Goal: Task Accomplishment & Management: Manage account settings

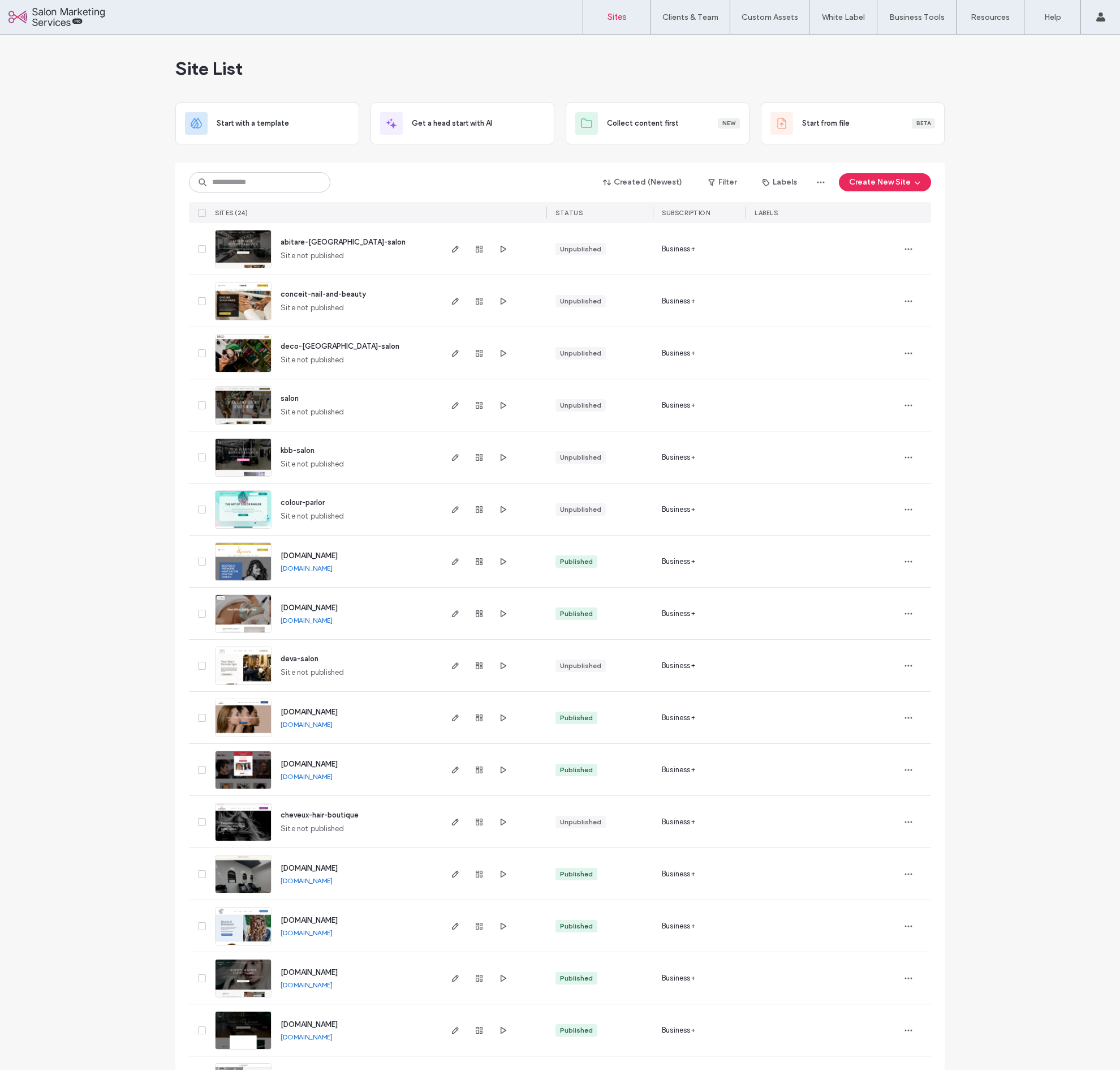
click at [102, 326] on div "Site List Start with a template Get a head start with AI Collect content first …" at bounding box center [560, 760] width 1120 height 1451
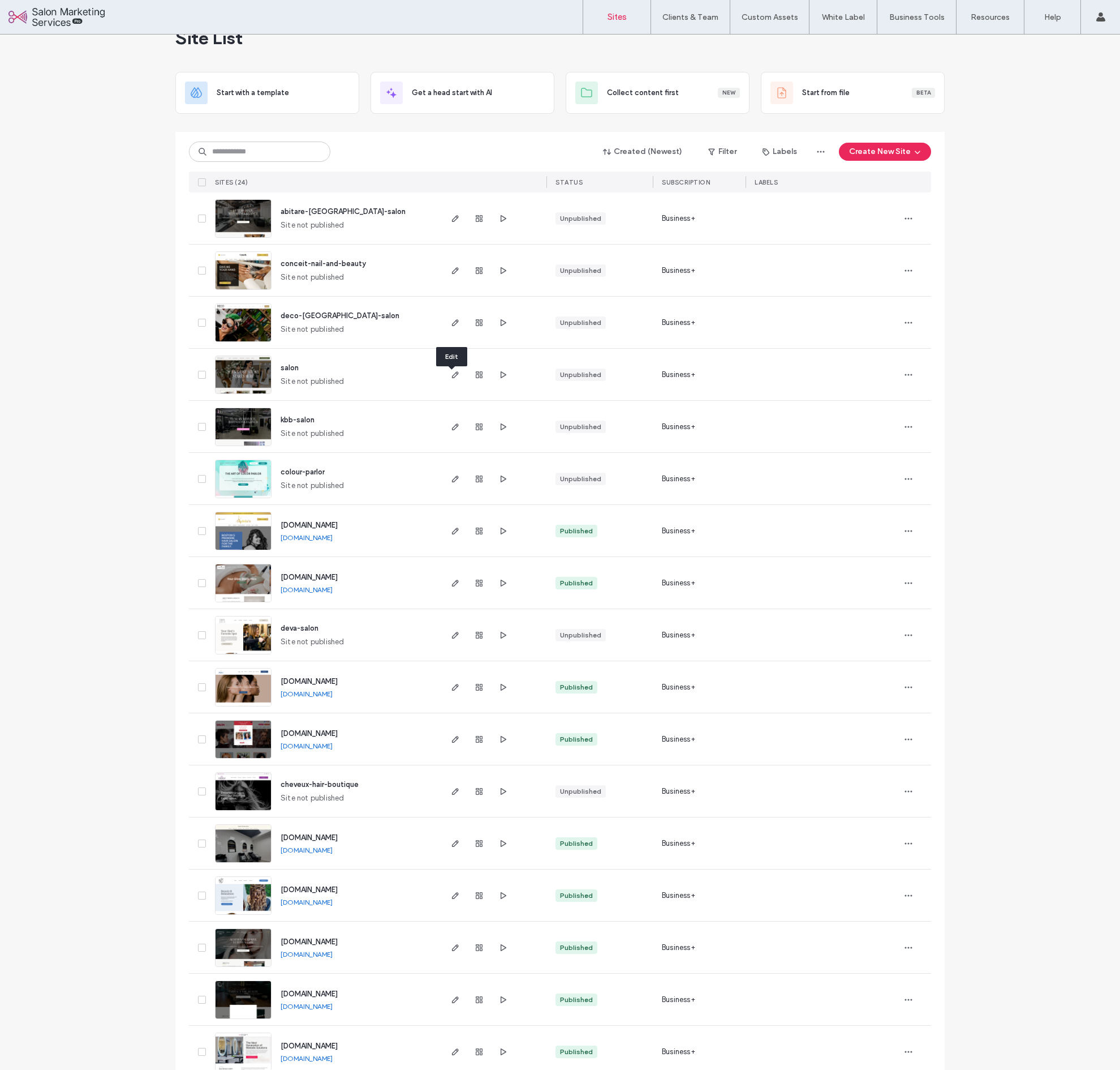
scroll to position [32, 0]
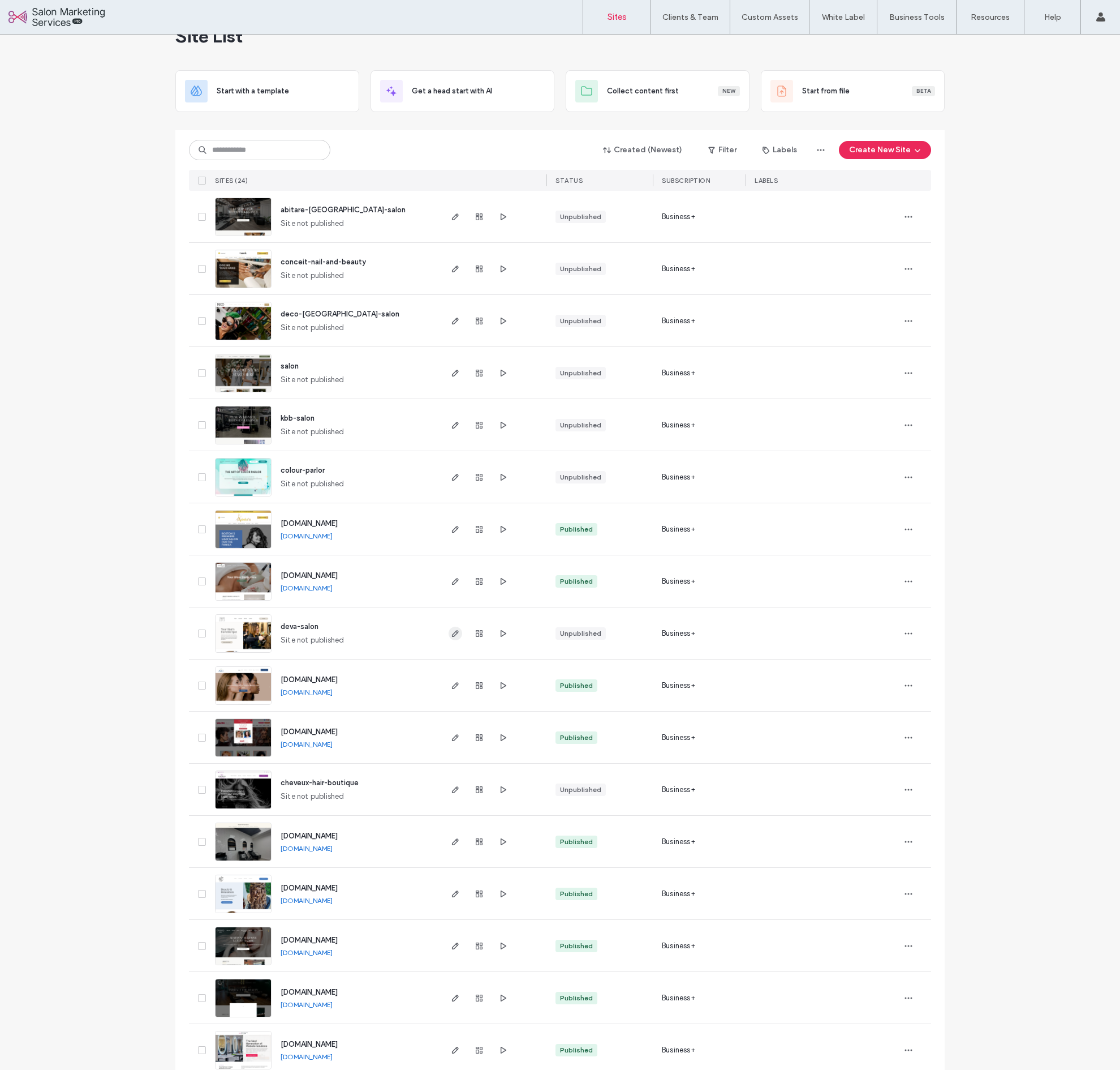
click at [454, 631] on icon "button" at bounding box center [455, 633] width 9 height 9
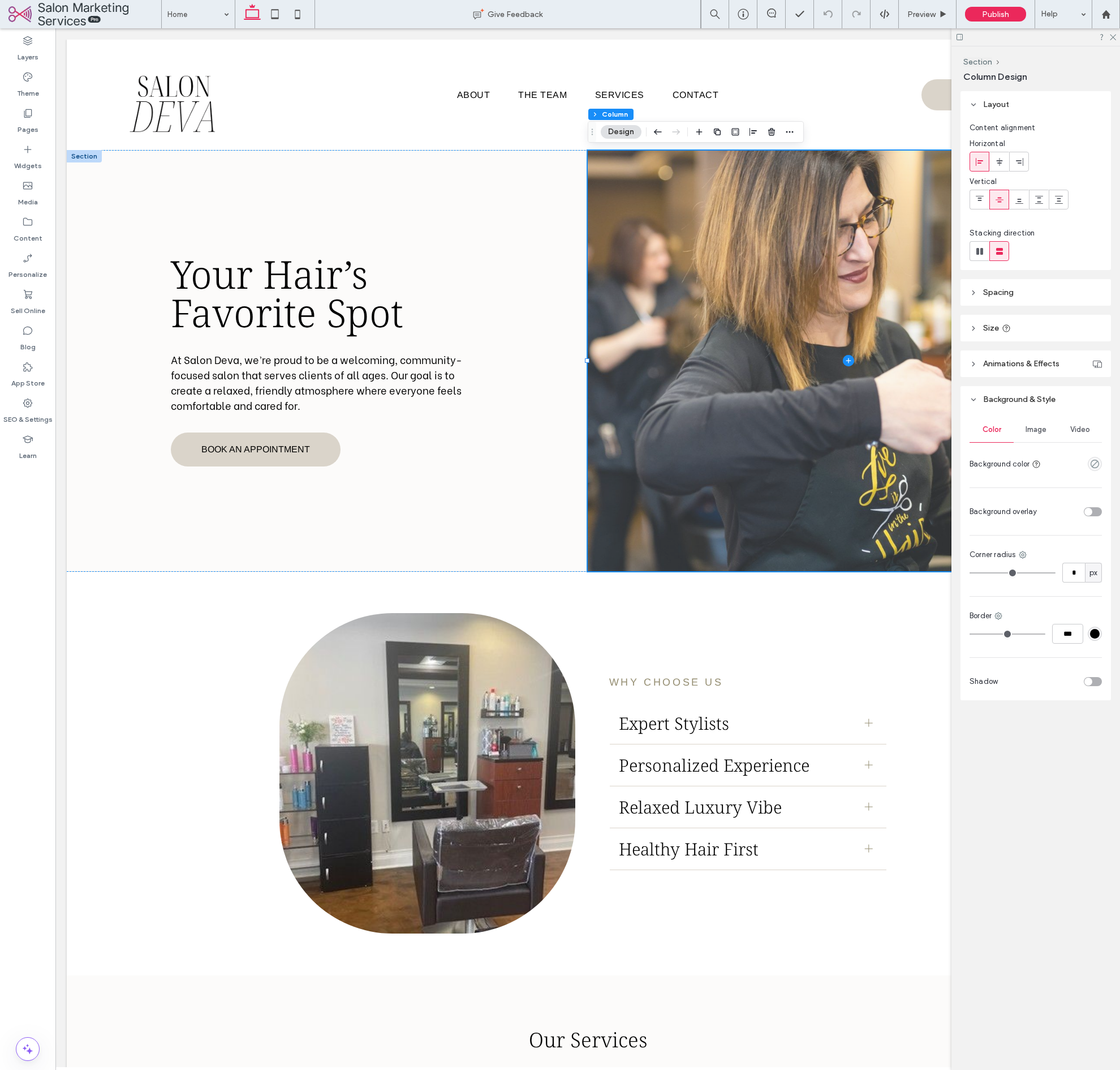
click at [1046, 431] on span "Image" at bounding box center [1036, 429] width 21 height 9
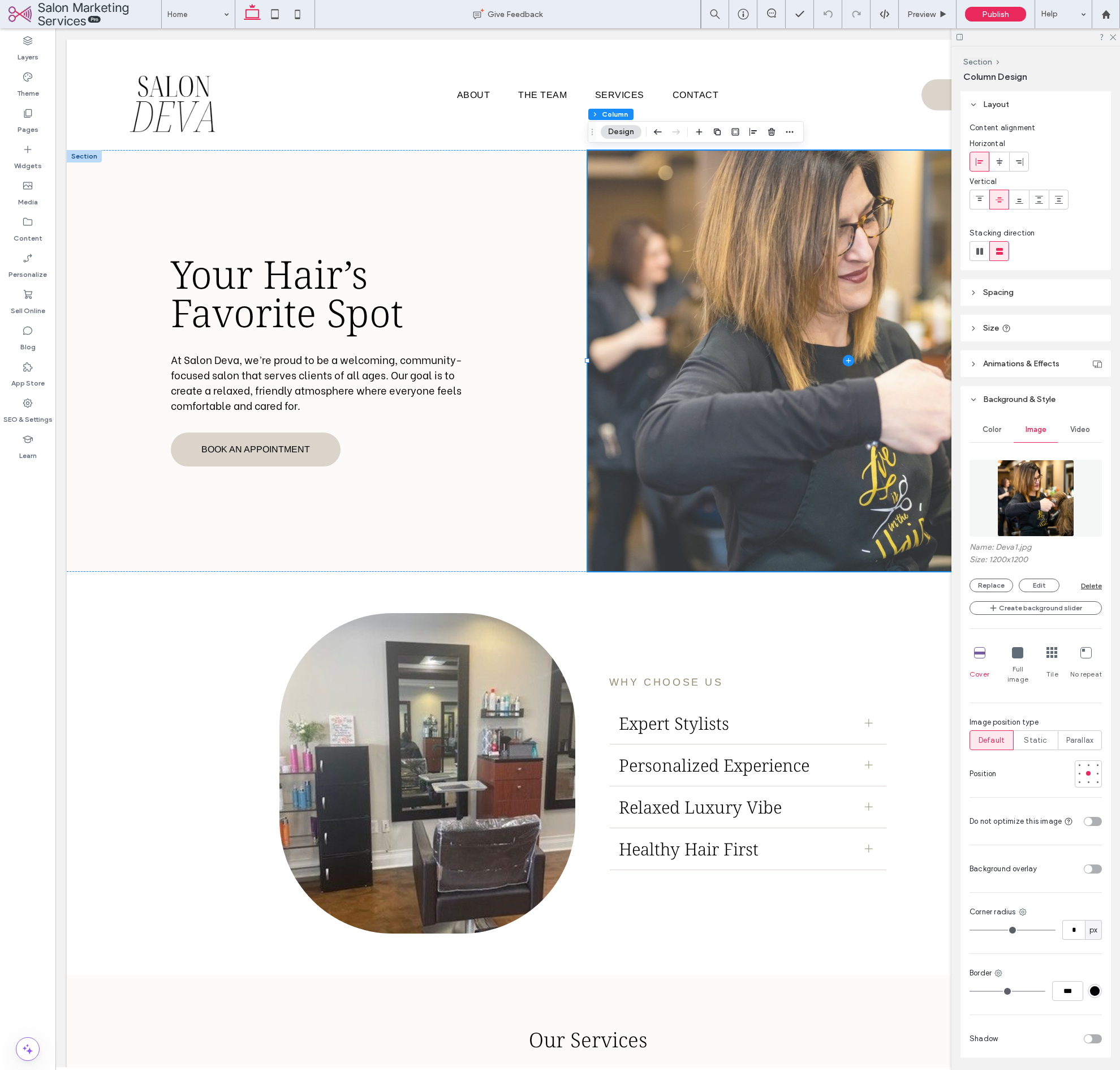
click at [1039, 483] on img at bounding box center [1035, 498] width 77 height 77
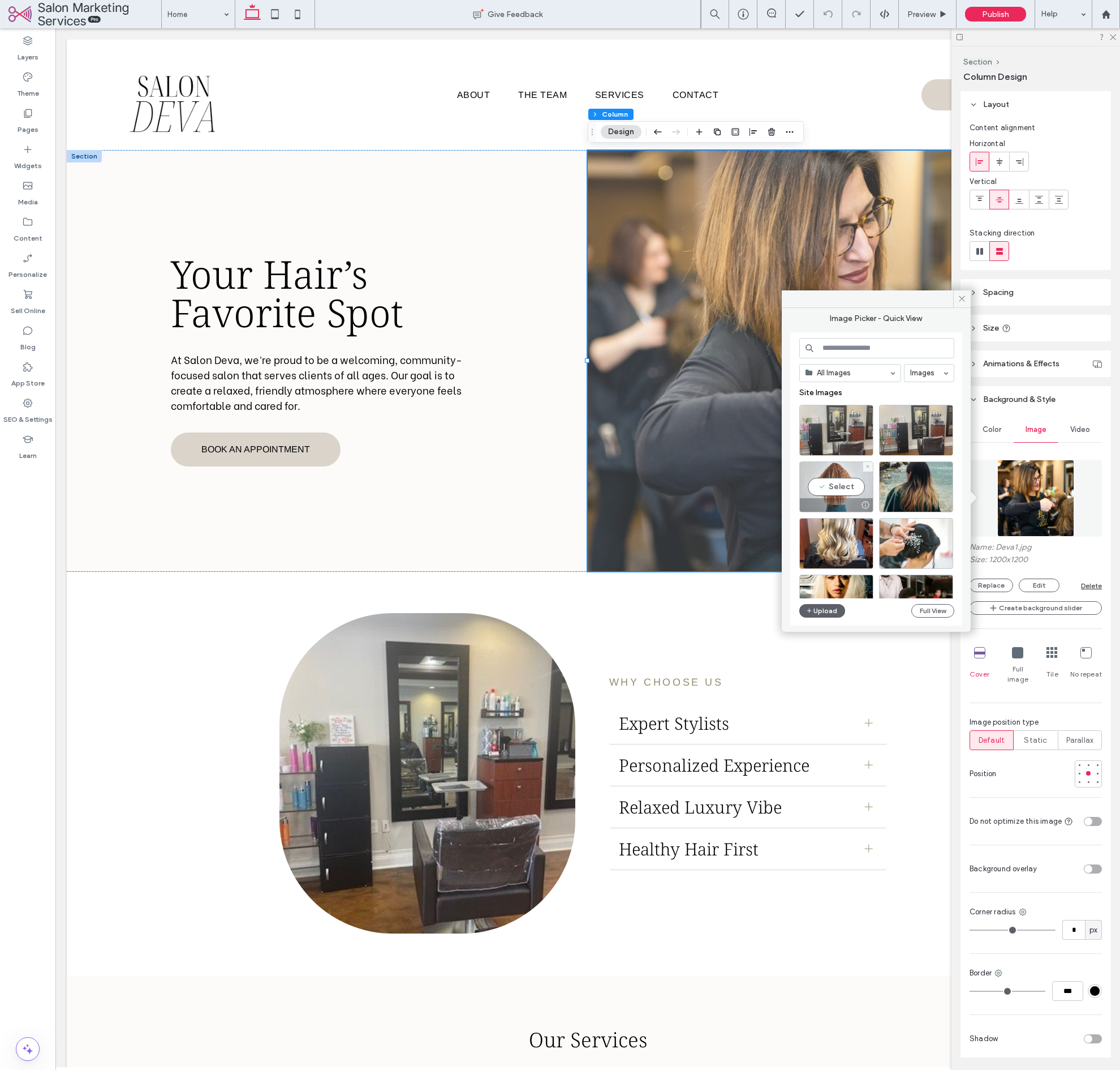
click at [843, 485] on div "Select" at bounding box center [837, 487] width 74 height 51
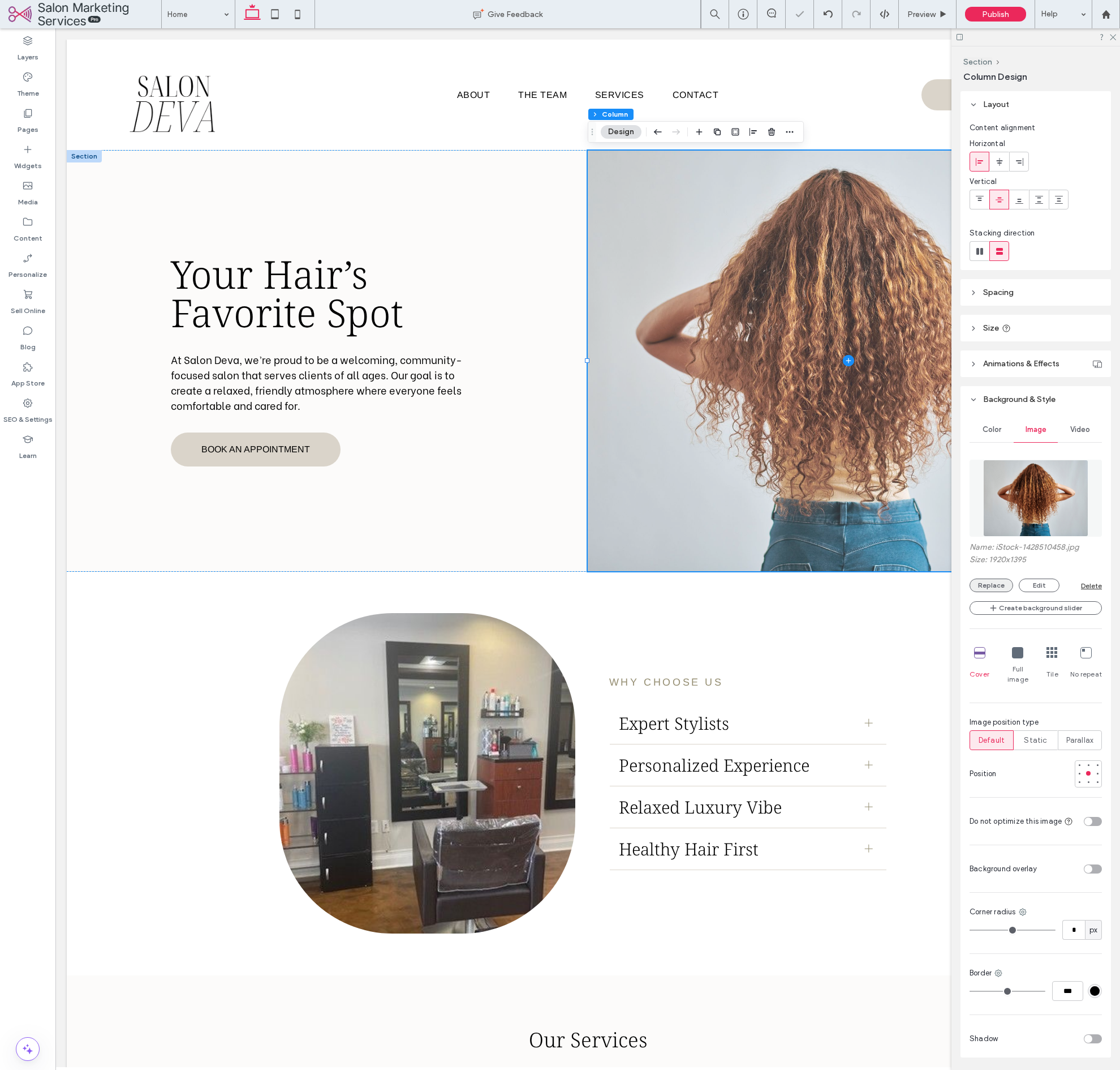
scroll to position [2, 0]
click at [985, 580] on button "Replace" at bounding box center [991, 584] width 44 height 13
drag, startPoint x: 1001, startPoint y: 589, endPoint x: 990, endPoint y: 564, distance: 27.3
click at [1001, 589] on button "Replace" at bounding box center [991, 585] width 44 height 13
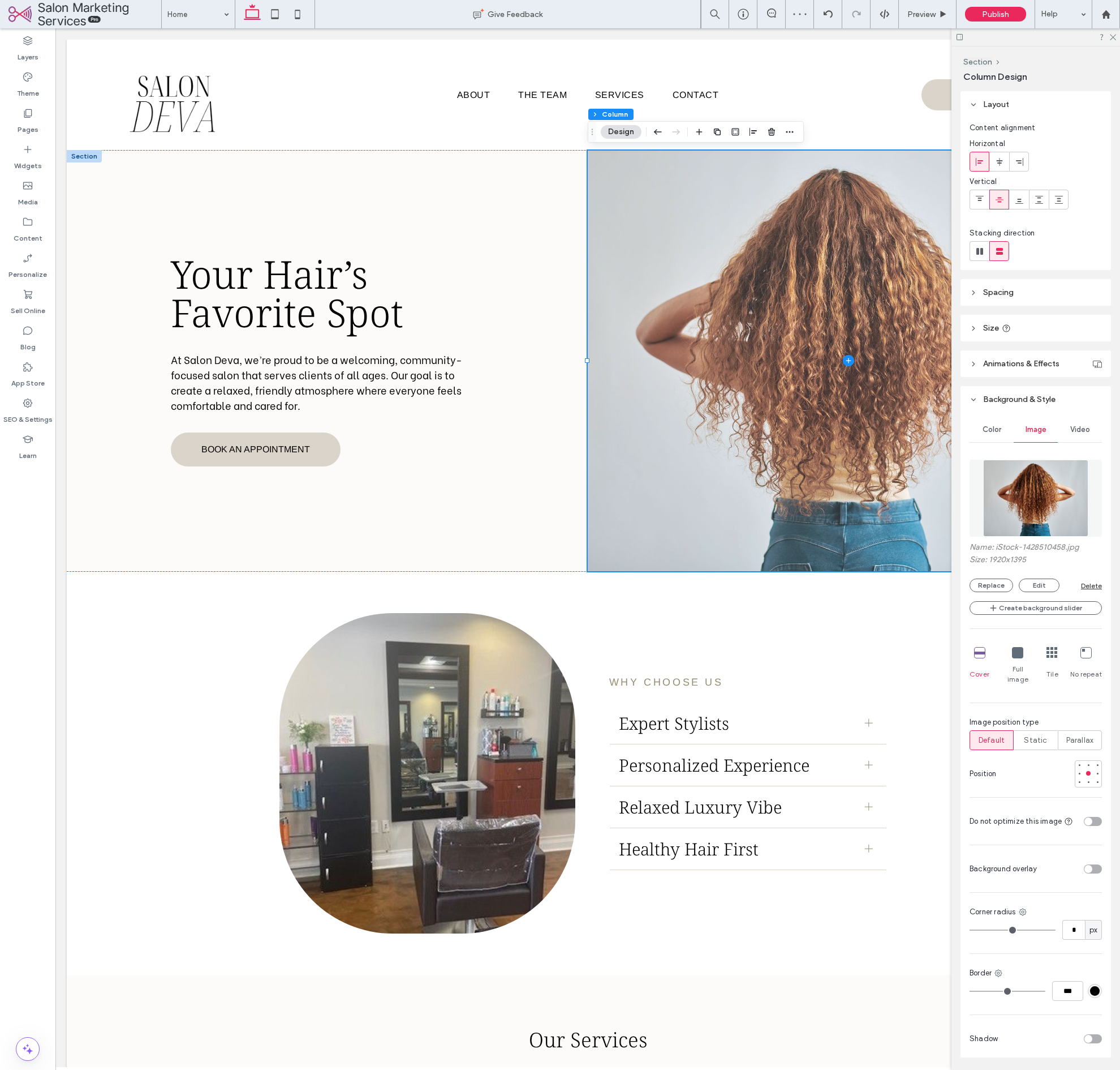
scroll to position [1, 0]
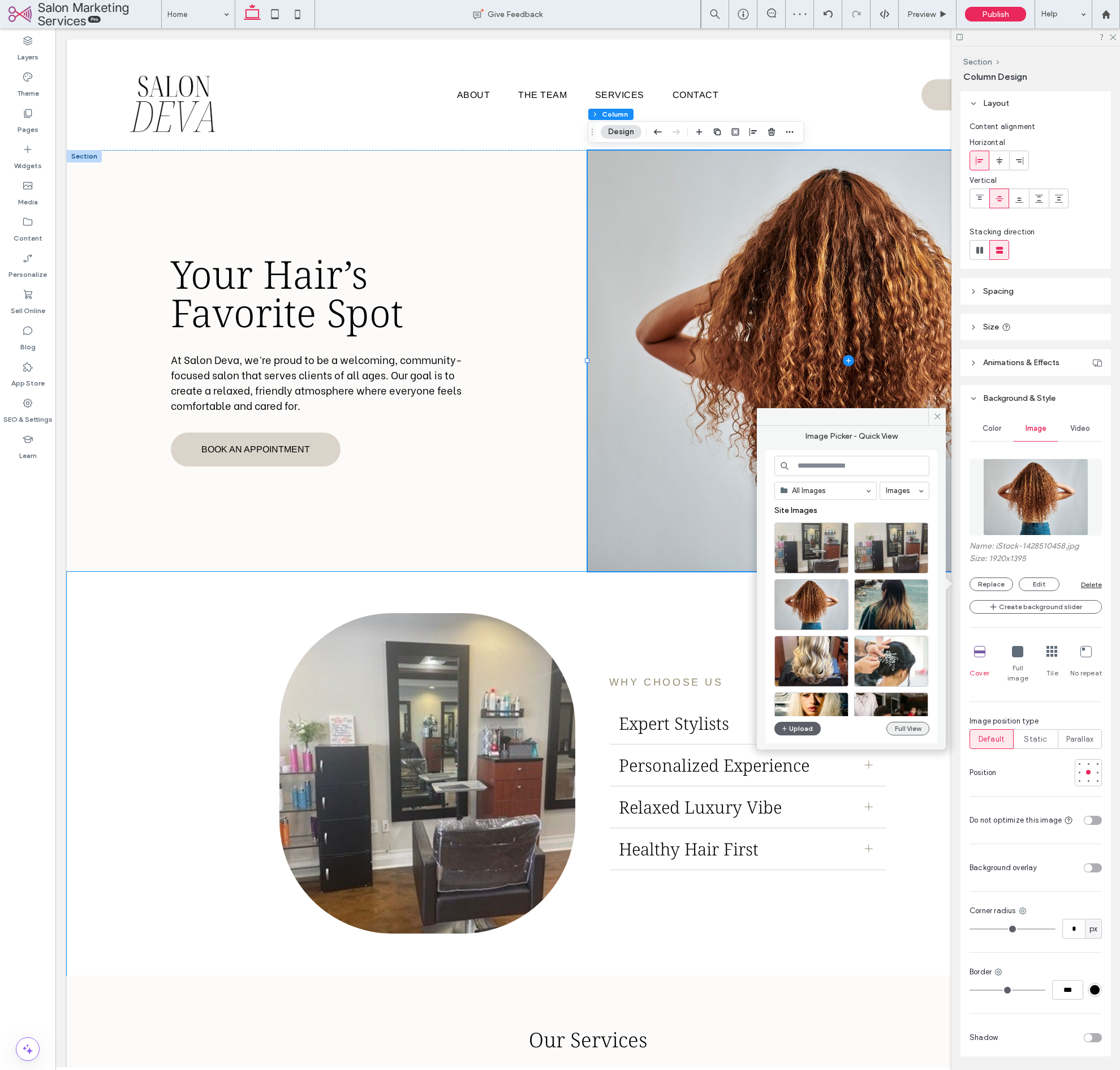
click at [919, 733] on button "Full View" at bounding box center [908, 728] width 43 height 13
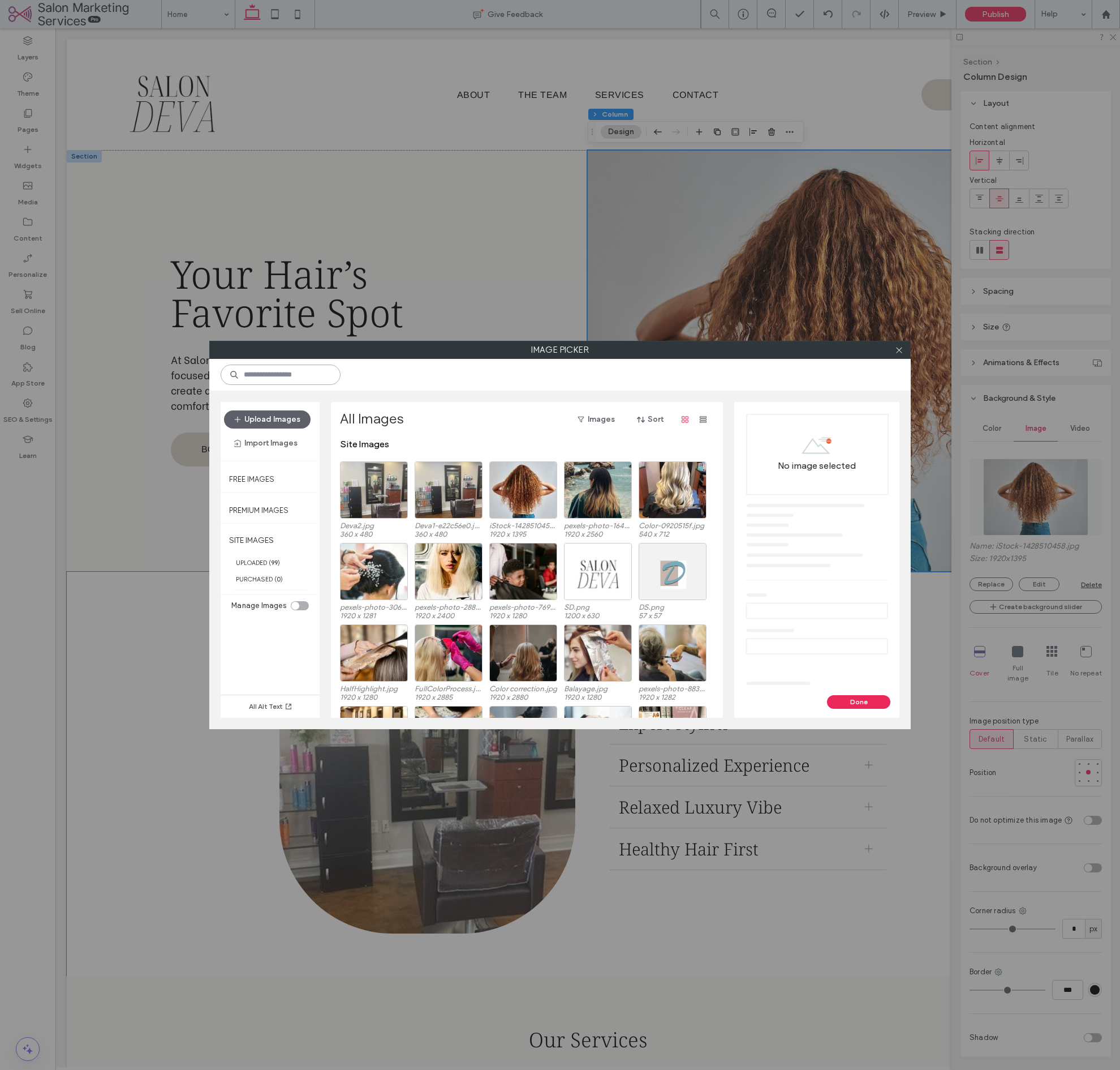
click at [310, 378] on input at bounding box center [280, 374] width 120 height 21
type input "**********"
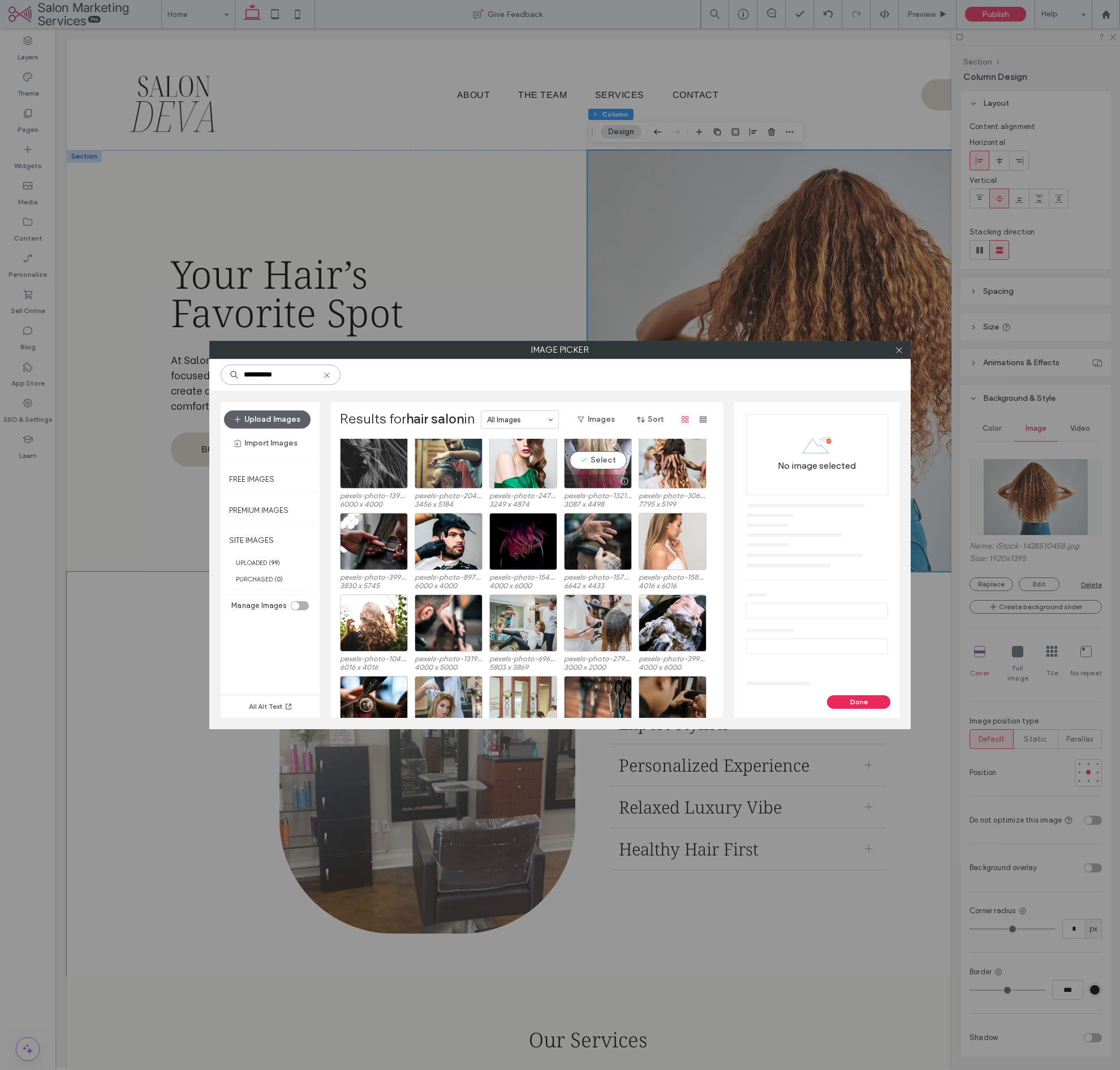
scroll to position [367, 0]
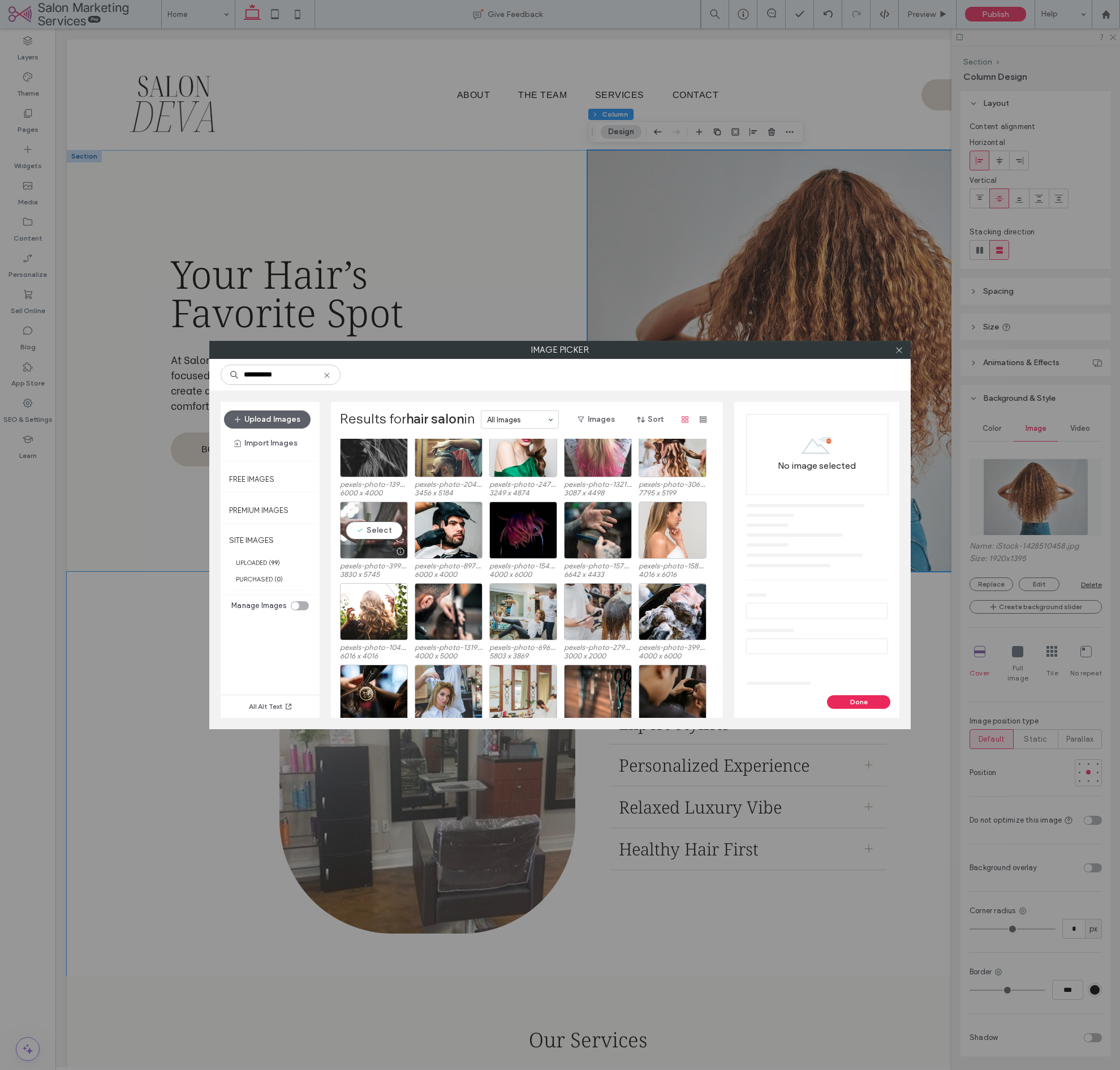
click at [371, 528] on div "Select" at bounding box center [374, 529] width 68 height 57
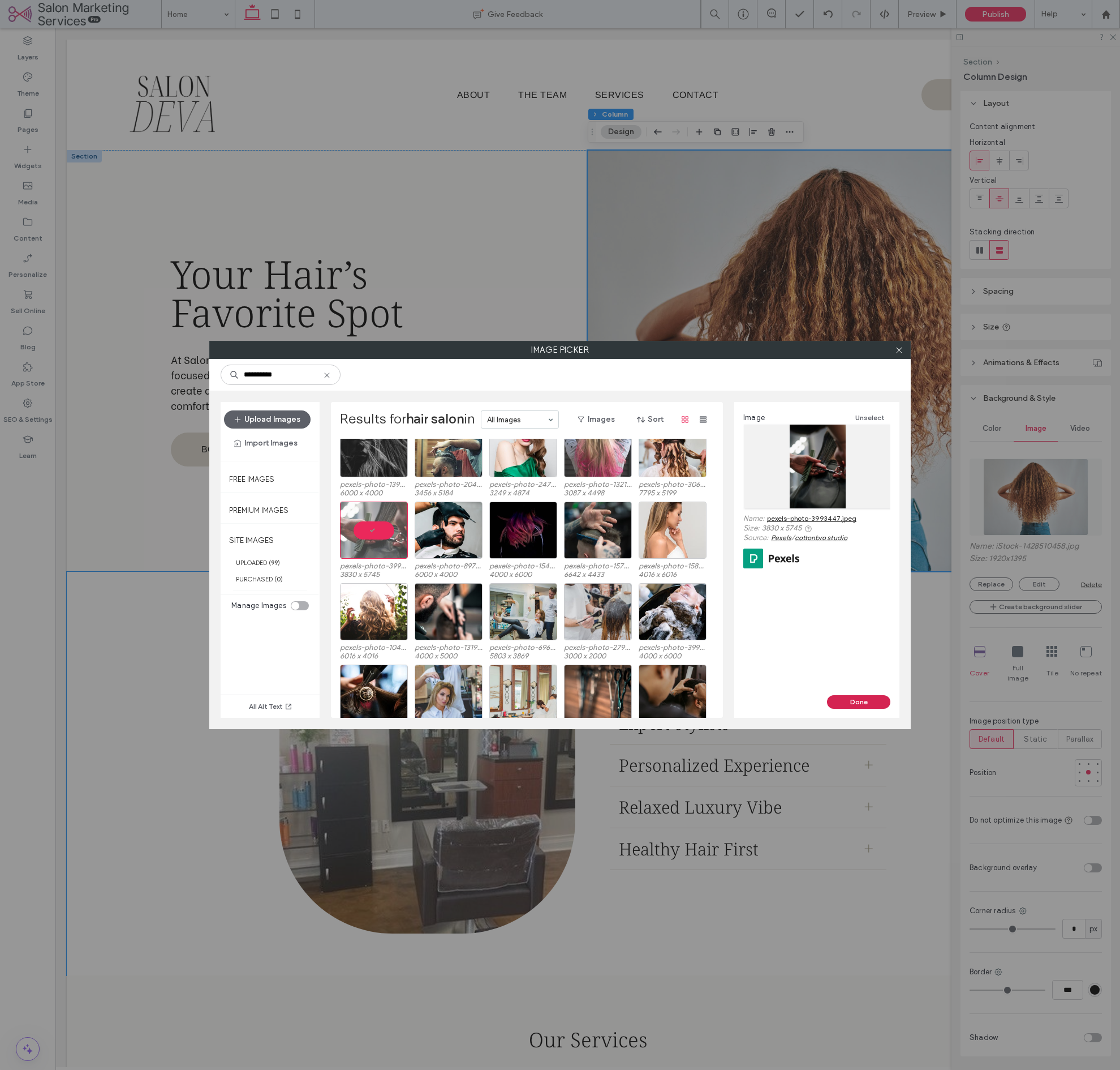
click at [872, 701] on button "Done" at bounding box center [858, 702] width 64 height 13
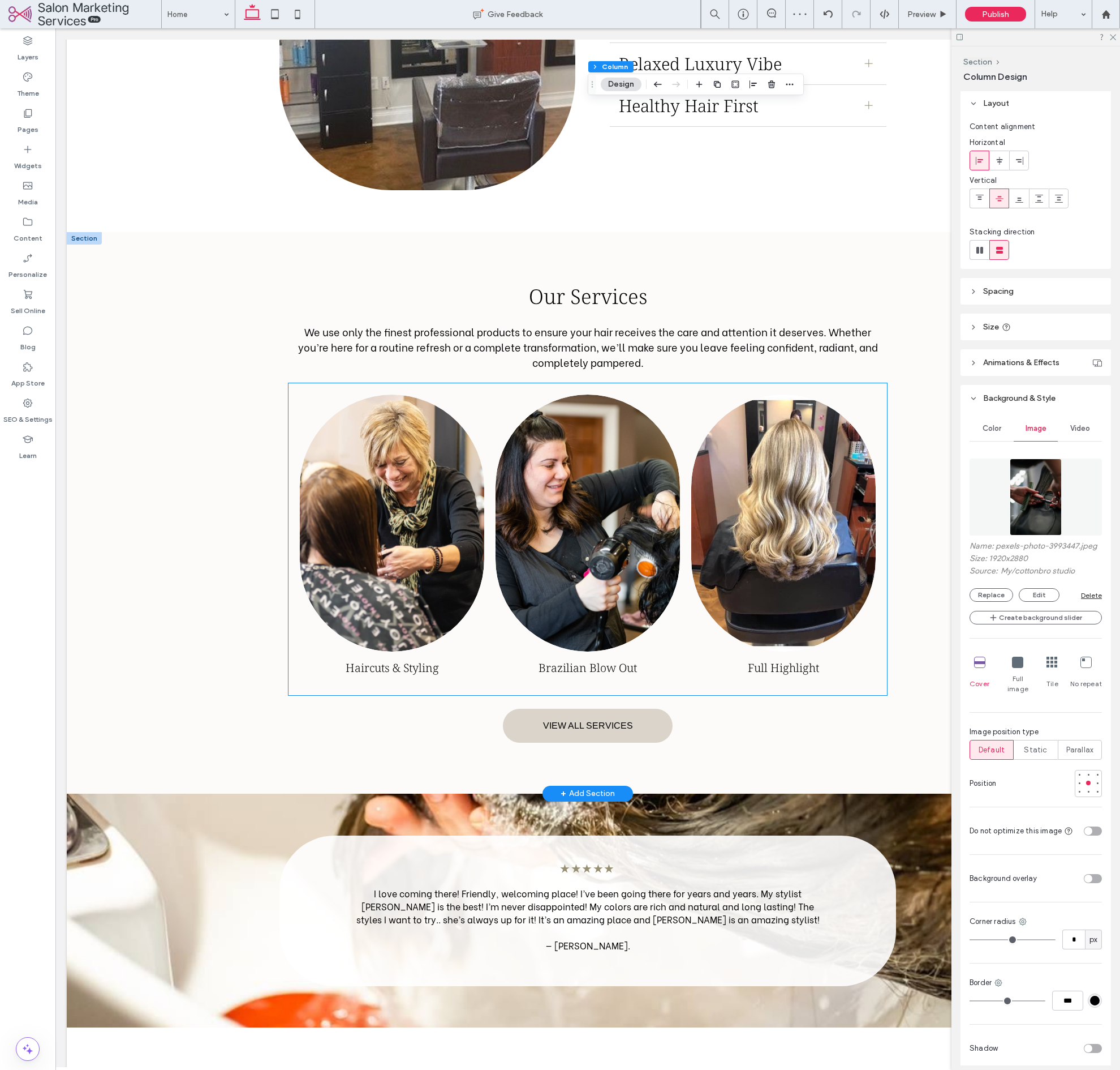
scroll to position [744, 0]
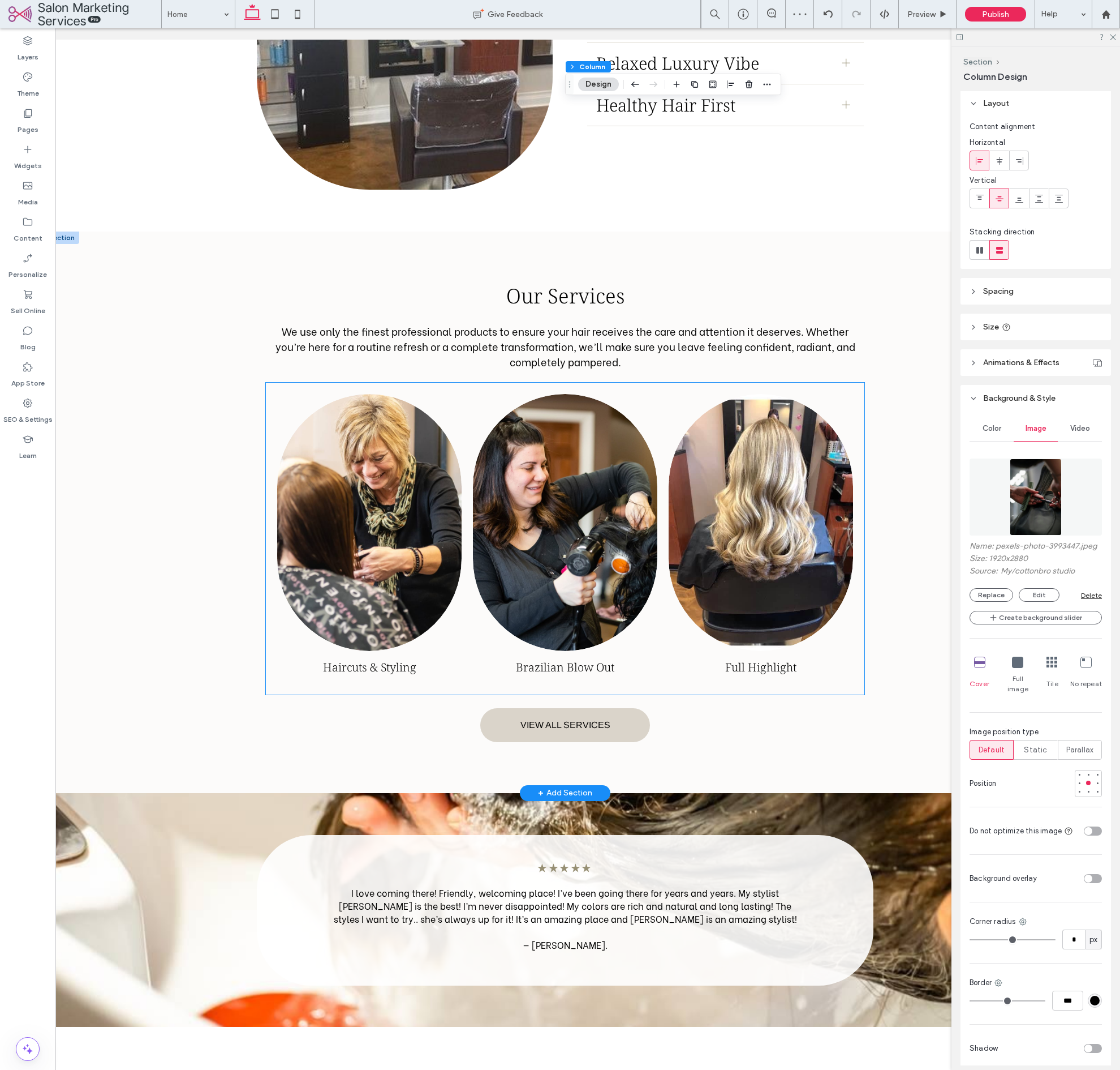
click at [390, 498] on link at bounding box center [369, 523] width 195 height 272
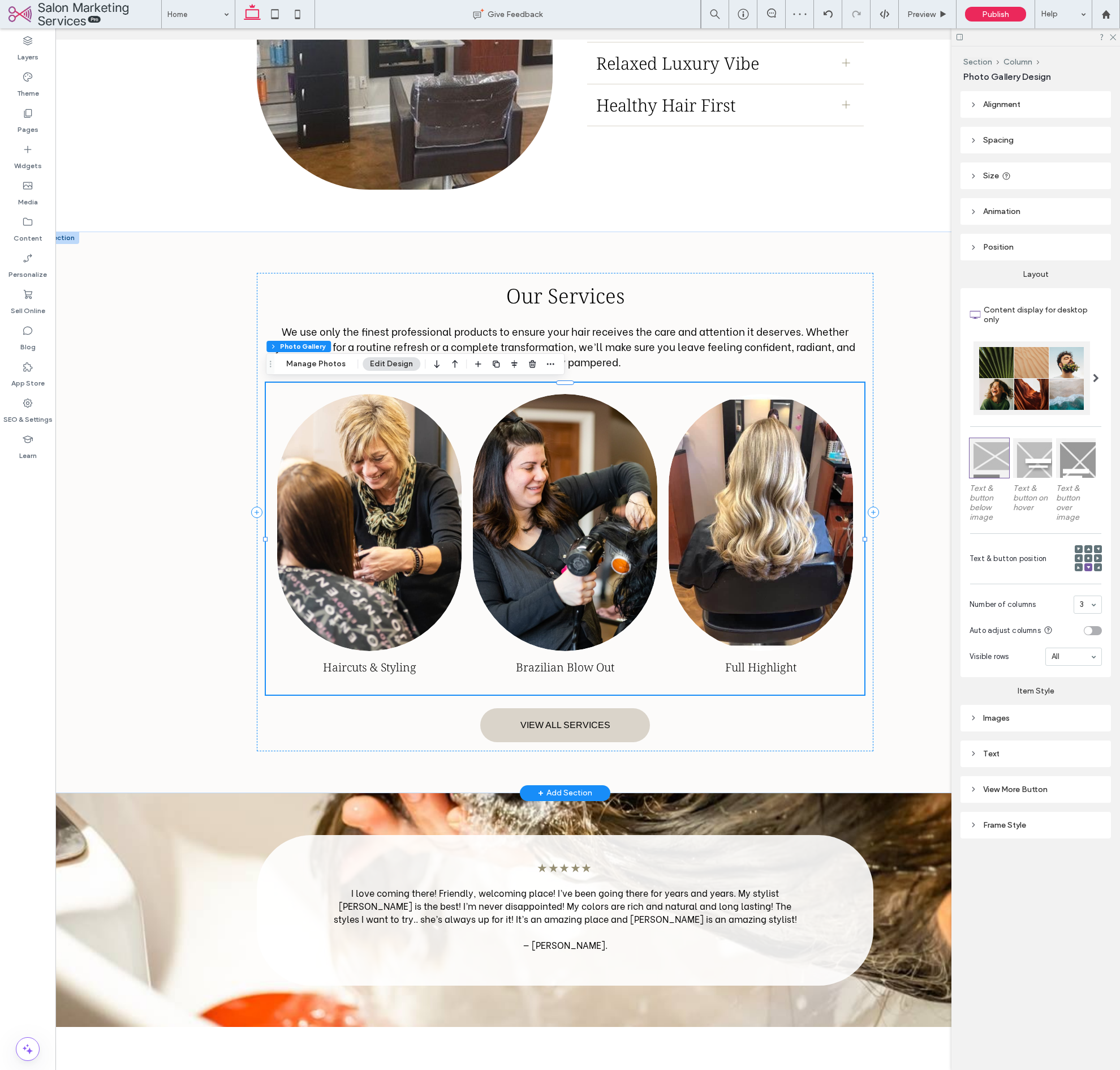
scroll to position [0, 23]
click at [394, 498] on link at bounding box center [368, 523] width 195 height 272
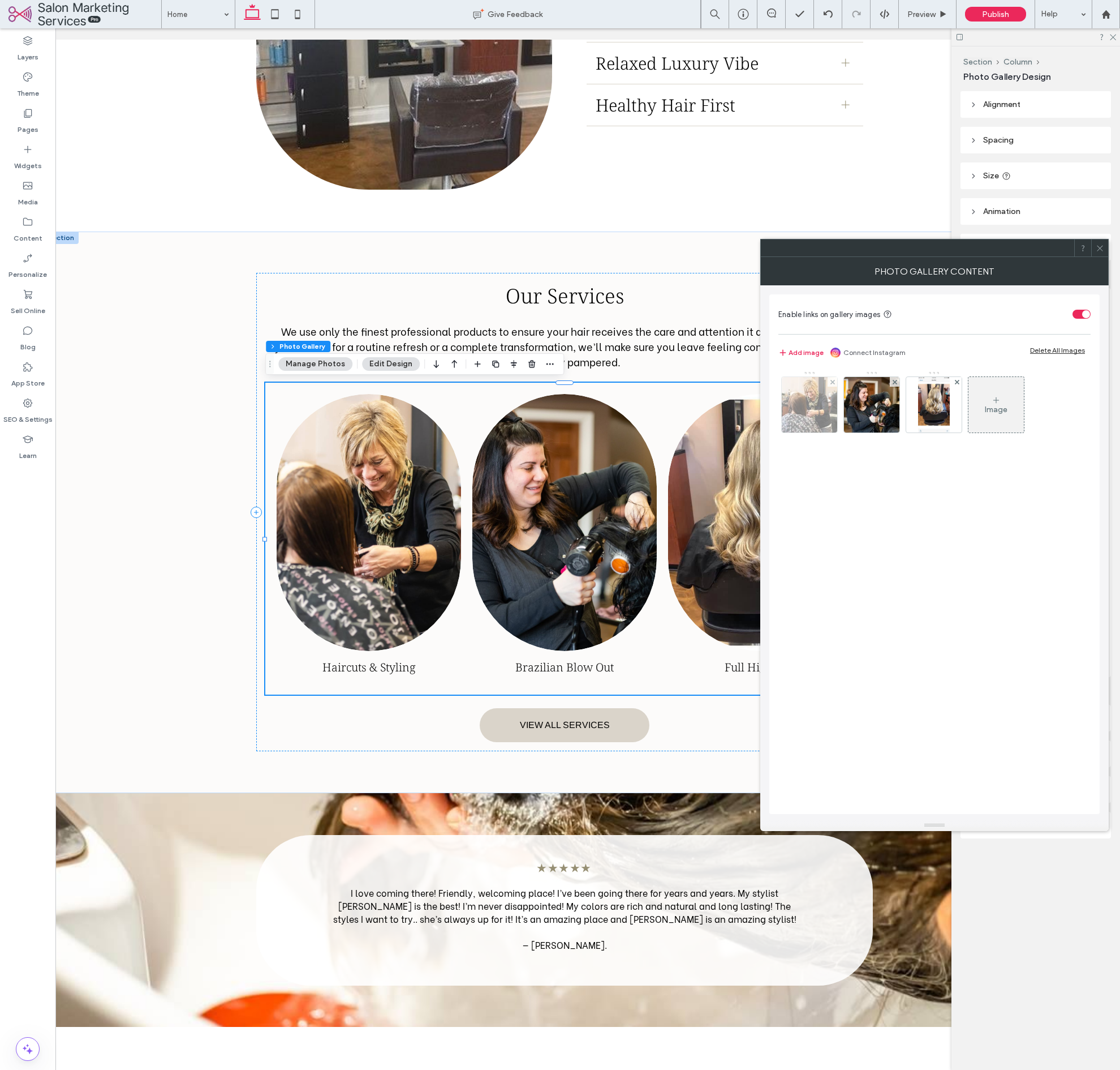
click at [803, 402] on img at bounding box center [809, 405] width 55 height 55
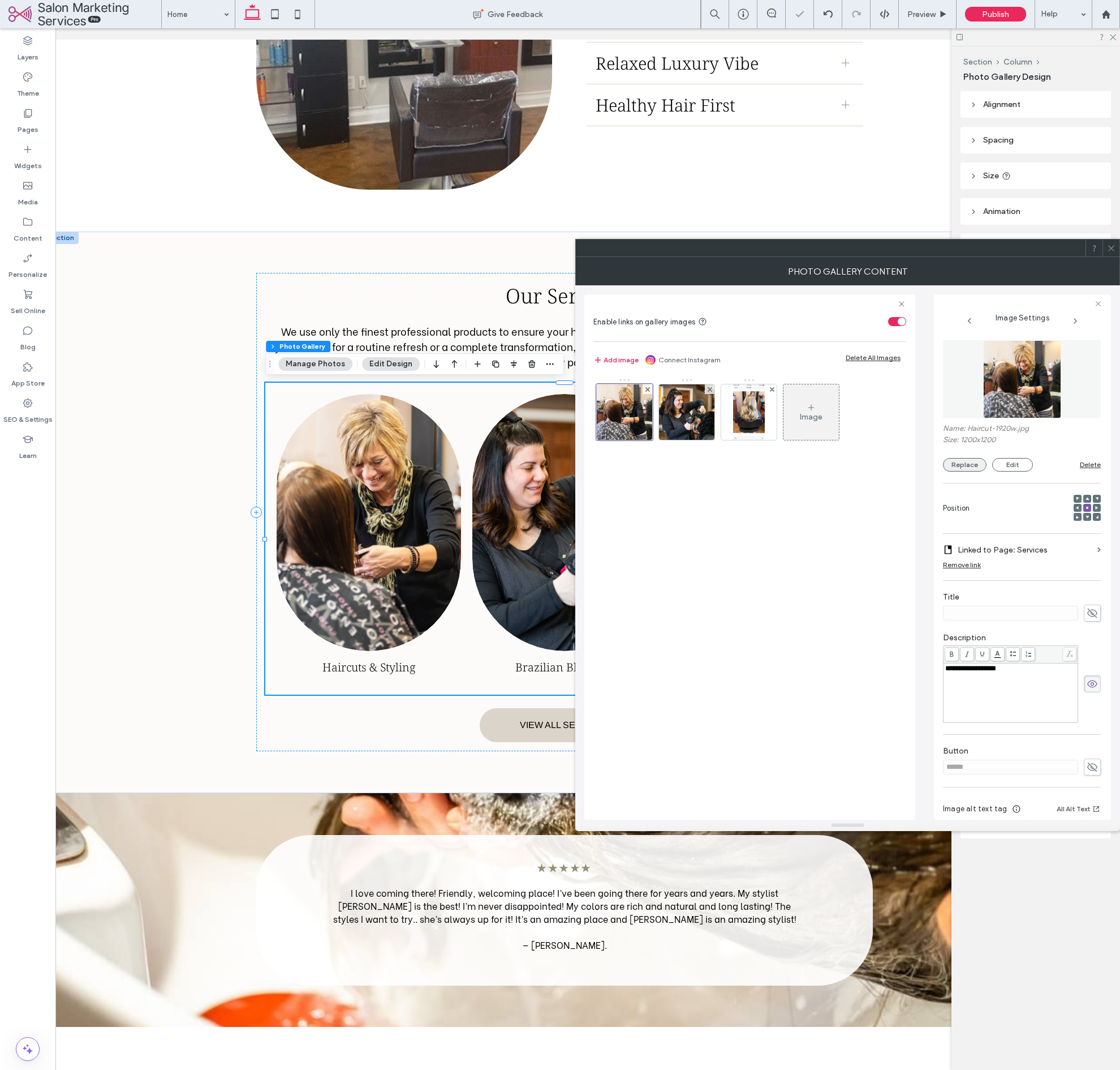
click at [958, 471] on button "Replace" at bounding box center [965, 465] width 44 height 13
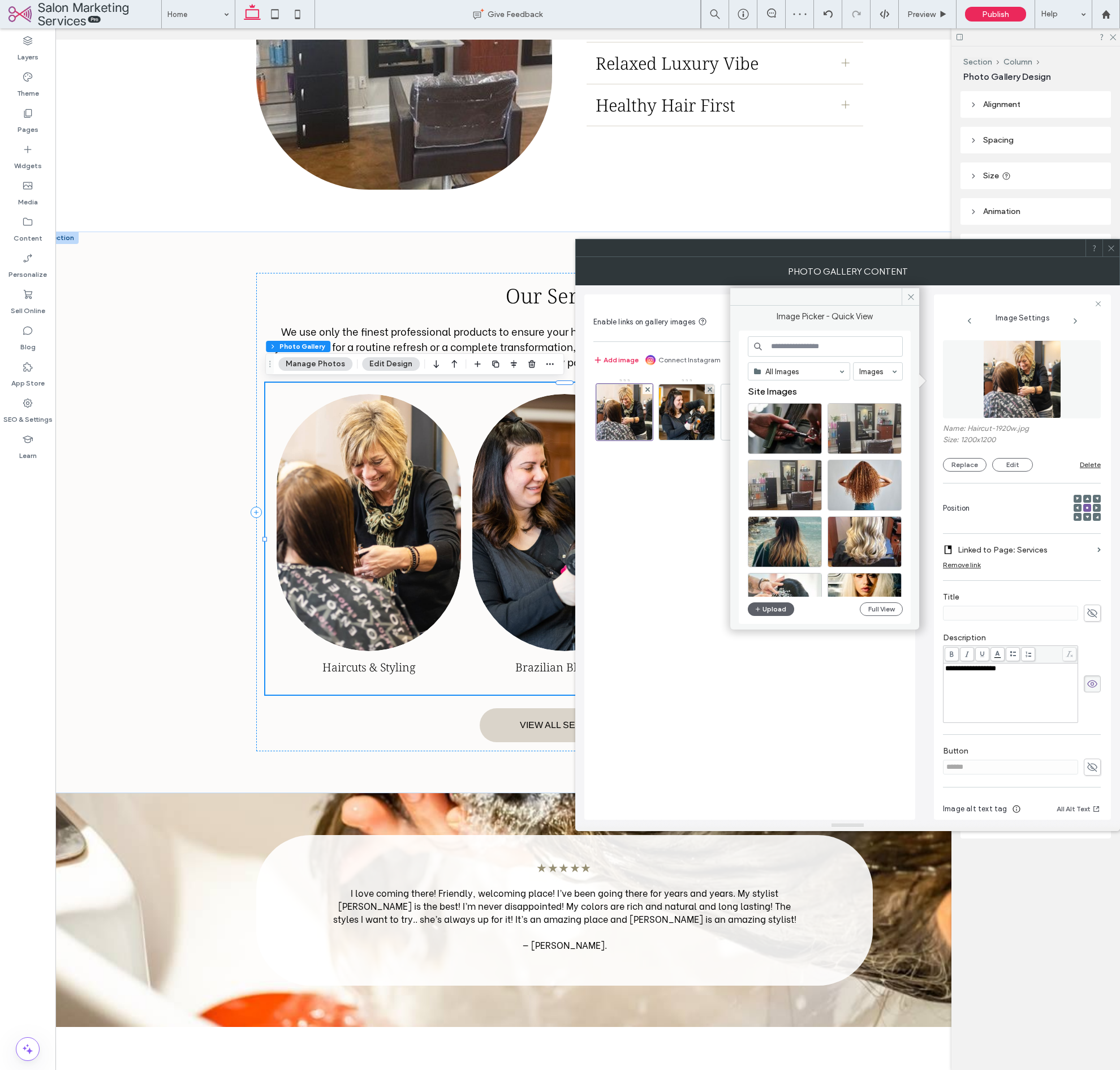
click at [804, 353] on input at bounding box center [825, 346] width 155 height 21
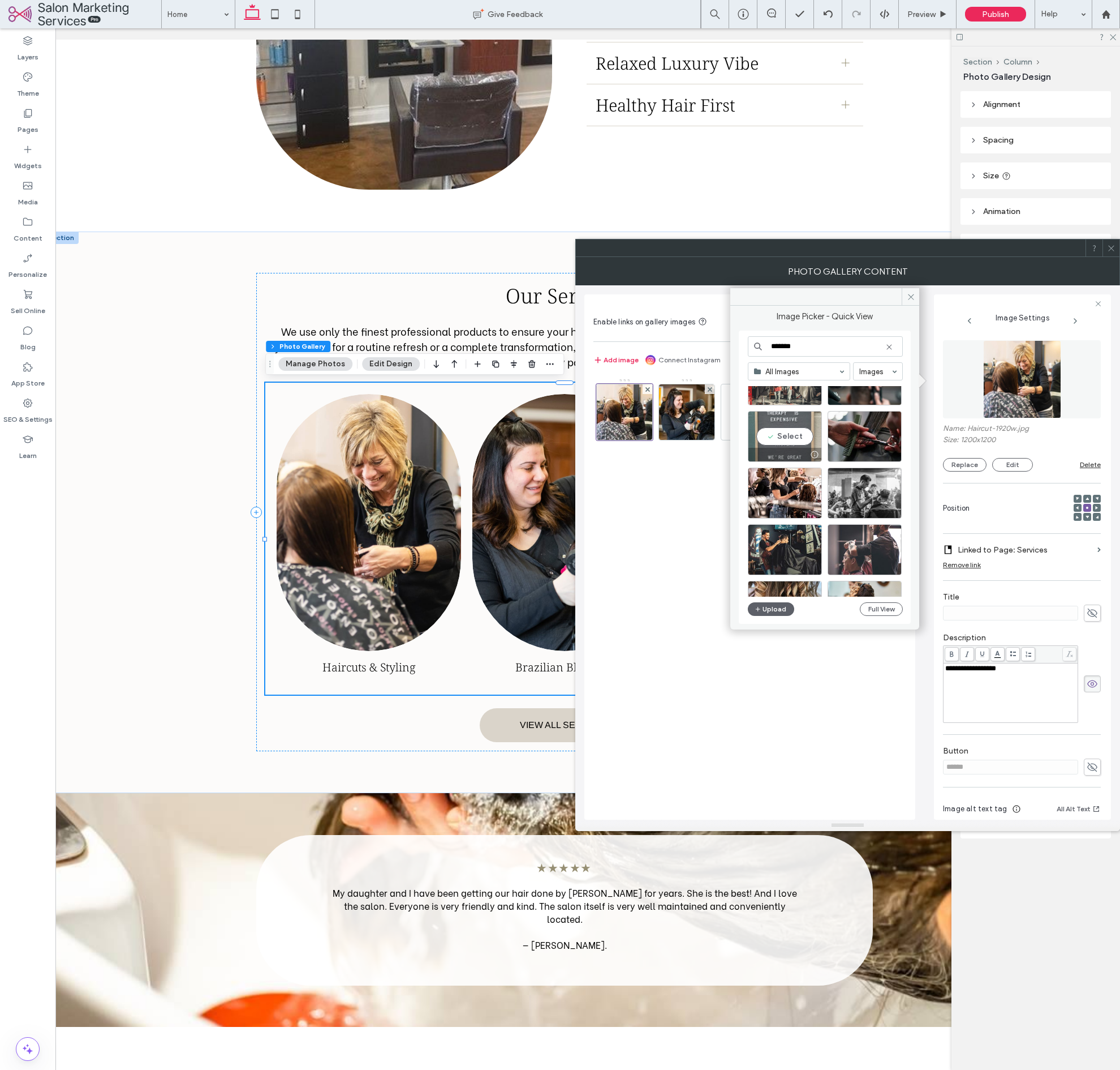
scroll to position [469, 0]
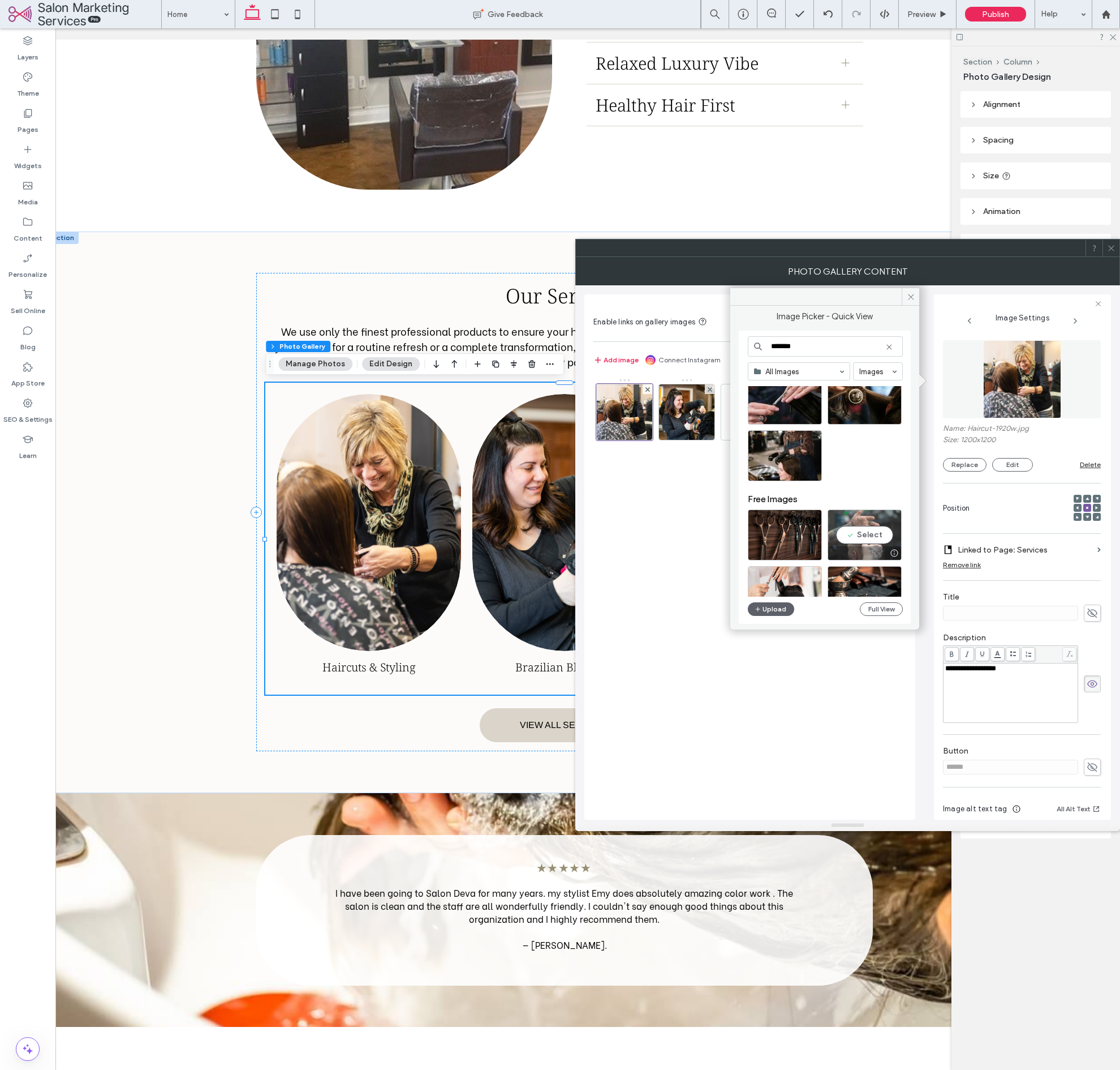
type input "*******"
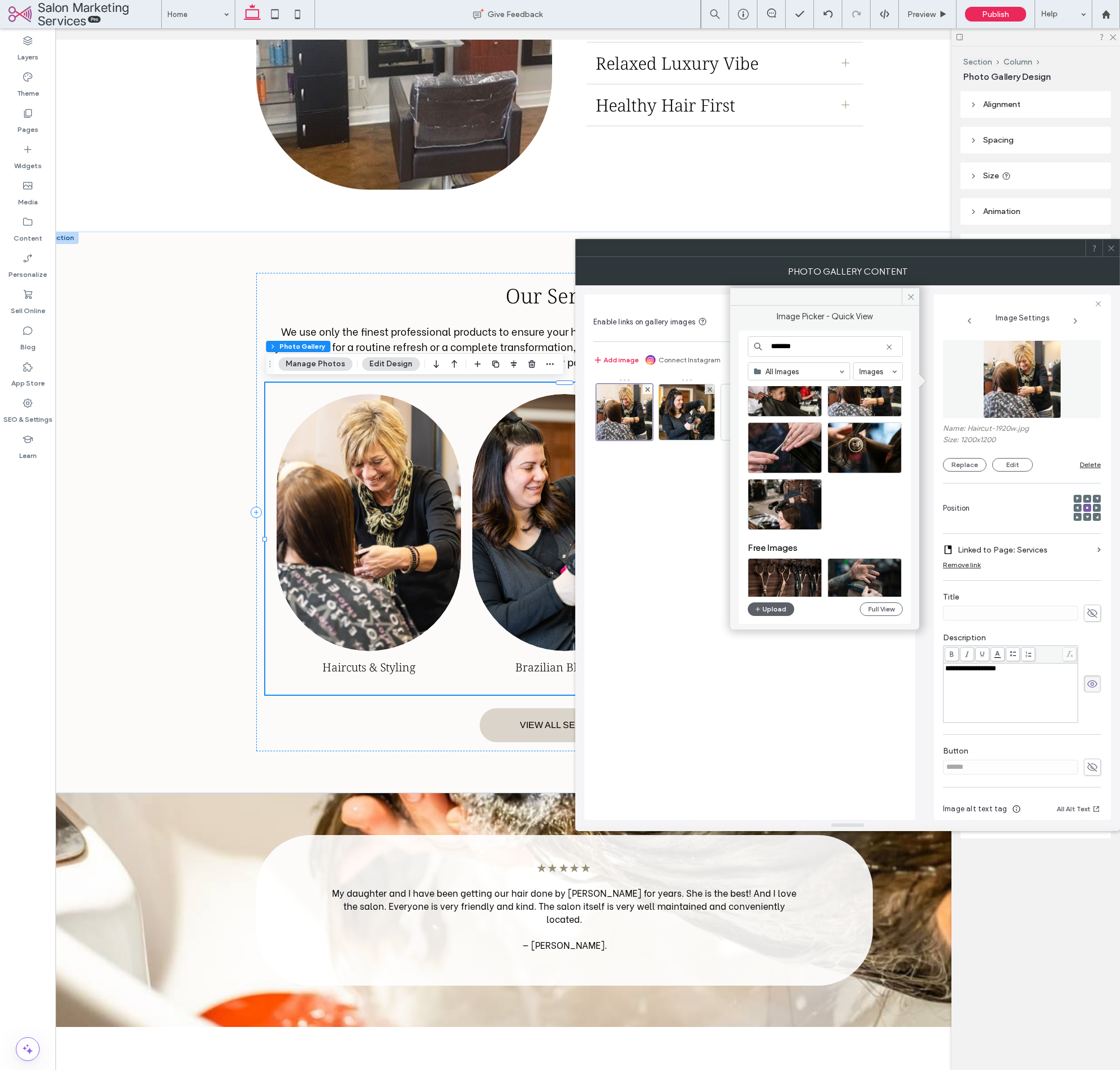
scroll to position [26, 0]
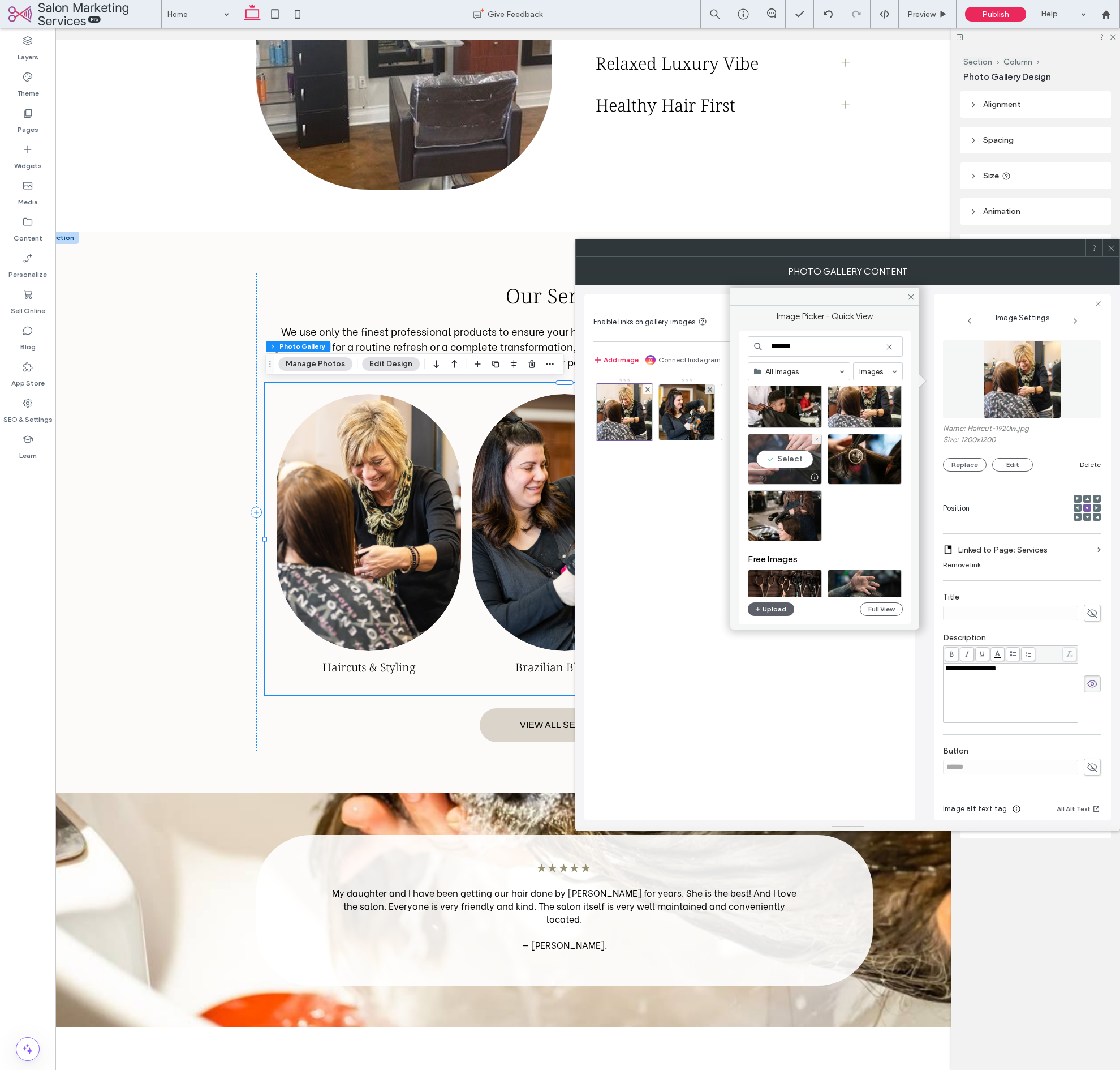
click at [782, 461] on div "Select" at bounding box center [785, 459] width 74 height 51
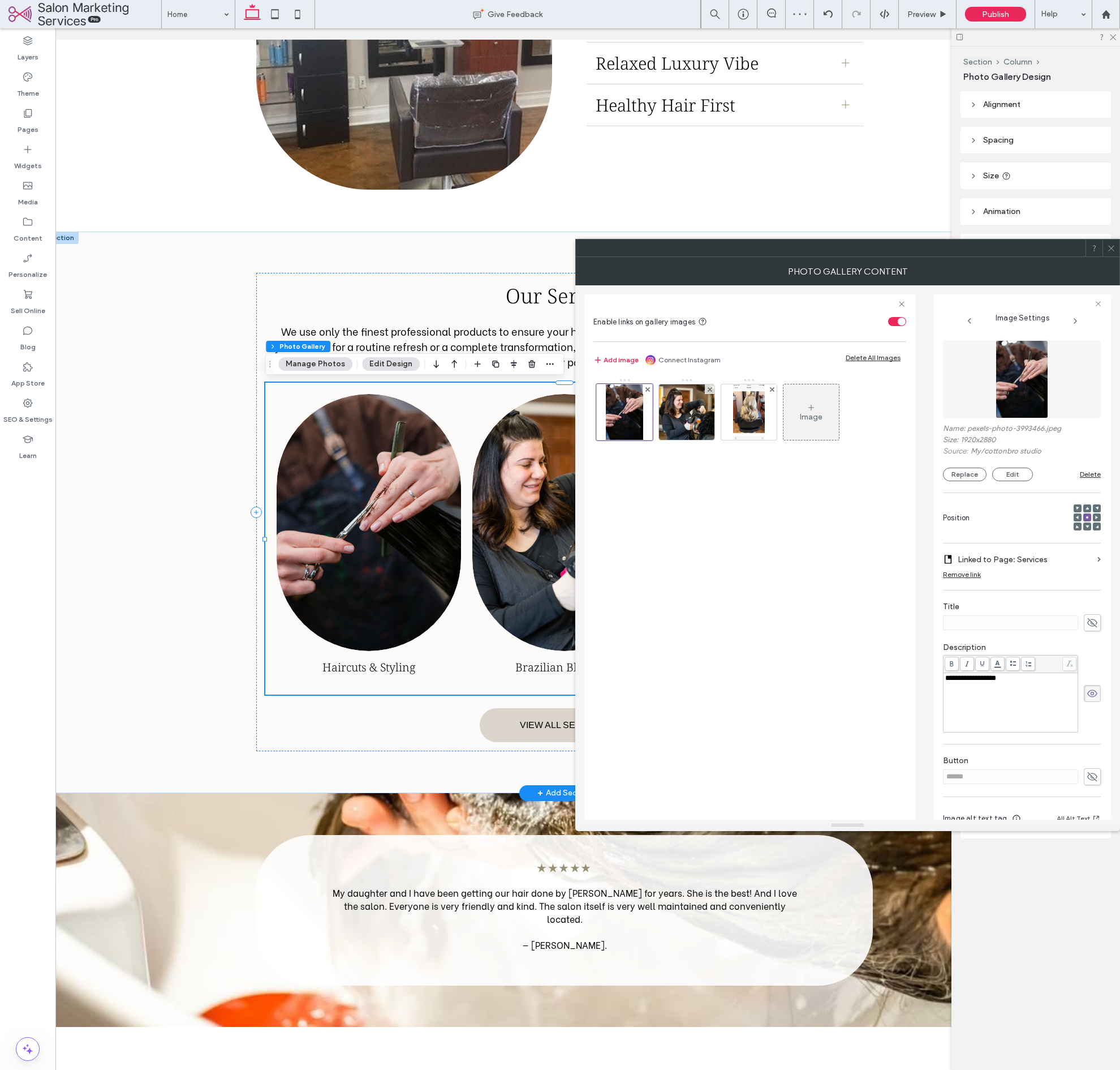
click at [526, 528] on link at bounding box center [565, 523] width 195 height 272
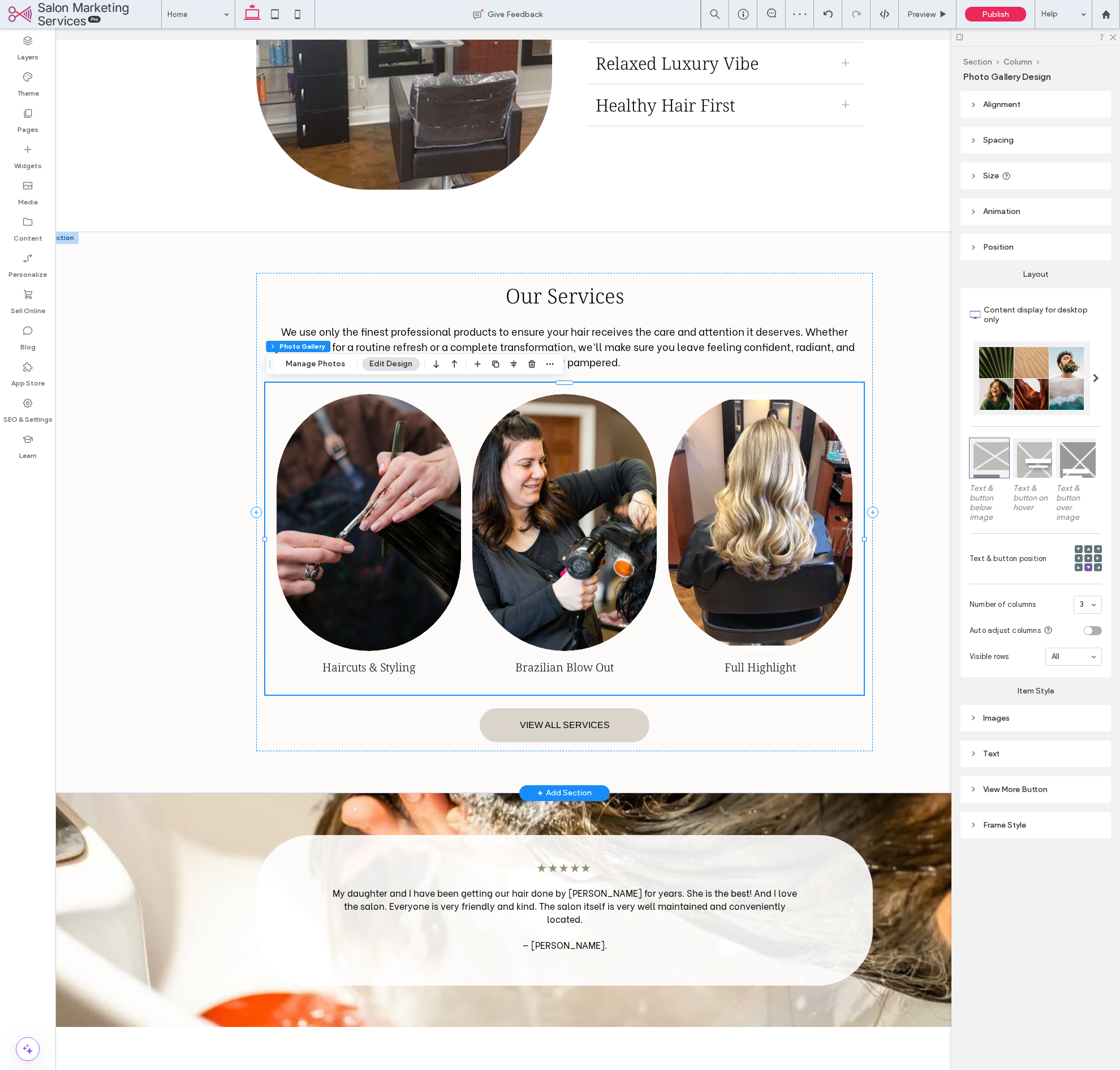
click at [526, 528] on link at bounding box center [565, 523] width 195 height 272
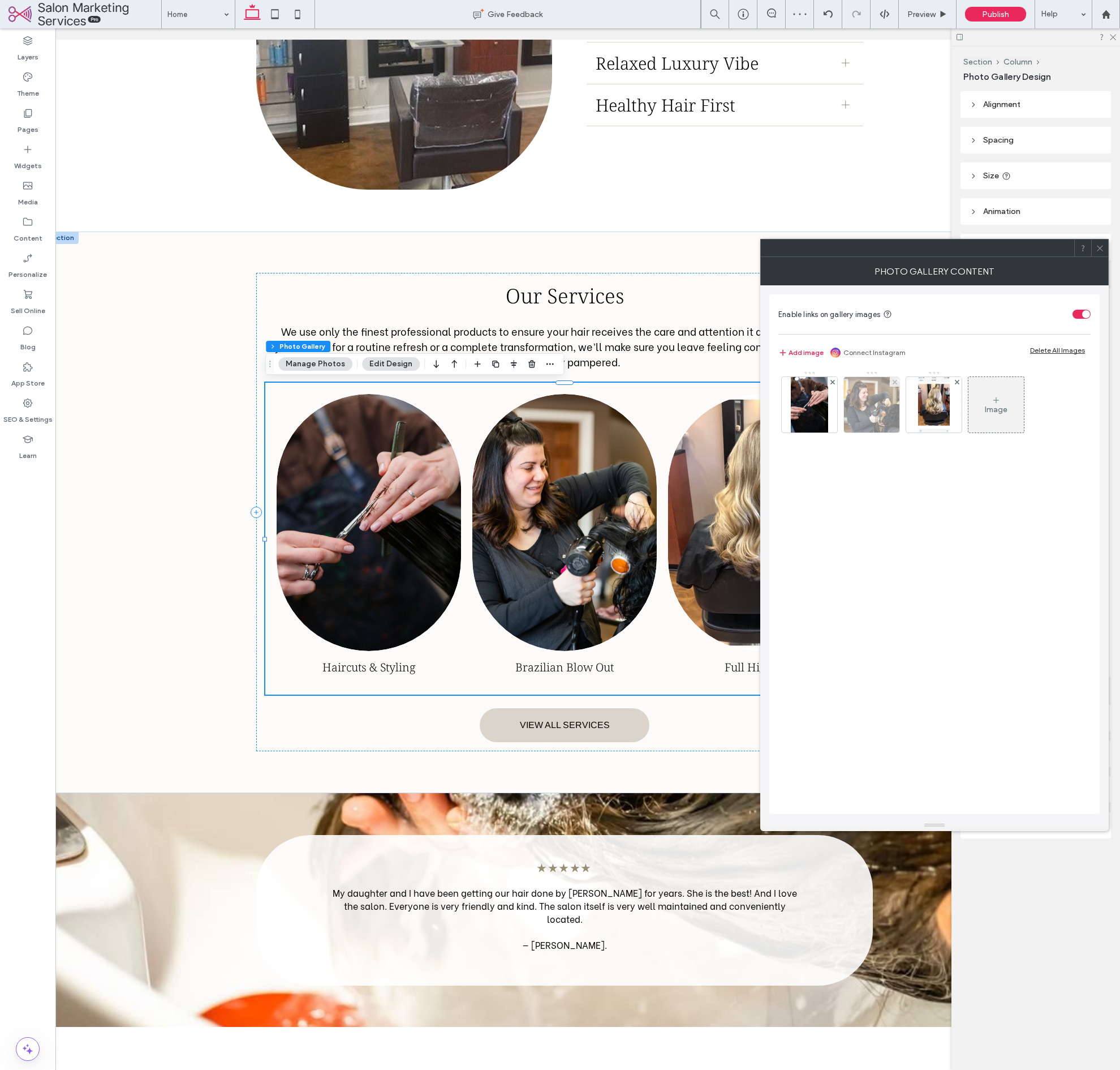
click at [858, 424] on img at bounding box center [872, 405] width 55 height 55
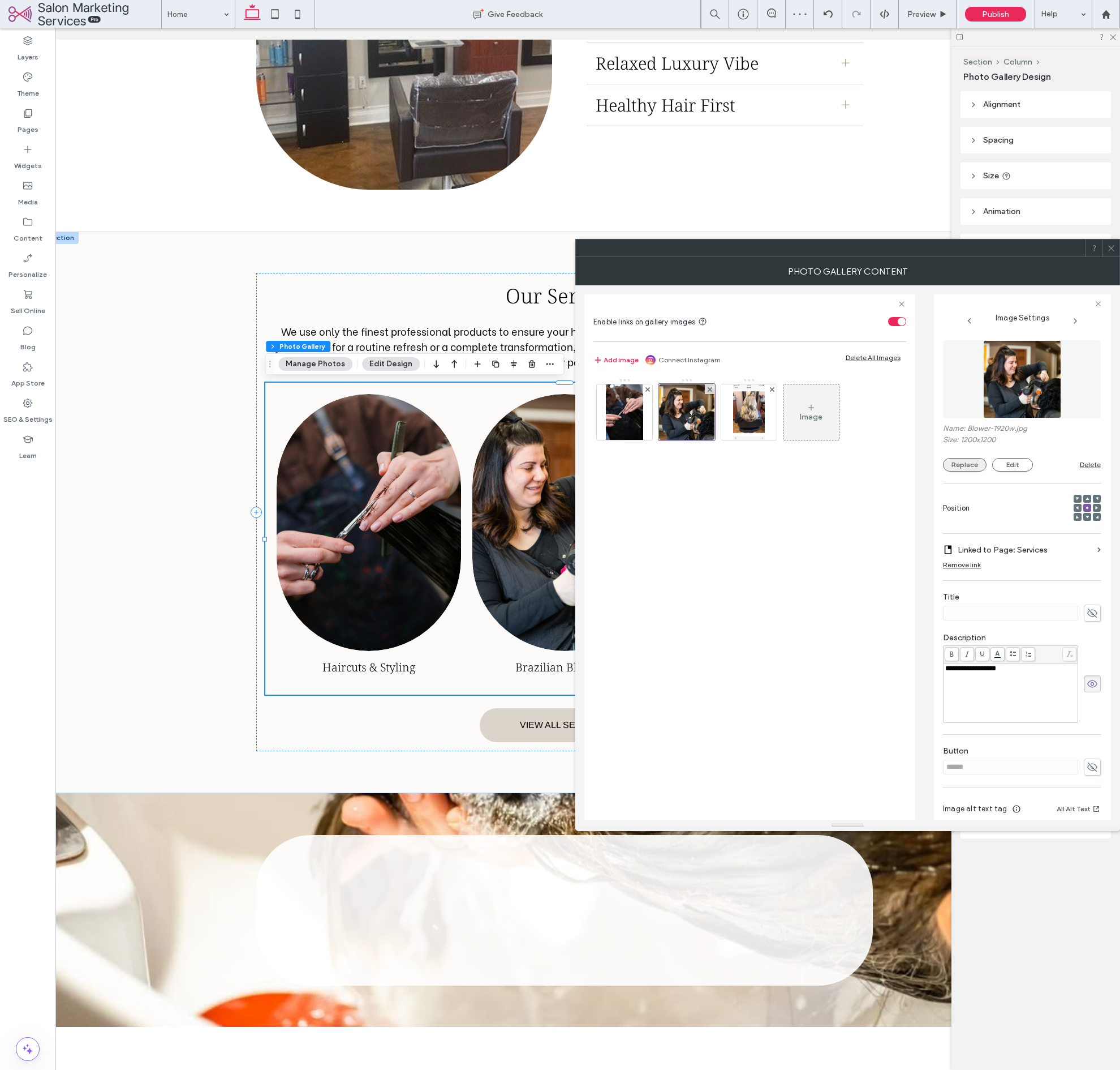
click at [964, 467] on button "Replace" at bounding box center [965, 465] width 44 height 13
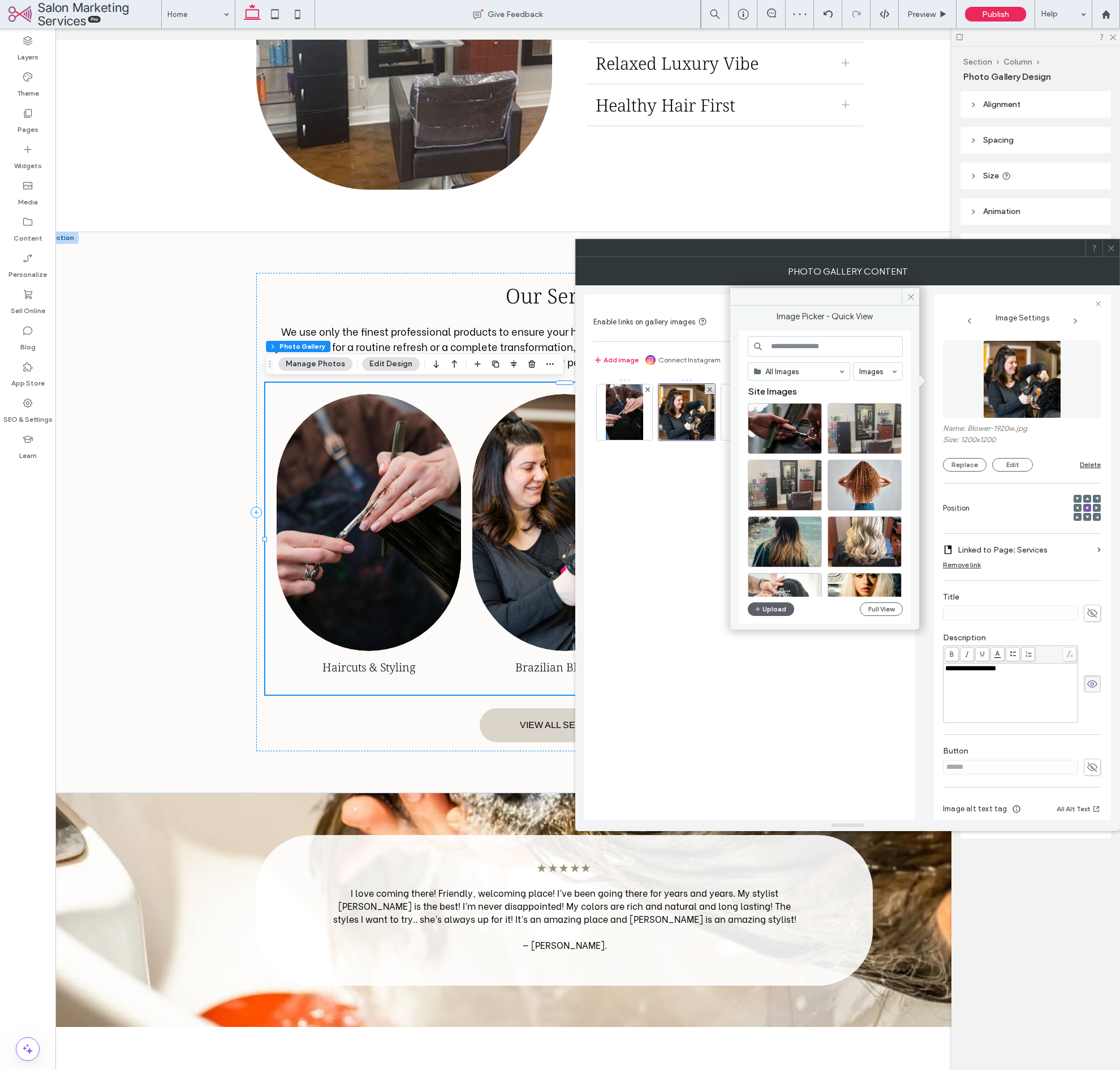
click at [820, 344] on input at bounding box center [825, 346] width 155 height 21
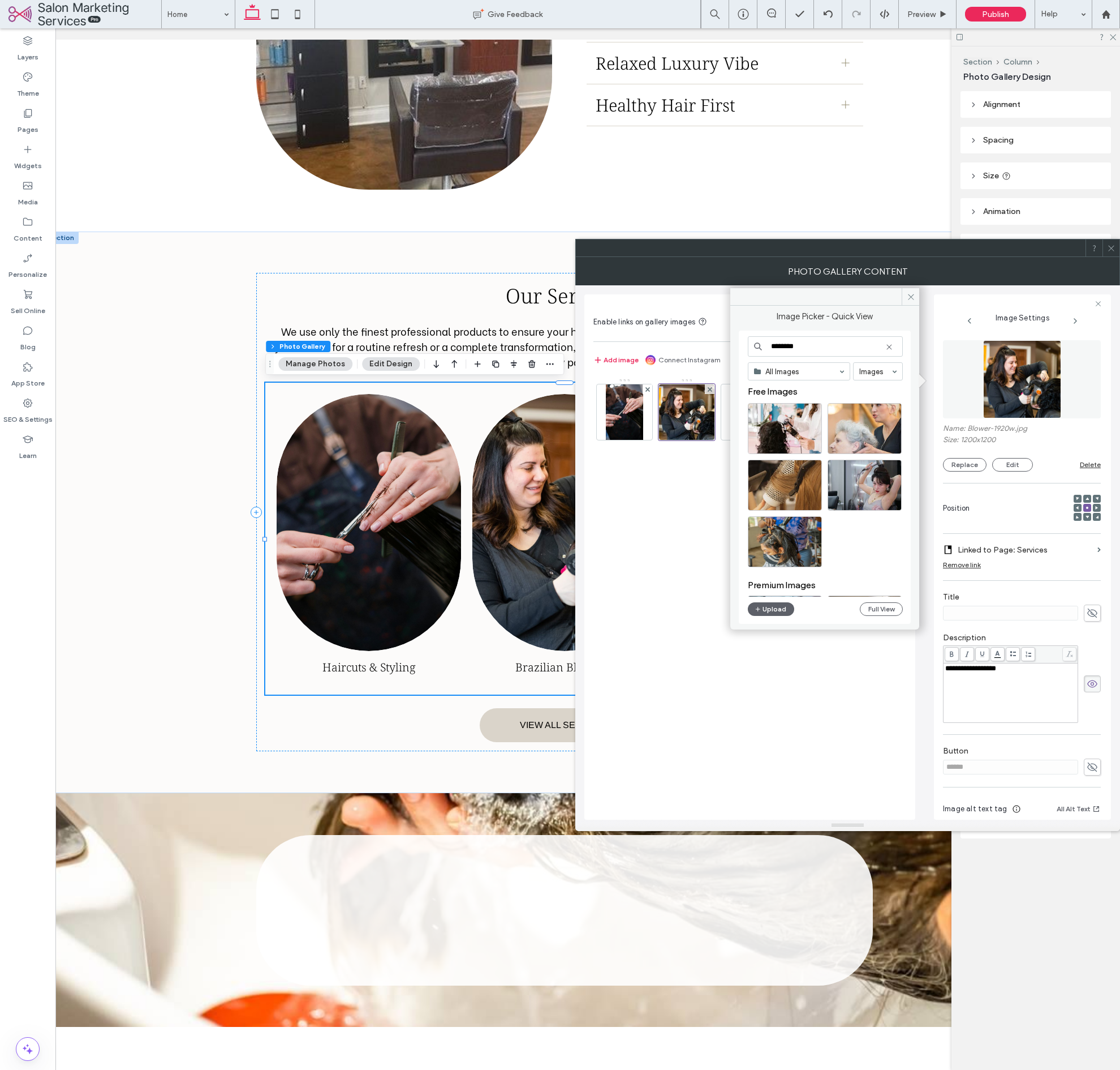
type input "********"
click at [787, 500] on div at bounding box center [785, 485] width 74 height 51
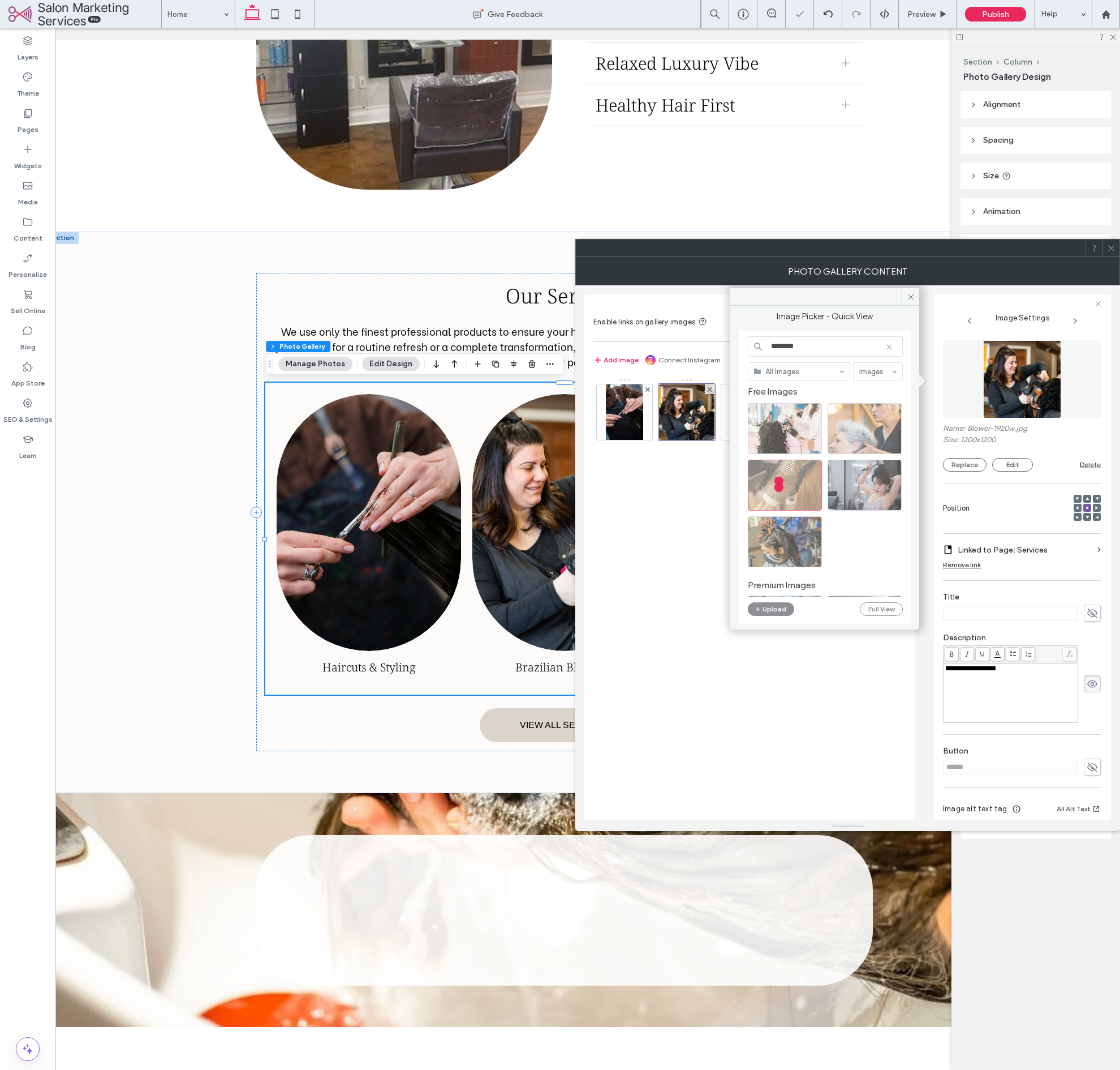
click at [787, 490] on div at bounding box center [782, 484] width 16 height 16
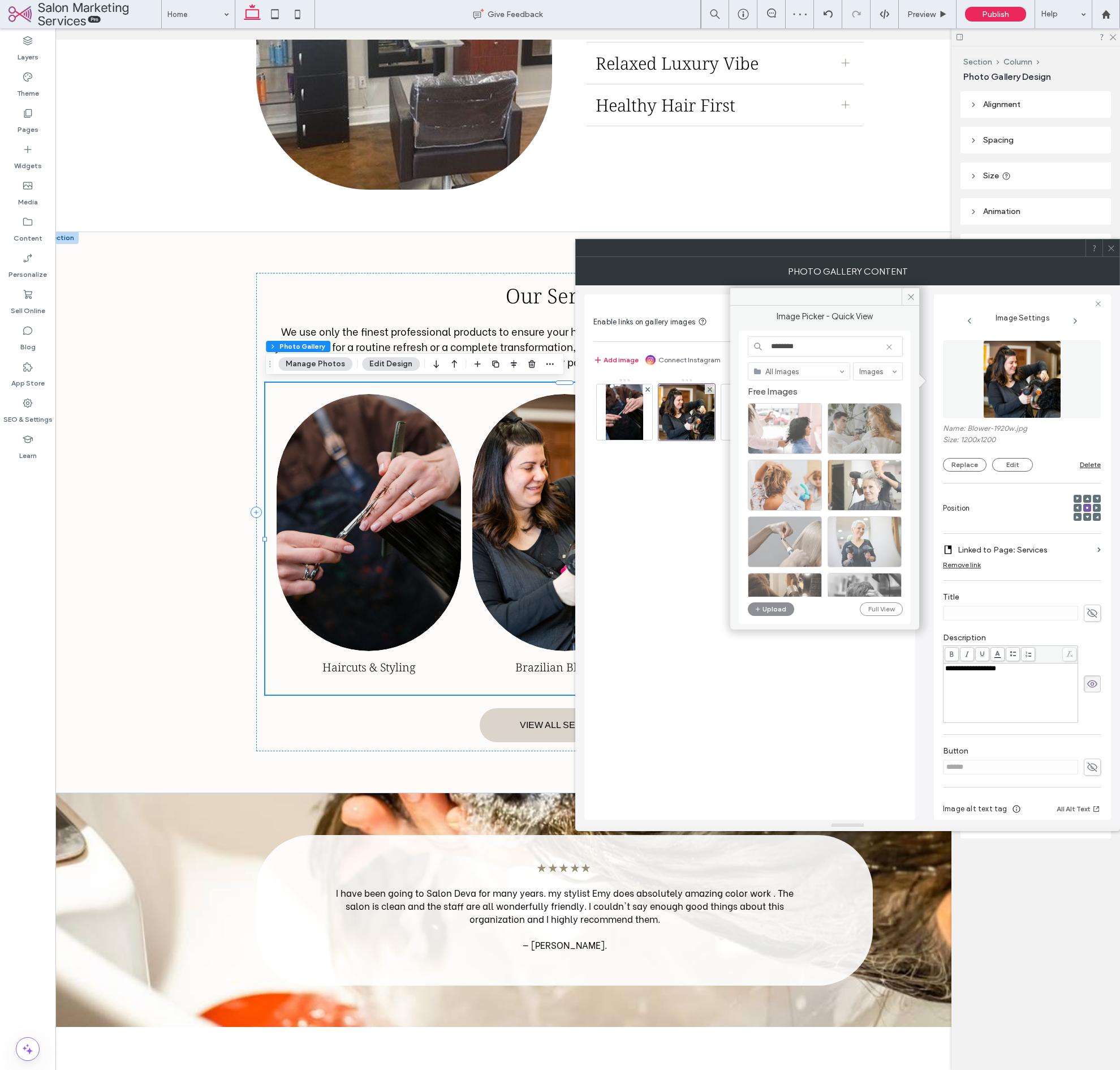
click at [838, 494] on div at bounding box center [825, 477] width 155 height 282
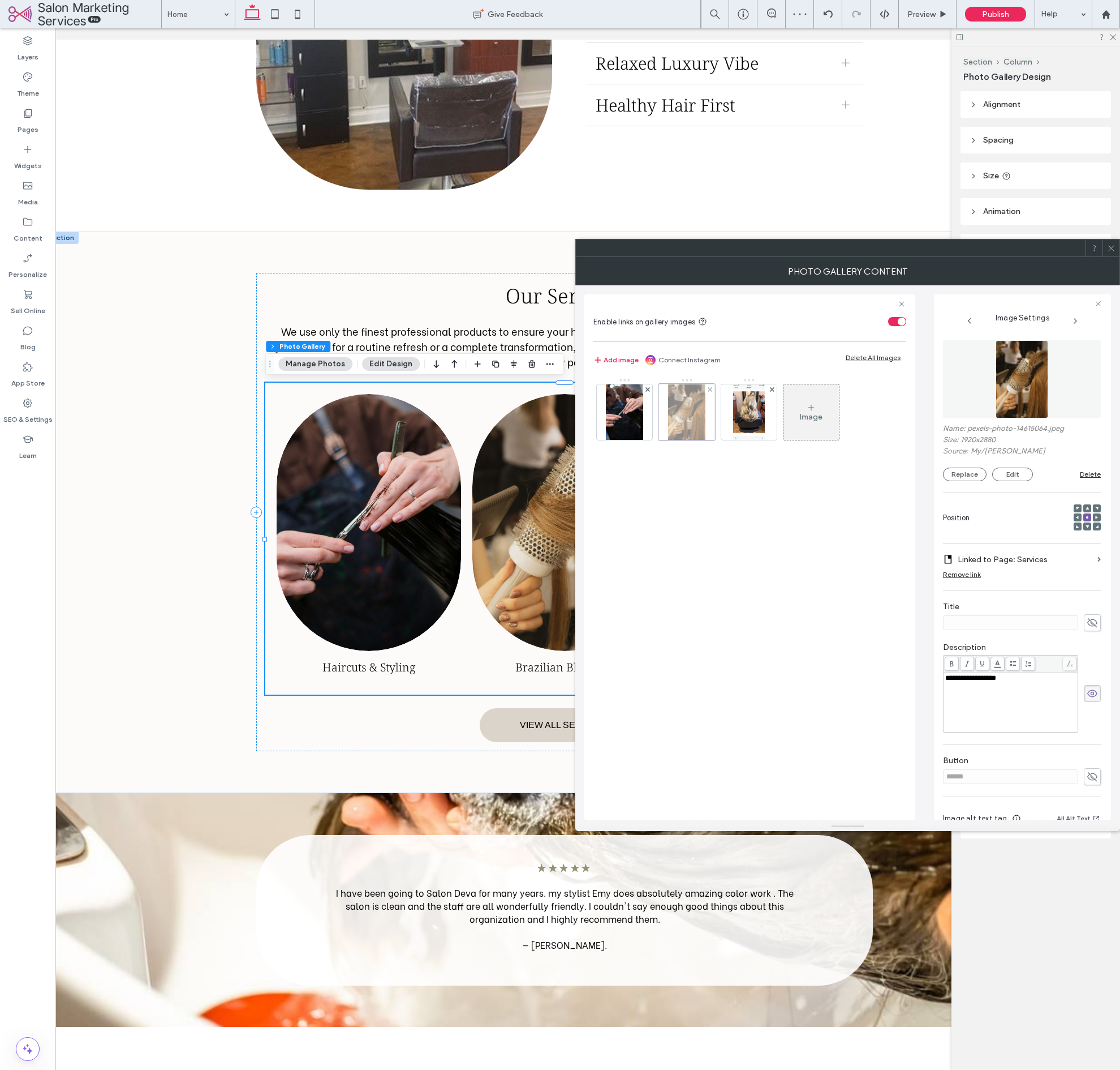
click at [692, 435] on div at bounding box center [687, 412] width 57 height 57
click at [758, 429] on img at bounding box center [749, 411] width 31 height 55
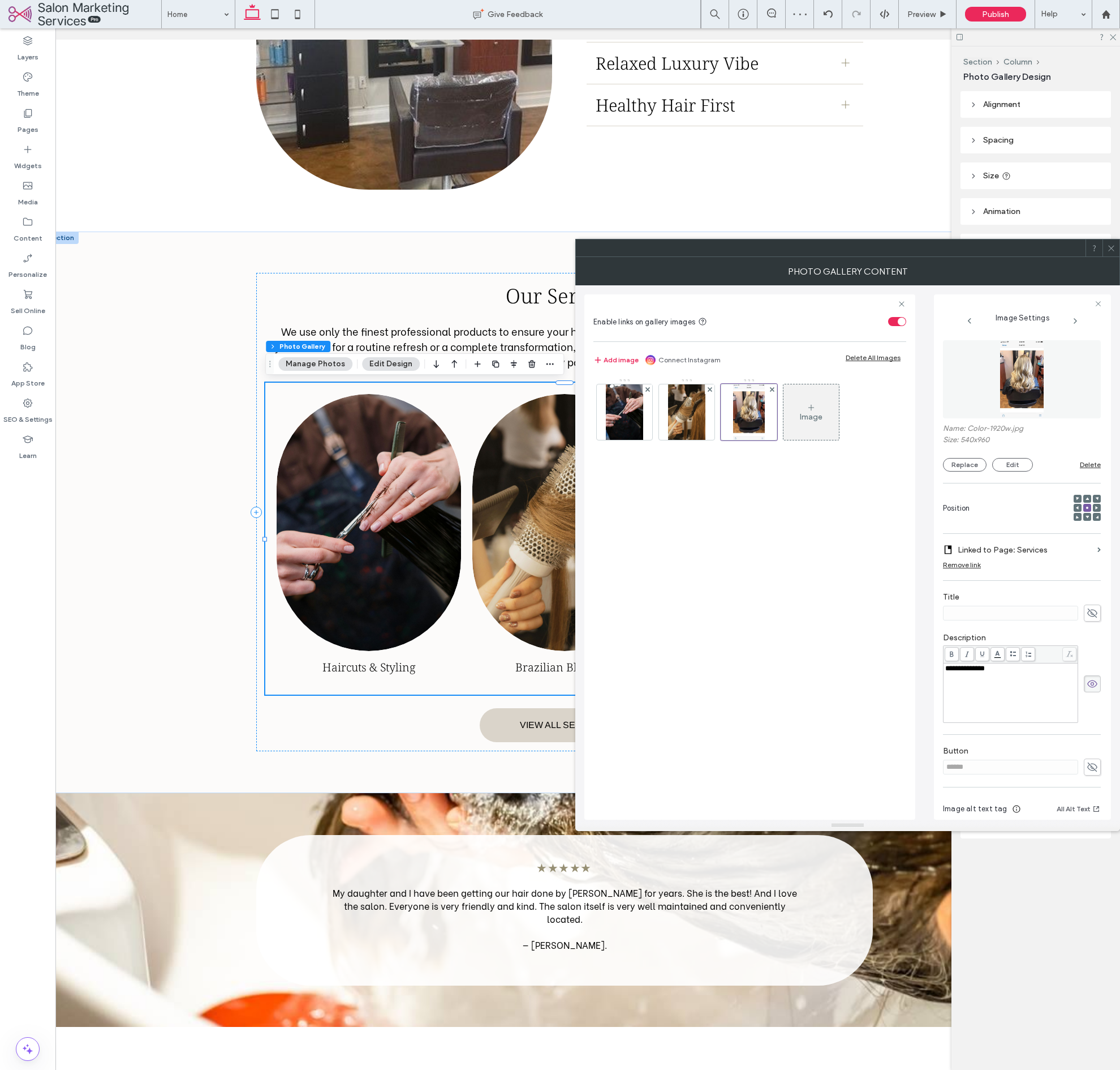
click at [962, 471] on div "Name: Color-1920w.jpg Size: 540x960 Replace Edit Delete" at bounding box center [1022, 405] width 158 height 143
click at [963, 469] on button "Replace" at bounding box center [965, 465] width 44 height 13
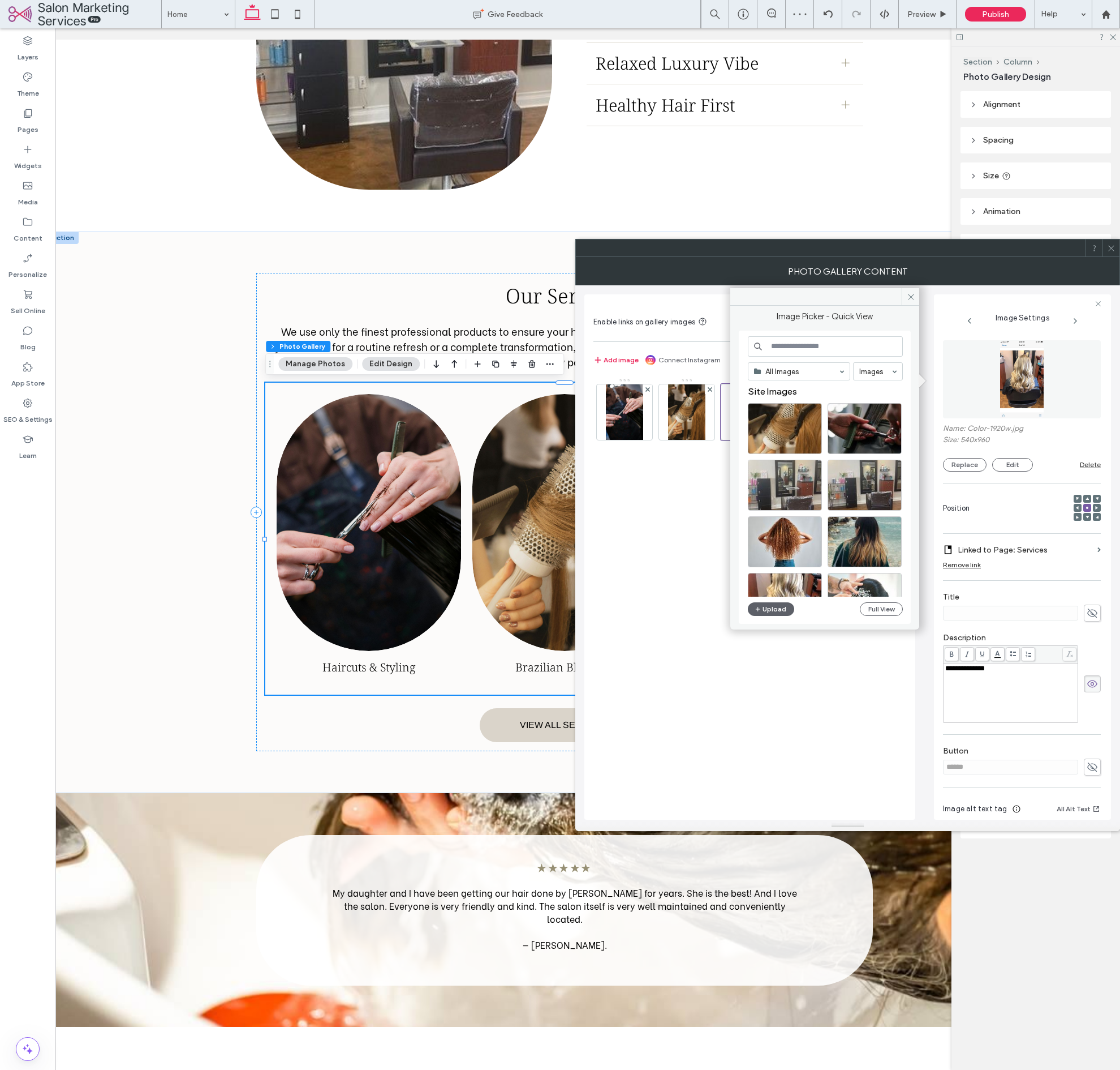
click at [812, 350] on input at bounding box center [825, 346] width 155 height 21
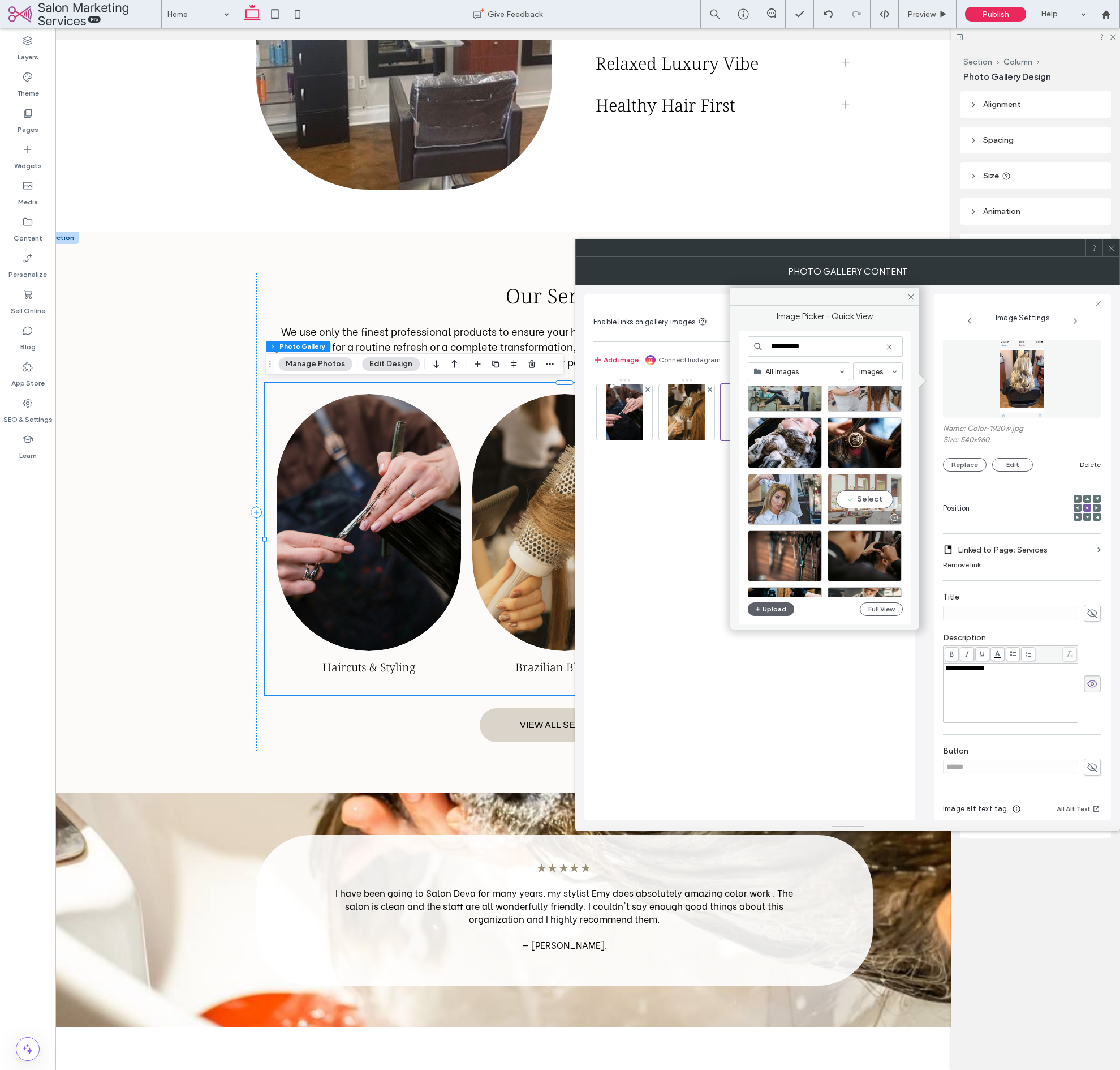
scroll to position [950, 0]
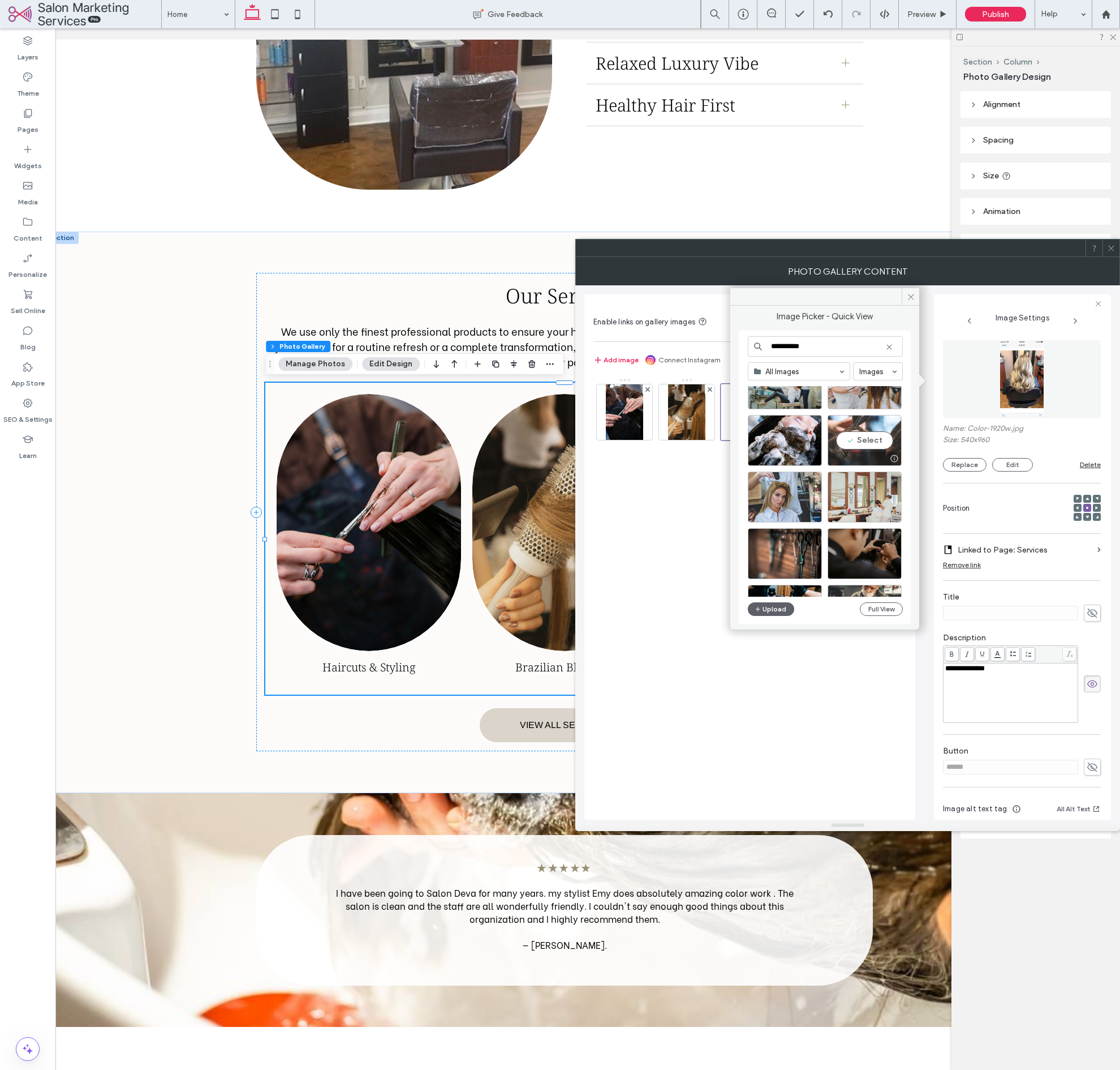
type input "**********"
click at [862, 443] on div "Select" at bounding box center [865, 440] width 74 height 51
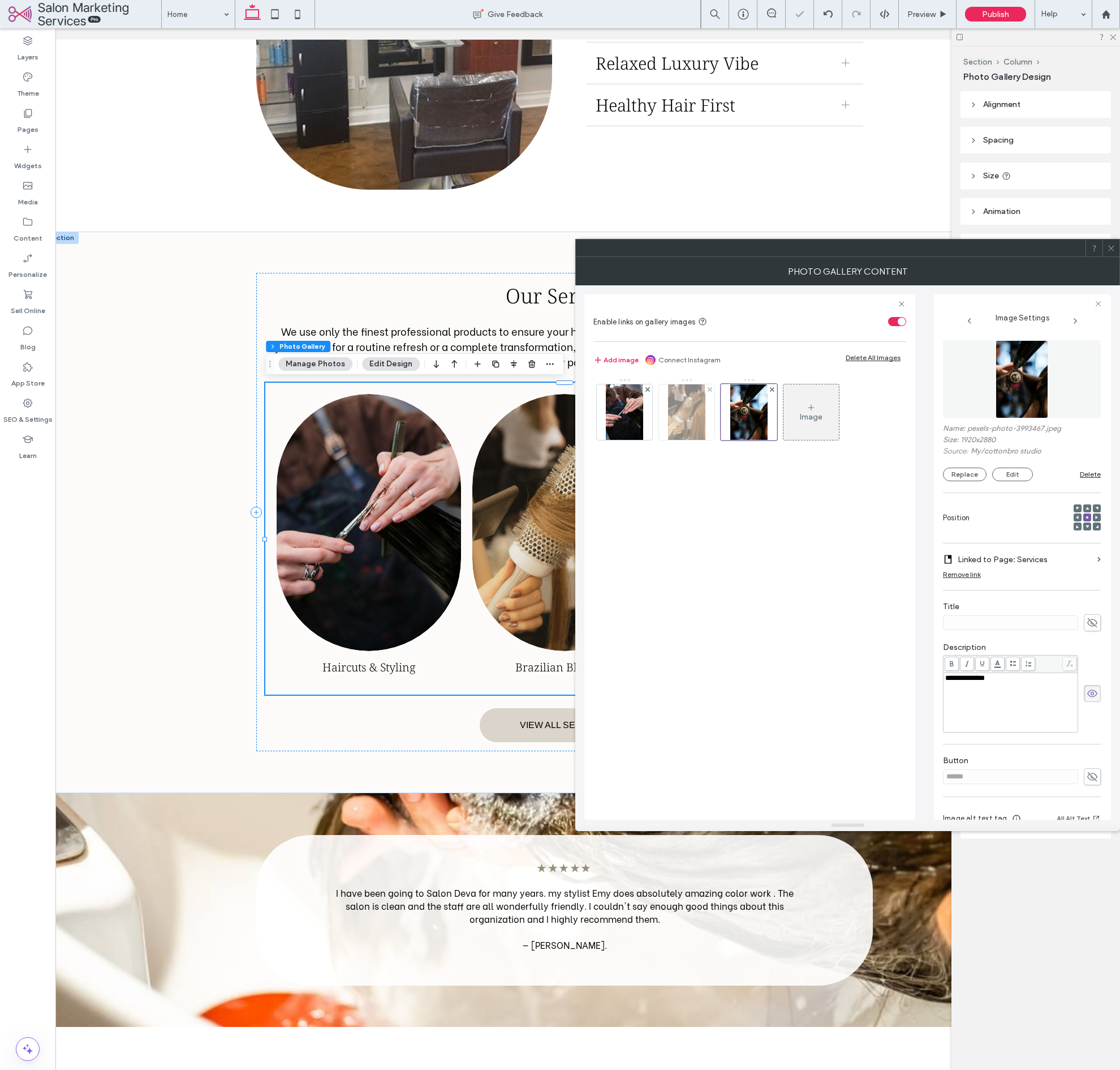
click at [685, 433] on img at bounding box center [687, 411] width 37 height 55
click at [962, 471] on button "Replace" at bounding box center [965, 474] width 44 height 13
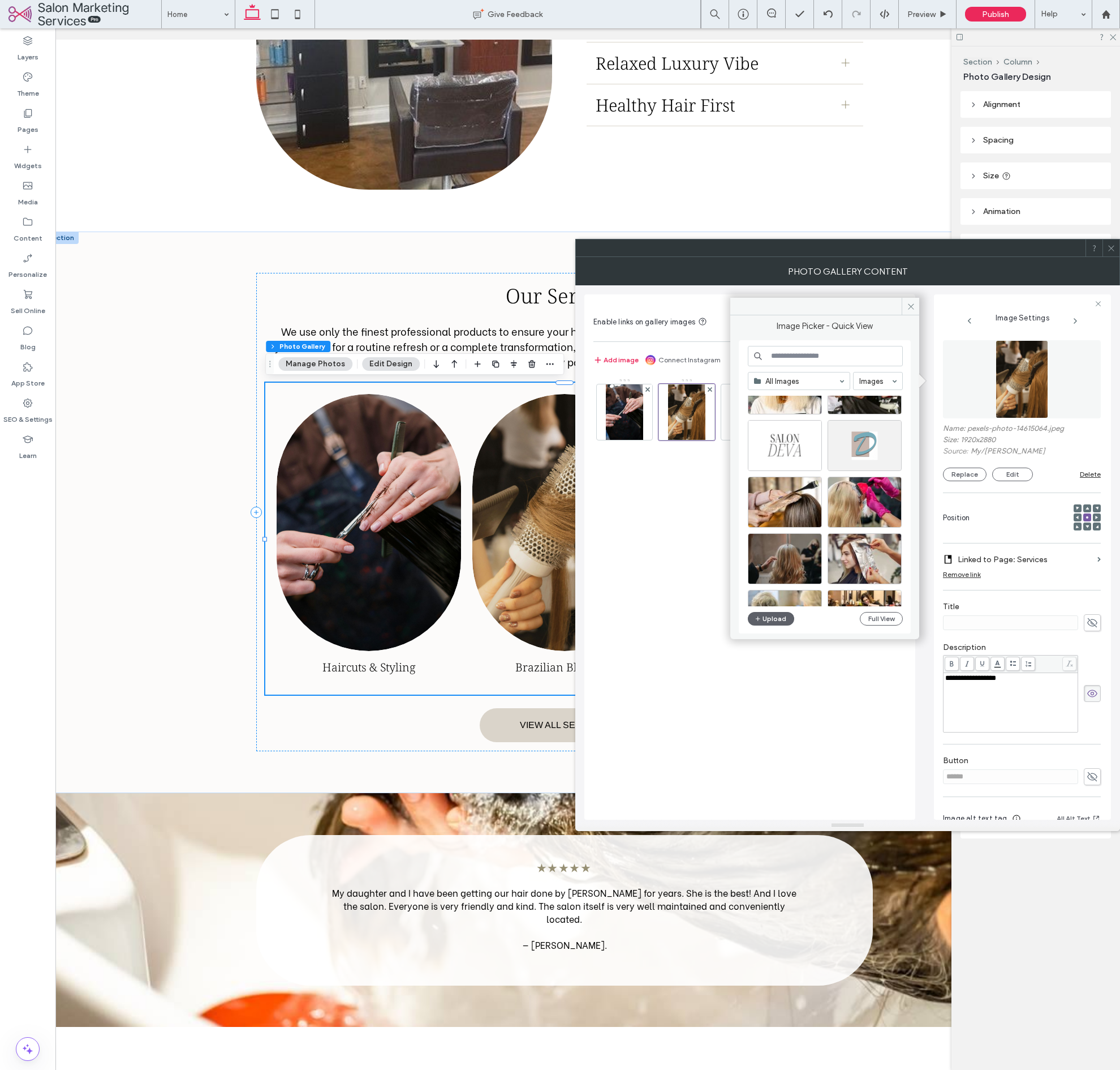
scroll to position [278, 0]
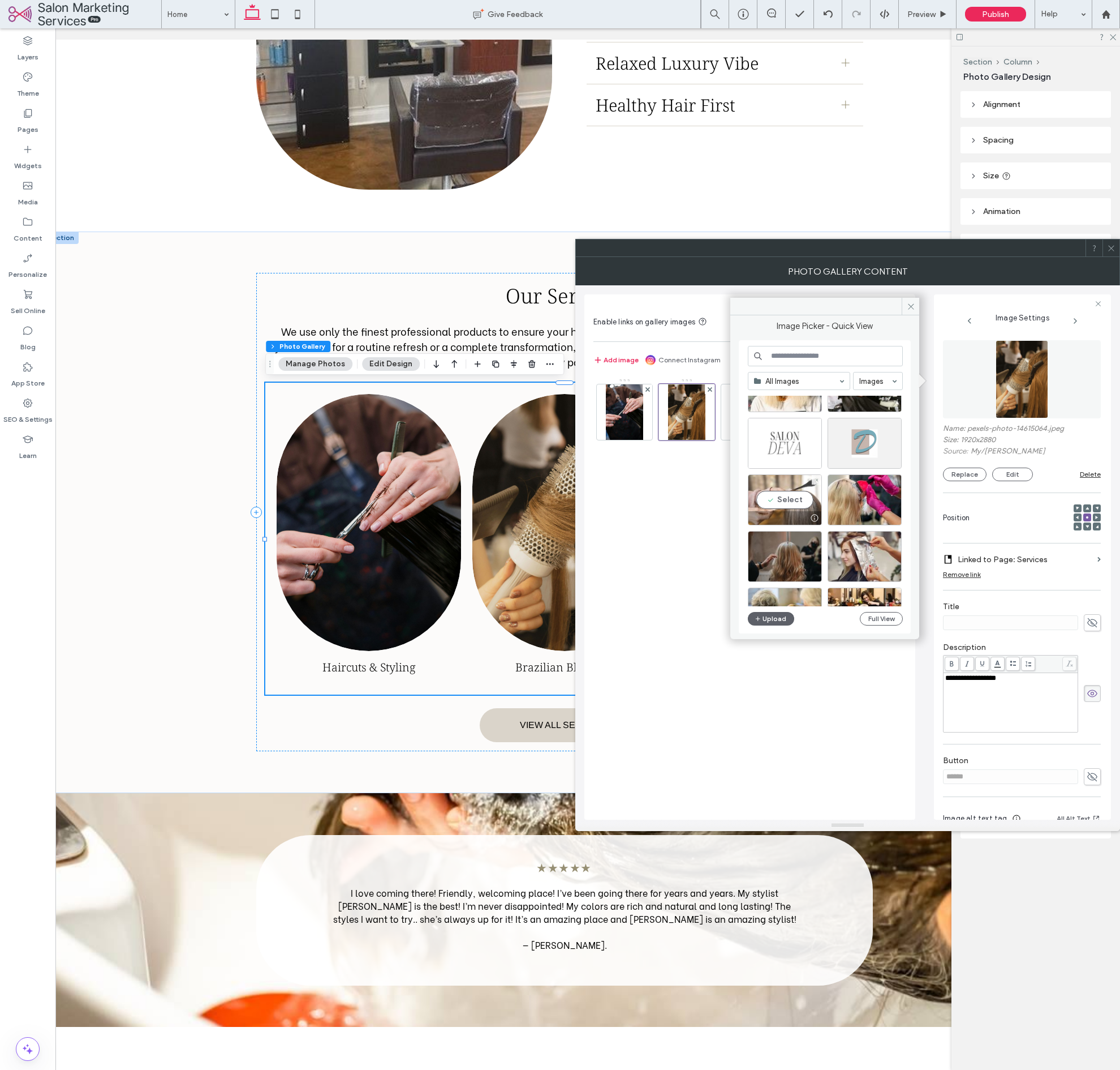
click at [796, 499] on div "Select" at bounding box center [785, 499] width 74 height 51
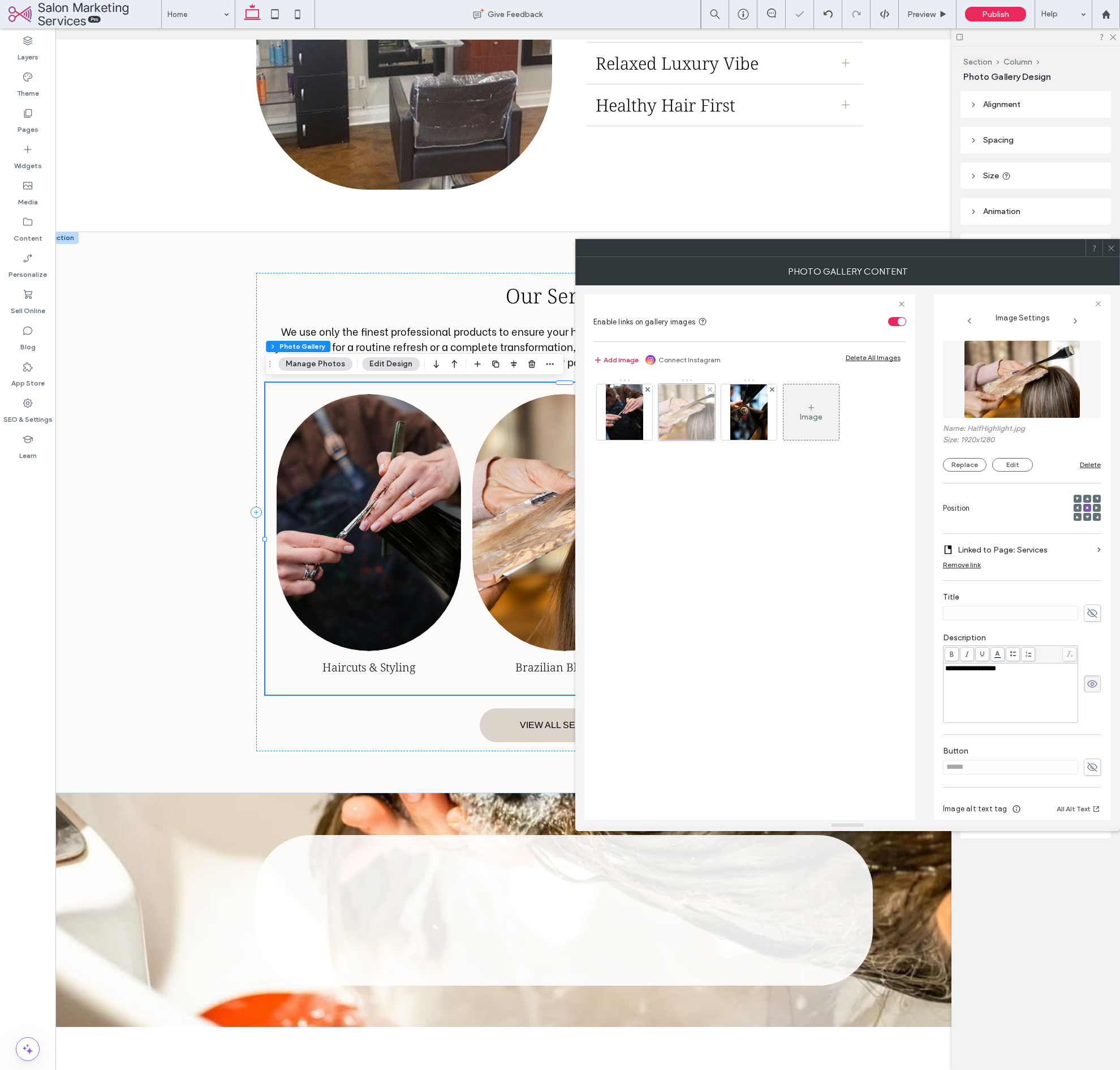
click at [692, 429] on div at bounding box center [687, 412] width 57 height 57
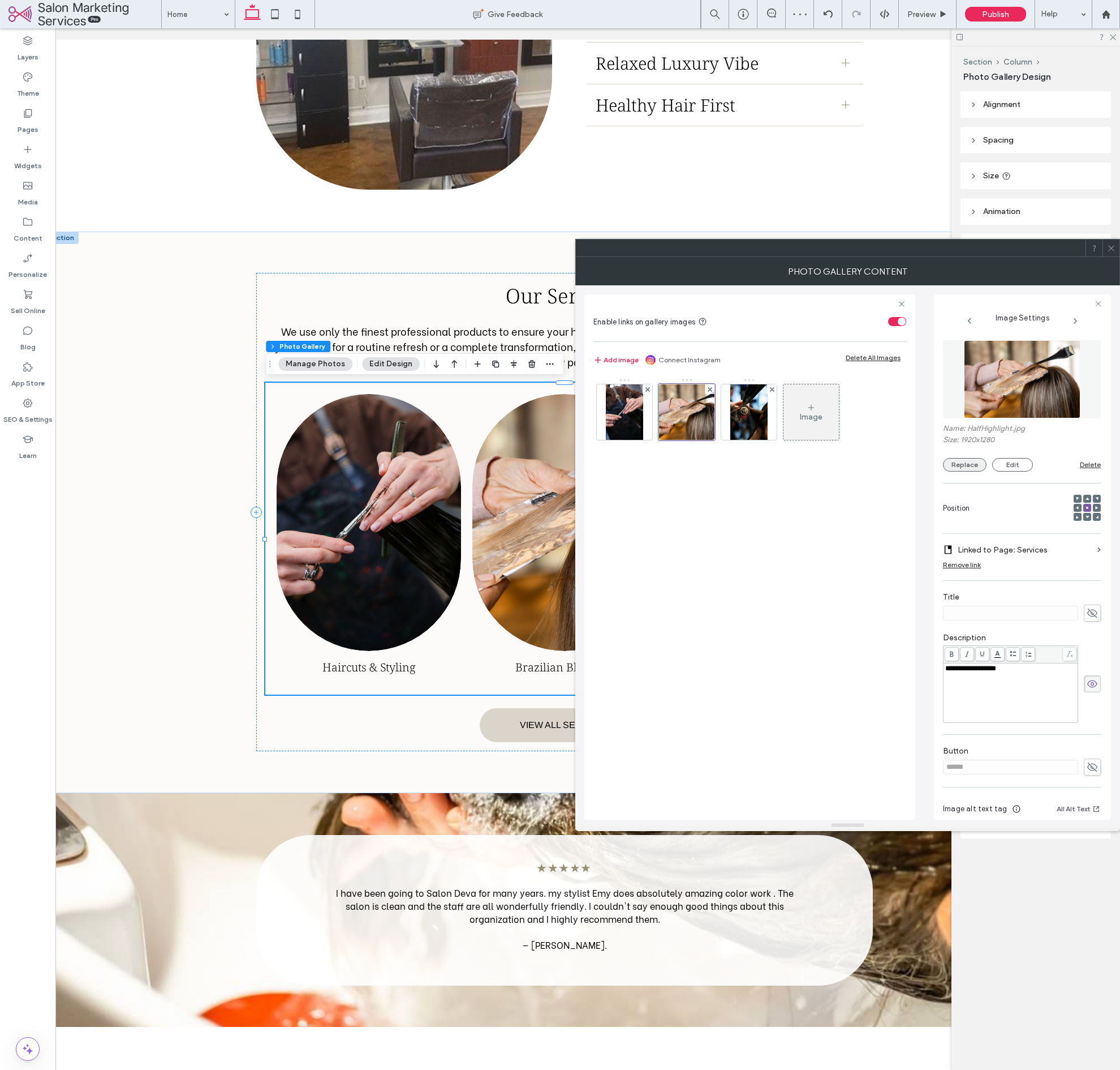
click at [962, 469] on button "Replace" at bounding box center [965, 465] width 44 height 13
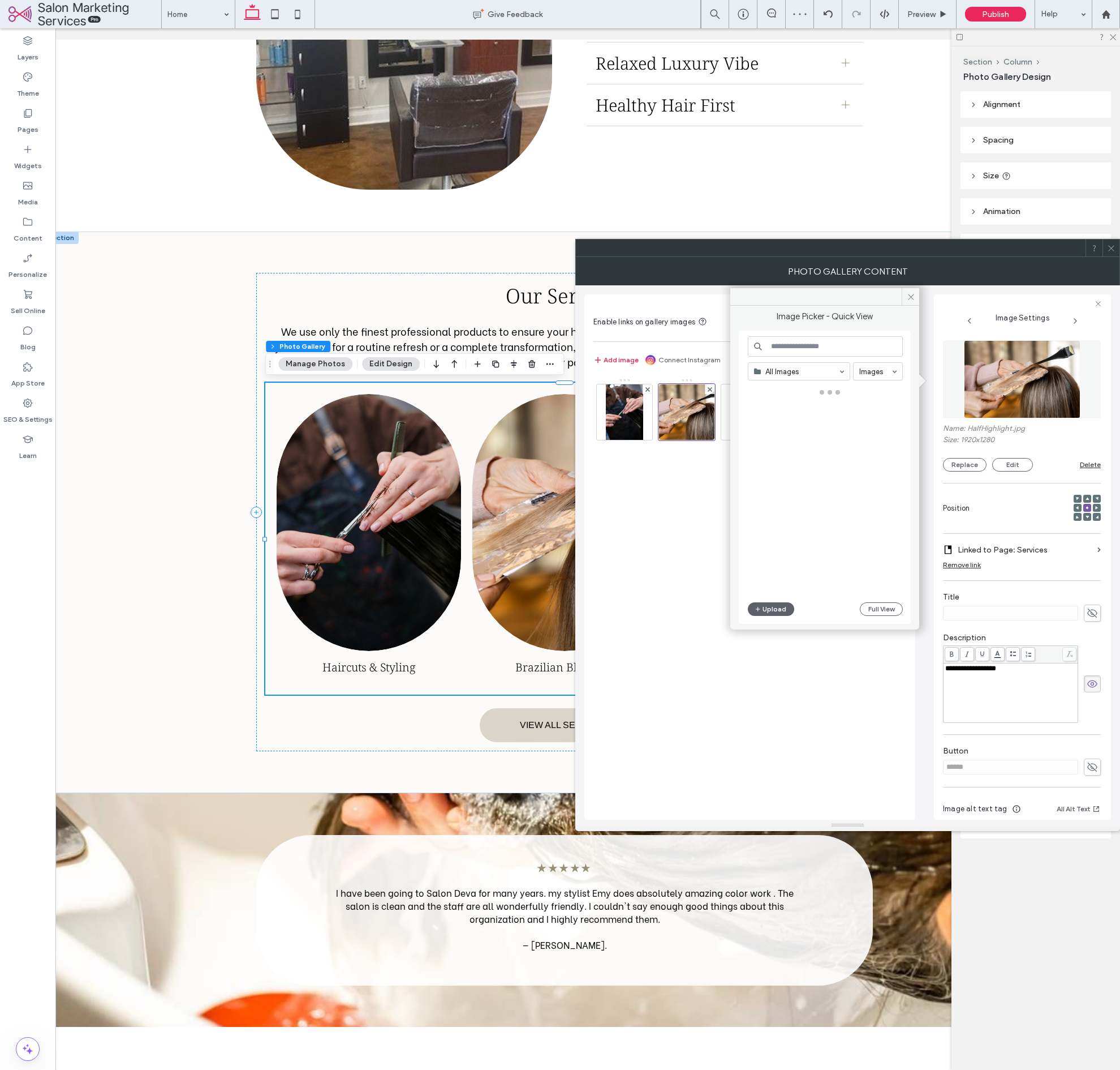
click at [829, 341] on input at bounding box center [825, 346] width 155 height 21
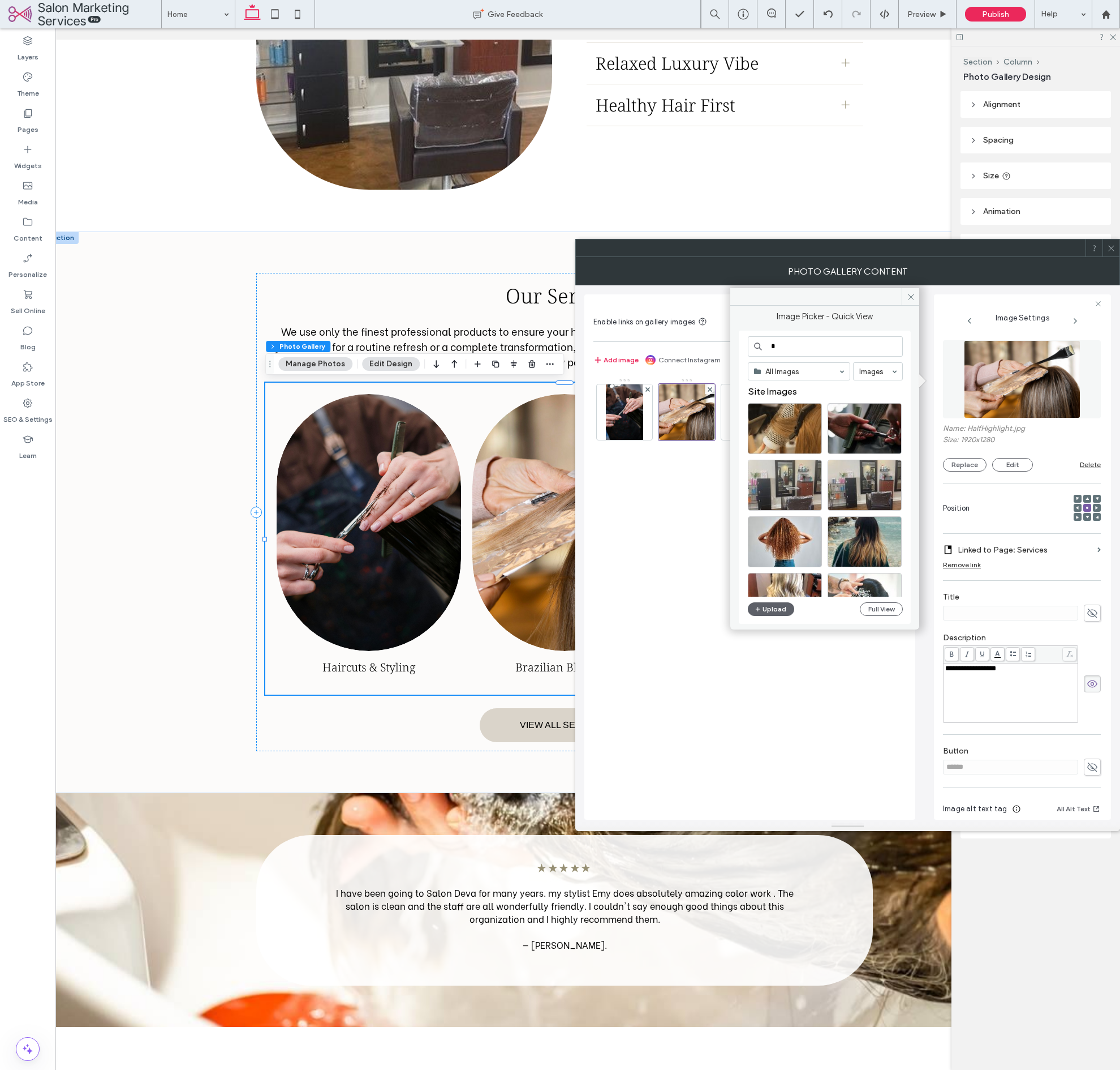
type input "*"
click at [780, 692] on div "Image" at bounding box center [749, 593] width 313 height 442
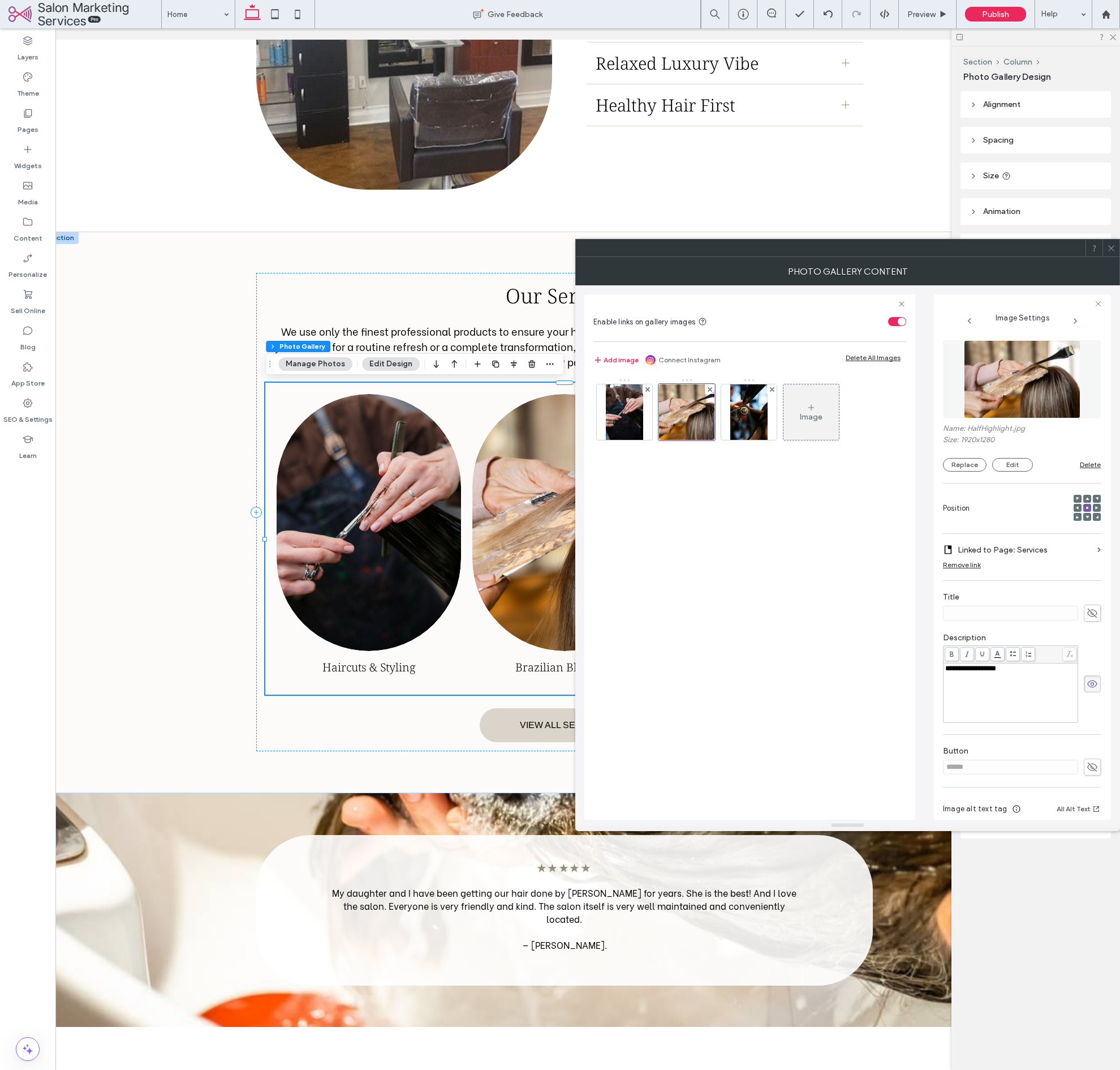
click at [994, 670] on span "**********" at bounding box center [971, 668] width 51 height 7
copy span "**********"
click at [752, 424] on img at bounding box center [749, 411] width 37 height 55
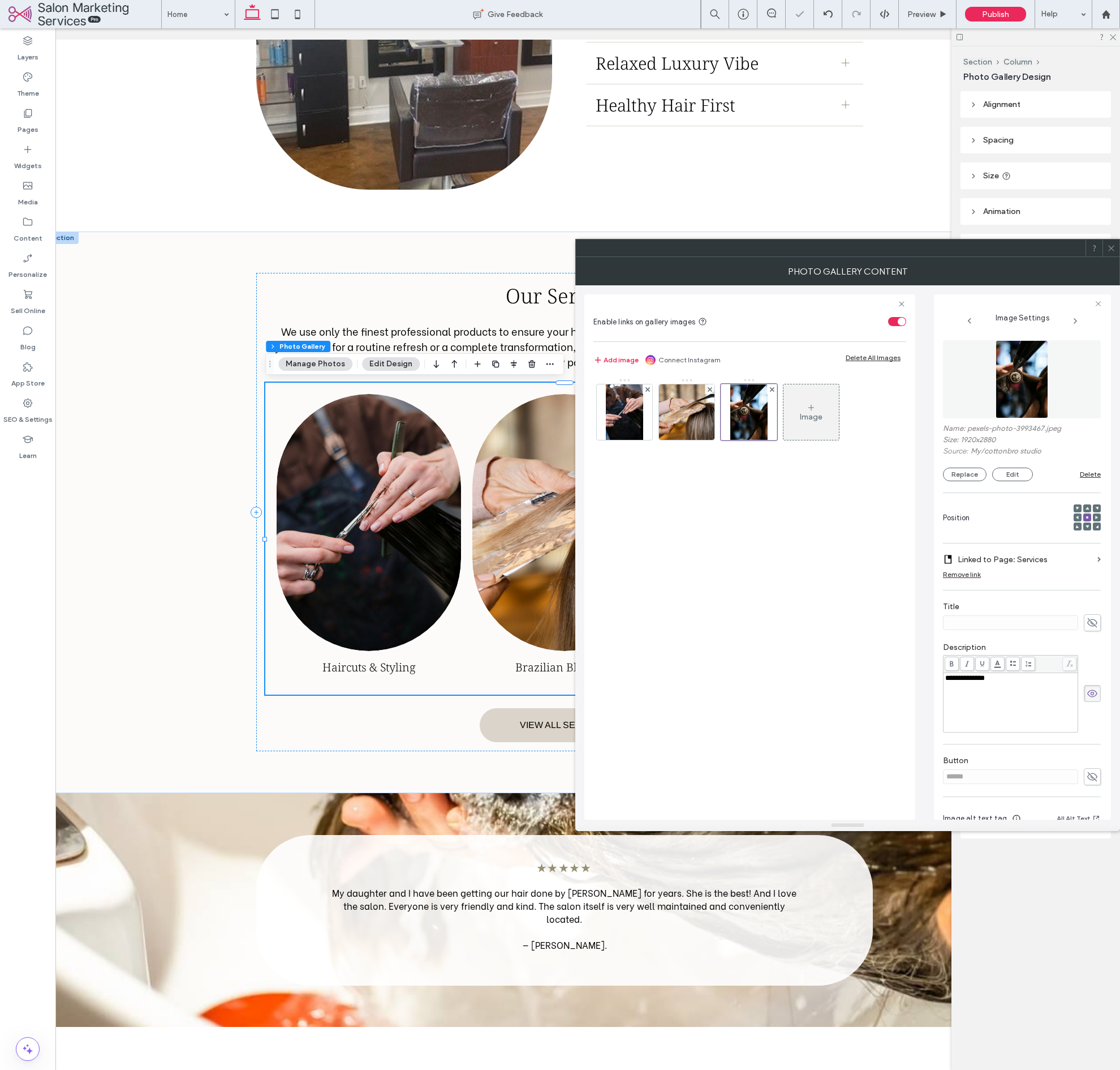
click at [975, 676] on span "**********" at bounding box center [965, 677] width 40 height 7
click at [1014, 682] on div "**********" at bounding box center [1010, 678] width 131 height 8
drag, startPoint x: 992, startPoint y: 681, endPoint x: 940, endPoint y: 682, distance: 52.0
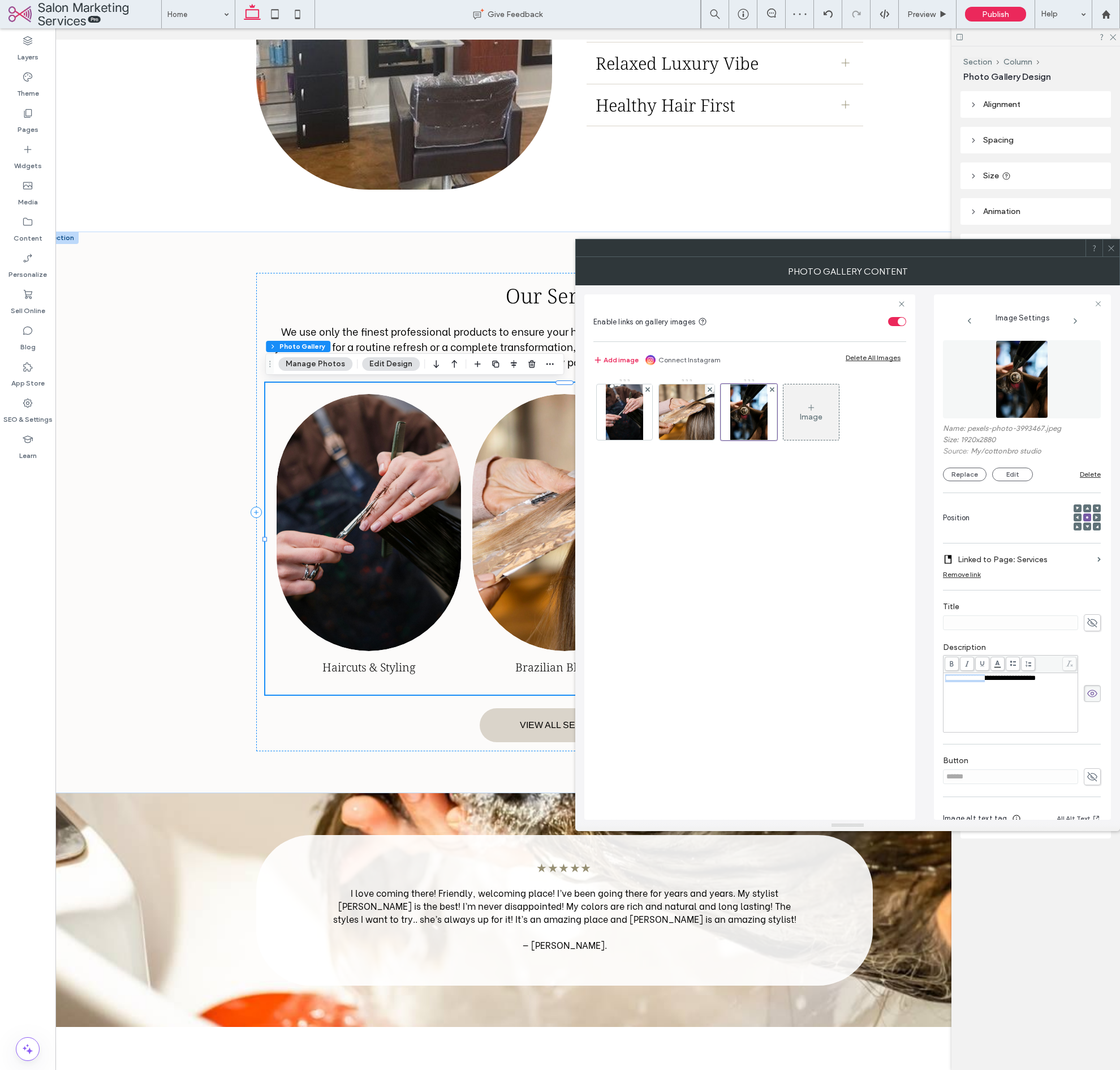
click at [940, 682] on div "**********" at bounding box center [1023, 556] width 177 height 525
copy span "**********"
click at [674, 429] on img at bounding box center [687, 411] width 83 height 55
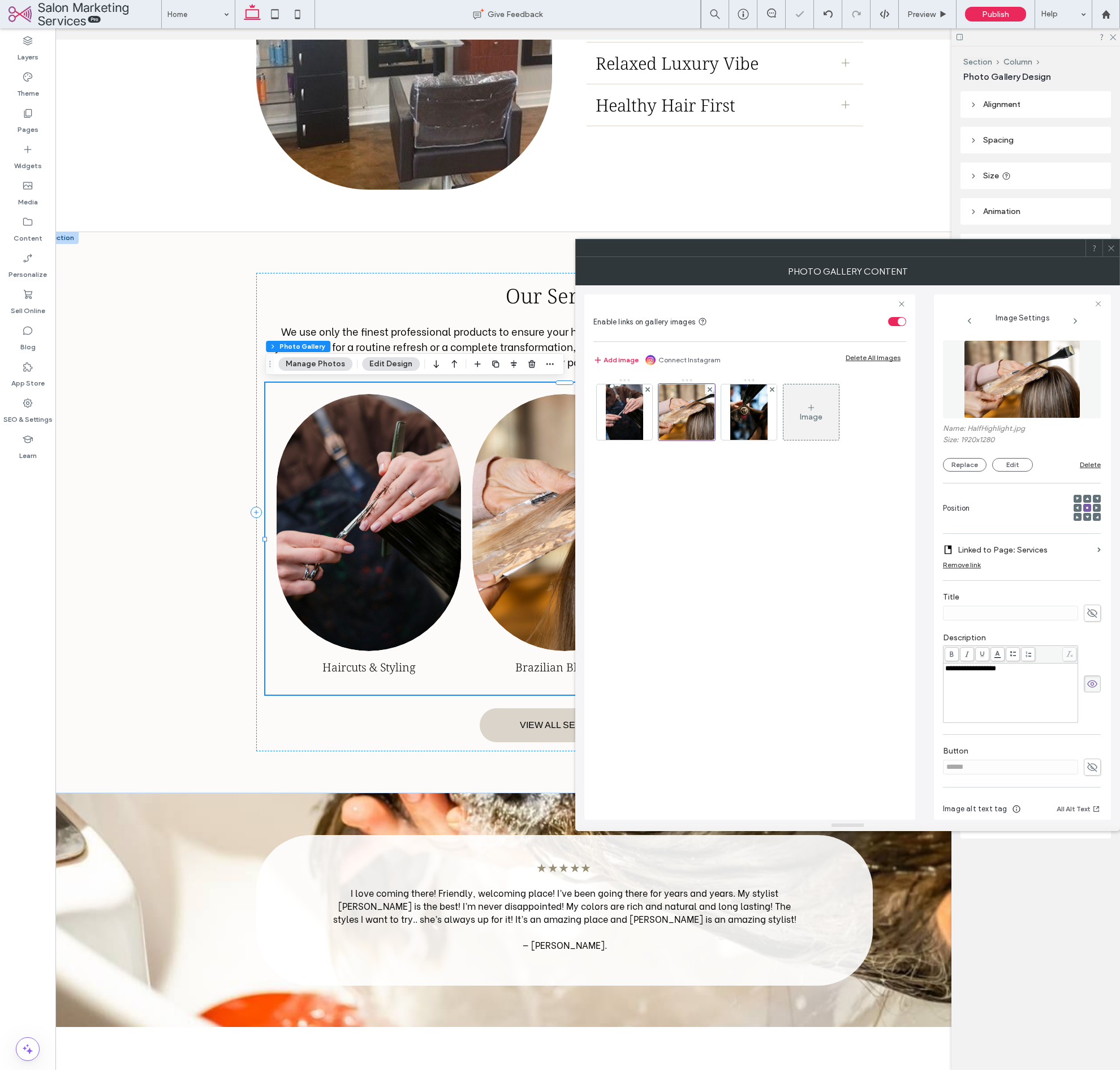
click at [978, 670] on span "**********" at bounding box center [971, 668] width 51 height 7
drag, startPoint x: 744, startPoint y: 411, endPoint x: 714, endPoint y: 476, distance: 71.6
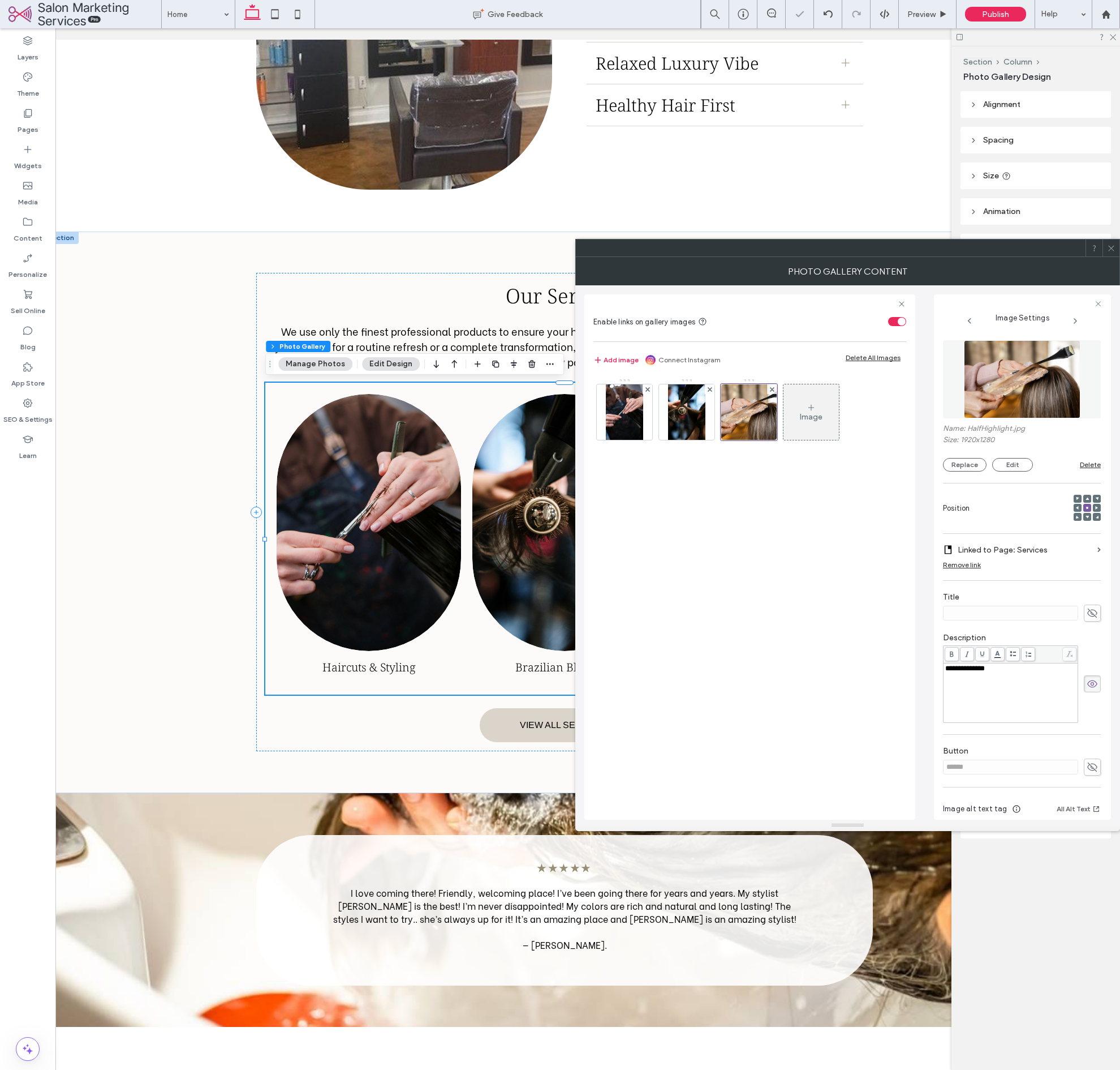
drag, startPoint x: 745, startPoint y: 504, endPoint x: 873, endPoint y: 321, distance: 223.3
click at [748, 501] on div "Image" at bounding box center [749, 593] width 313 height 442
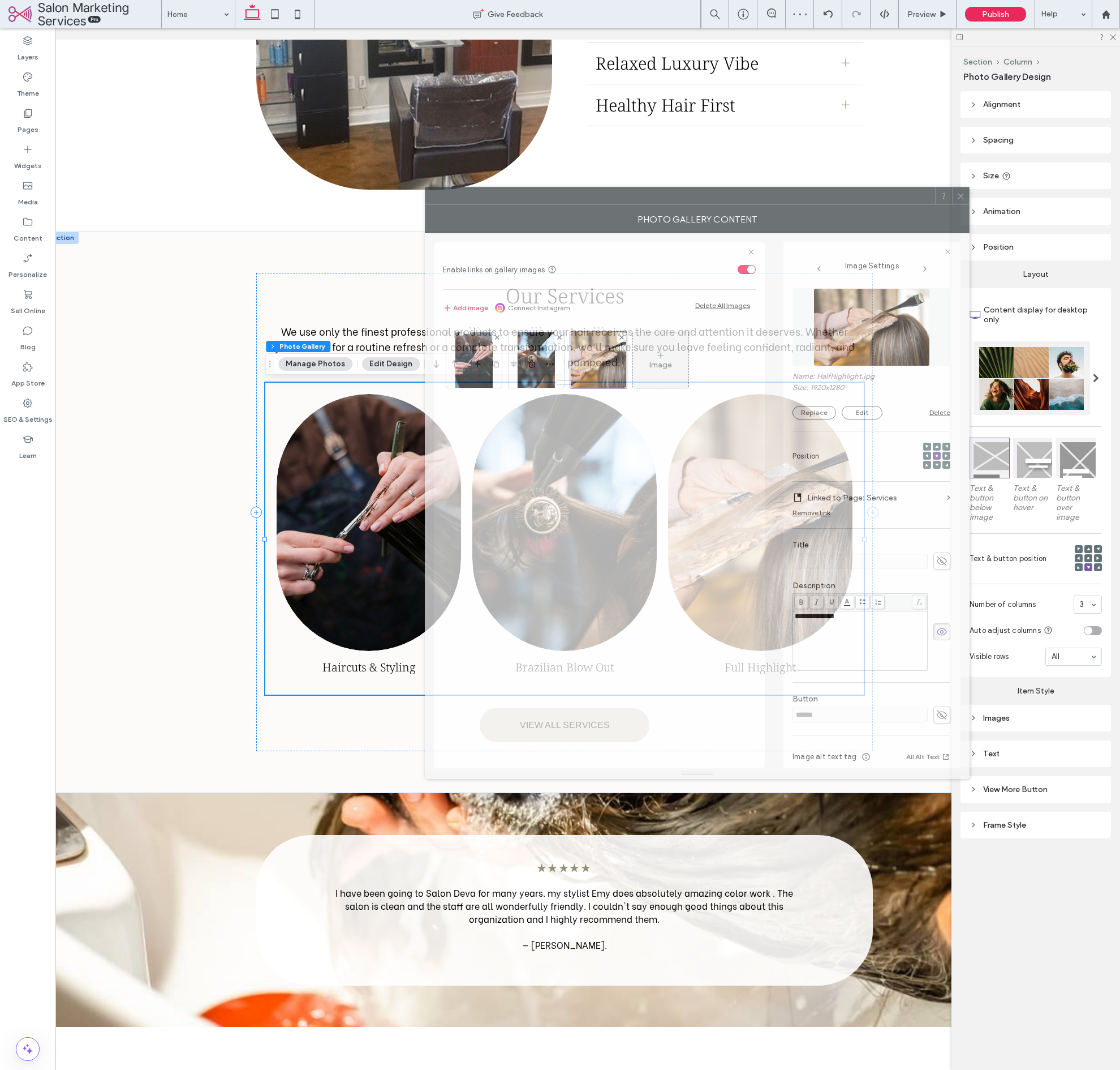
drag, startPoint x: 910, startPoint y: 253, endPoint x: 762, endPoint y: 215, distance: 152.8
click at [744, 189] on div at bounding box center [680, 196] width 510 height 17
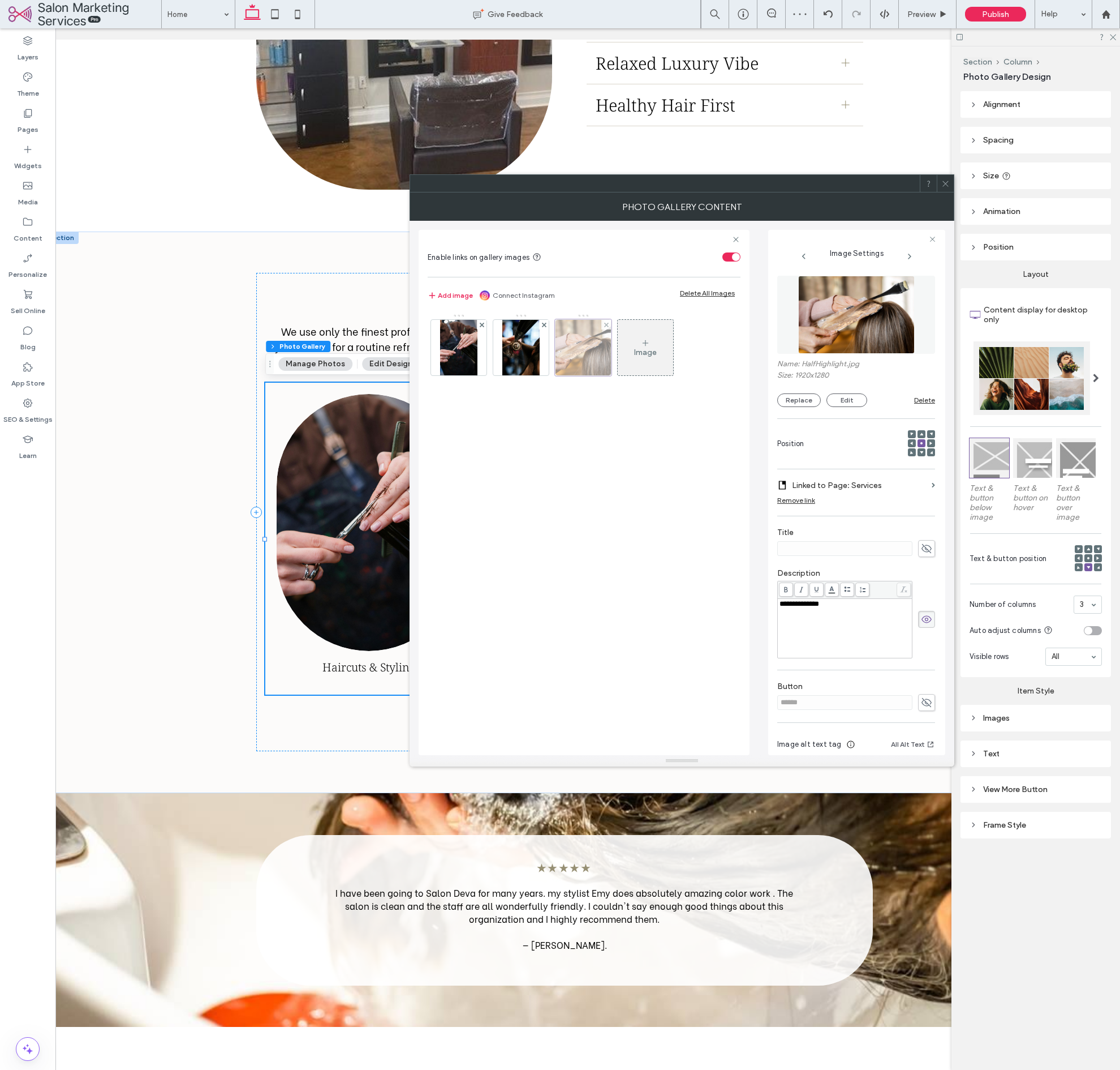
click at [571, 371] on div at bounding box center [583, 348] width 57 height 57
click at [796, 401] on button "Replace" at bounding box center [799, 400] width 44 height 13
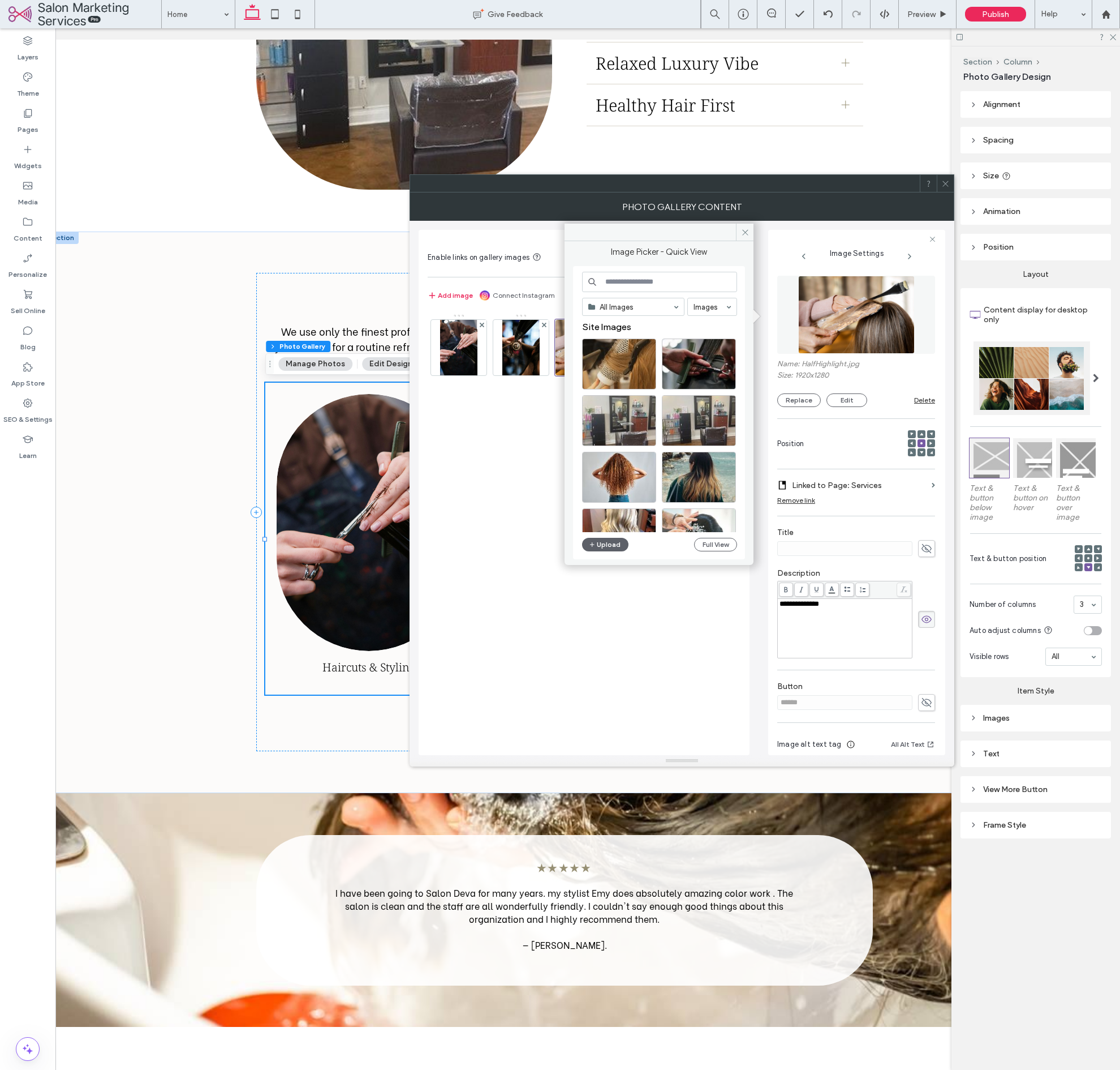
click at [654, 277] on input at bounding box center [659, 282] width 155 height 21
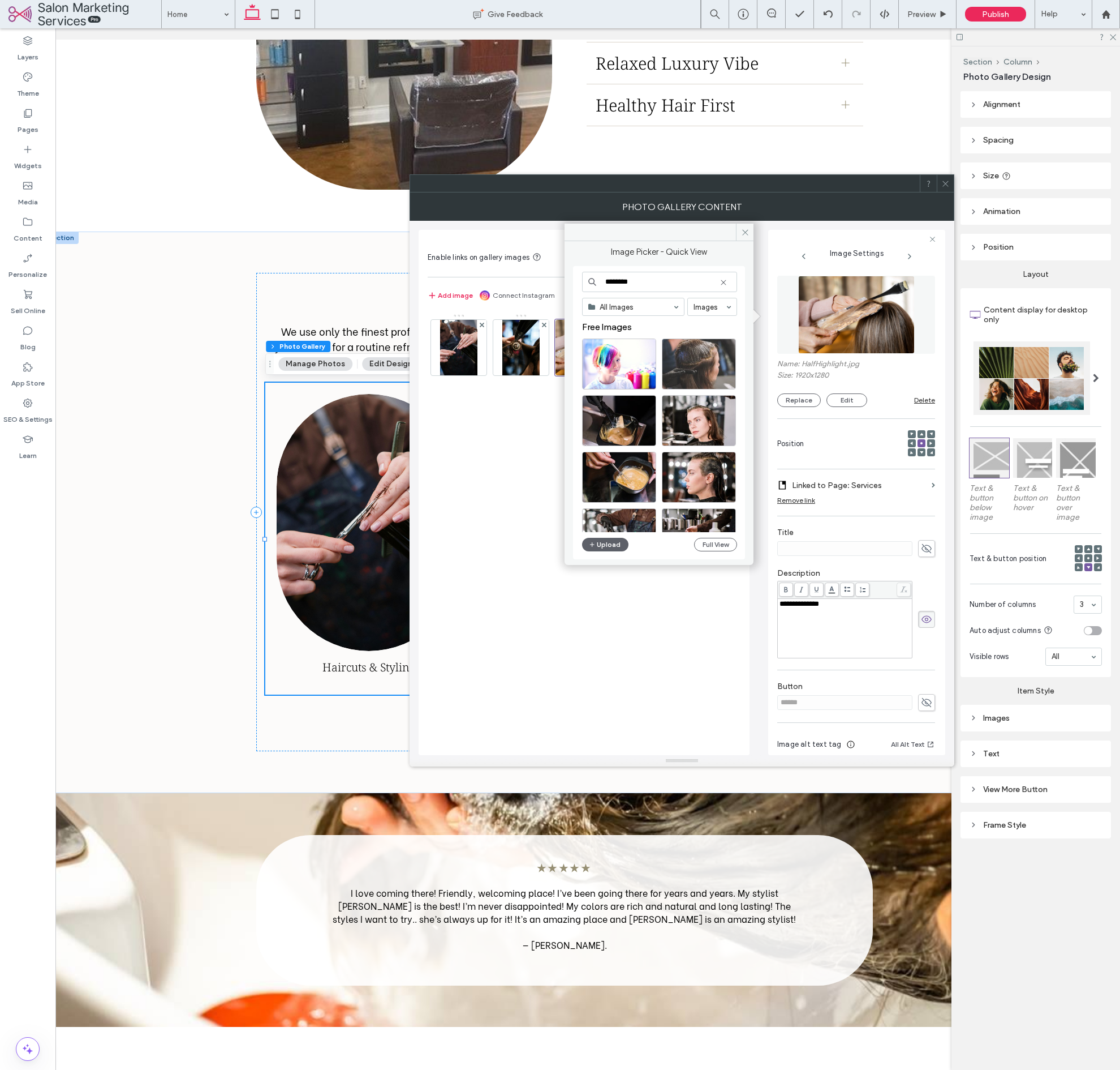
scroll to position [0, 0]
type input "********"
click at [700, 366] on div "Select" at bounding box center [699, 364] width 74 height 51
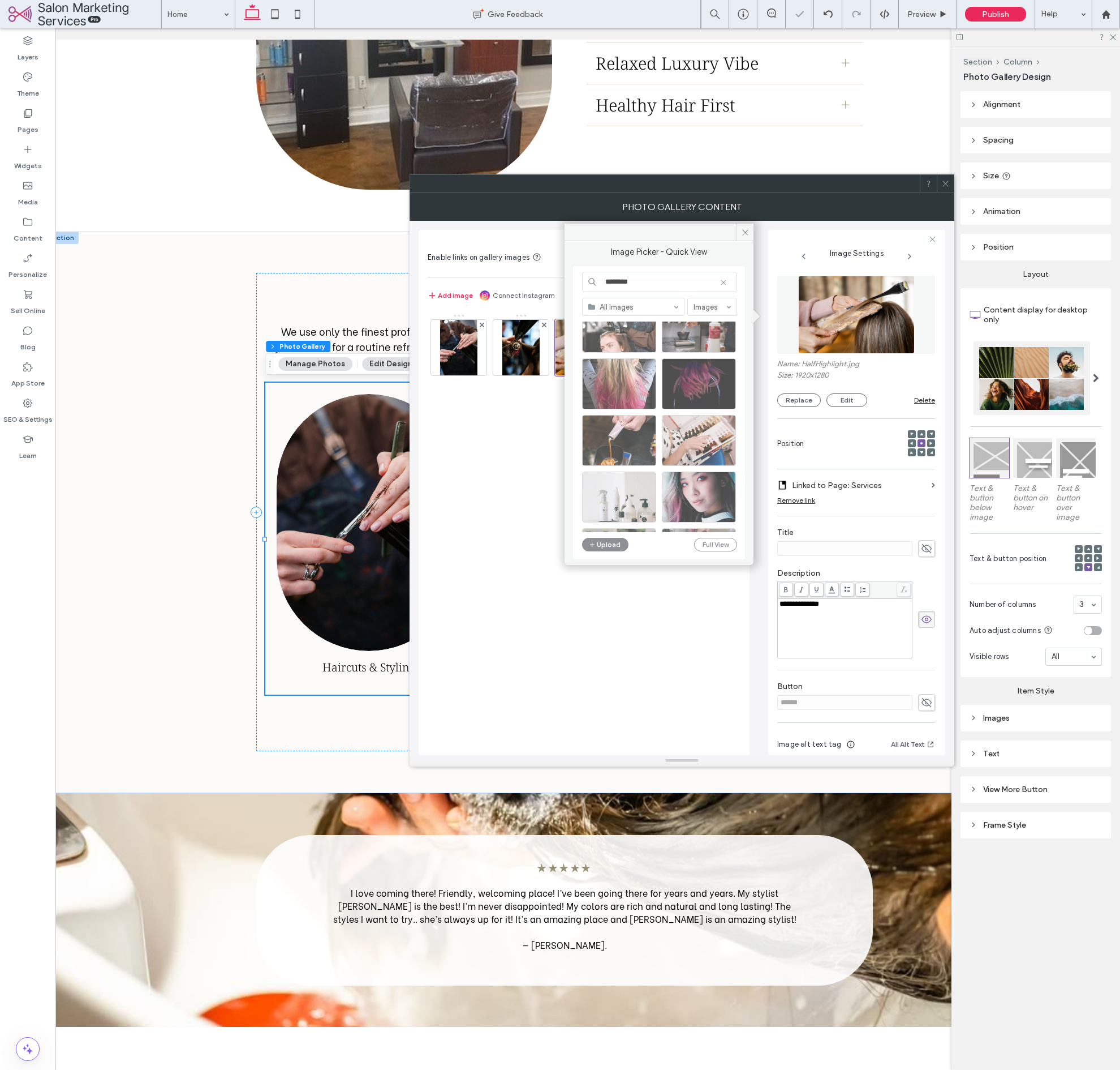
scroll to position [210, 0]
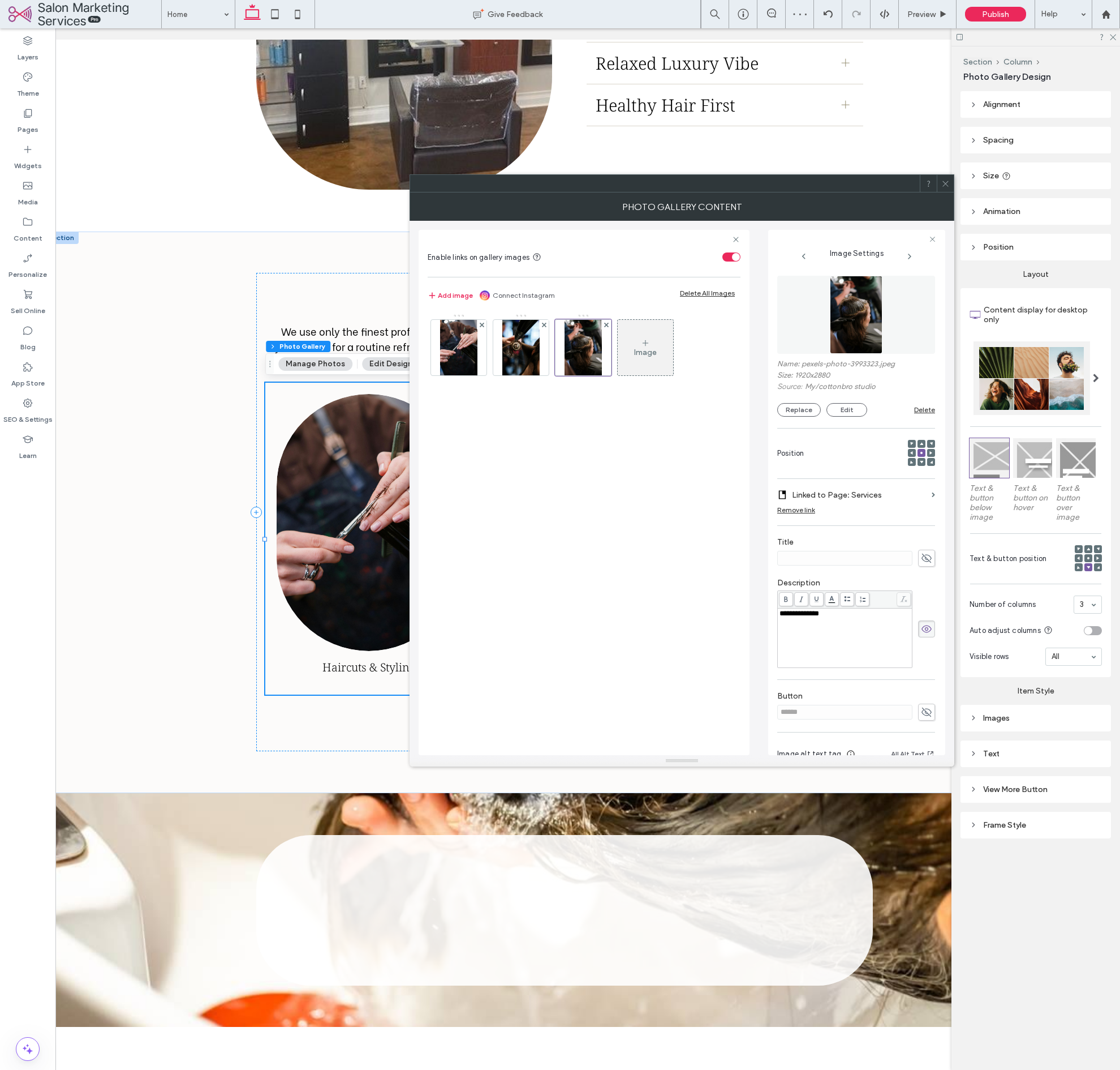
click at [943, 192] on span at bounding box center [946, 183] width 8 height 17
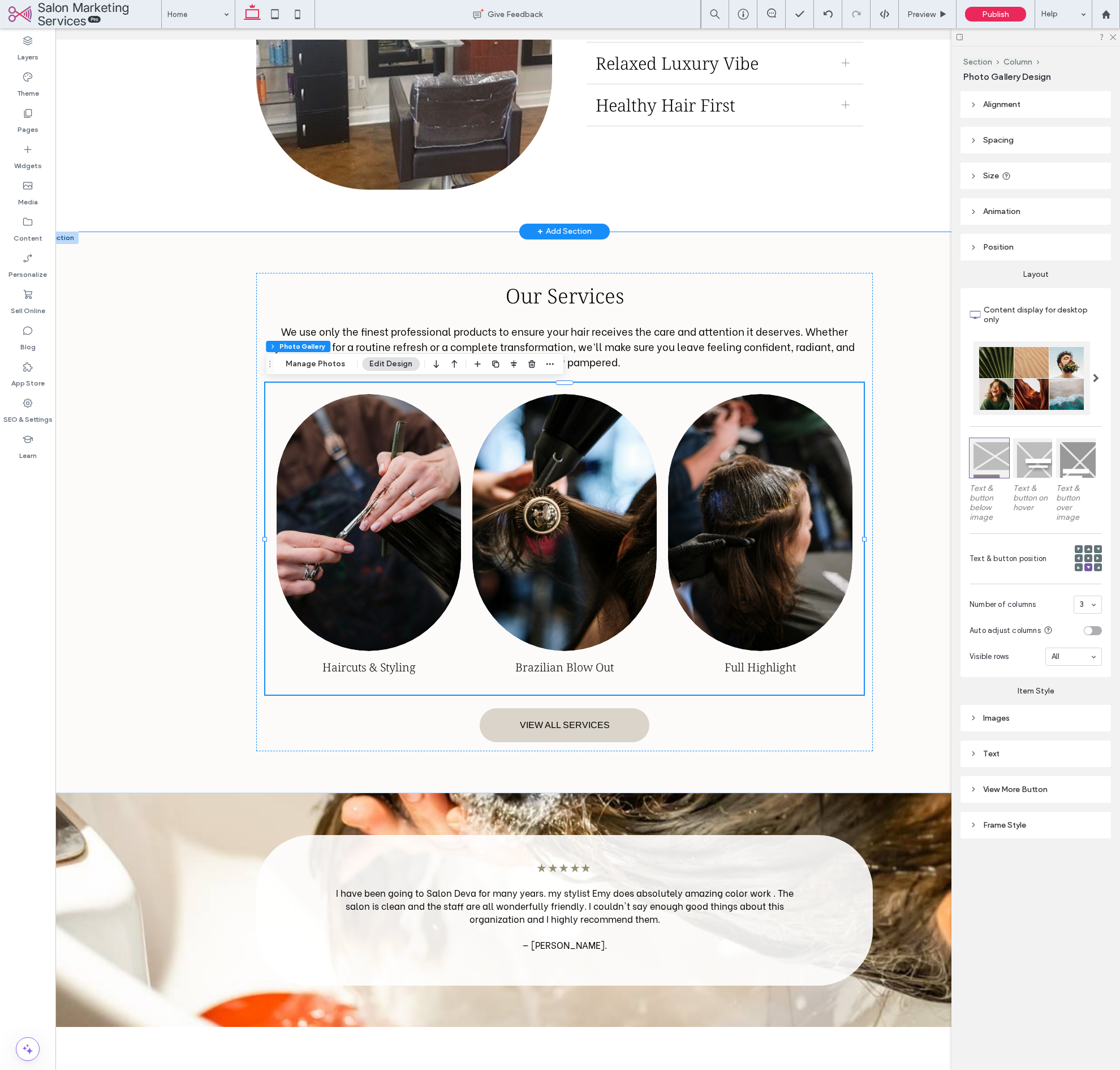
scroll to position [0, 21]
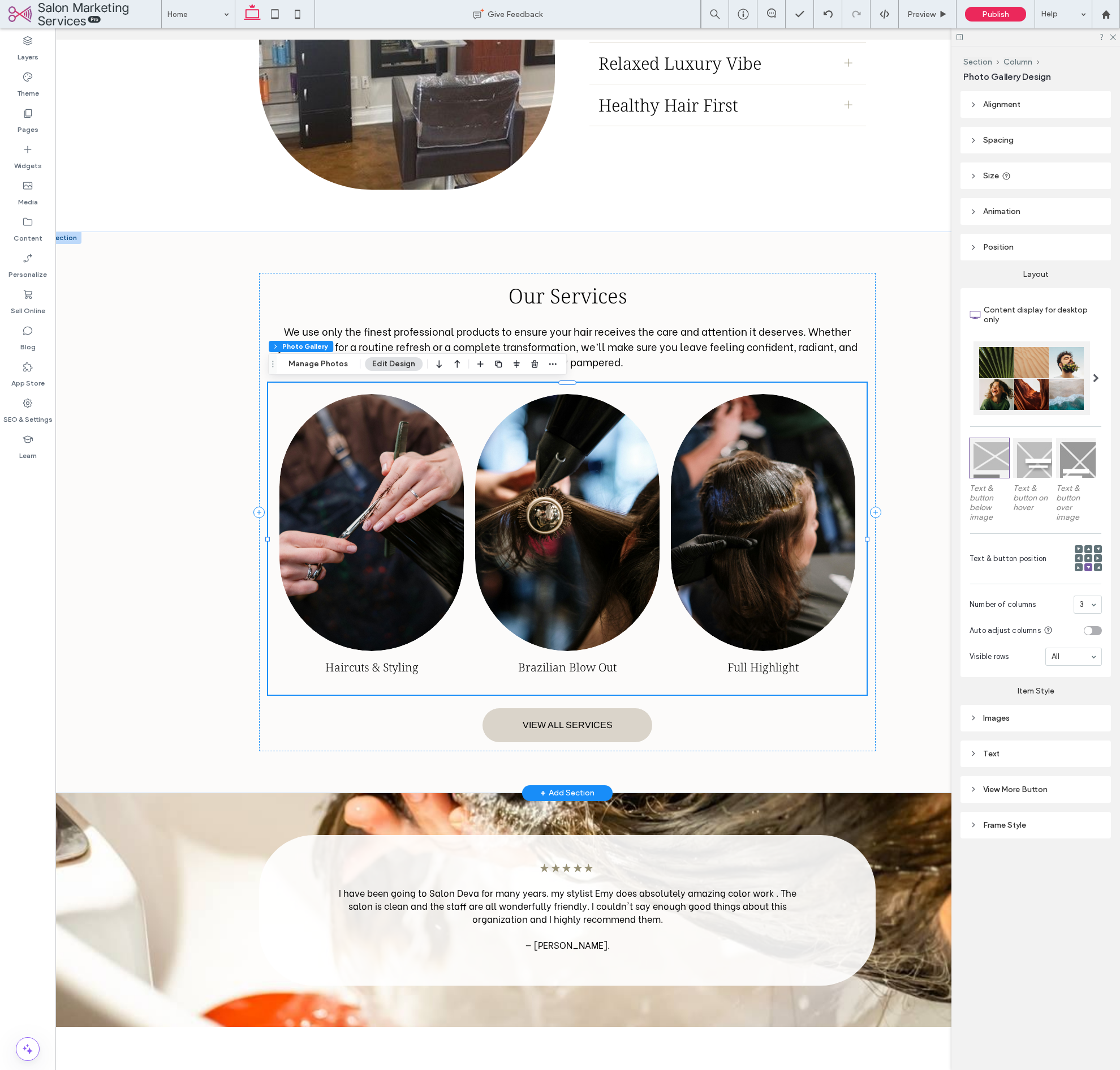
click at [797, 463] on link at bounding box center [763, 523] width 195 height 272
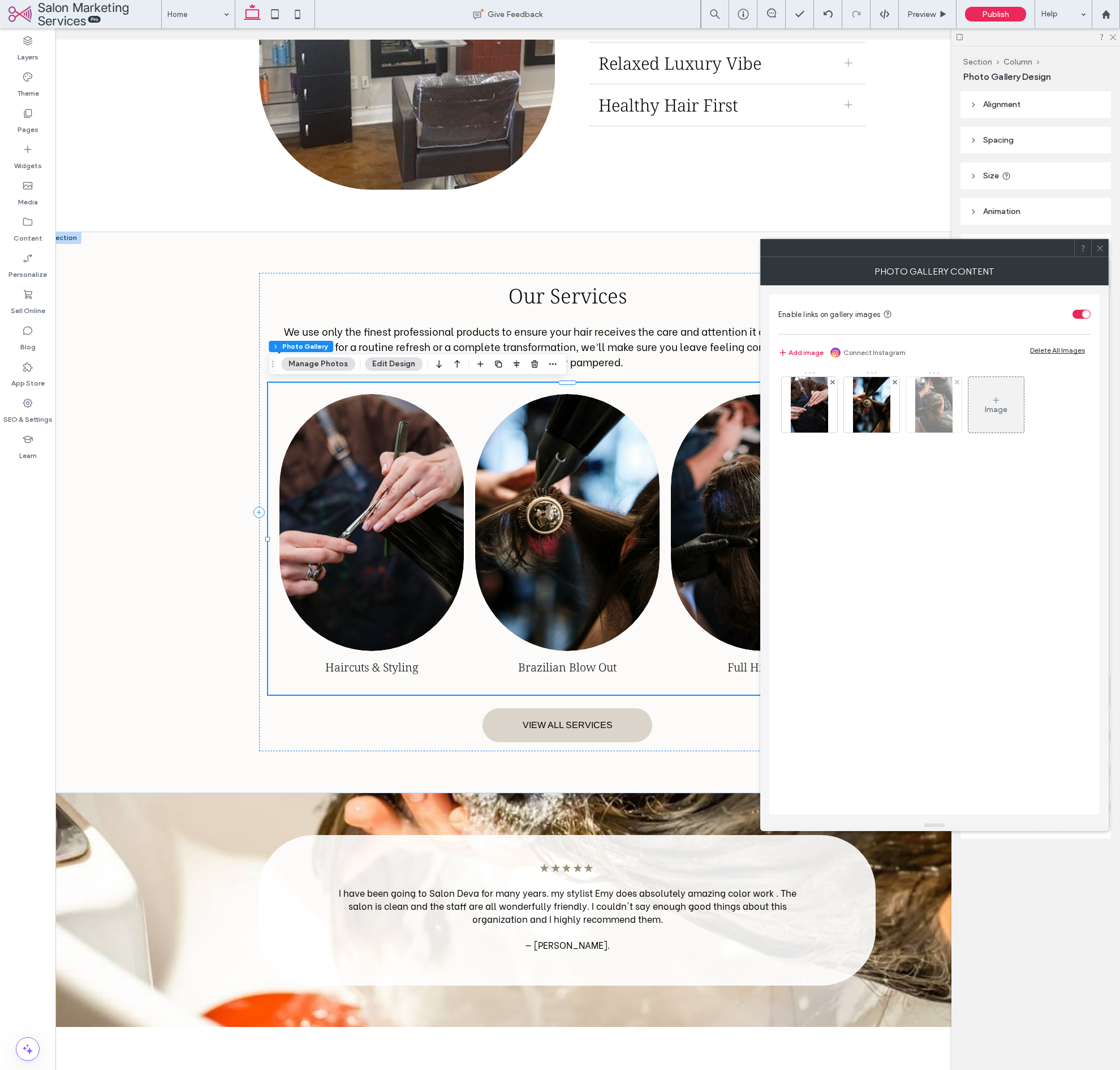
click at [928, 405] on img at bounding box center [933, 405] width 37 height 55
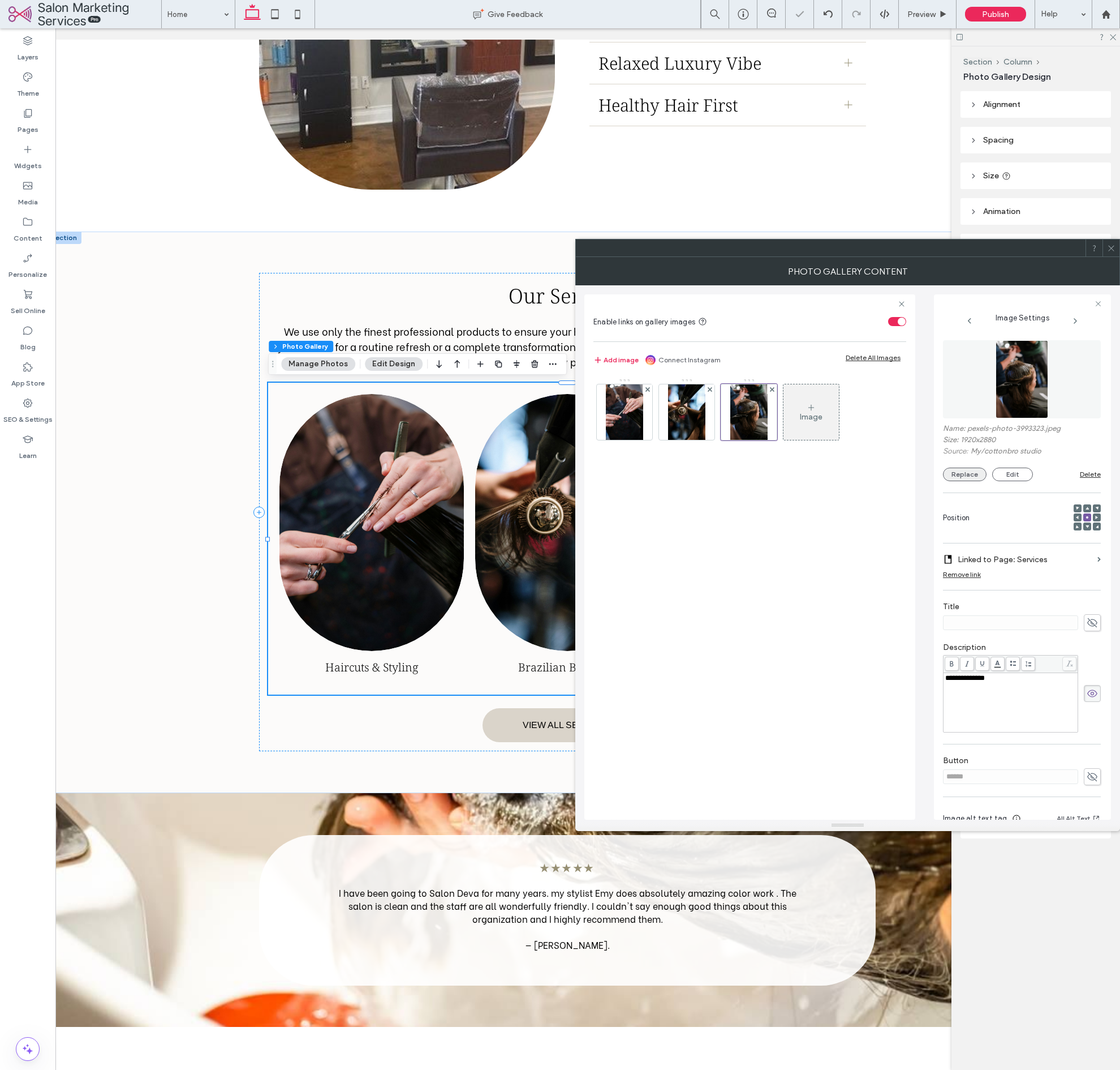
click at [962, 474] on button "Replace" at bounding box center [965, 474] width 44 height 13
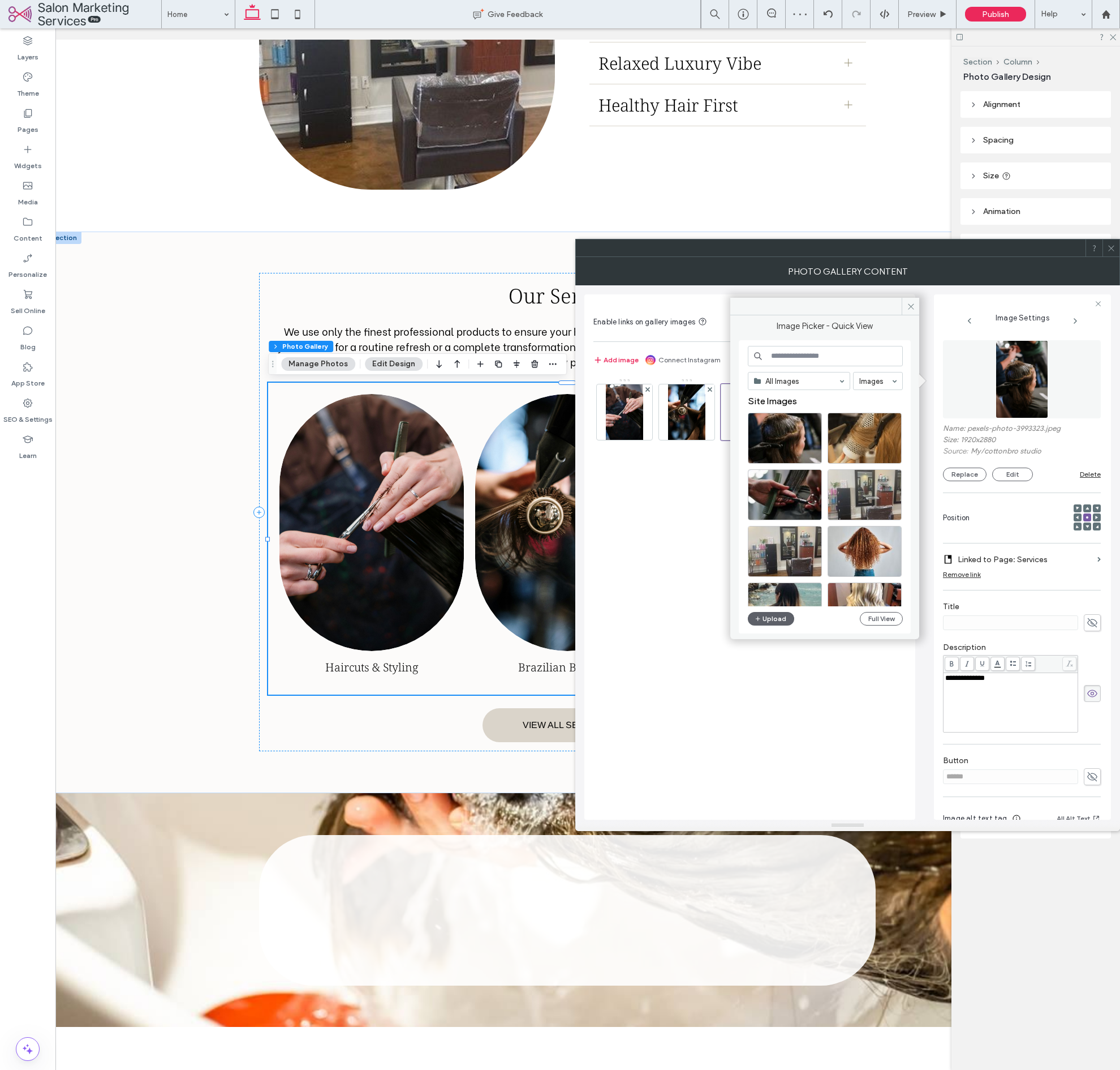
click at [853, 357] on input at bounding box center [825, 356] width 155 height 21
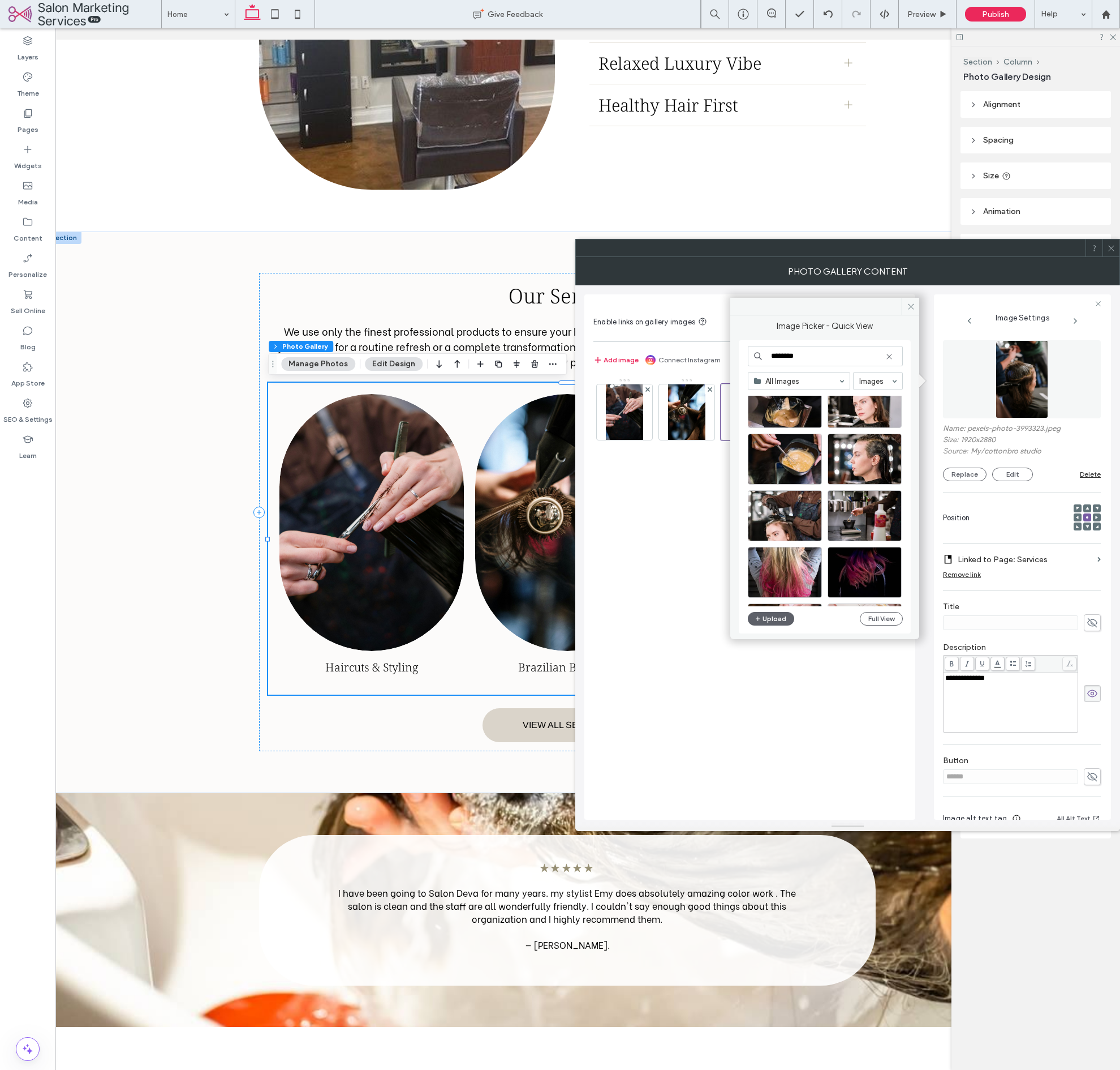
scroll to position [92, 0]
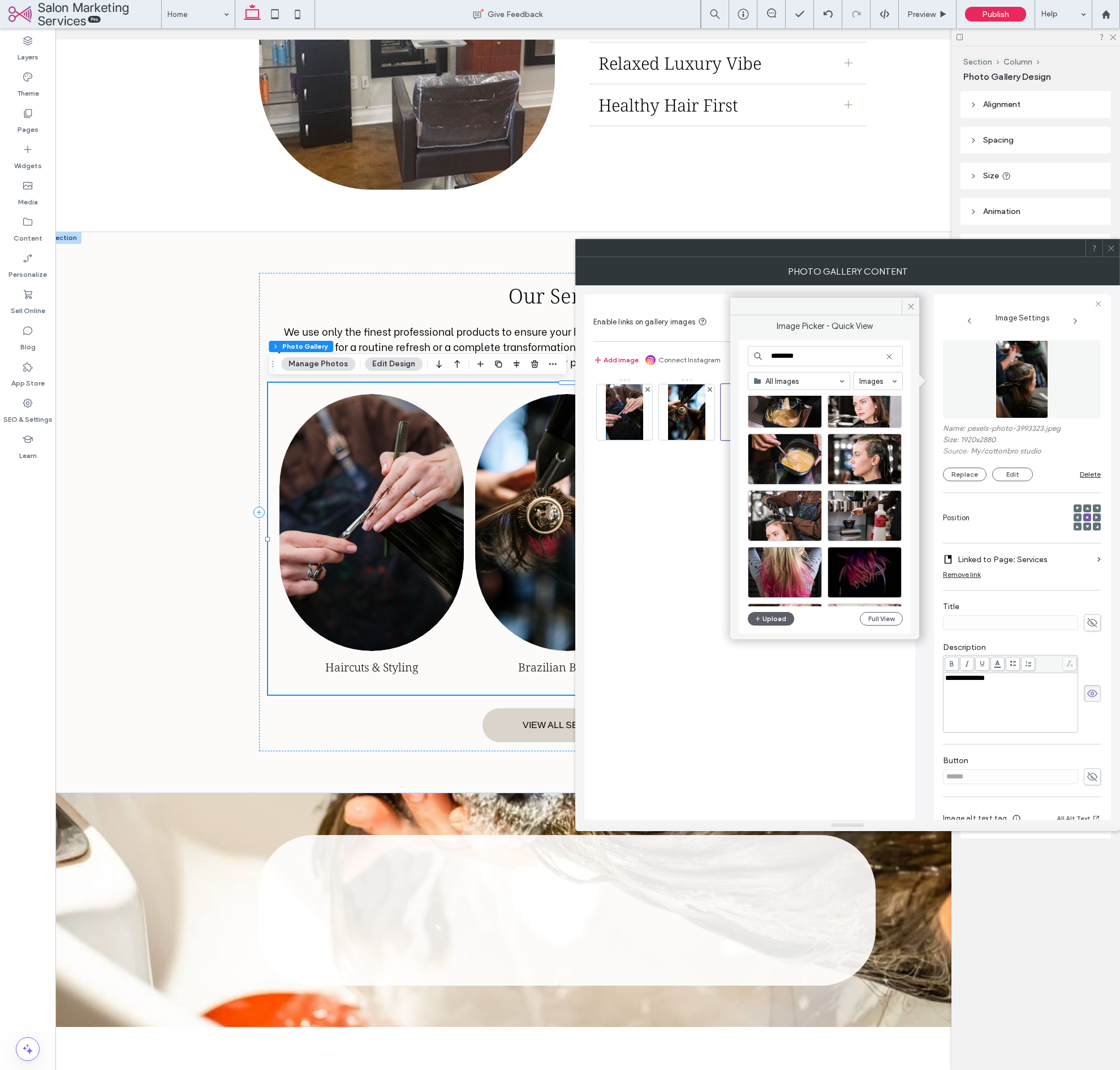
click at [818, 355] on input "********" at bounding box center [825, 356] width 155 height 21
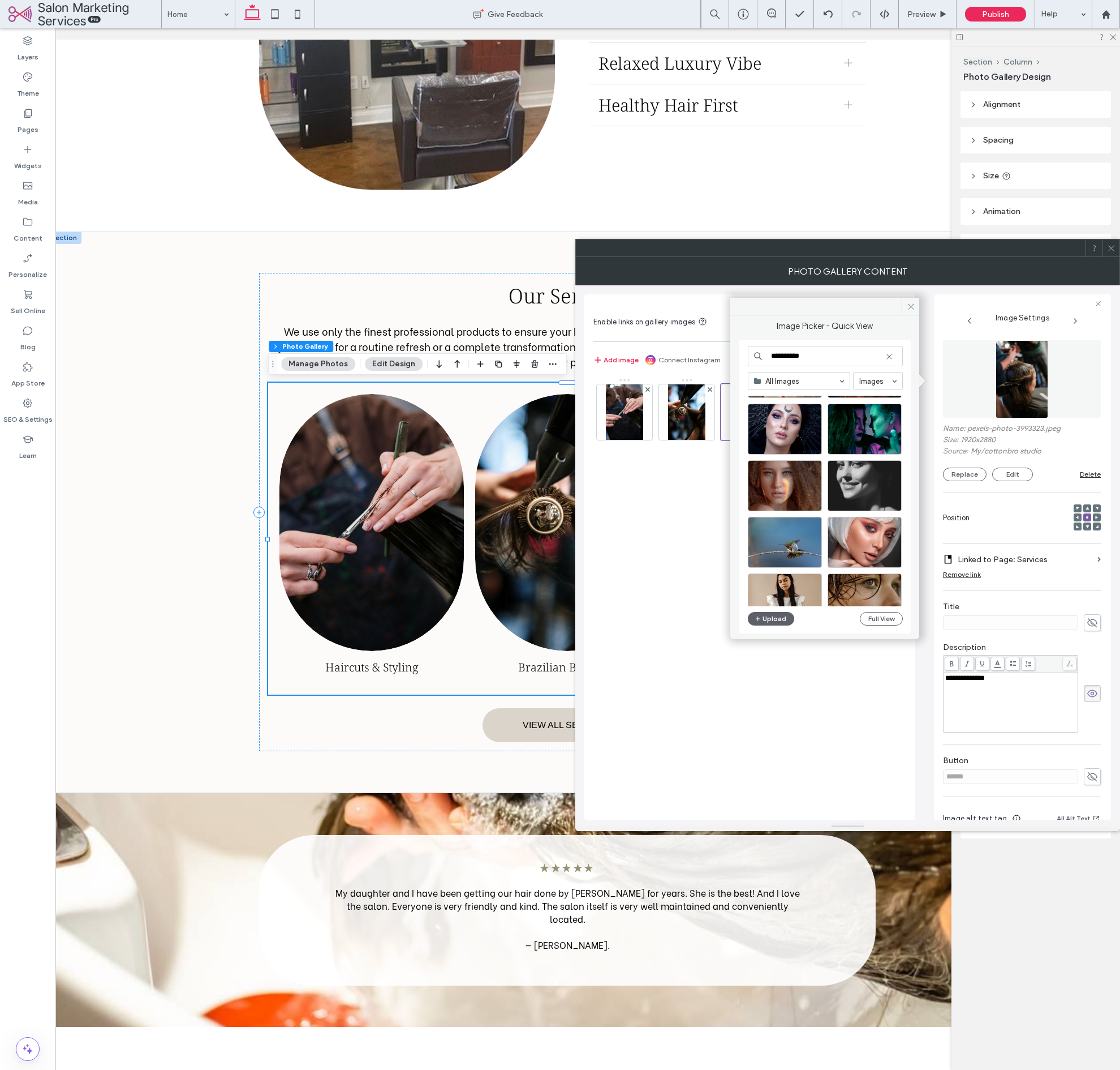
scroll to position [462, 0]
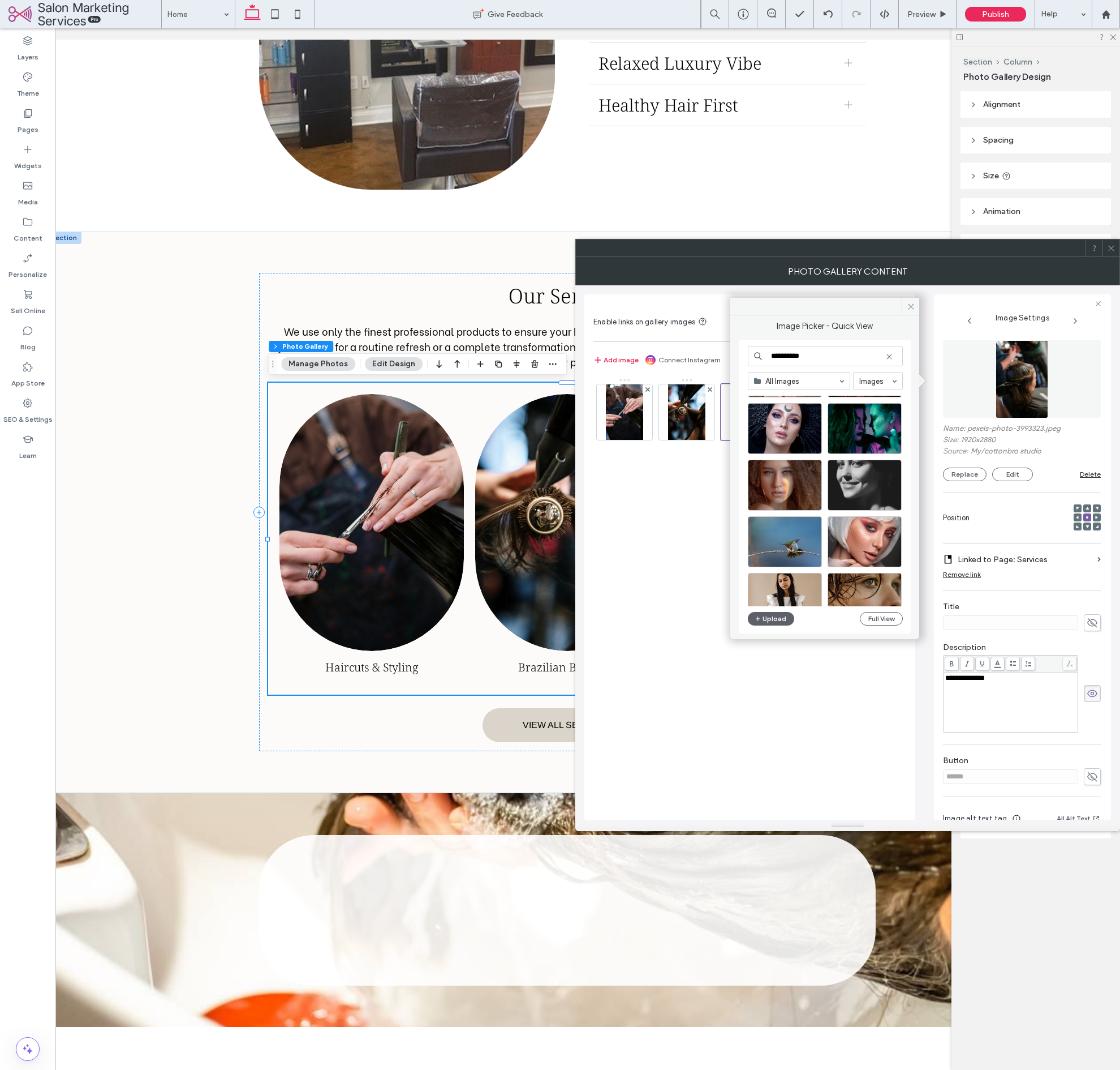
click at [801, 350] on input "**********" at bounding box center [825, 356] width 155 height 21
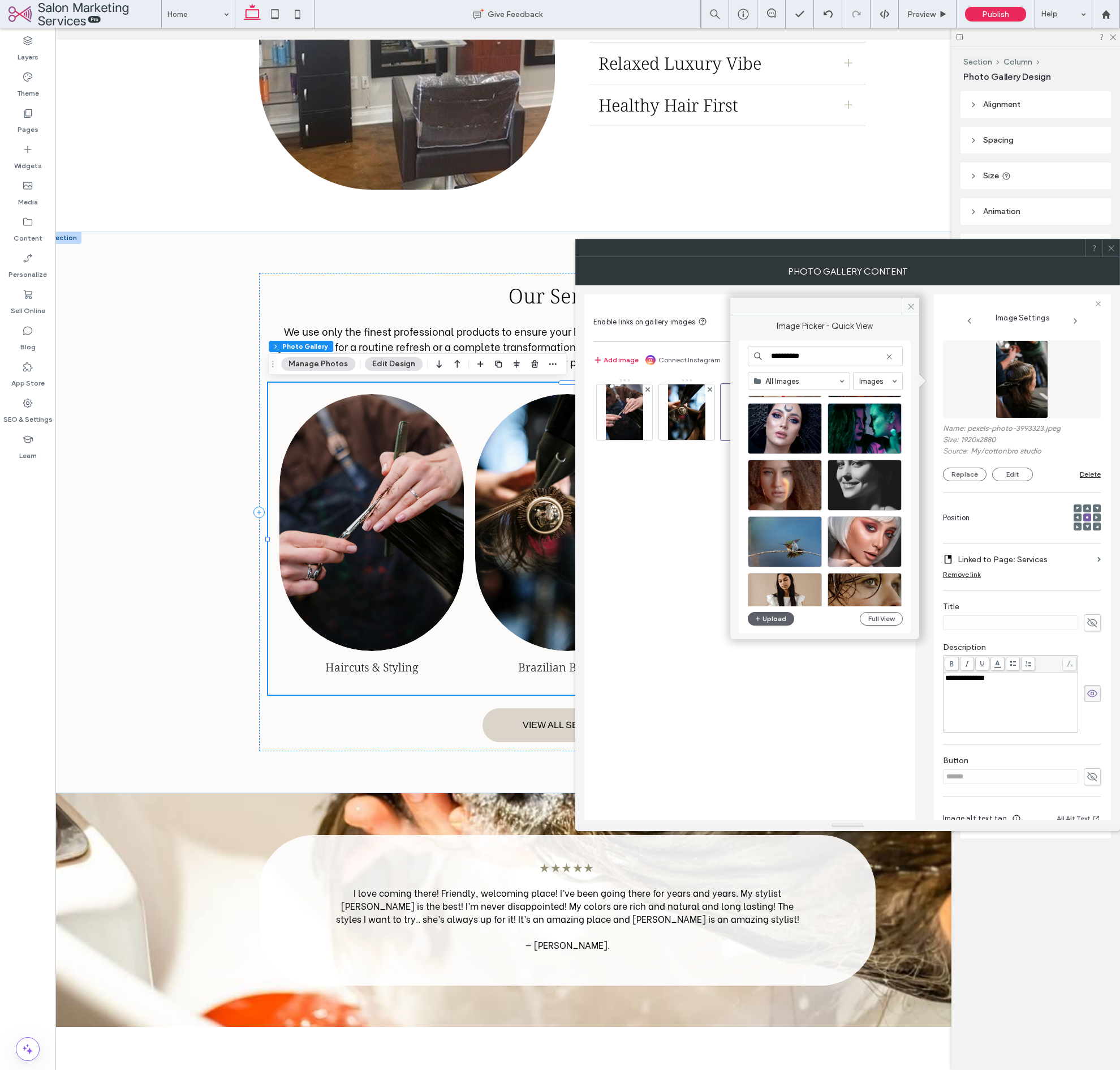
click at [803, 352] on input "**********" at bounding box center [825, 356] width 155 height 21
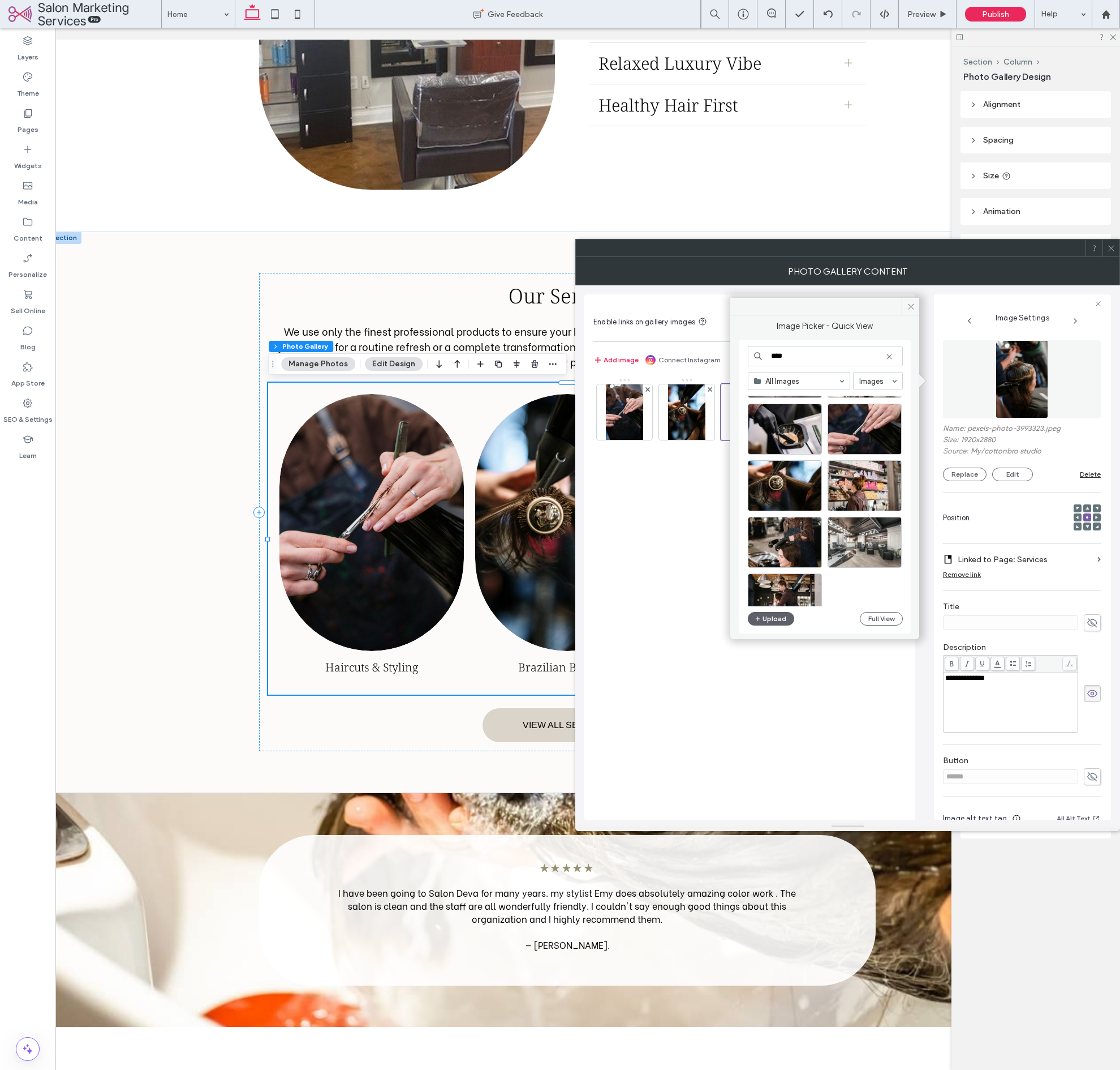
scroll to position [582, 0]
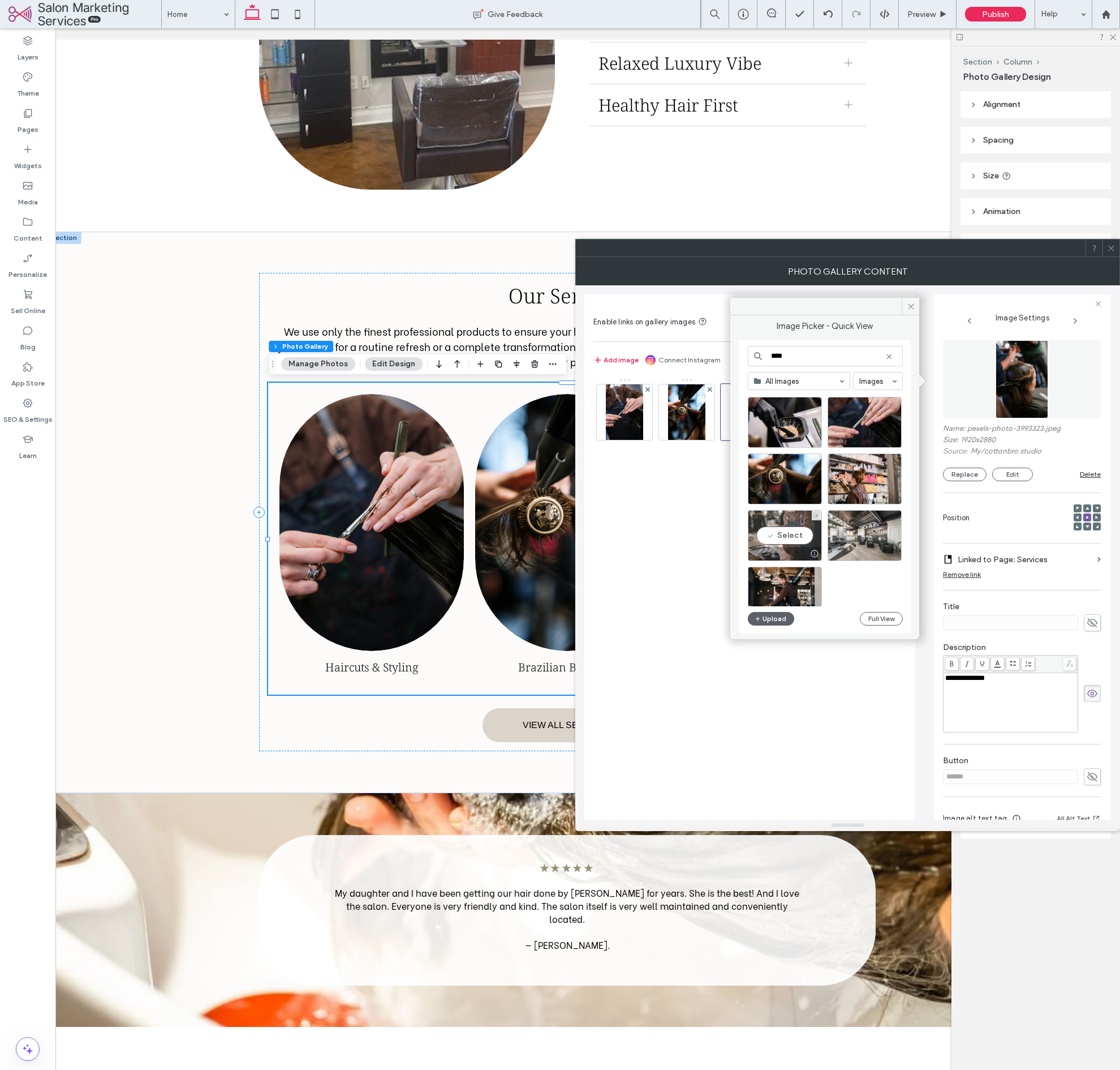
type input "****"
click at [783, 539] on div "Select" at bounding box center [785, 536] width 74 height 51
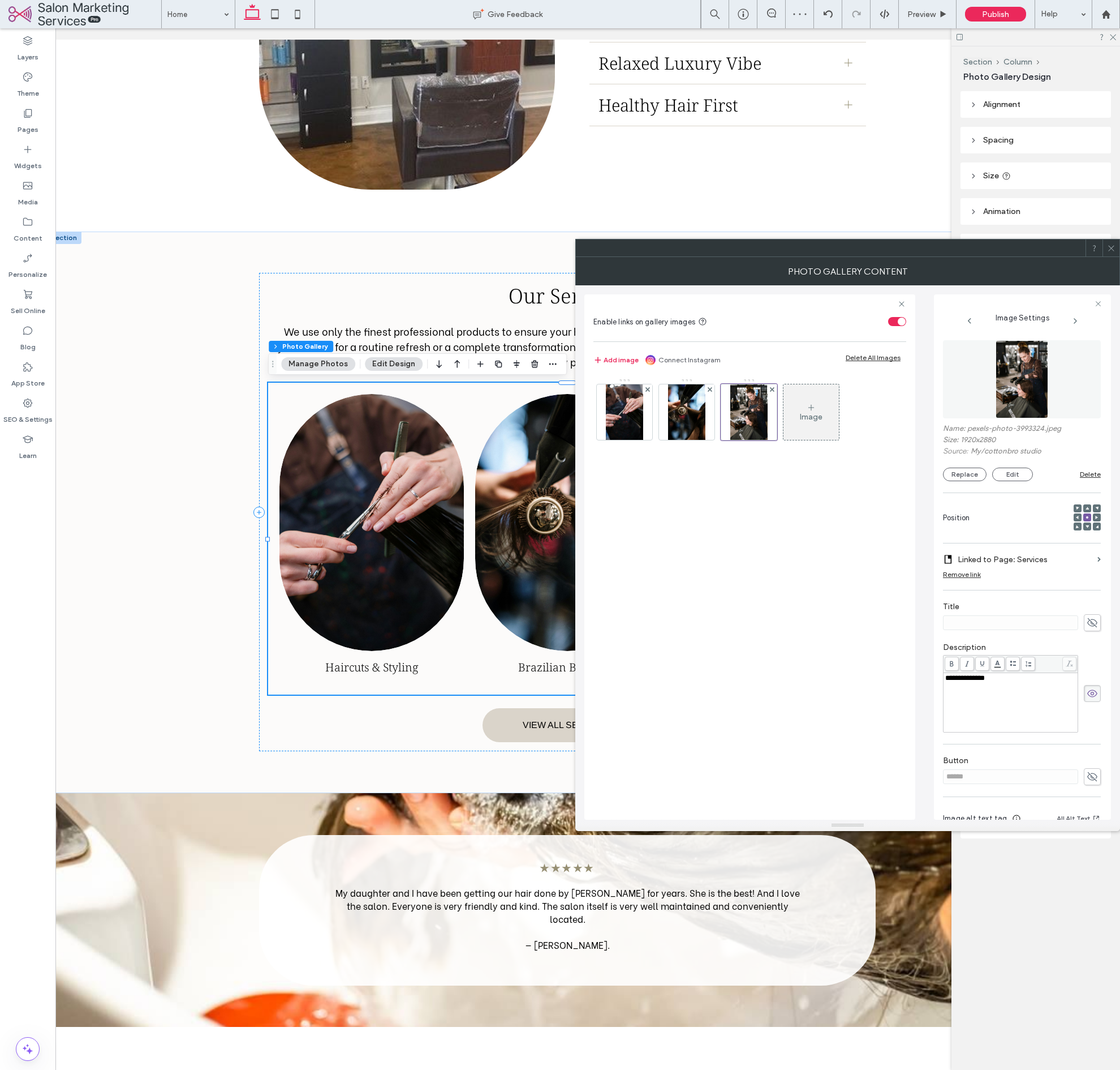
click at [1115, 246] on icon at bounding box center [1111, 248] width 8 height 8
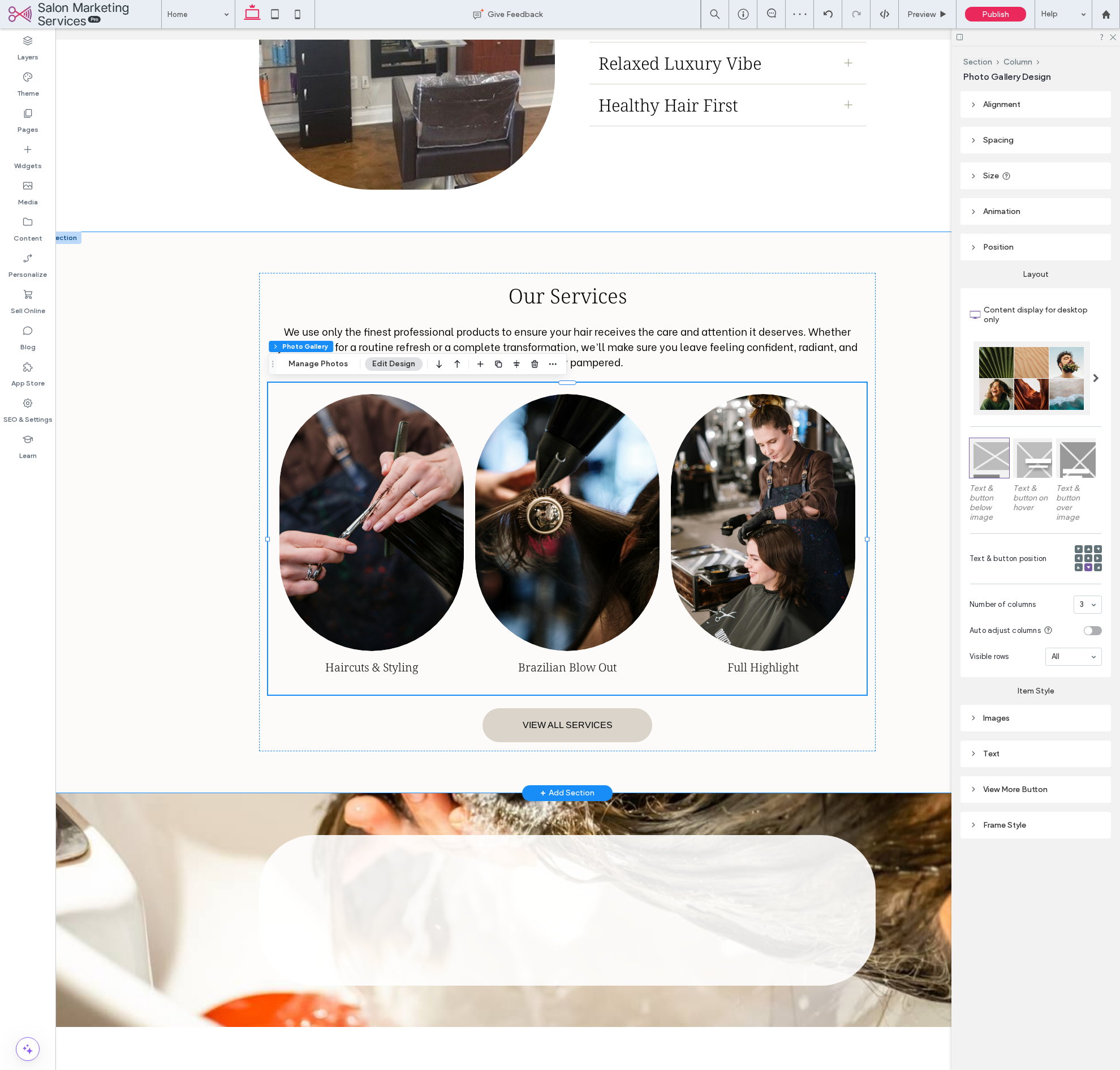
click at [894, 379] on div "Our Services We use only the finest professional products to ensure your hair r…" at bounding box center [567, 512] width 679 height 561
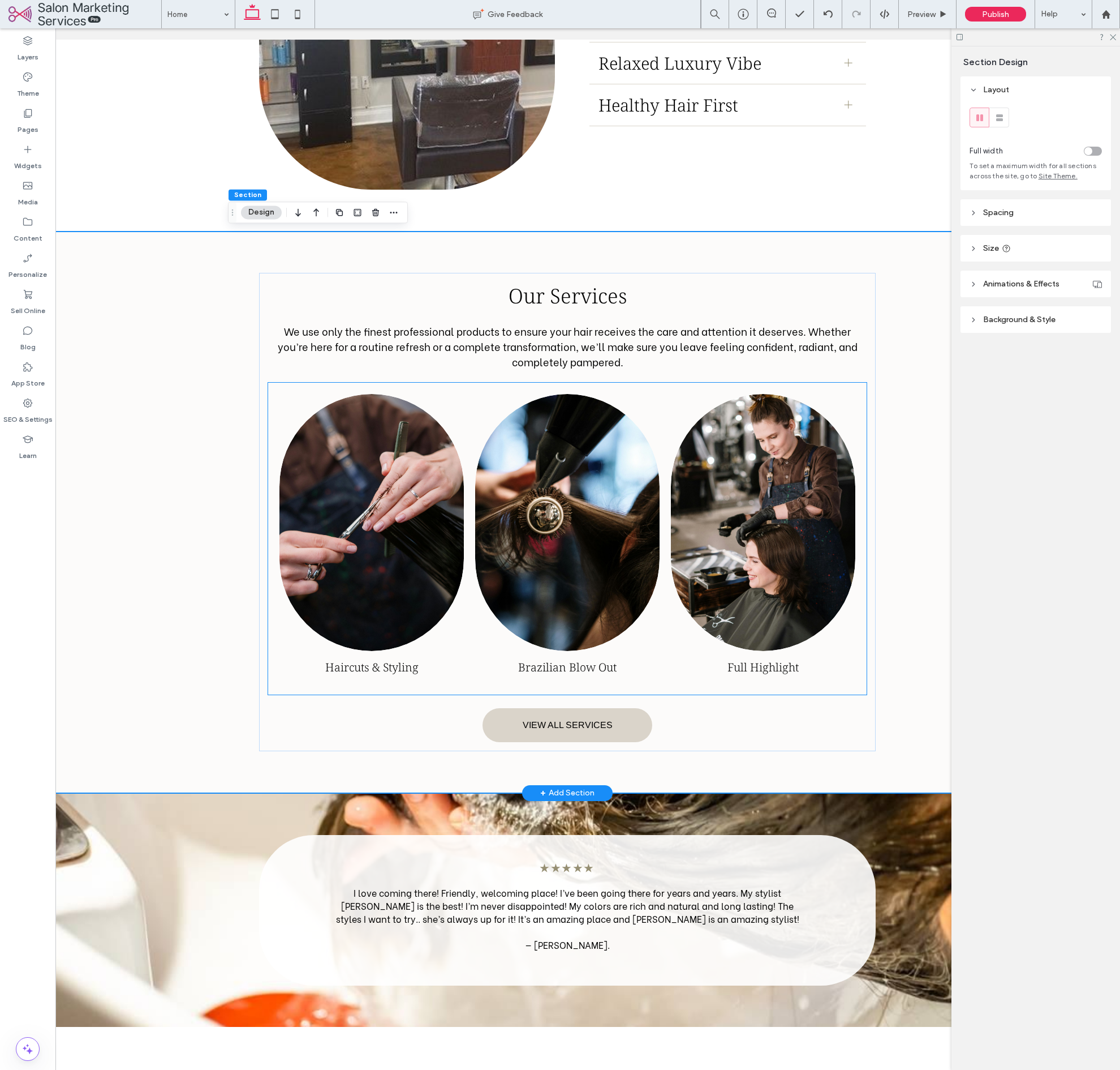
click at [746, 456] on link at bounding box center [763, 523] width 195 height 272
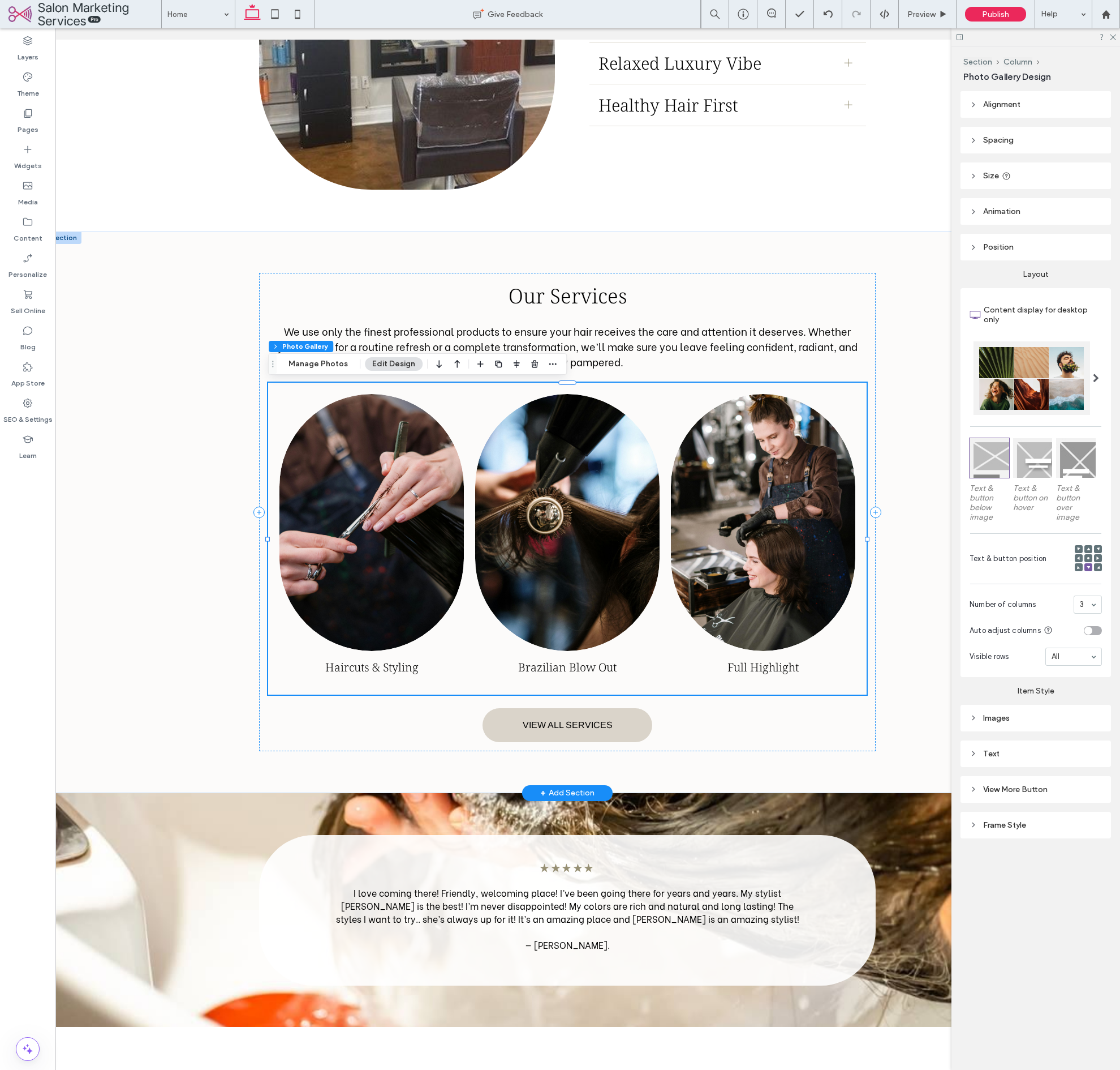
click at [746, 456] on link at bounding box center [763, 523] width 195 height 272
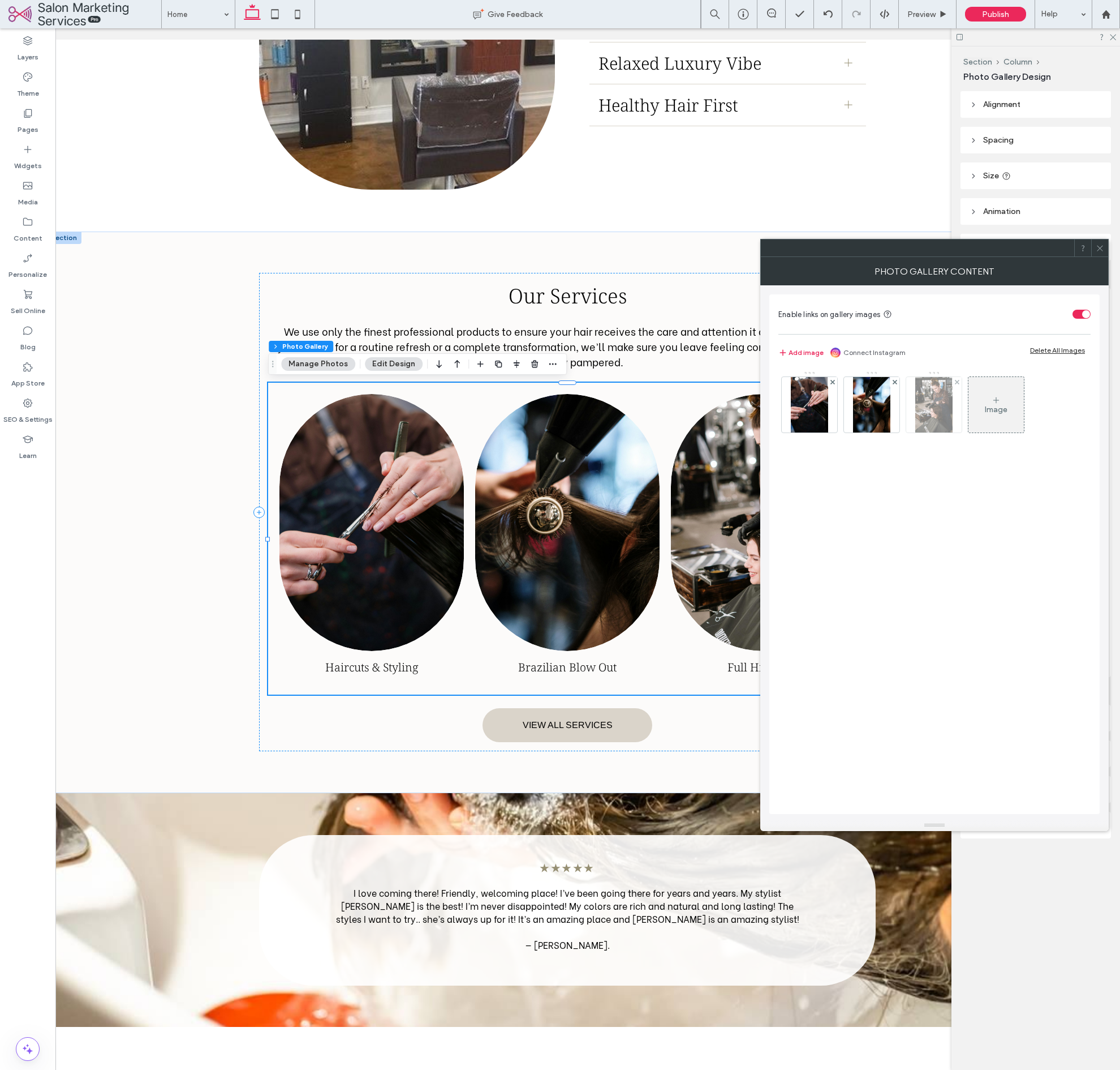
click at [918, 413] on img at bounding box center [933, 405] width 37 height 55
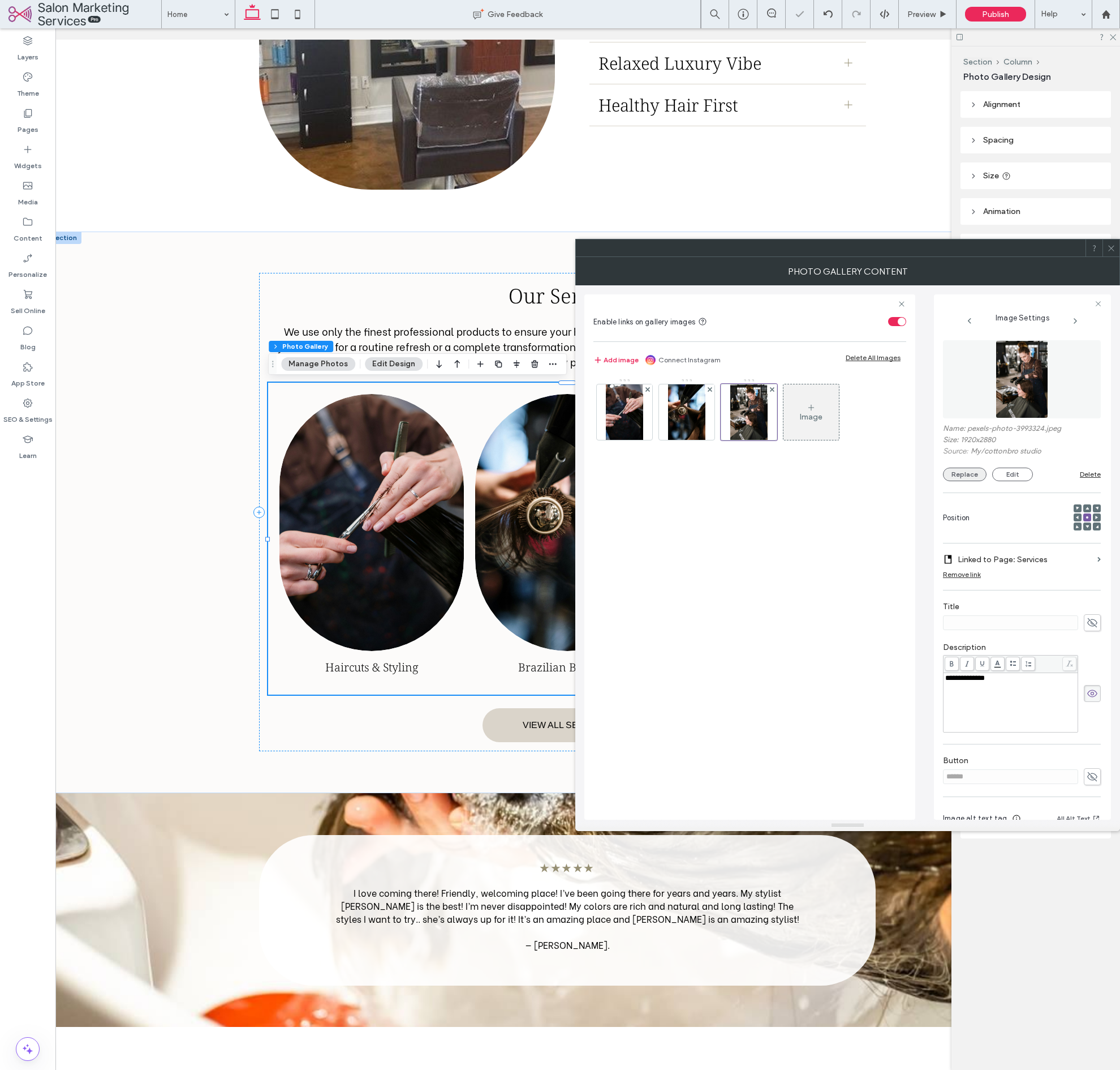
click at [957, 474] on button "Replace" at bounding box center [965, 474] width 44 height 13
click at [982, 481] on div "Replace Edit" at bounding box center [1012, 474] width 137 height 13
click at [972, 478] on button "Replace" at bounding box center [965, 474] width 44 height 13
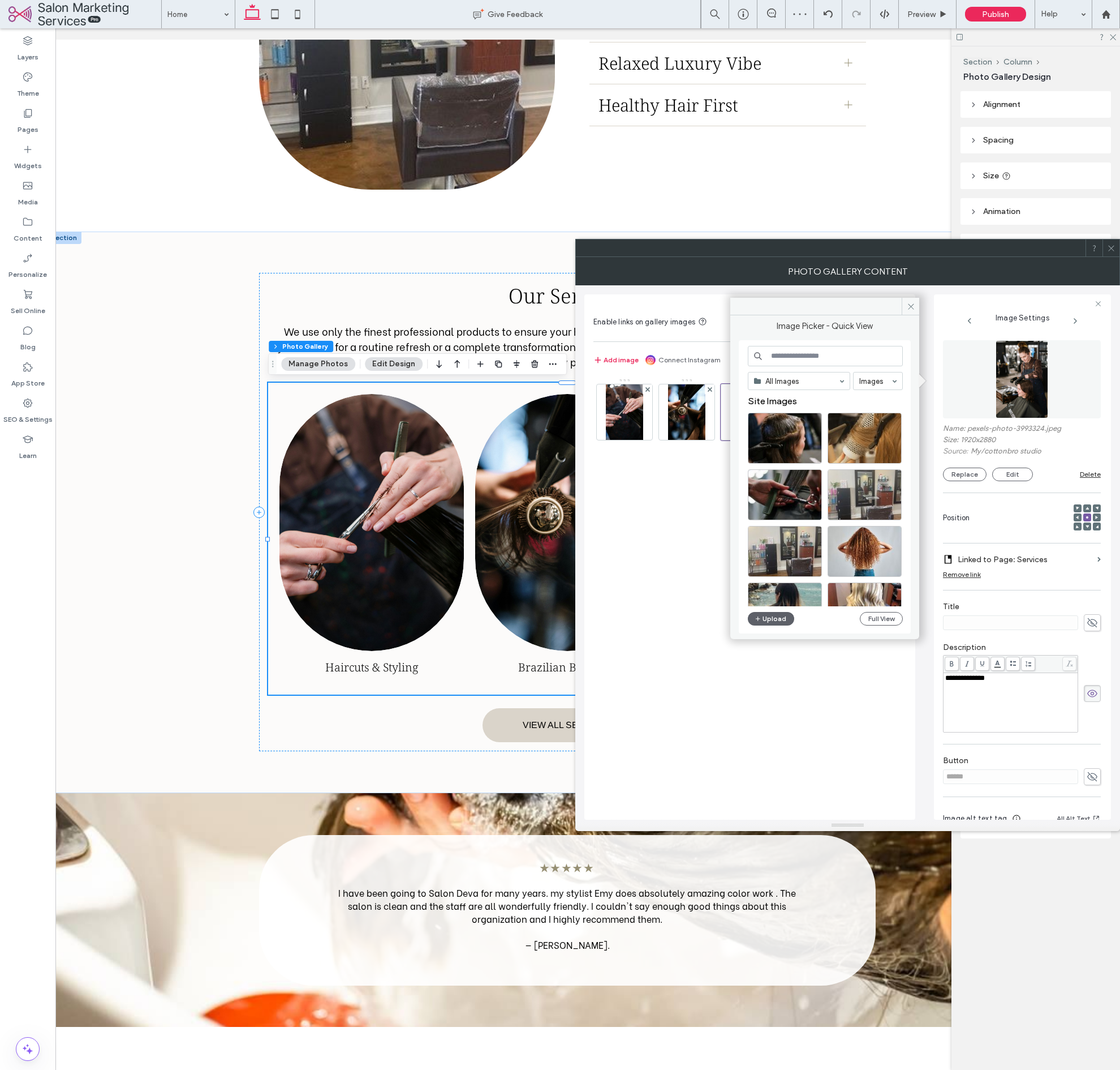
click at [837, 359] on input at bounding box center [825, 356] width 155 height 21
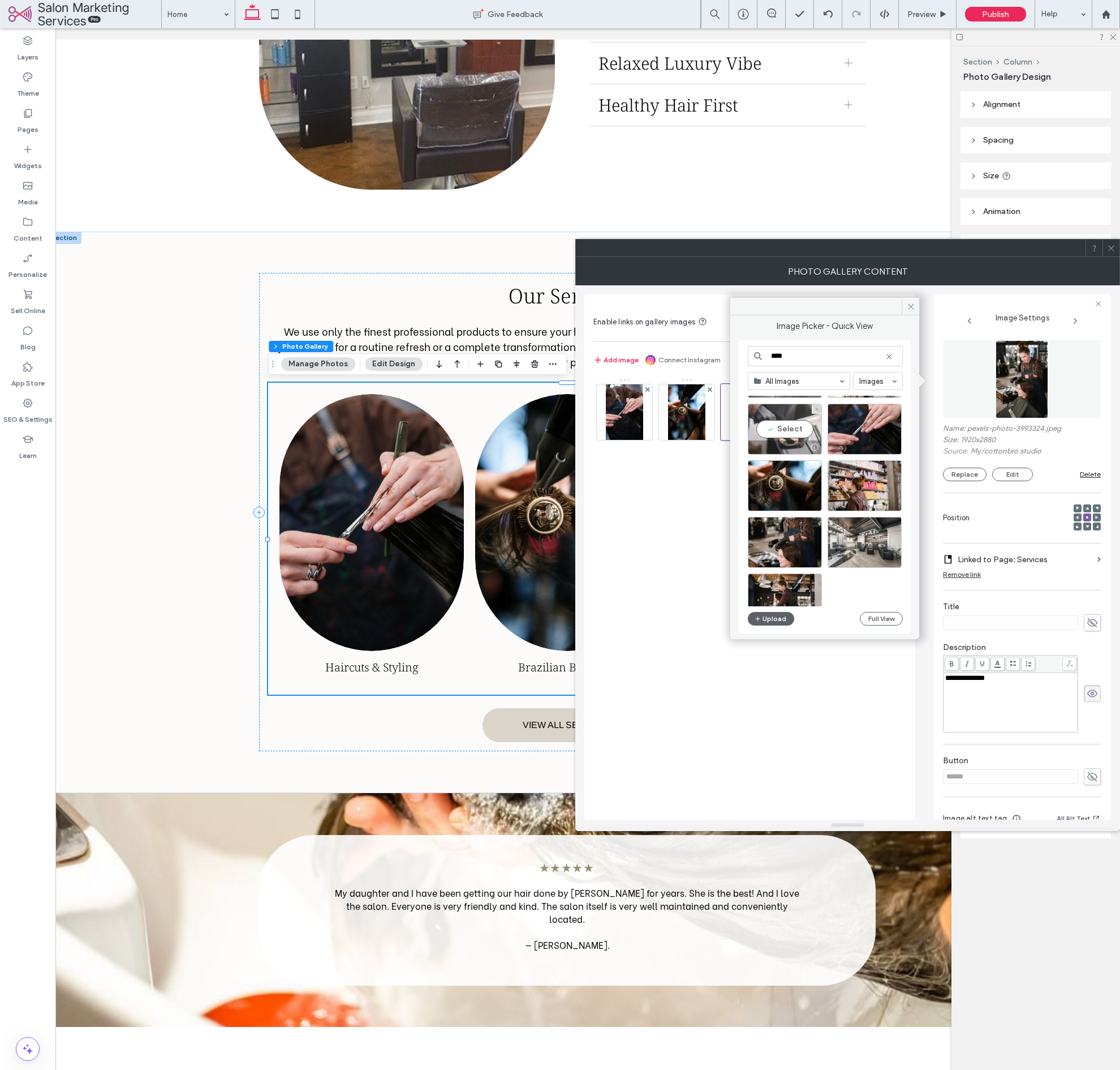
type input "****"
click at [787, 424] on div "Free Images" at bounding box center [829, 500] width 163 height 211
click at [782, 434] on div "Select Free Images" at bounding box center [829, 500] width 163 height 211
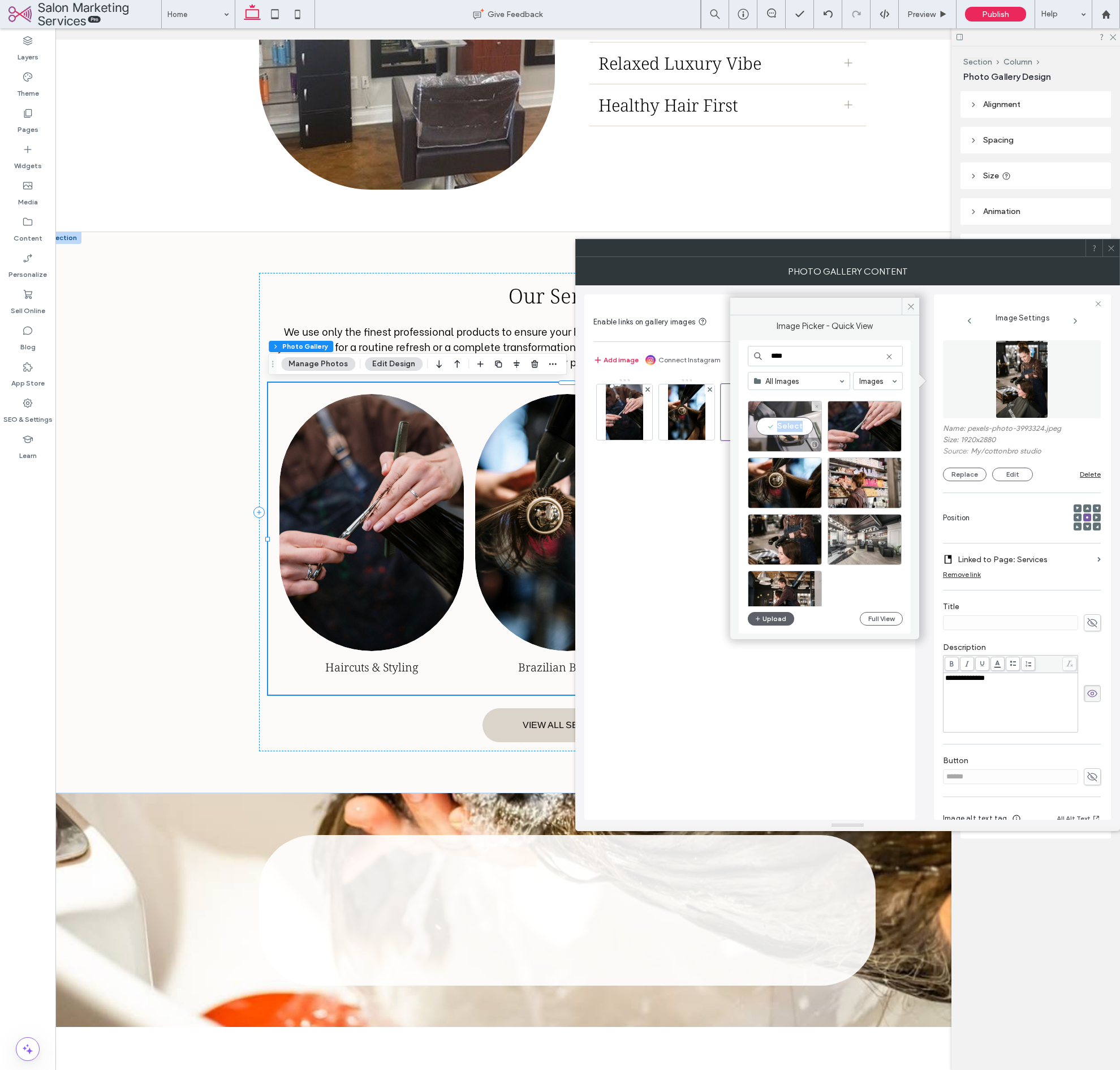
click at [772, 423] on div "Select" at bounding box center [785, 426] width 74 height 51
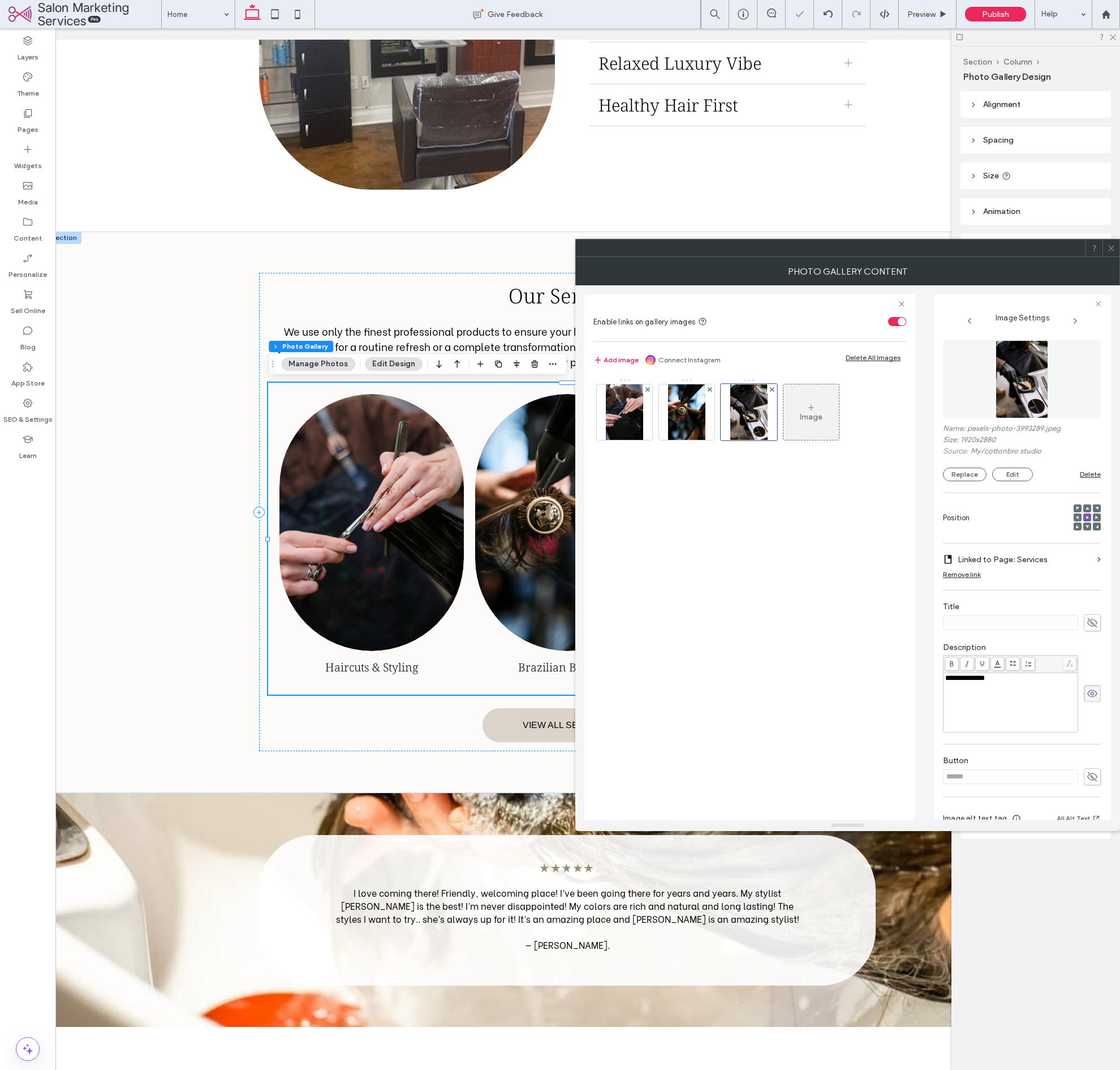
click at [1111, 251] on icon at bounding box center [1111, 248] width 8 height 8
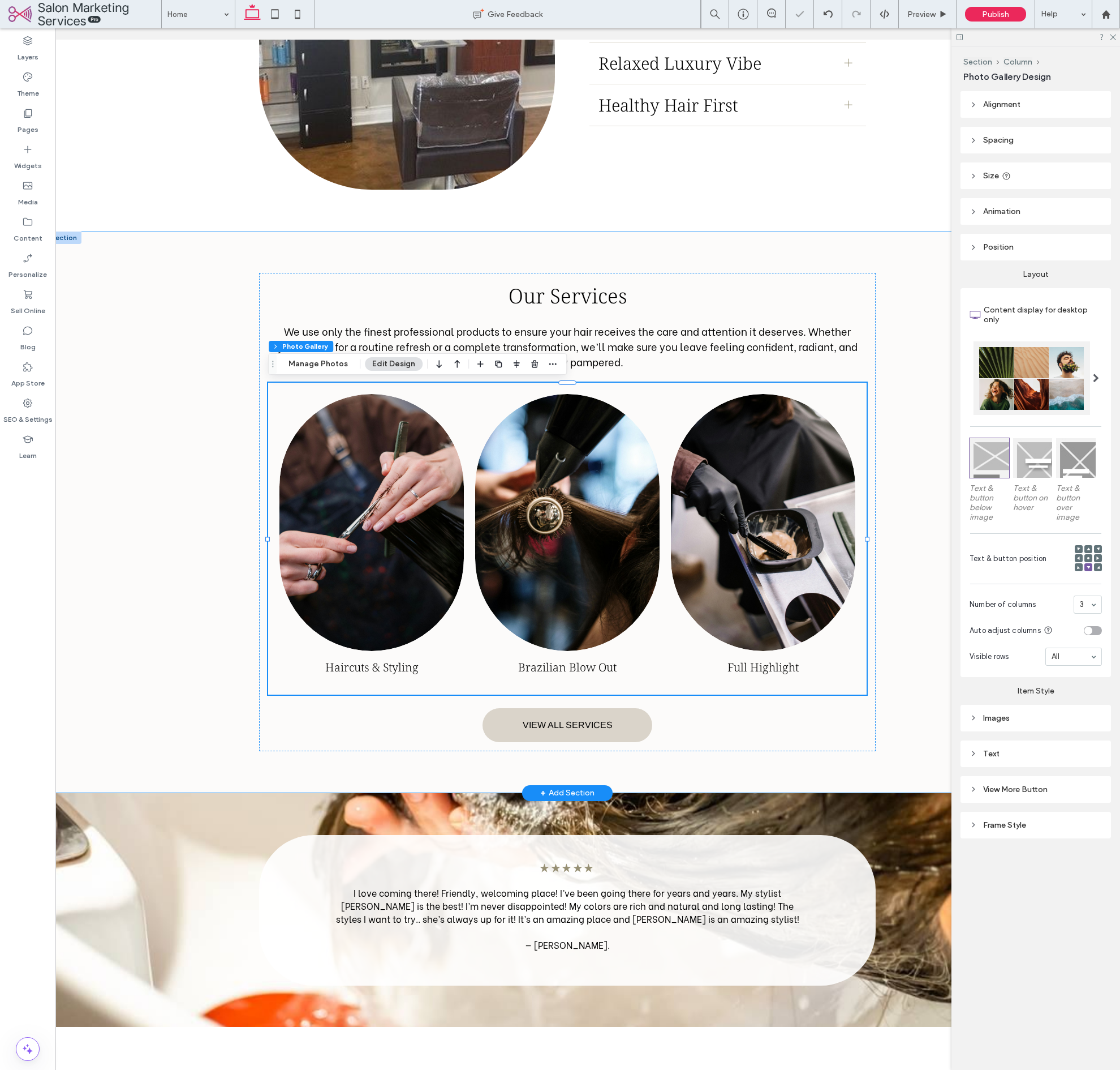
click at [893, 300] on div "Our Services We use only the finest professional products to ensure your hair r…" at bounding box center [567, 512] width 679 height 561
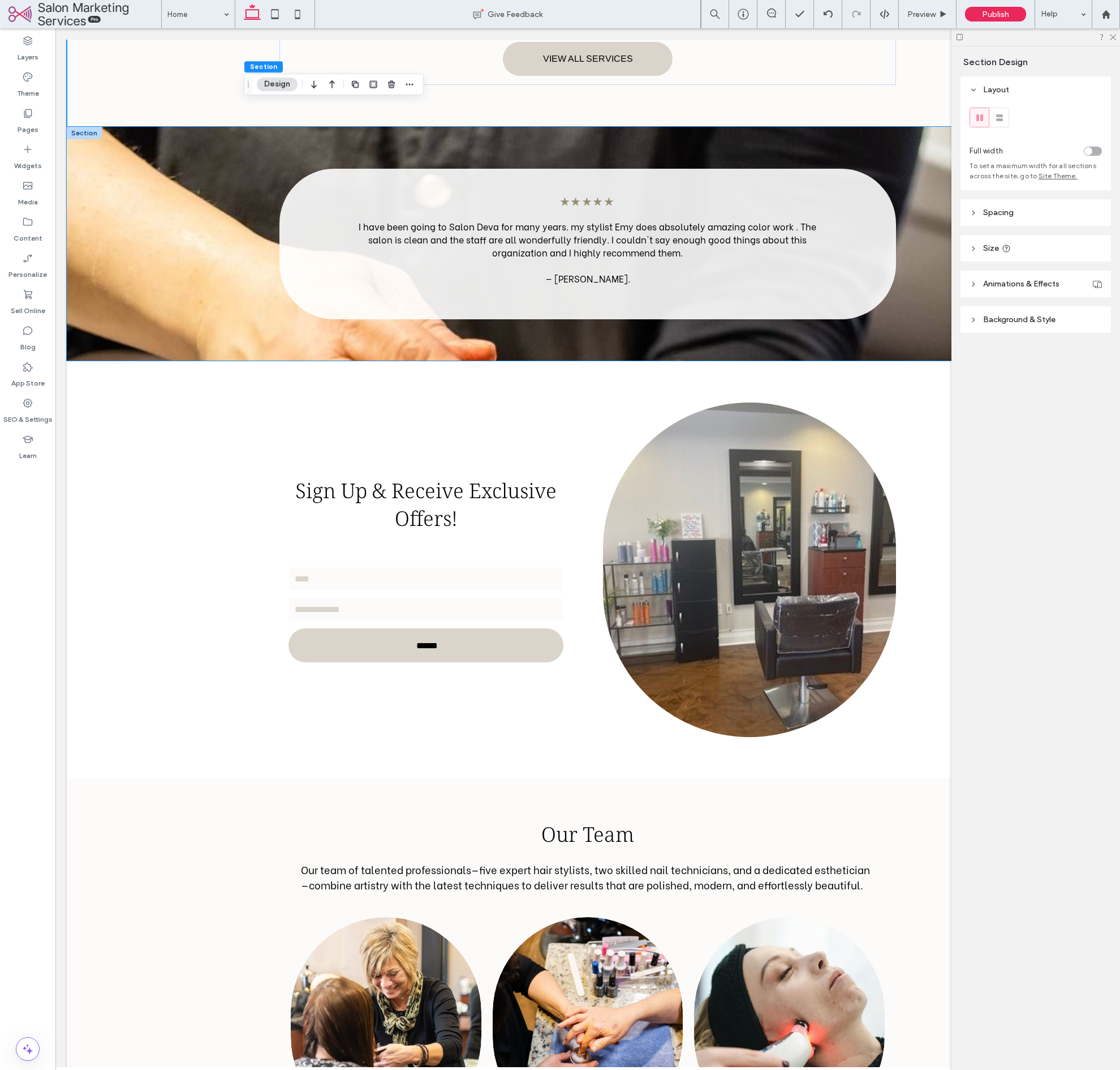
scroll to position [0, 10]
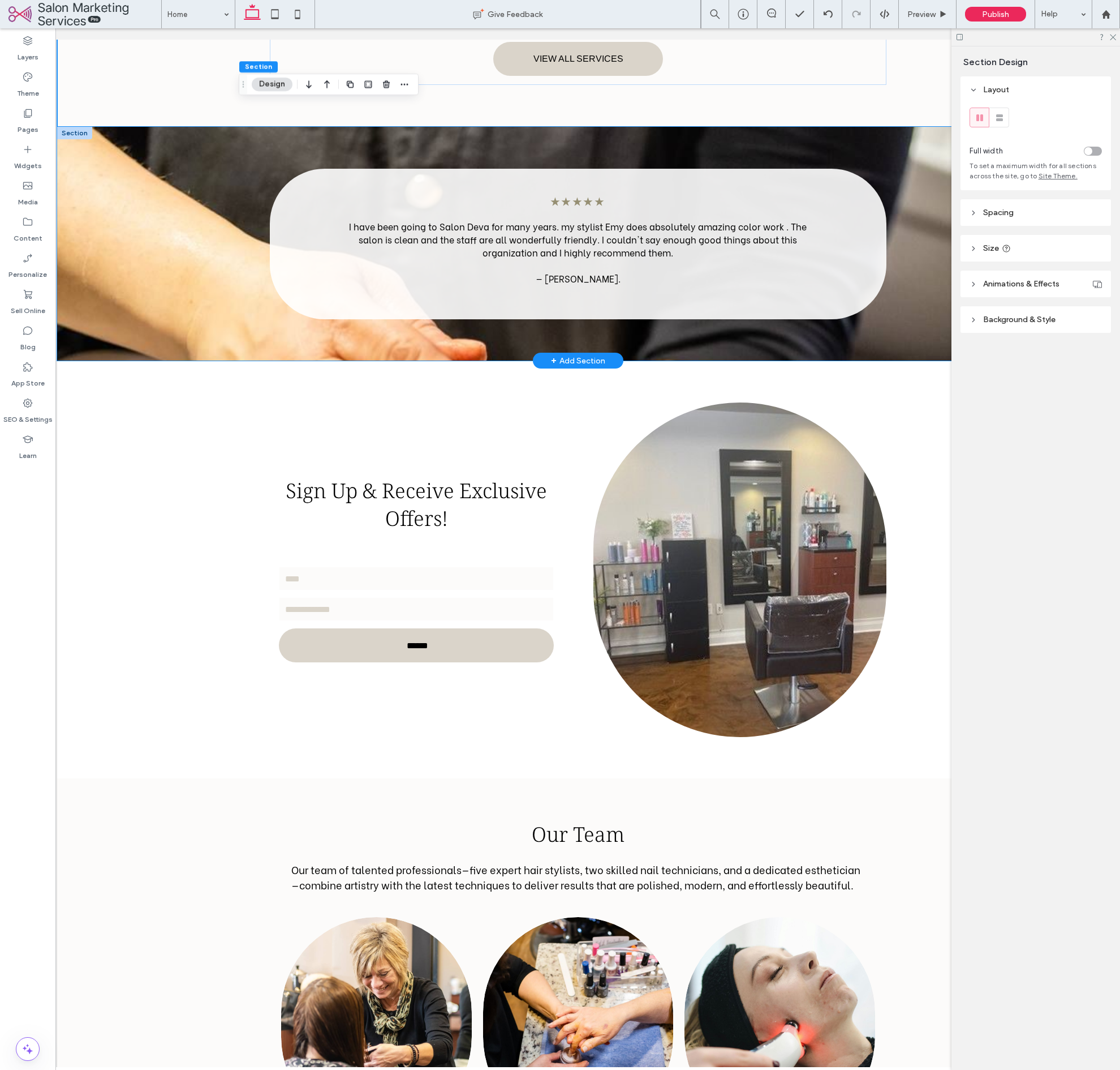
click at [876, 329] on div "★★★★★ My daughter and I have been getting our hair done by [PERSON_NAME] for ye…" at bounding box center [578, 244] width 679 height 234
click at [907, 330] on div "★★★★★ My daughter and I have been getting our hair done by [PERSON_NAME] for ye…" at bounding box center [578, 244] width 679 height 234
click at [1016, 330] on header "Background & Style" at bounding box center [1036, 320] width 150 height 26
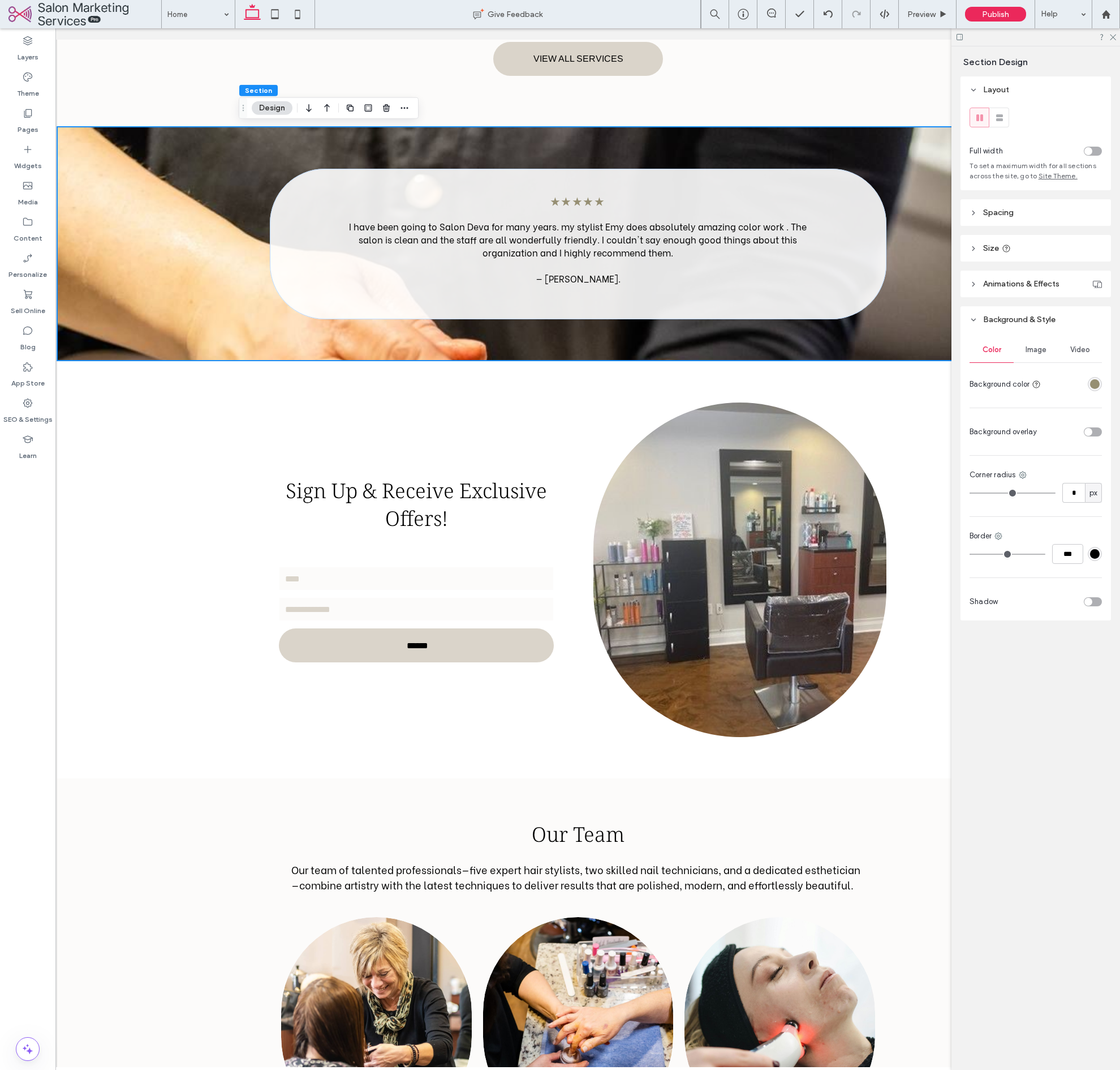
click at [1051, 348] on div "Image" at bounding box center [1035, 350] width 44 height 25
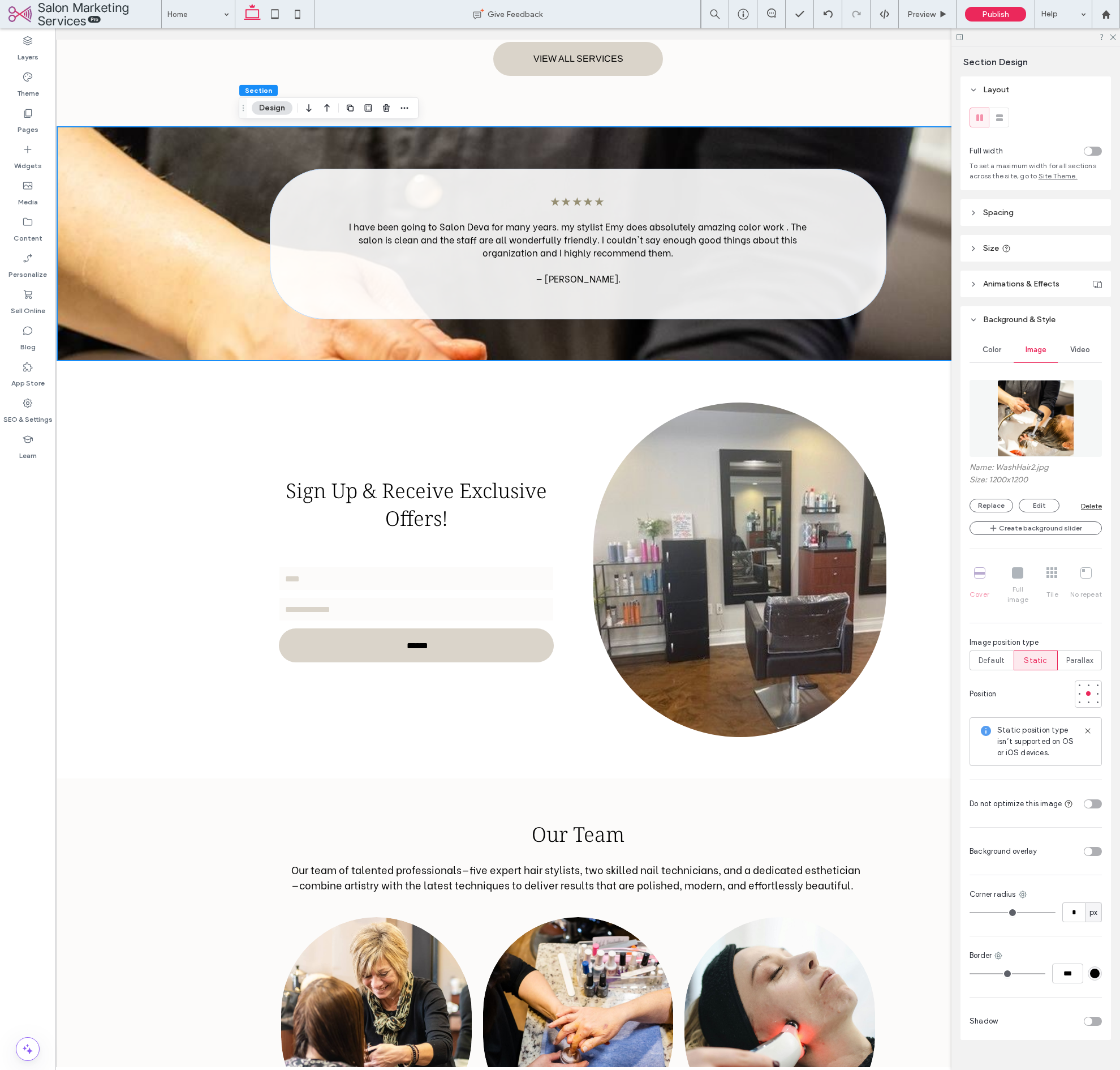
click at [1061, 408] on img at bounding box center [1035, 418] width 77 height 77
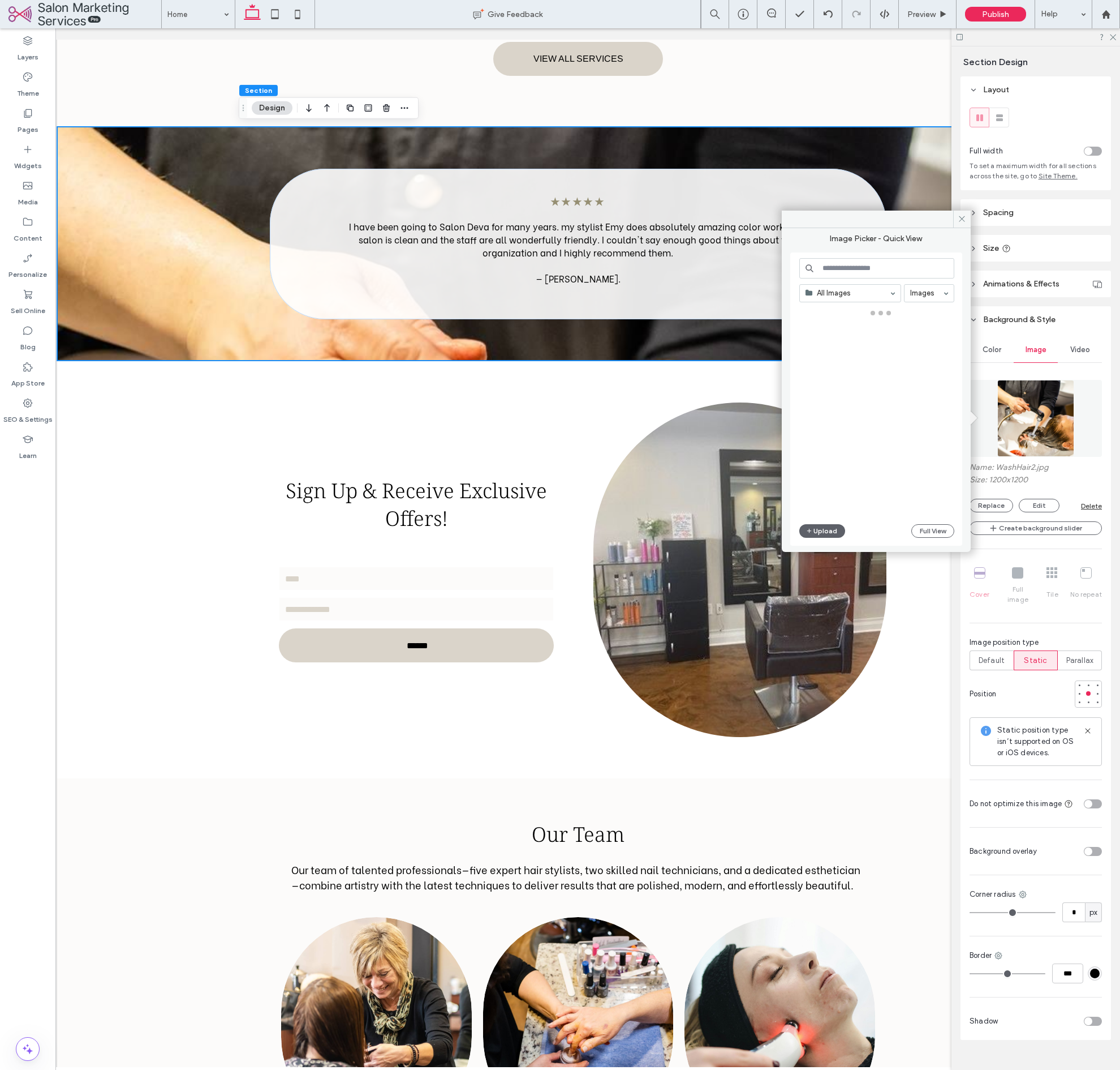
click at [846, 263] on input at bounding box center [877, 268] width 155 height 21
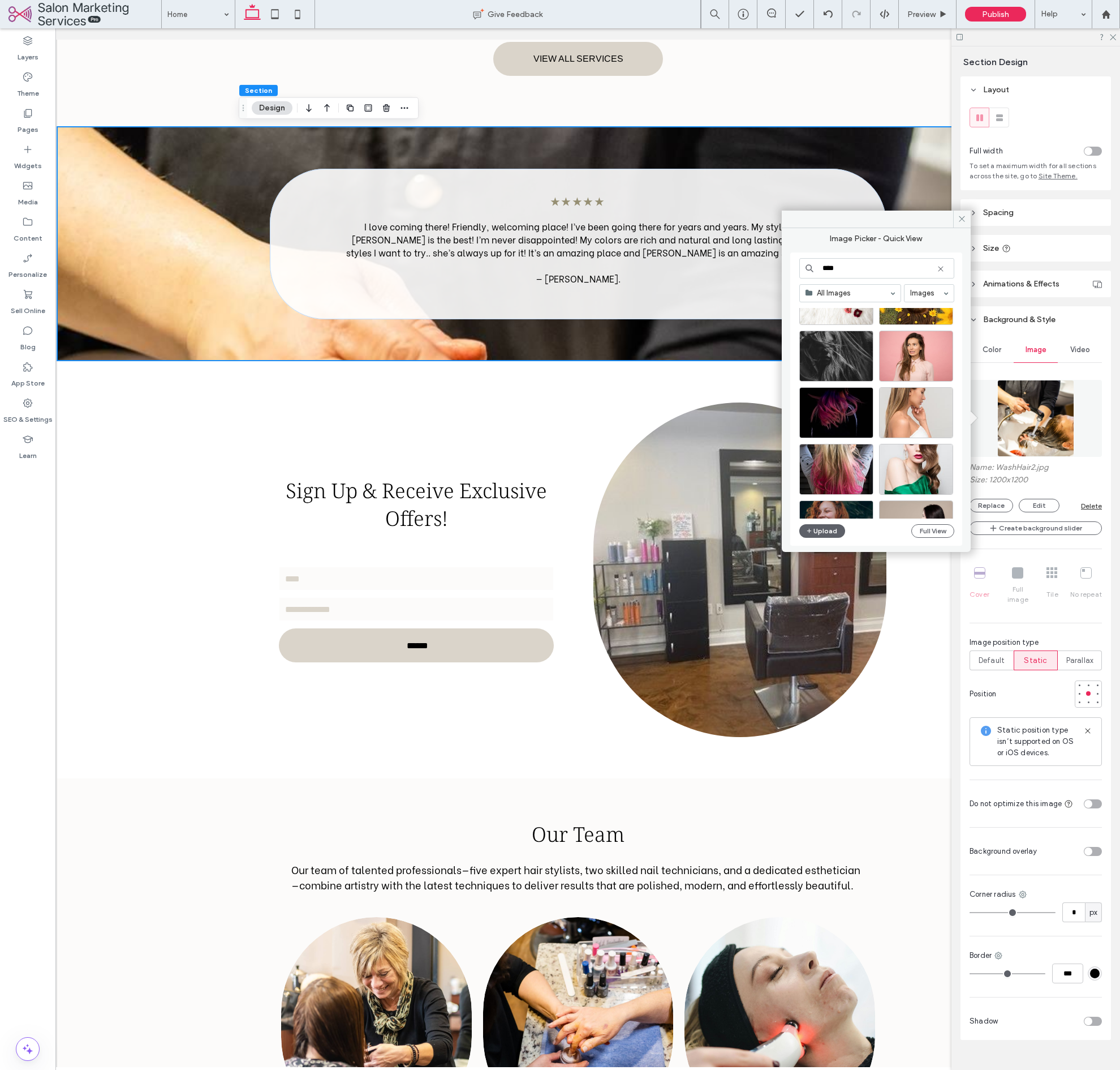
scroll to position [1104, 0]
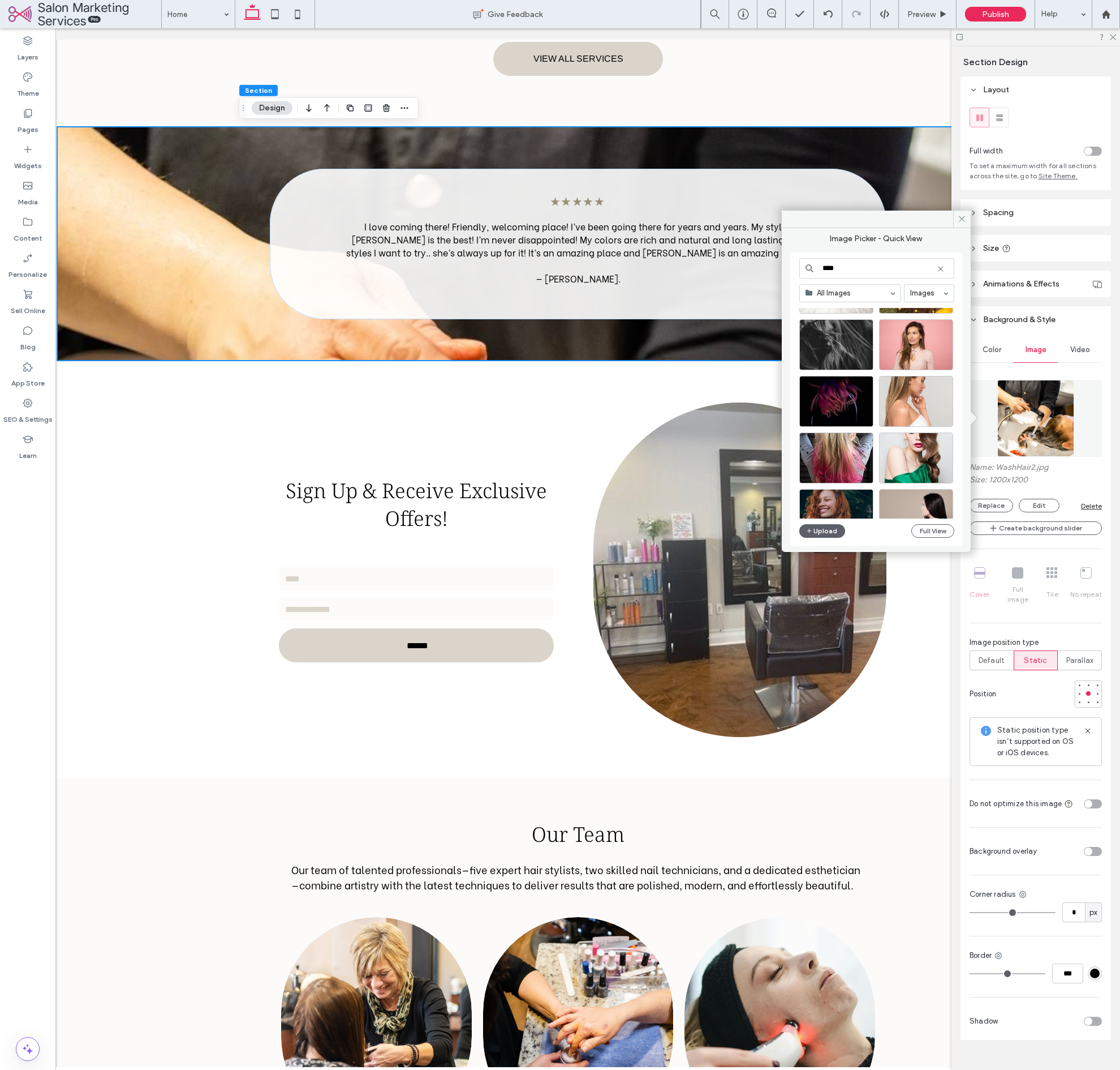
click at [848, 270] on input "****" at bounding box center [877, 268] width 155 height 21
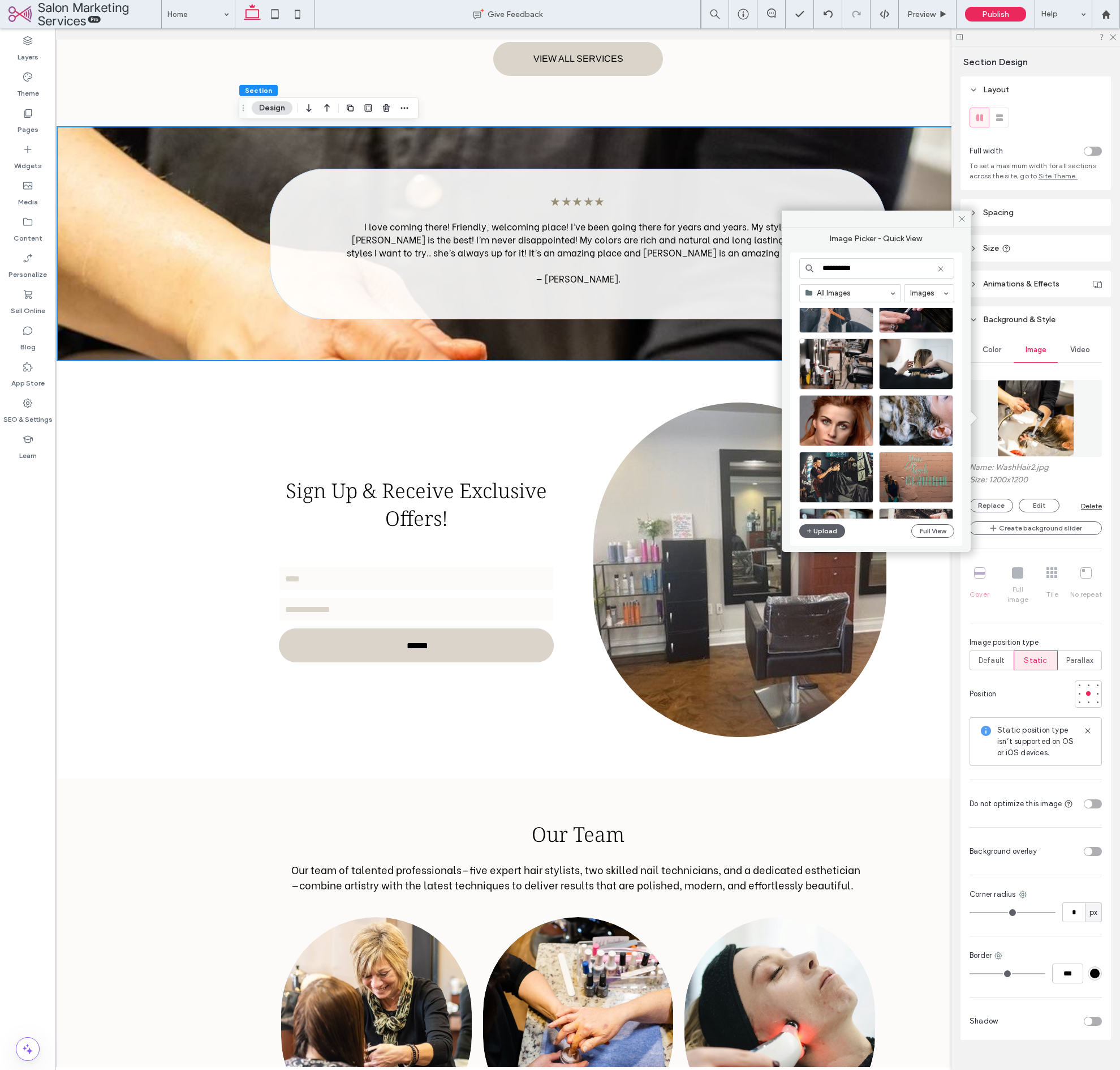
scroll to position [1516, 0]
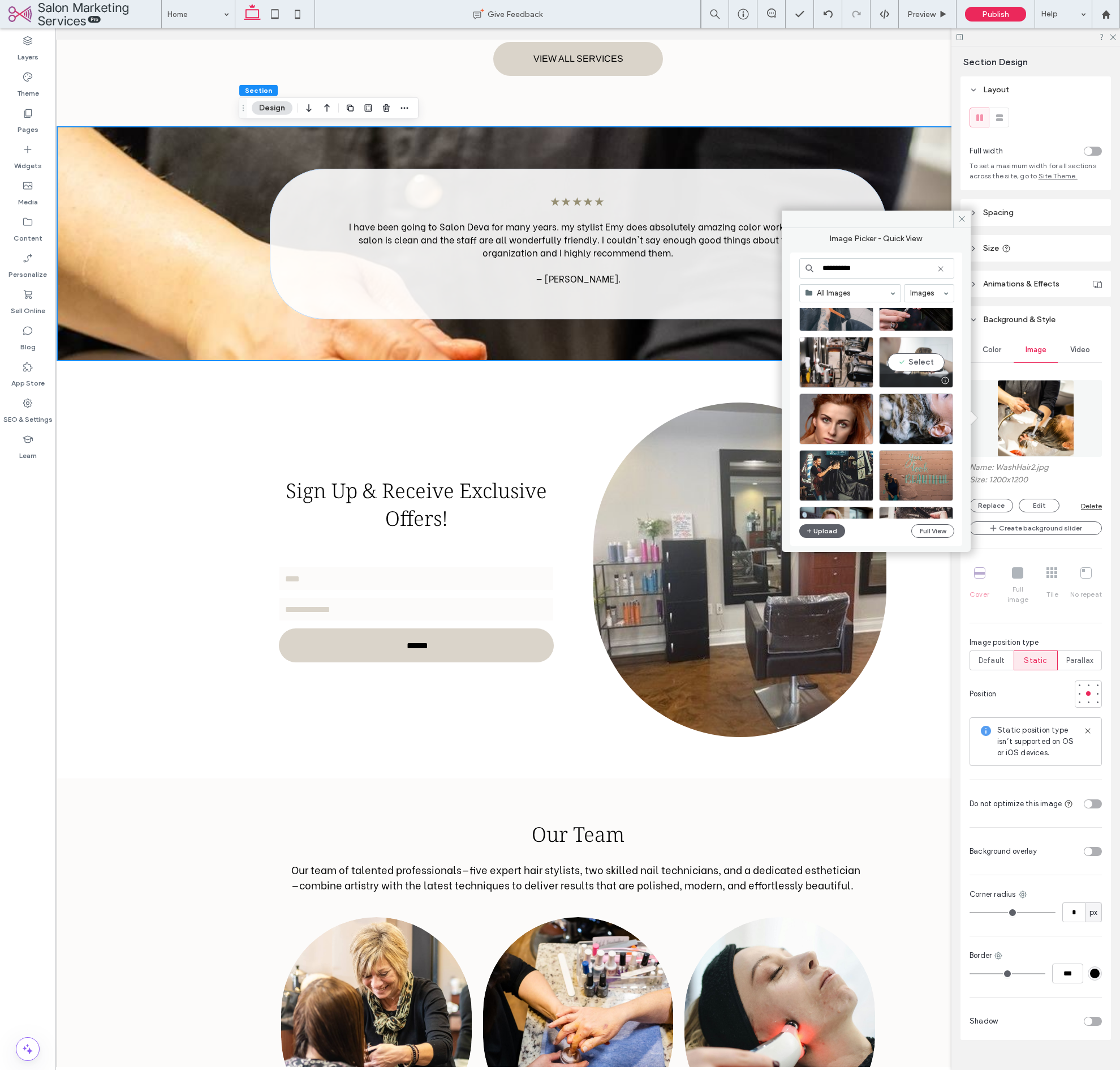
type input "**********"
click at [908, 359] on div "Select" at bounding box center [916, 362] width 74 height 51
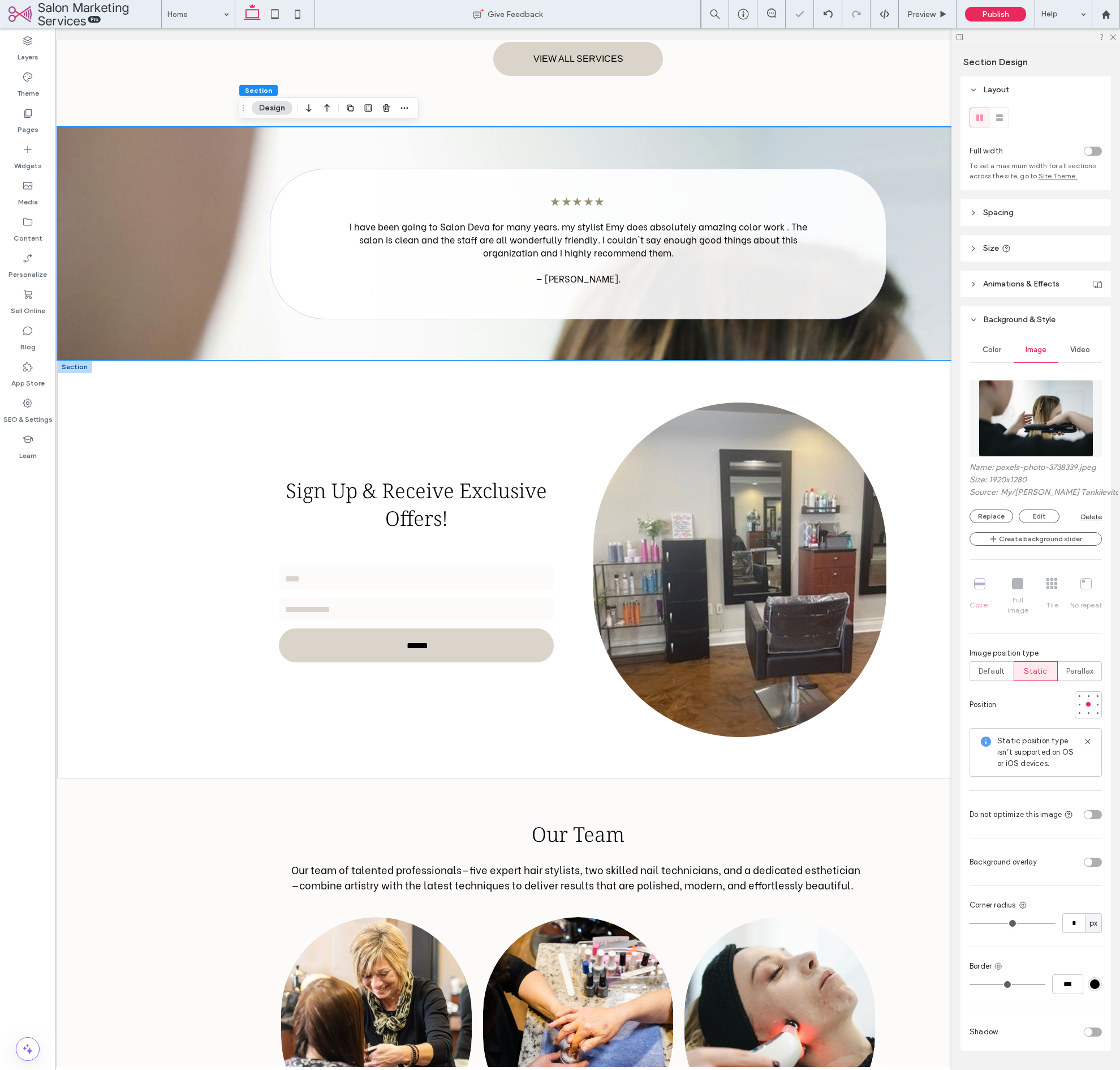
scroll to position [0, 10]
click at [1070, 672] on span "Parallax" at bounding box center [1080, 671] width 28 height 12
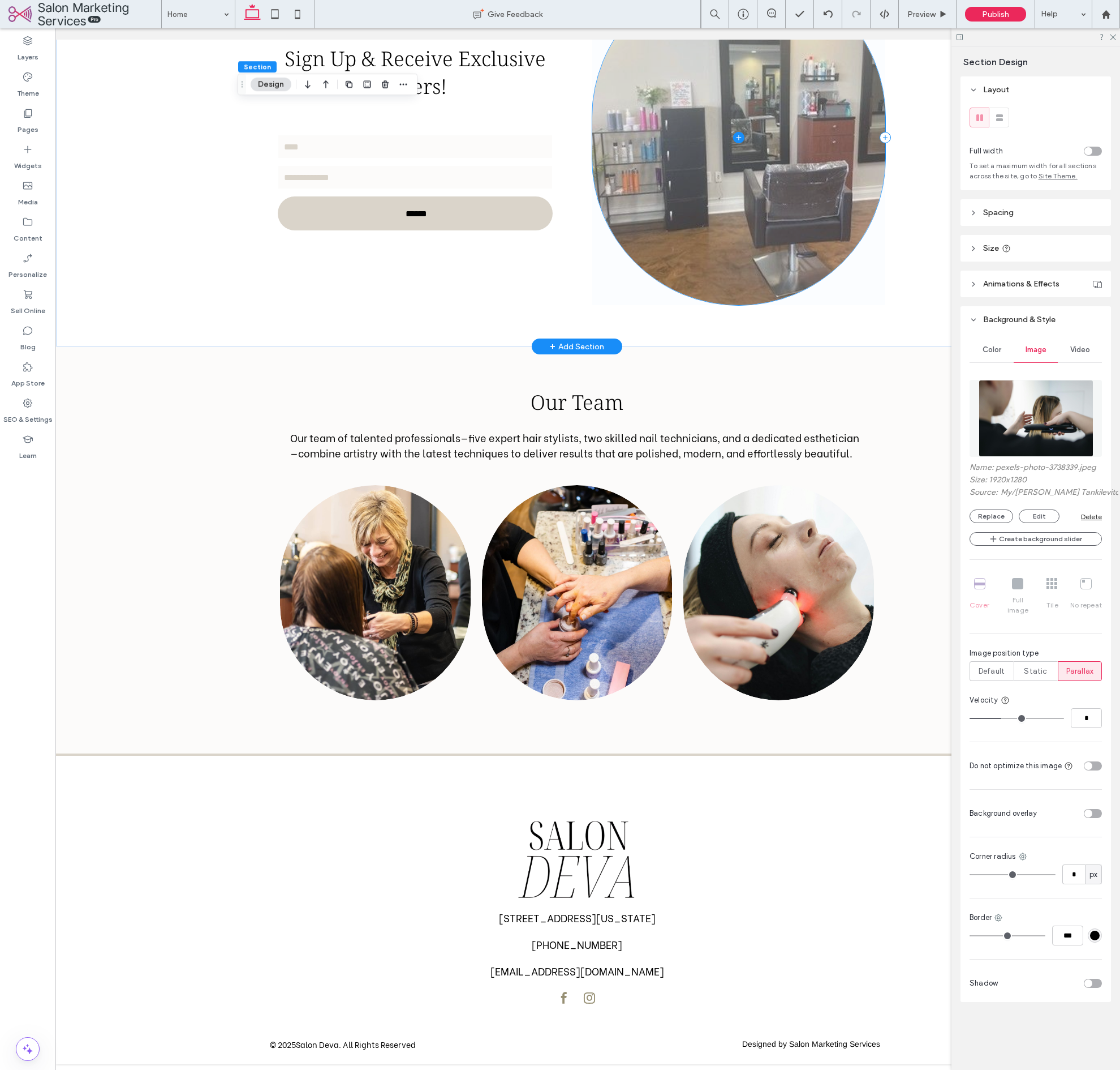
scroll to position [1841, 0]
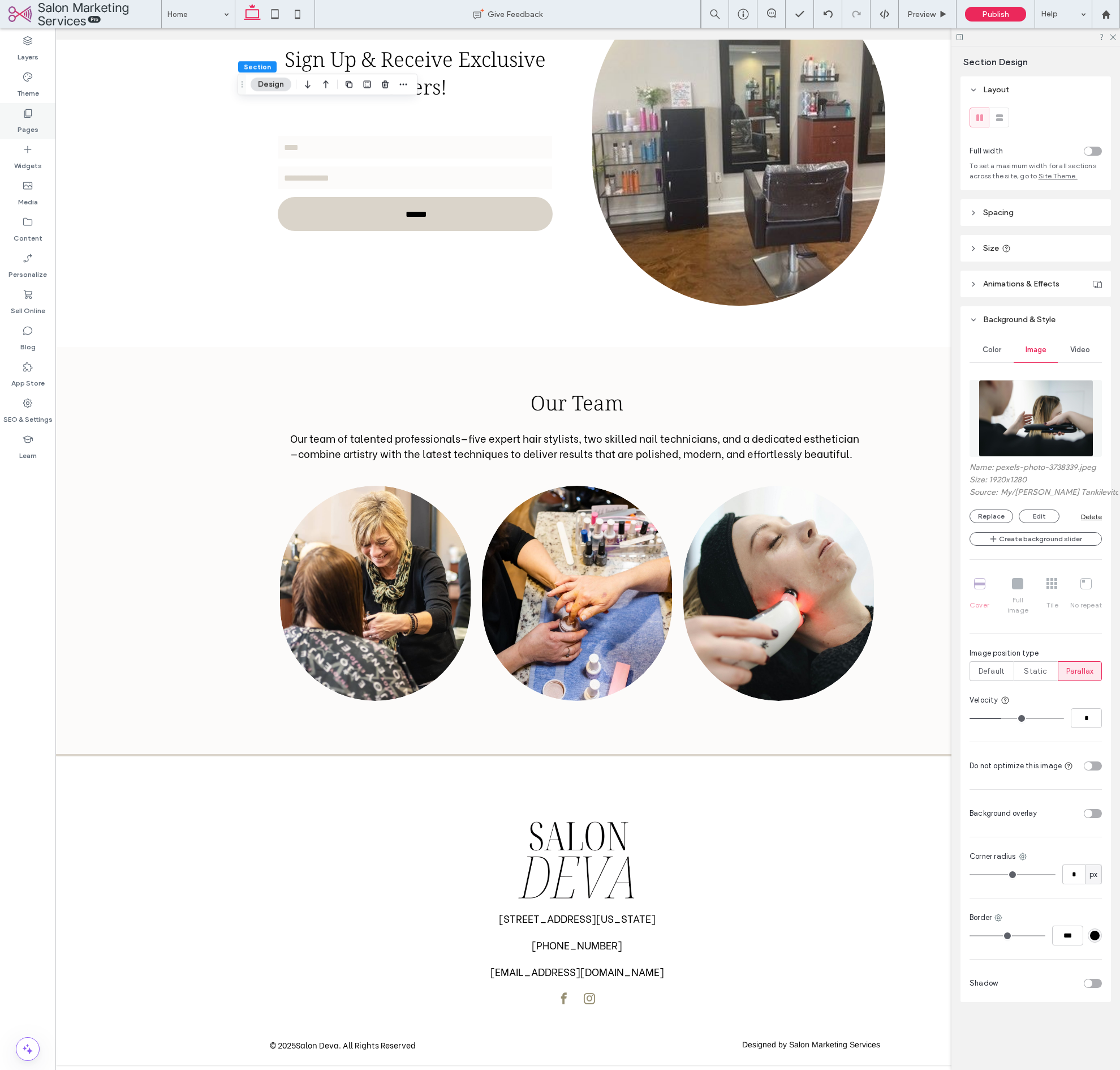
click at [31, 127] on label "Pages" at bounding box center [27, 126] width 21 height 16
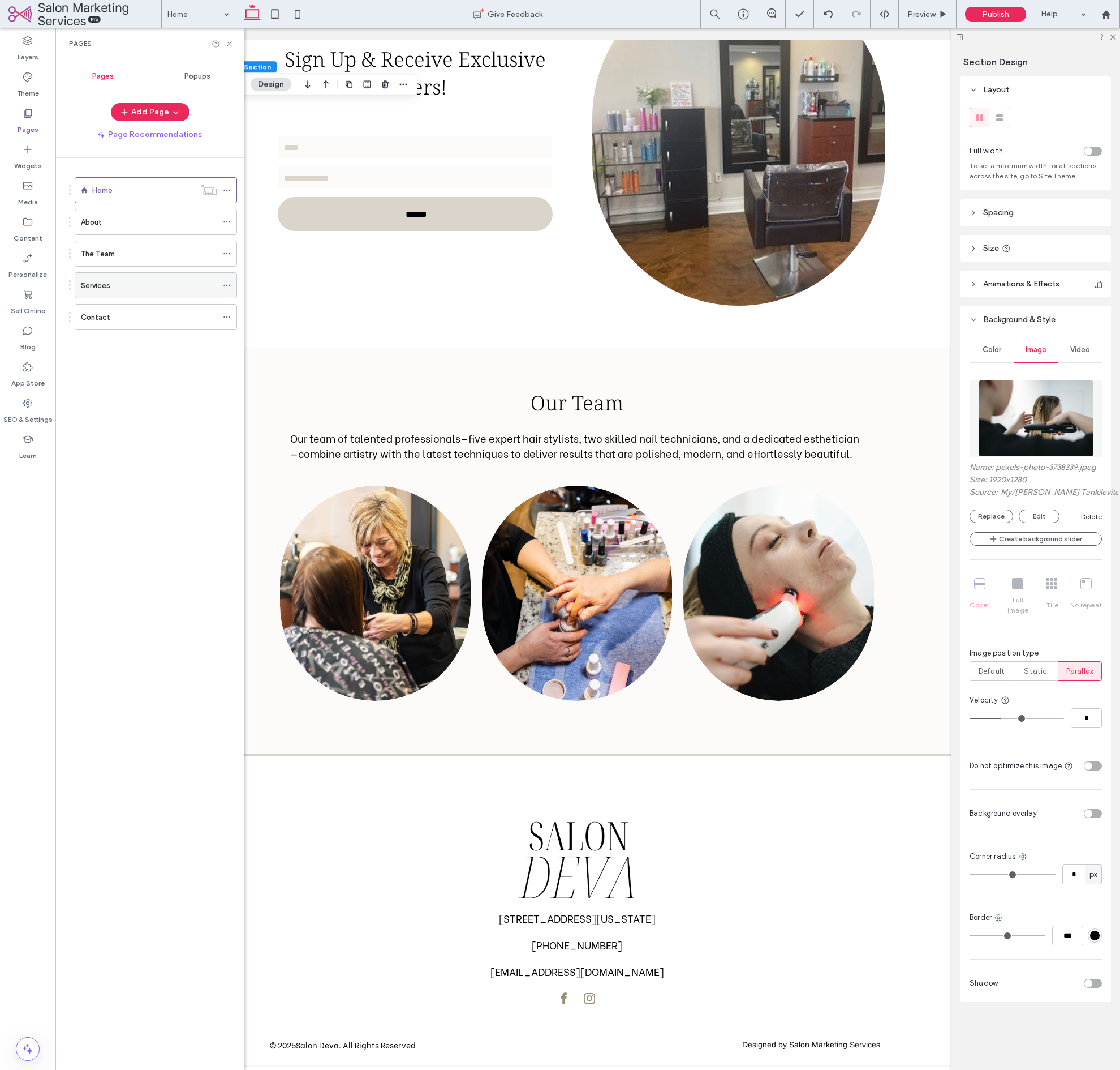
click at [102, 279] on label "Services" at bounding box center [96, 286] width 30 height 20
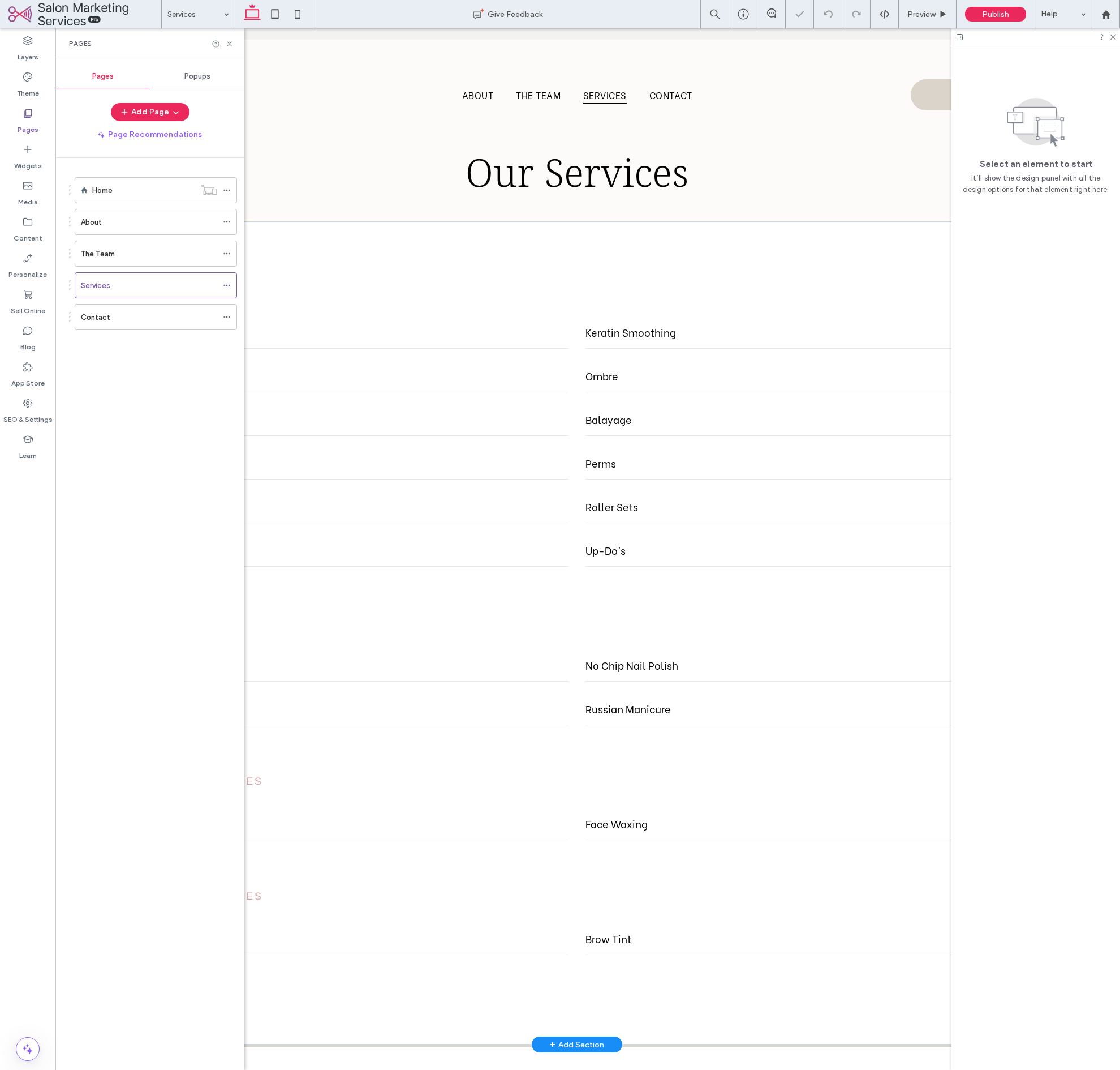
click at [455, 286] on h3 "Hair Services" at bounding box center [577, 290] width 878 height 12
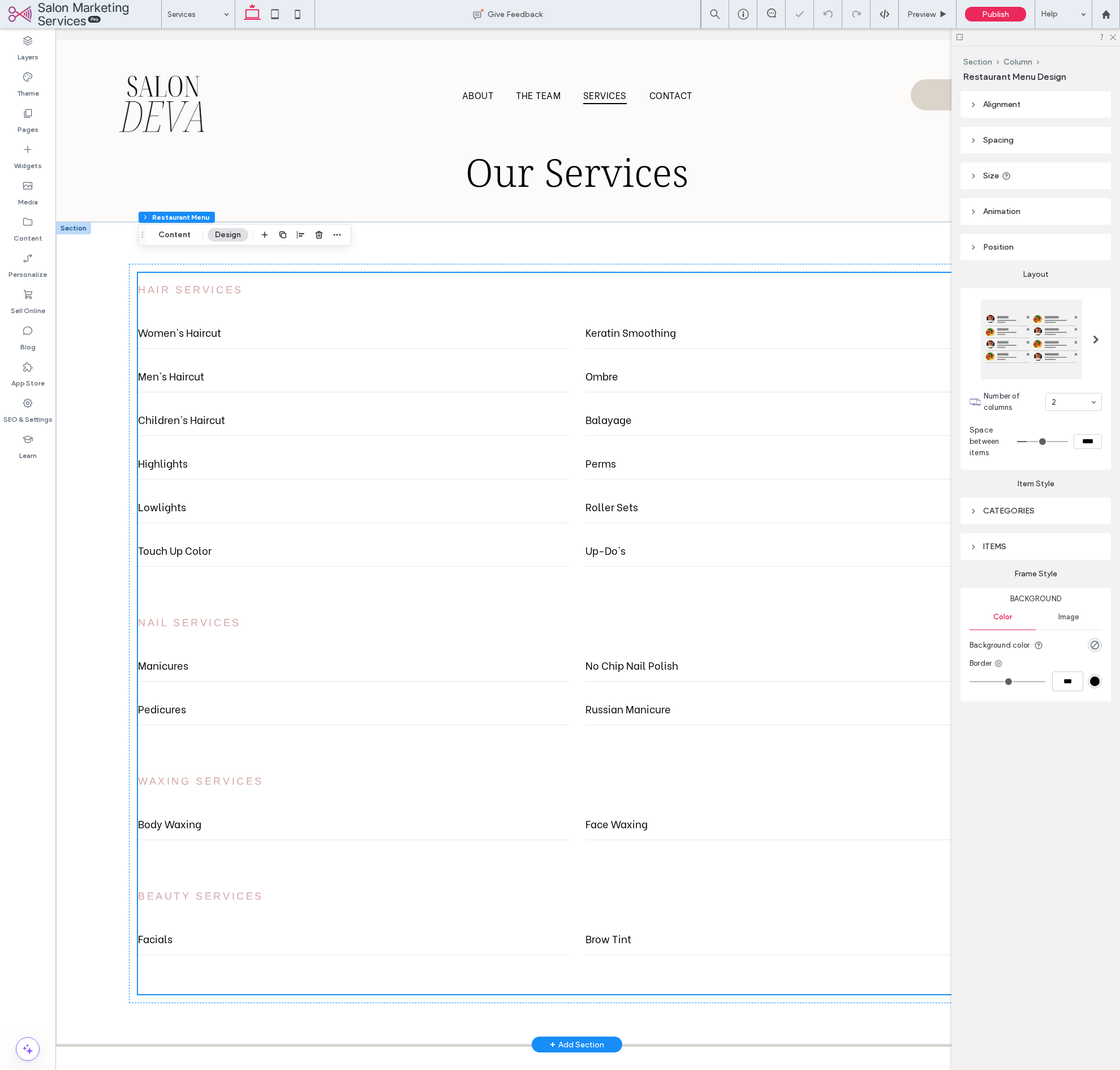
scroll to position [36, 0]
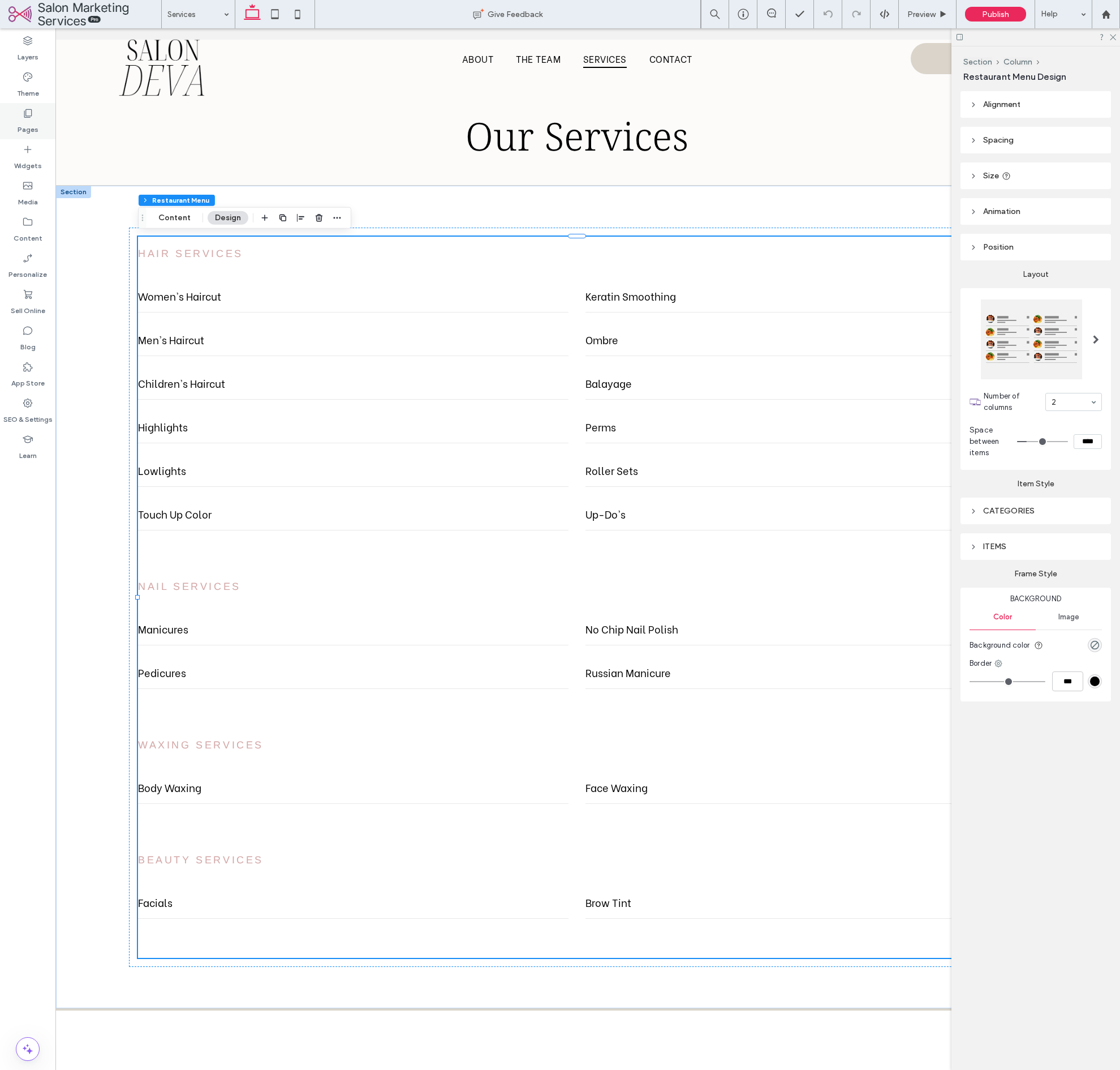
click at [27, 126] on label "Pages" at bounding box center [27, 126] width 21 height 16
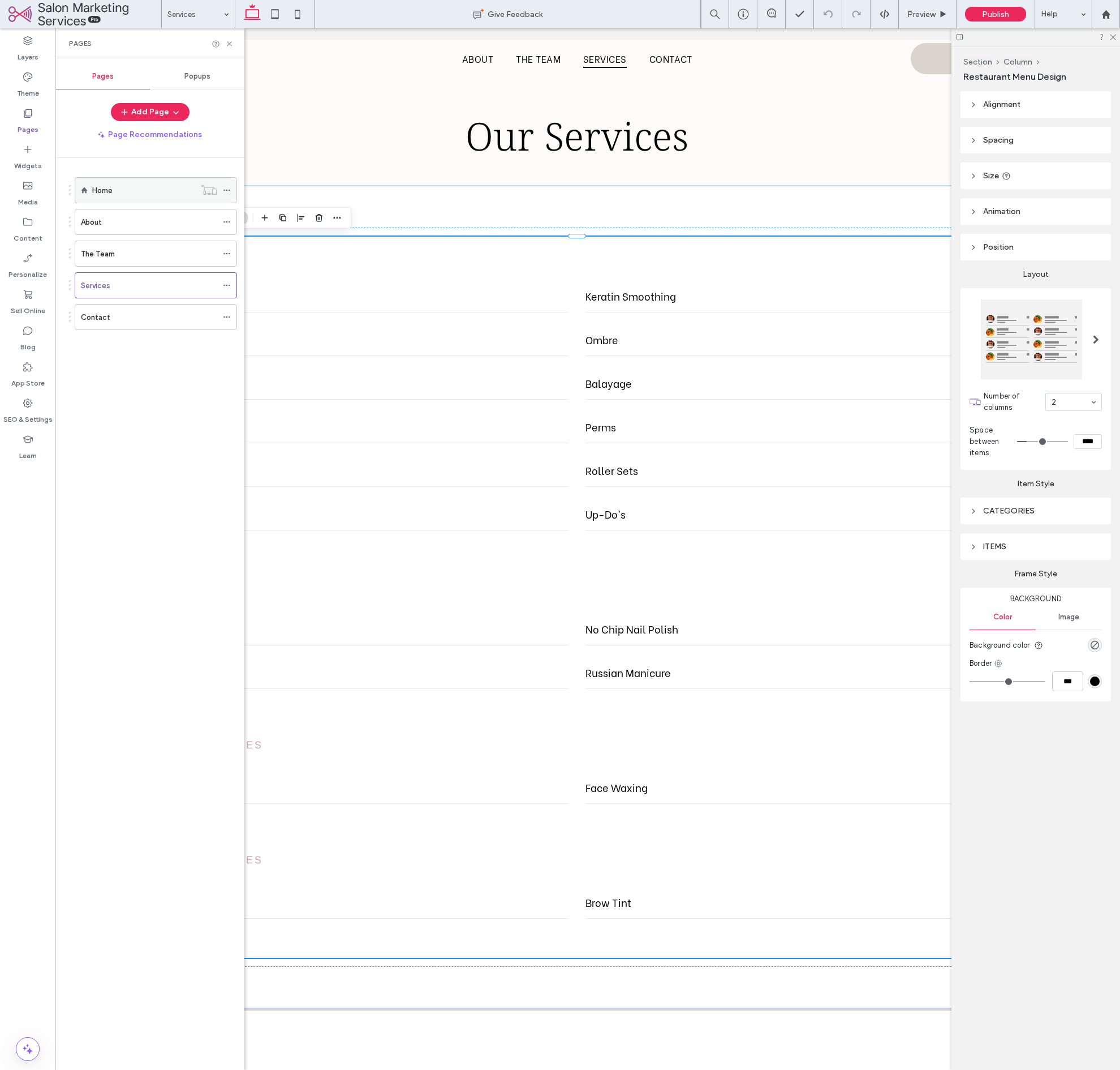
click at [99, 195] on label "Home" at bounding box center [102, 191] width 21 height 20
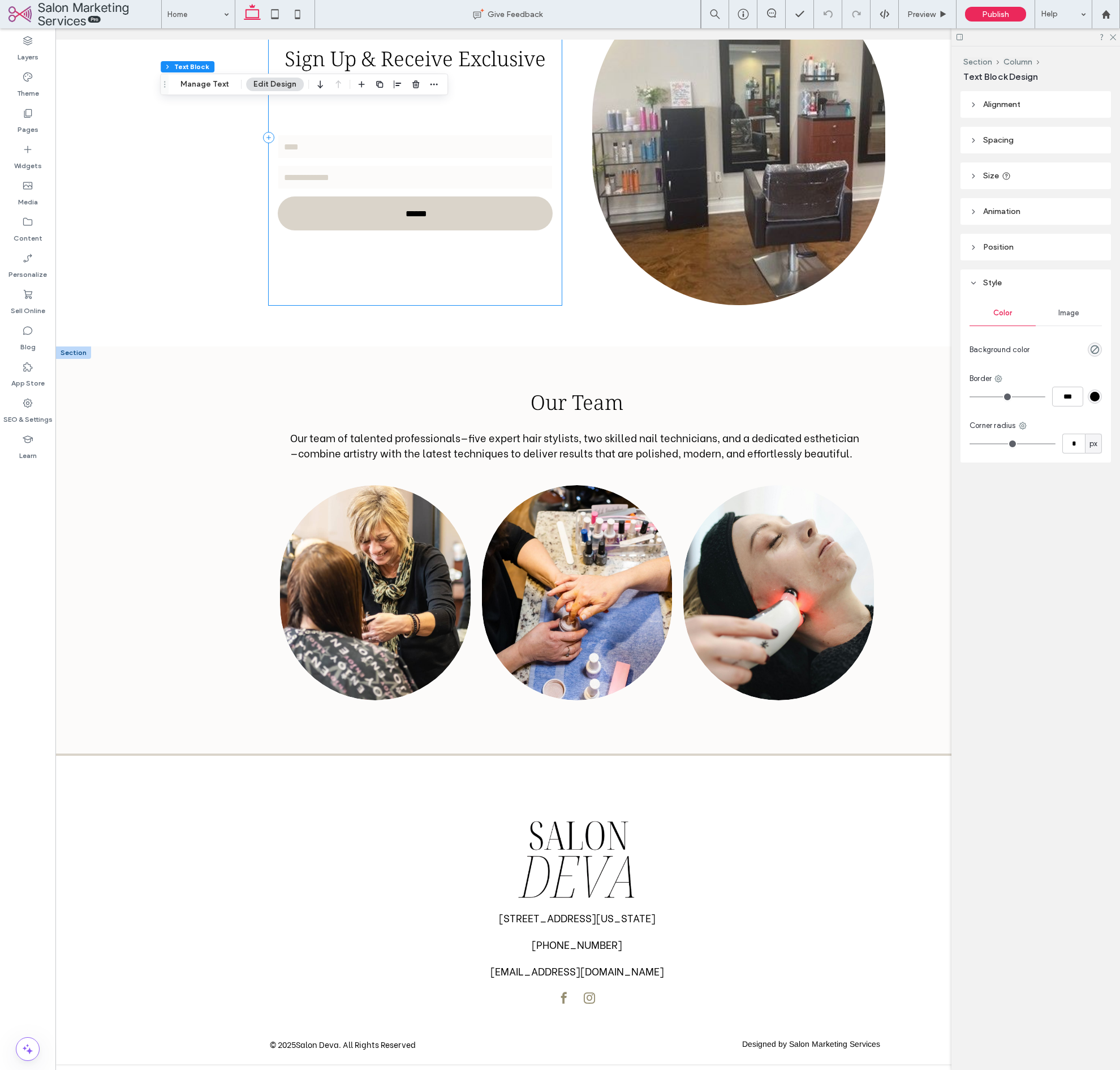
scroll to position [1841, 0]
click at [329, 599] on link at bounding box center [375, 594] width 202 height 228
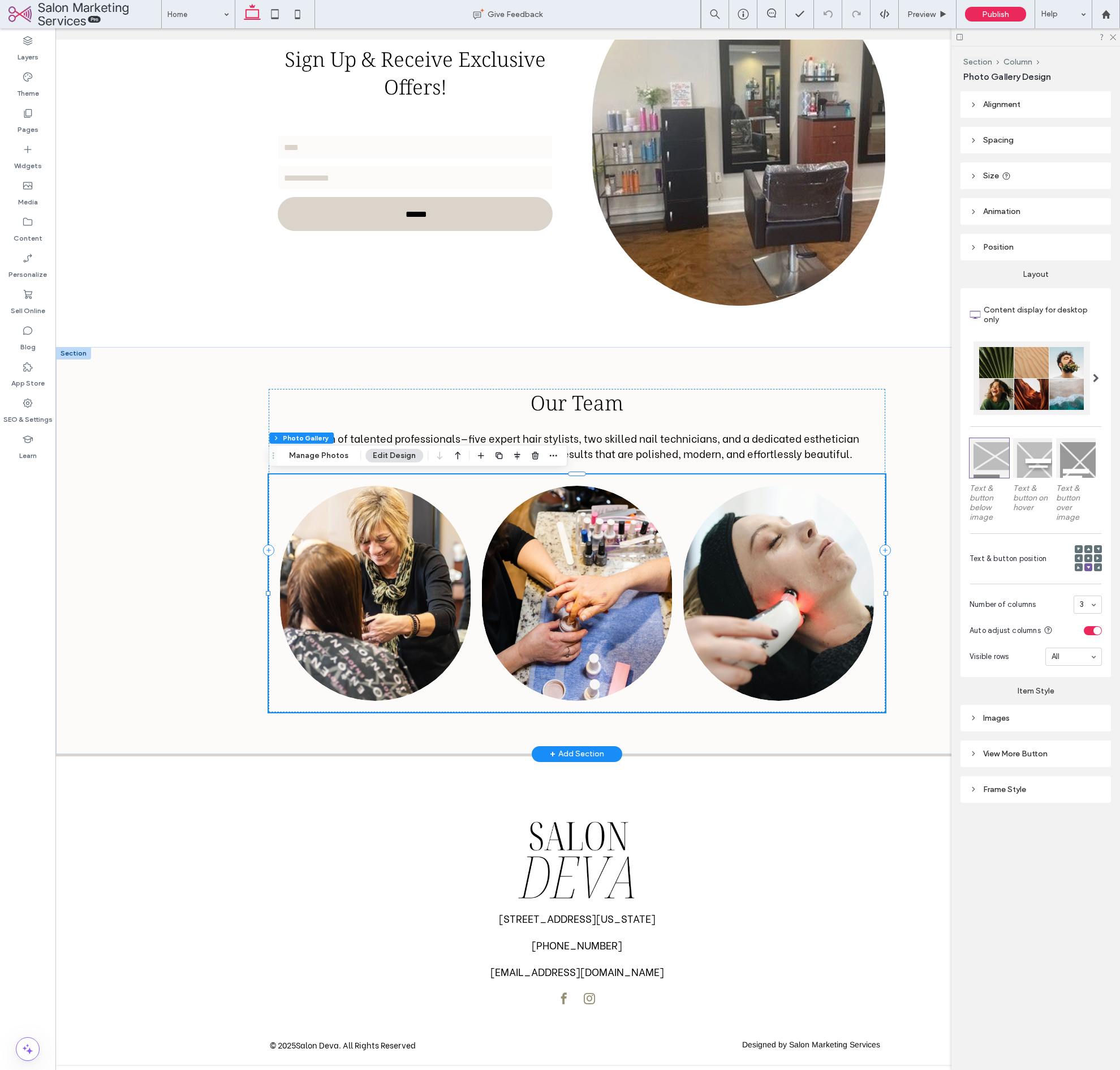
click at [329, 599] on link at bounding box center [375, 594] width 202 height 228
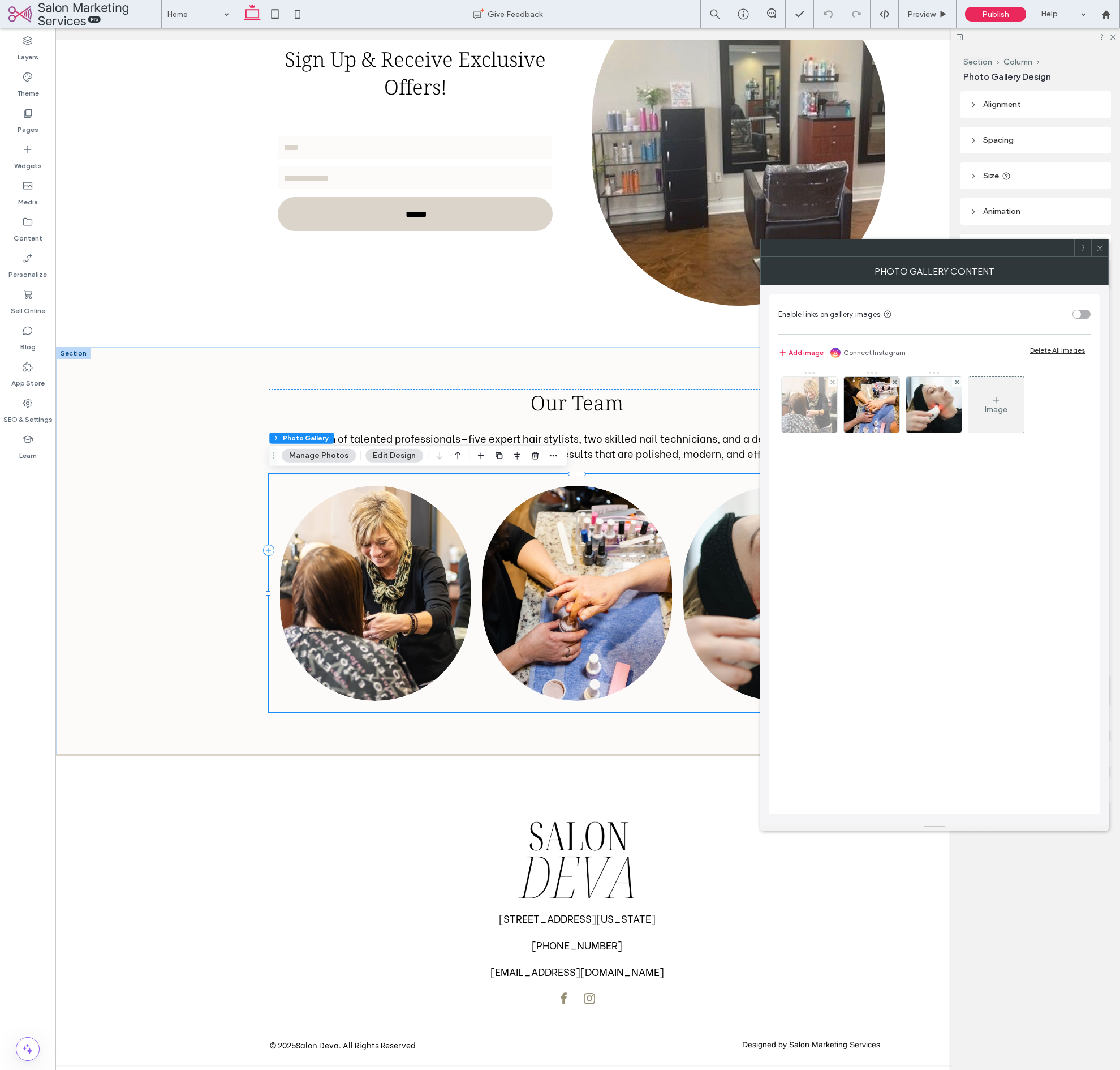
click at [808, 414] on img at bounding box center [809, 405] width 55 height 55
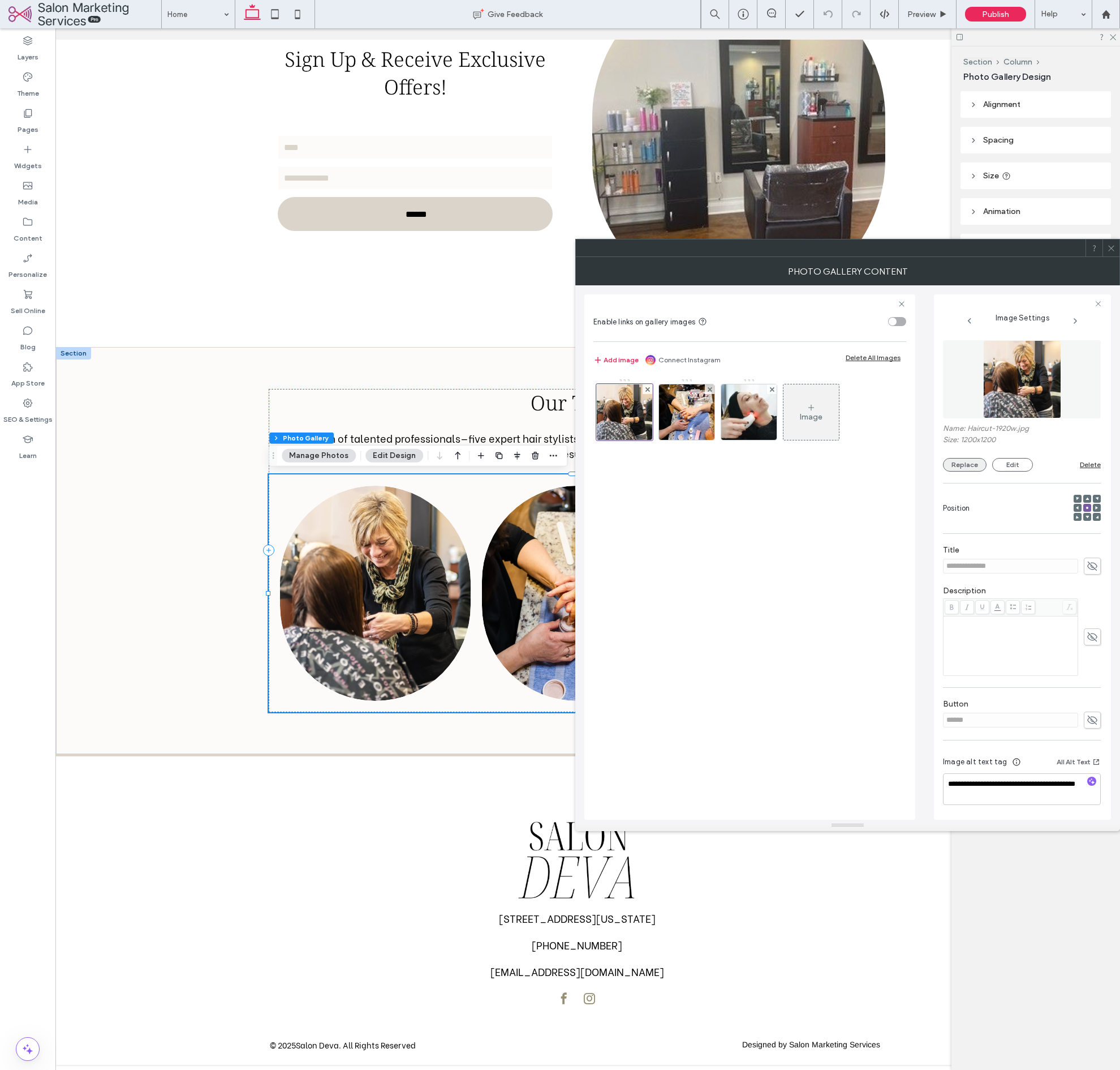
click at [950, 461] on button "Replace" at bounding box center [965, 465] width 44 height 13
click at [960, 460] on button "Replace" at bounding box center [965, 465] width 44 height 13
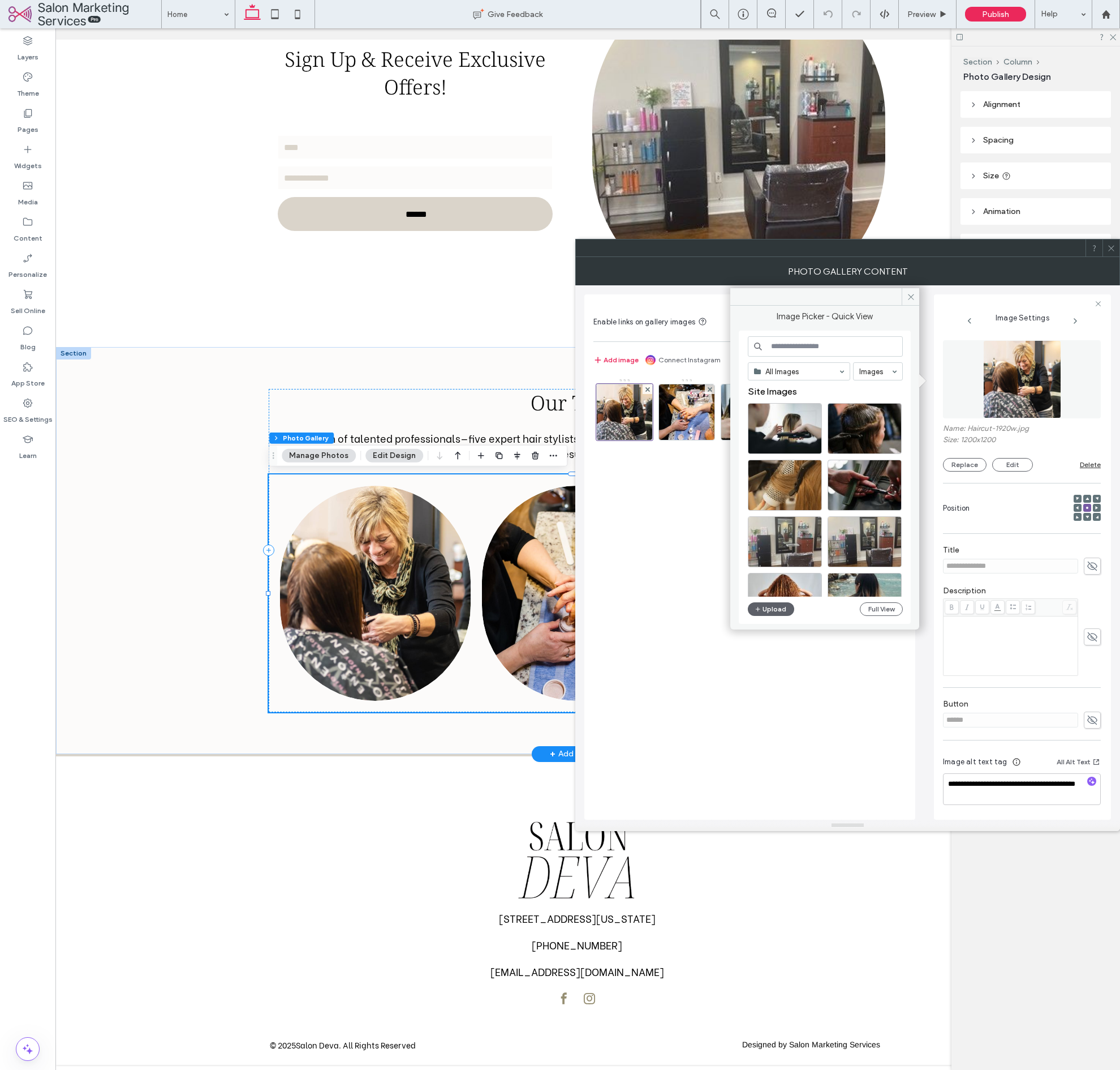
click at [357, 560] on link at bounding box center [375, 594] width 202 height 228
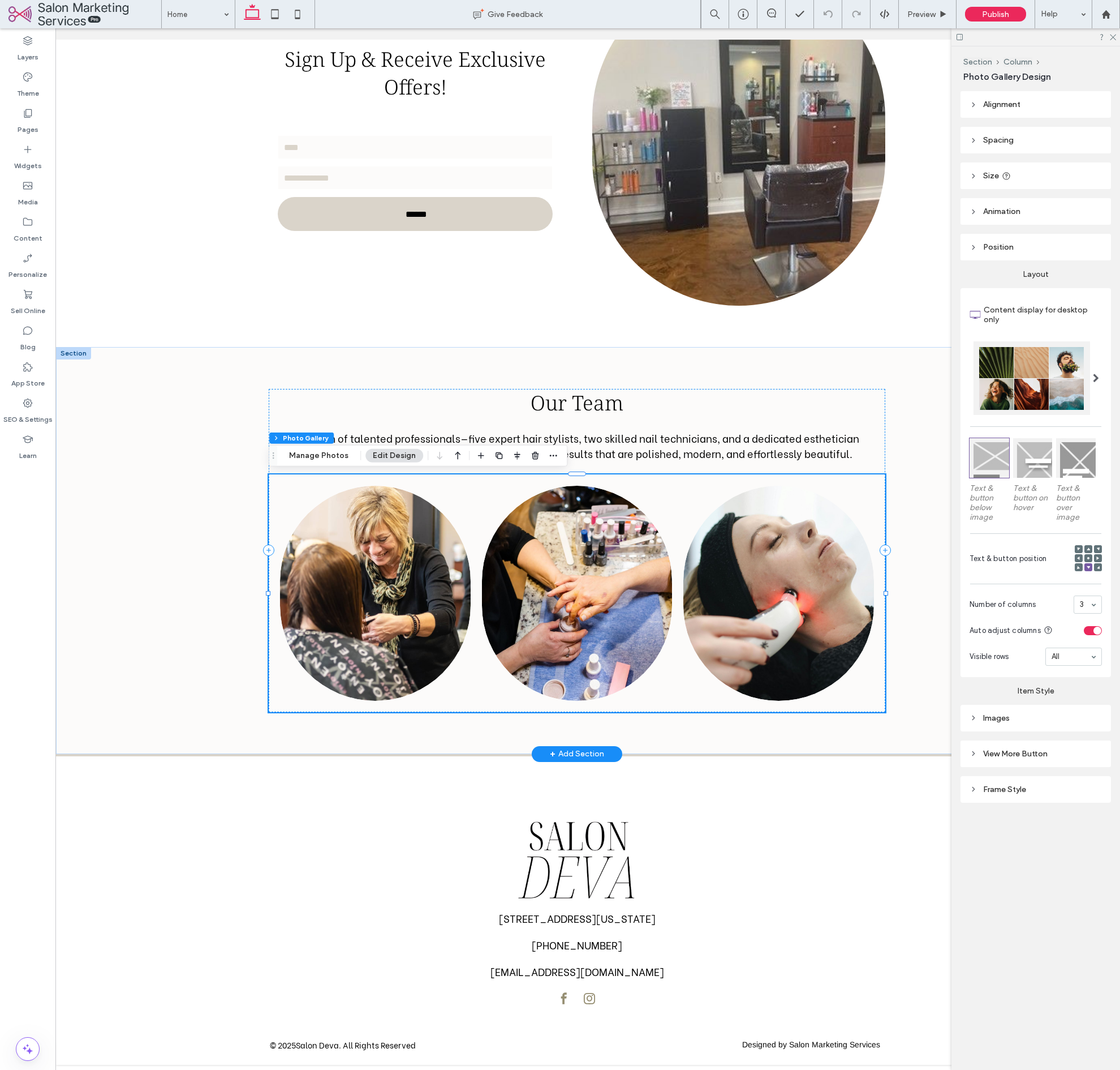
click at [357, 560] on link at bounding box center [375, 594] width 202 height 228
click at [335, 428] on div "Our Team Our team of talented professionals—five expert hair stylists, two skil…" at bounding box center [577, 550] width 617 height 323
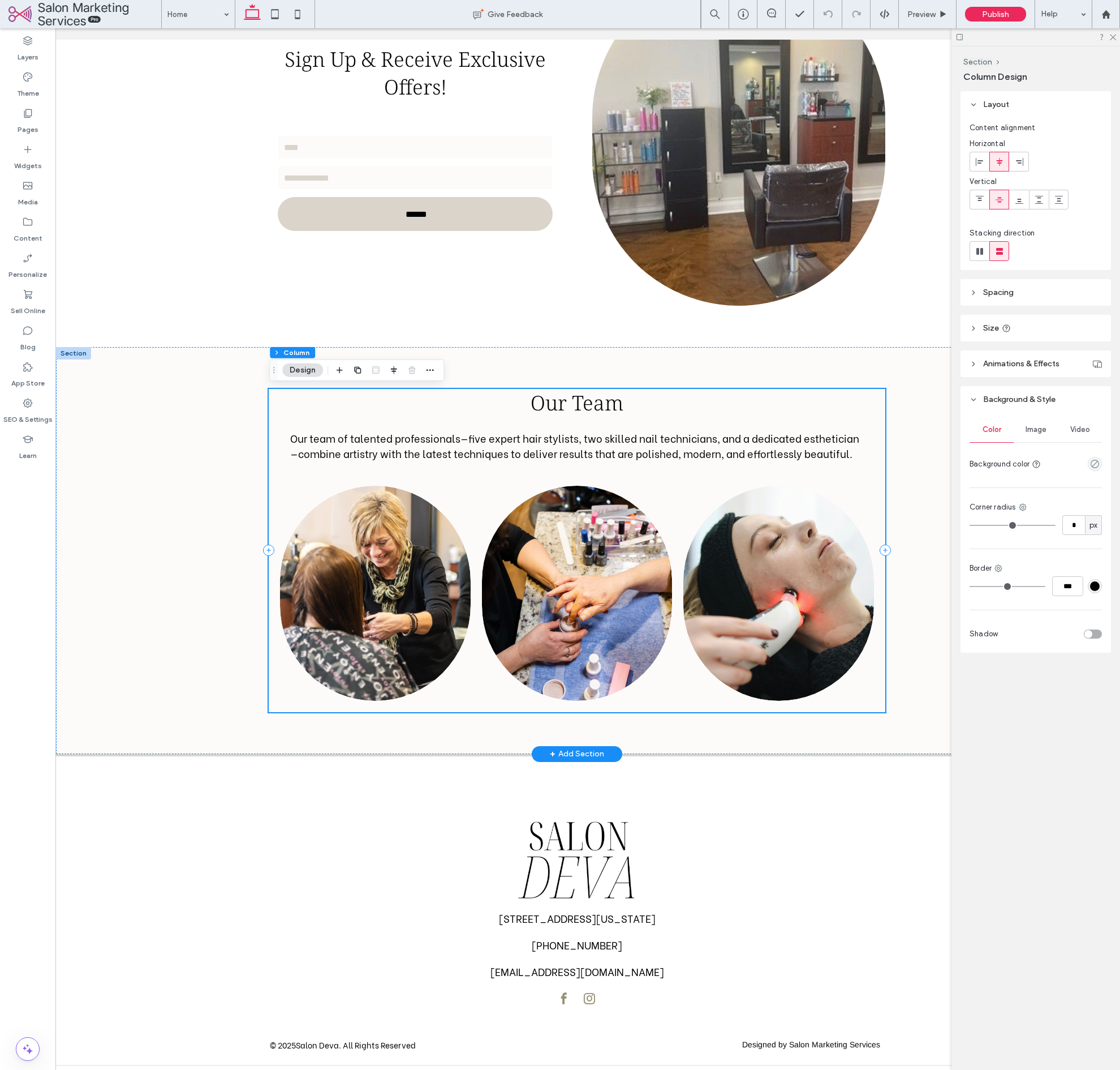
scroll to position [0, 10]
click at [427, 444] on span "Our team of talented professionals—five expert hair stylists, two skilled nail …" at bounding box center [575, 445] width 569 height 31
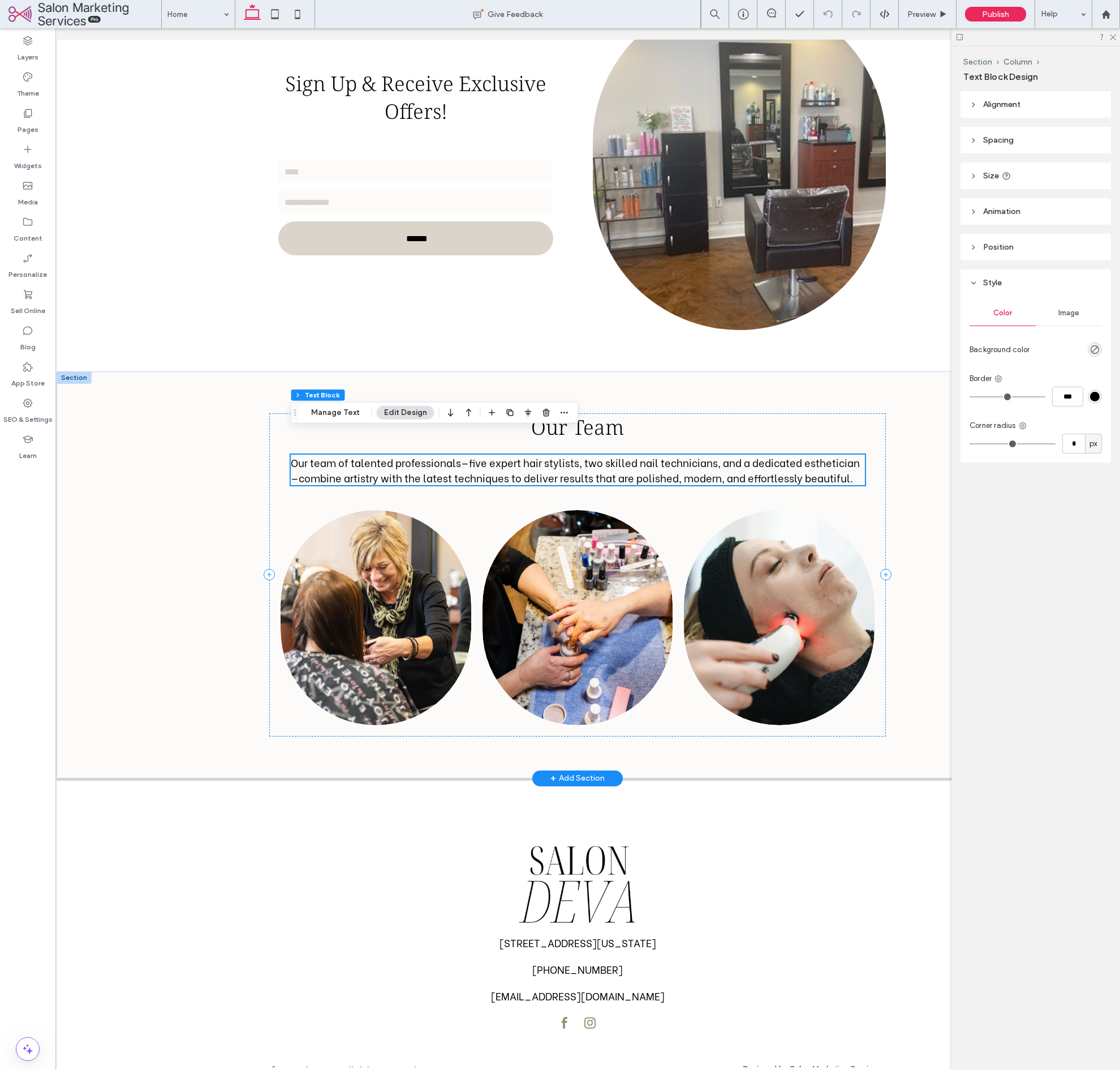
click at [427, 444] on div "Our Team Our team of talented professionals—five expert hair stylists, two skil…" at bounding box center [577, 574] width 617 height 323
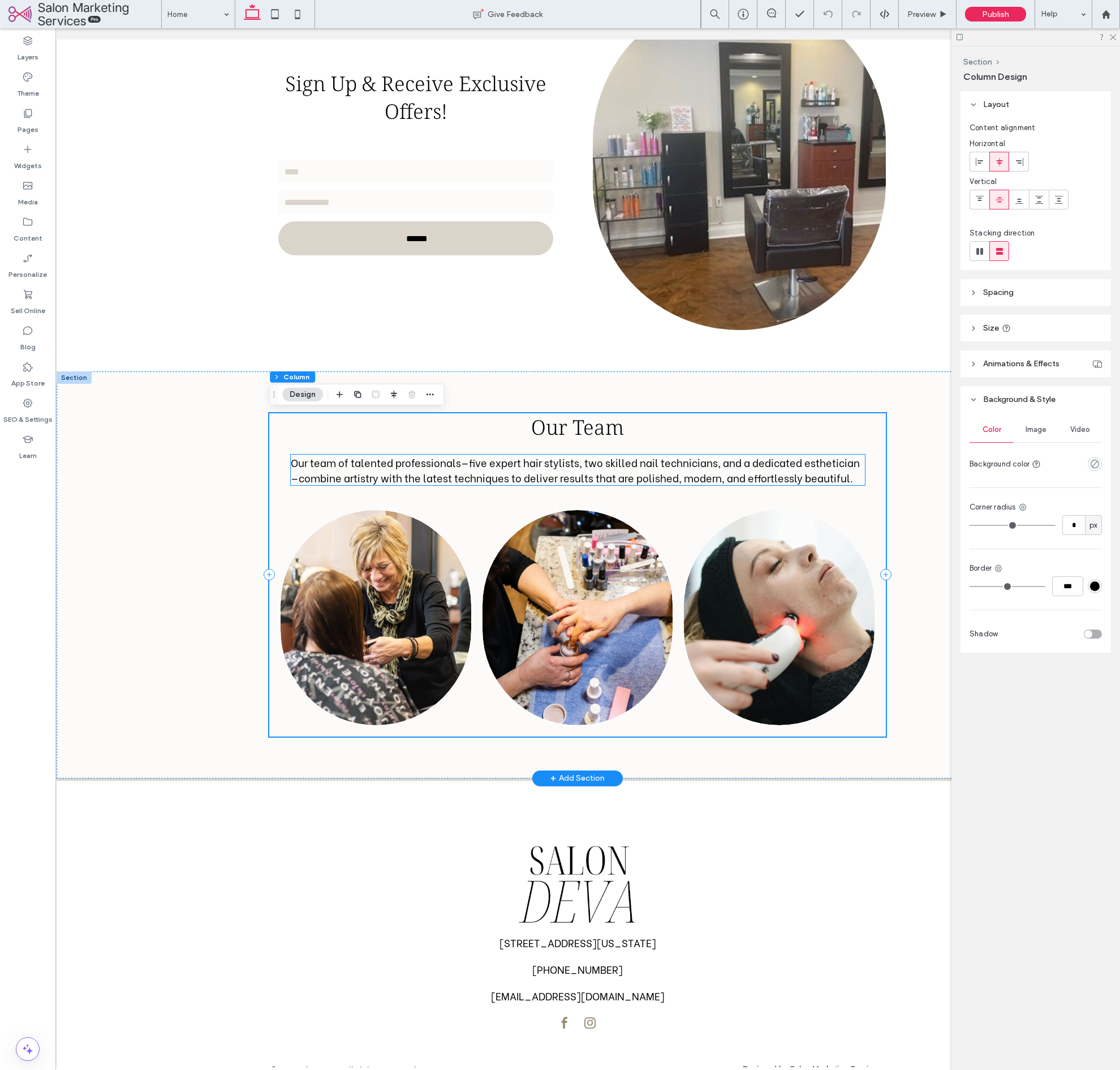
click at [504, 466] on span "Our team of talented professionals—five expert hair stylists, two skilled nail …" at bounding box center [575, 469] width 569 height 31
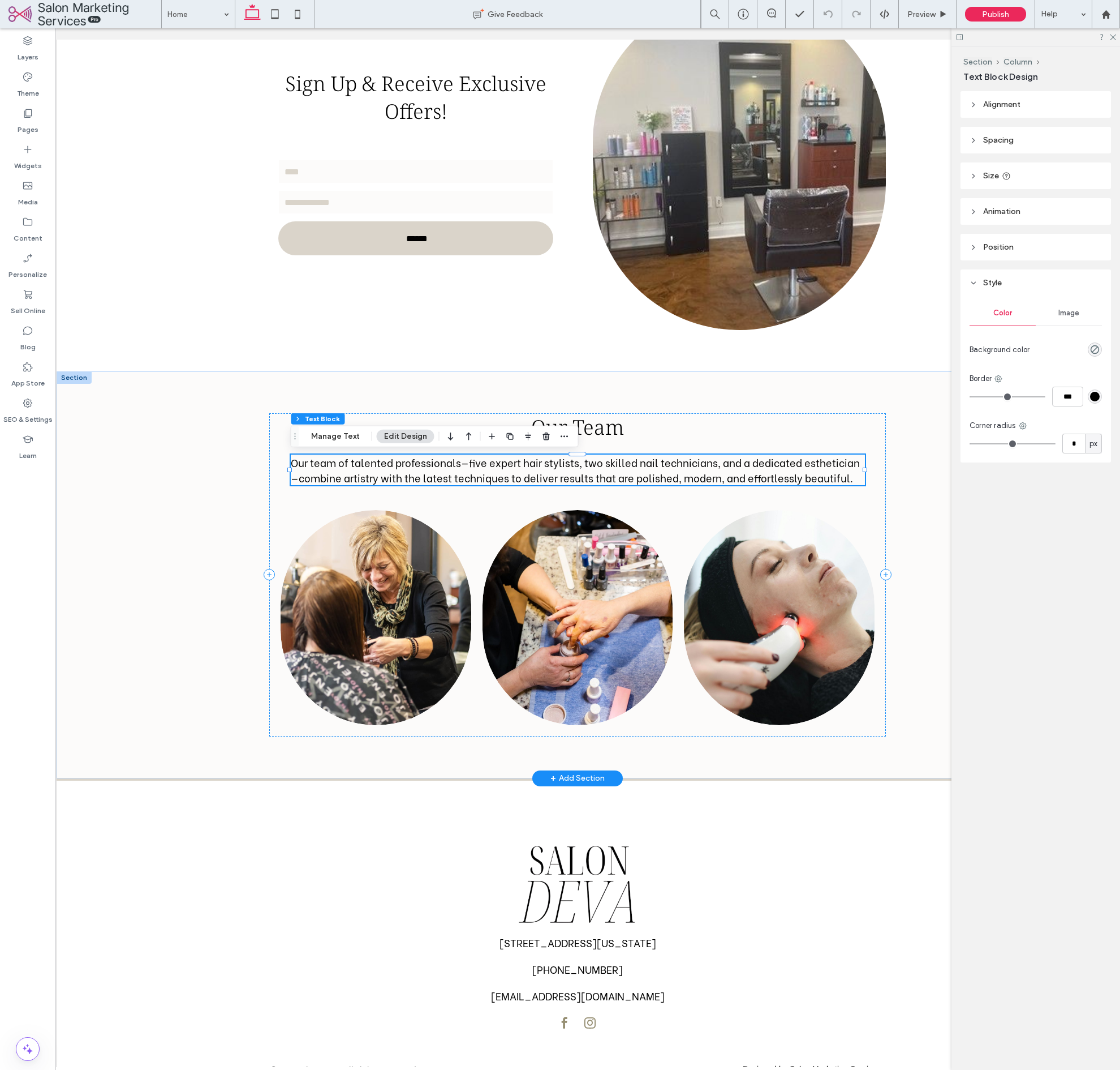
scroll to position [1816, 0]
click at [504, 466] on span "Our team of talented professionals—five expert hair stylists, two skilled nail …" at bounding box center [575, 470] width 569 height 31
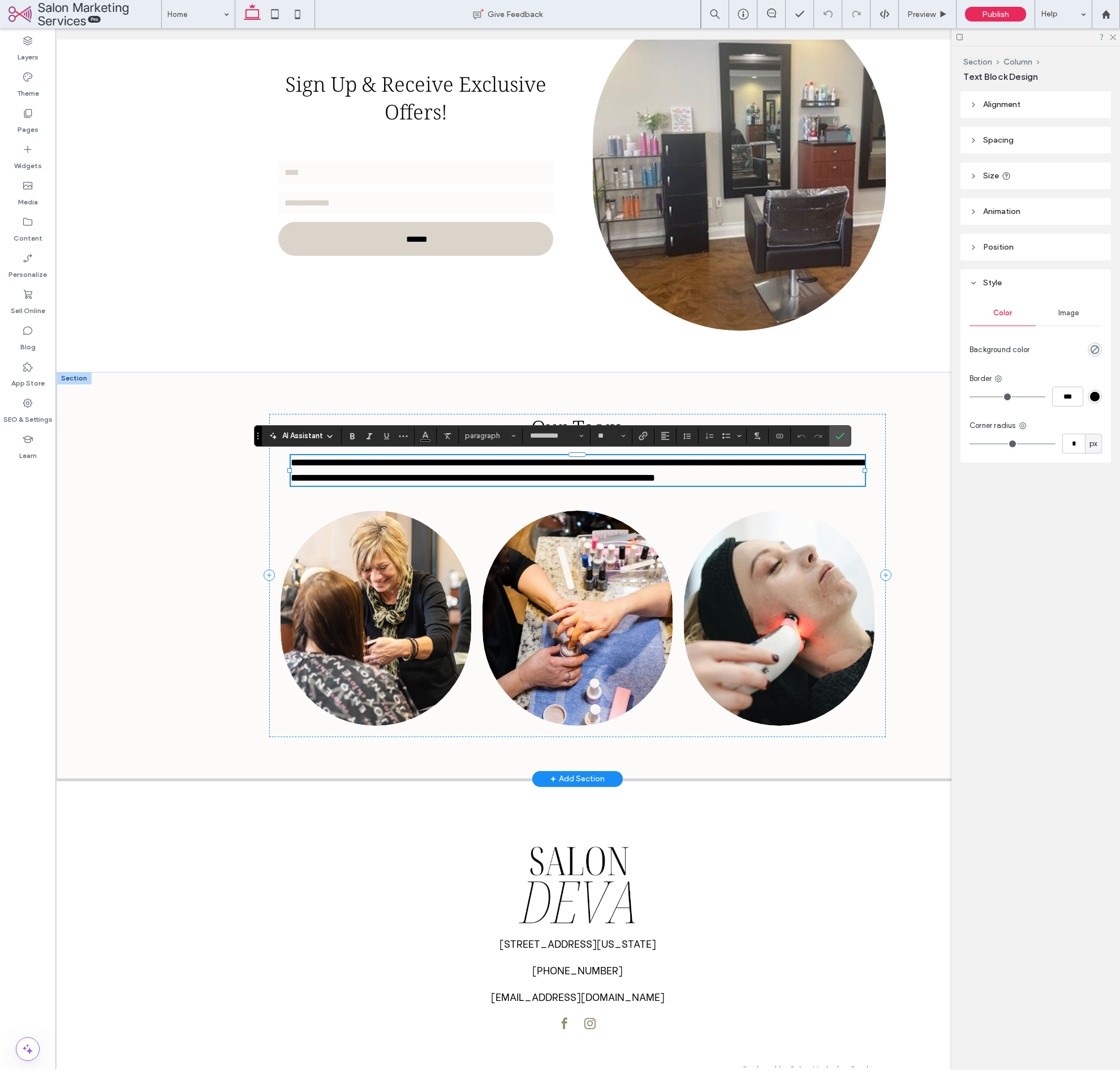
click at [583, 471] on span "**********" at bounding box center [578, 470] width 574 height 26
click at [562, 473] on span "**********" at bounding box center [578, 470] width 574 height 26
click at [536, 474] on span "**********" at bounding box center [578, 470] width 574 height 26
drag, startPoint x: 839, startPoint y: 431, endPoint x: 691, endPoint y: 493, distance: 160.5
click at [839, 431] on span "Confirm" at bounding box center [838, 435] width 5 height 21
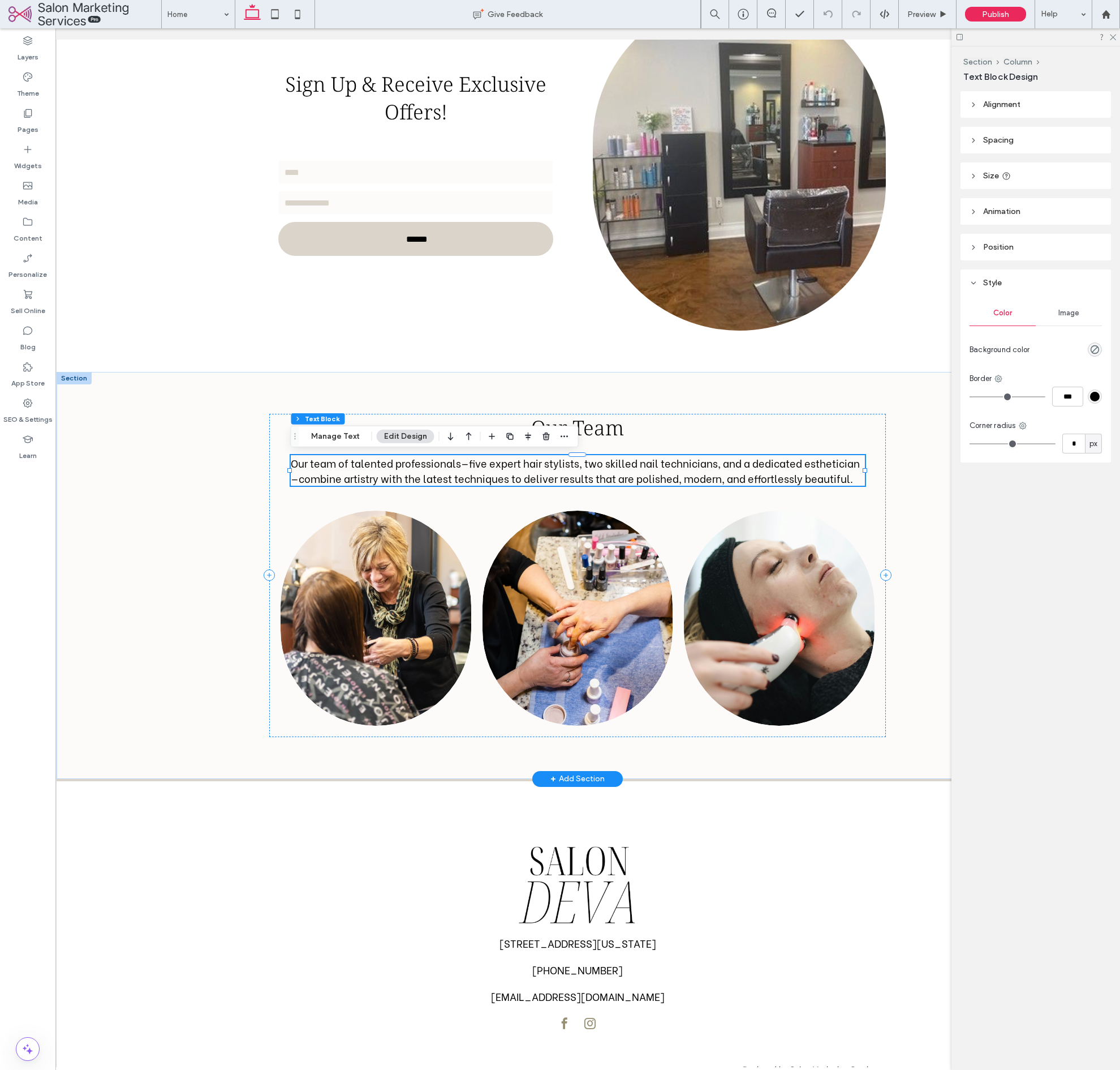
click at [621, 477] on span "Our team of talented professionals—five expert hair stylists, two skilled nail …" at bounding box center [575, 470] width 569 height 31
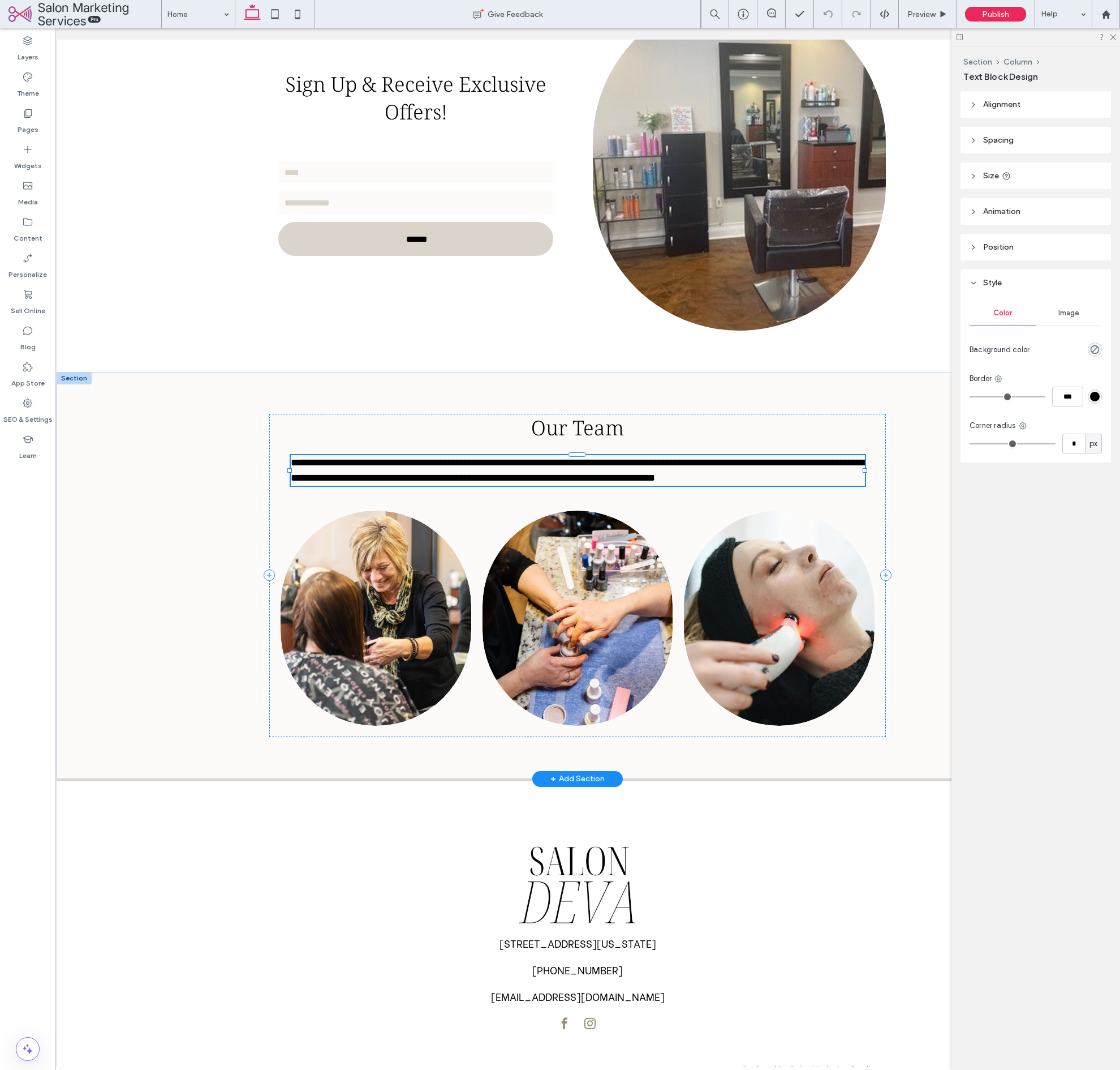
type input "**********"
type input "**"
click at [621, 477] on span "**********" at bounding box center [578, 470] width 574 height 26
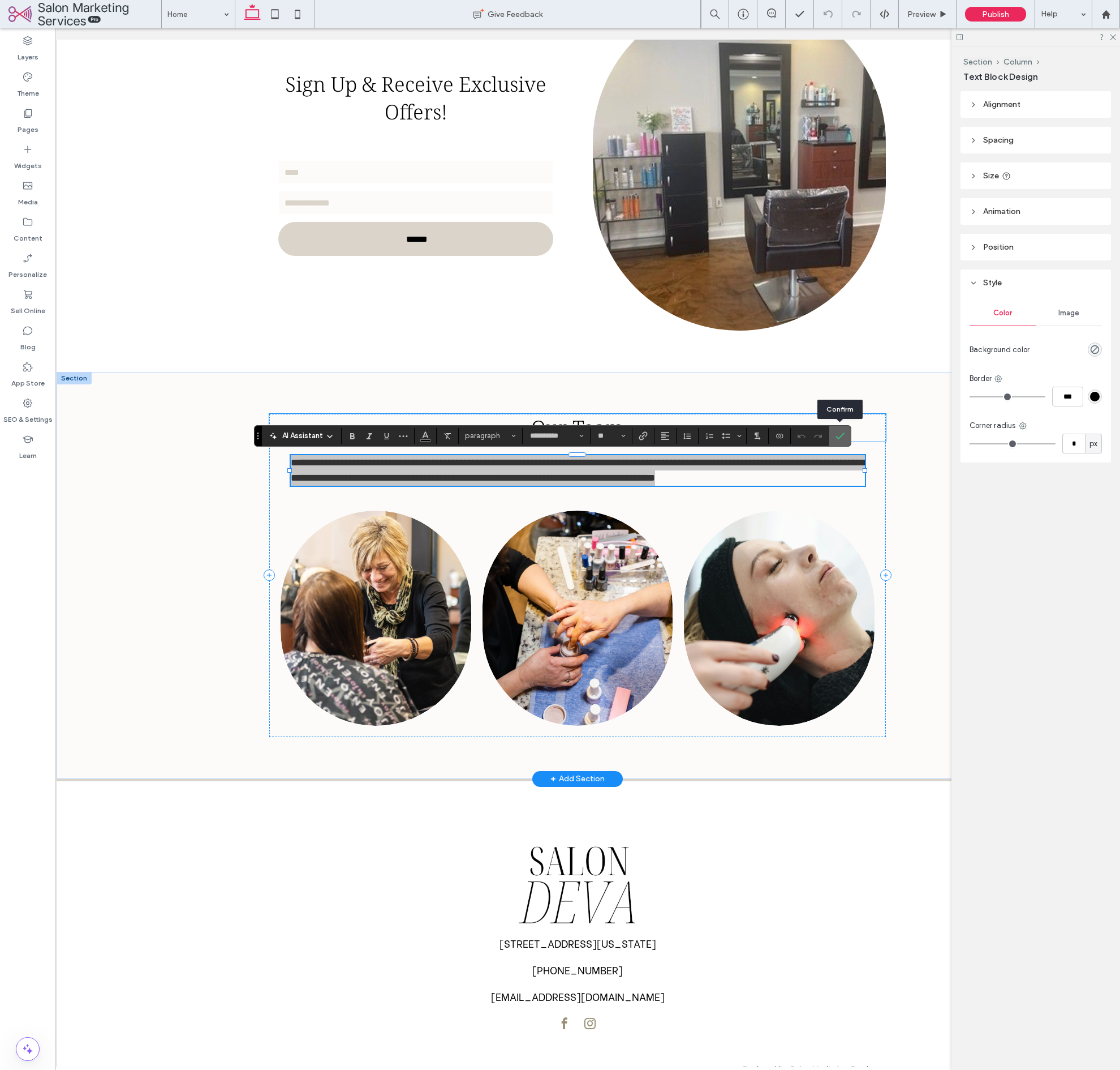
click at [836, 436] on use "Confirm" at bounding box center [839, 436] width 9 height 7
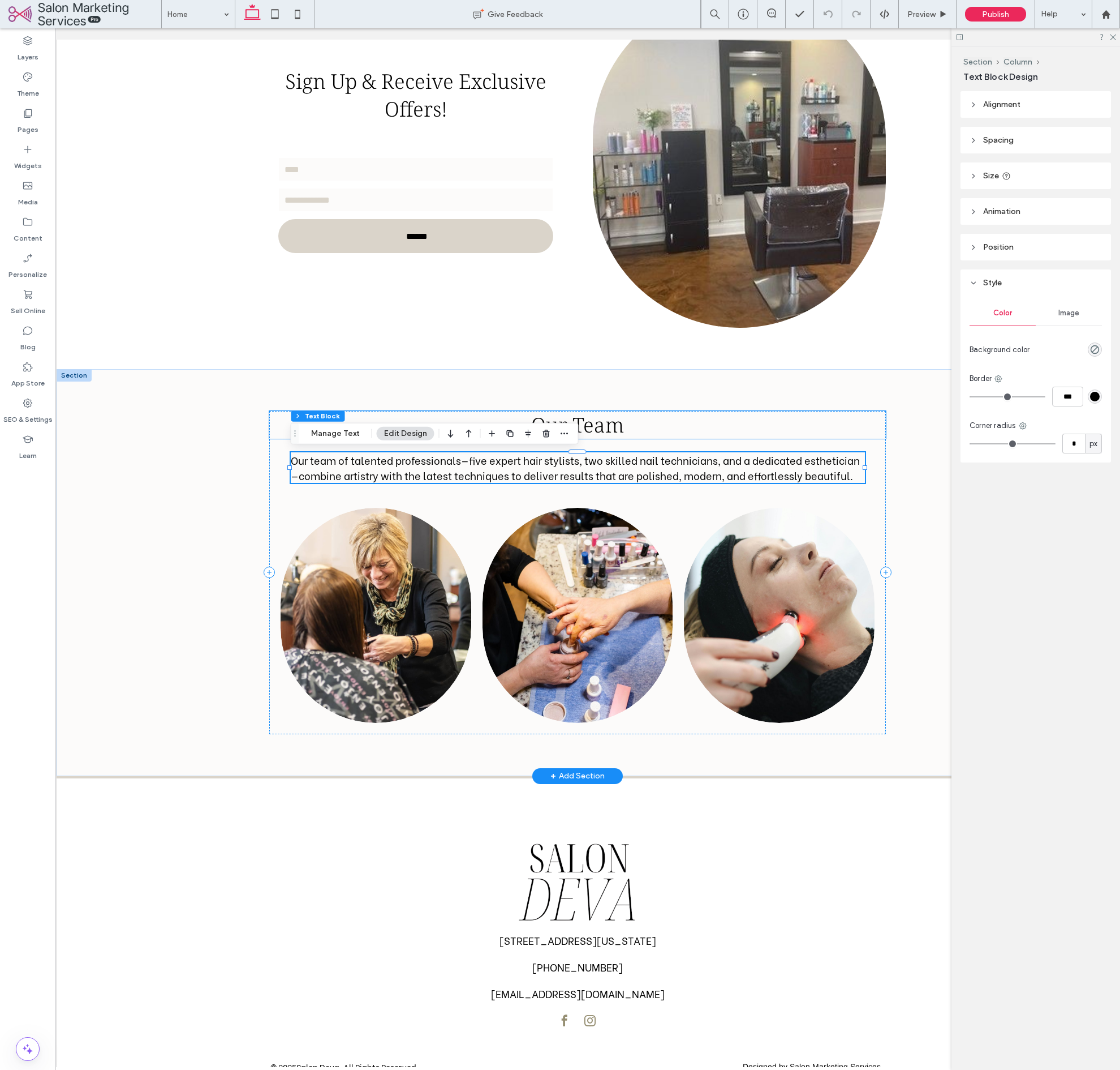
scroll to position [1811, 0]
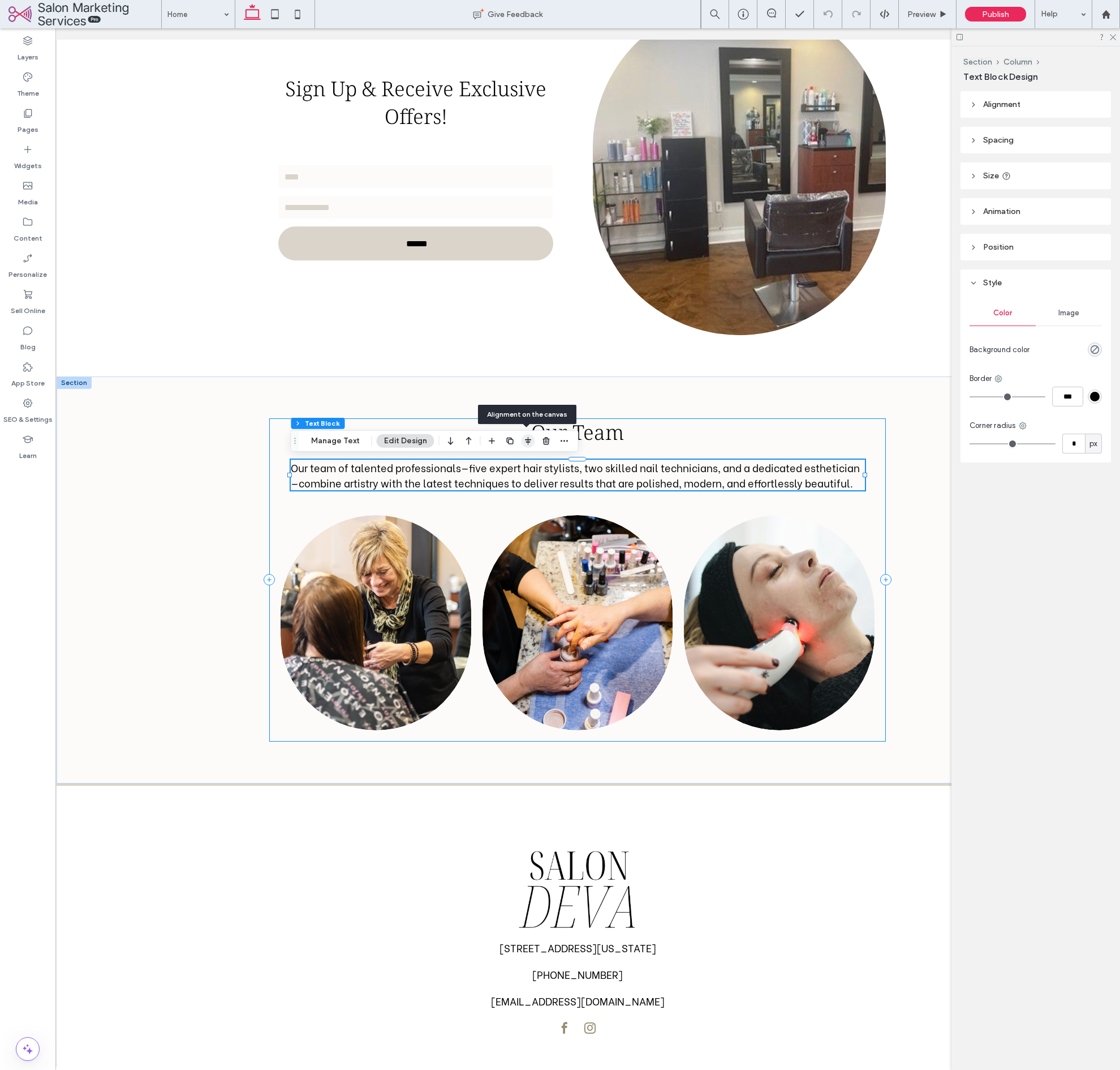
click at [526, 443] on use "button" at bounding box center [528, 441] width 7 height 8
drag, startPoint x: 517, startPoint y: 462, endPoint x: 548, endPoint y: 465, distance: 31.1
click at [517, 462] on icon "center" at bounding box center [516, 462] width 9 height 9
click at [913, 458] on div "Our Team Our team of talented professionals—five expert hair stylists, two skil…" at bounding box center [578, 580] width 679 height 406
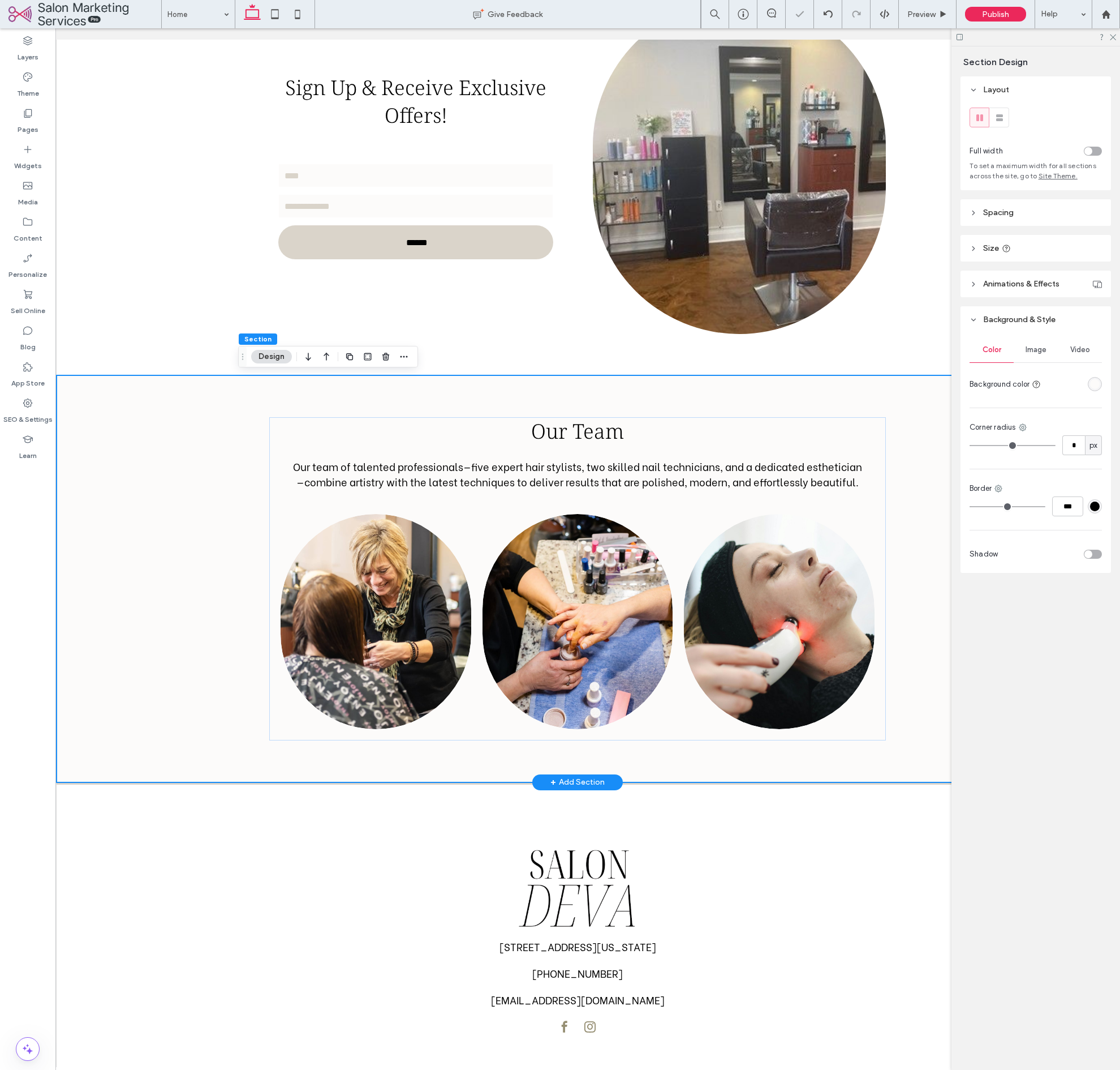
scroll to position [0, 0]
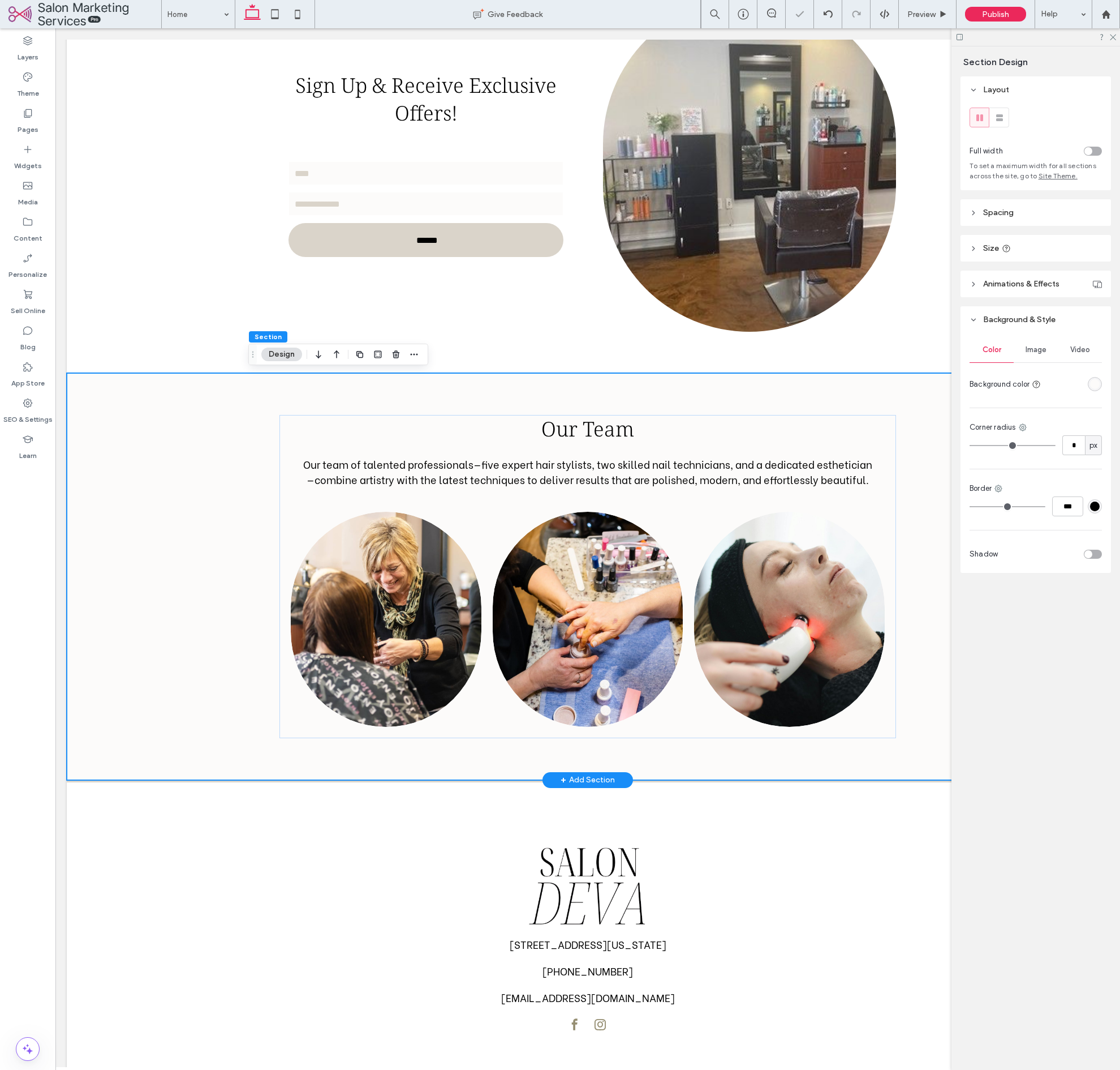
click at [927, 456] on div "Our Team Our team of talented professionals—five expert hair stylists, two skil…" at bounding box center [588, 576] width 1042 height 406
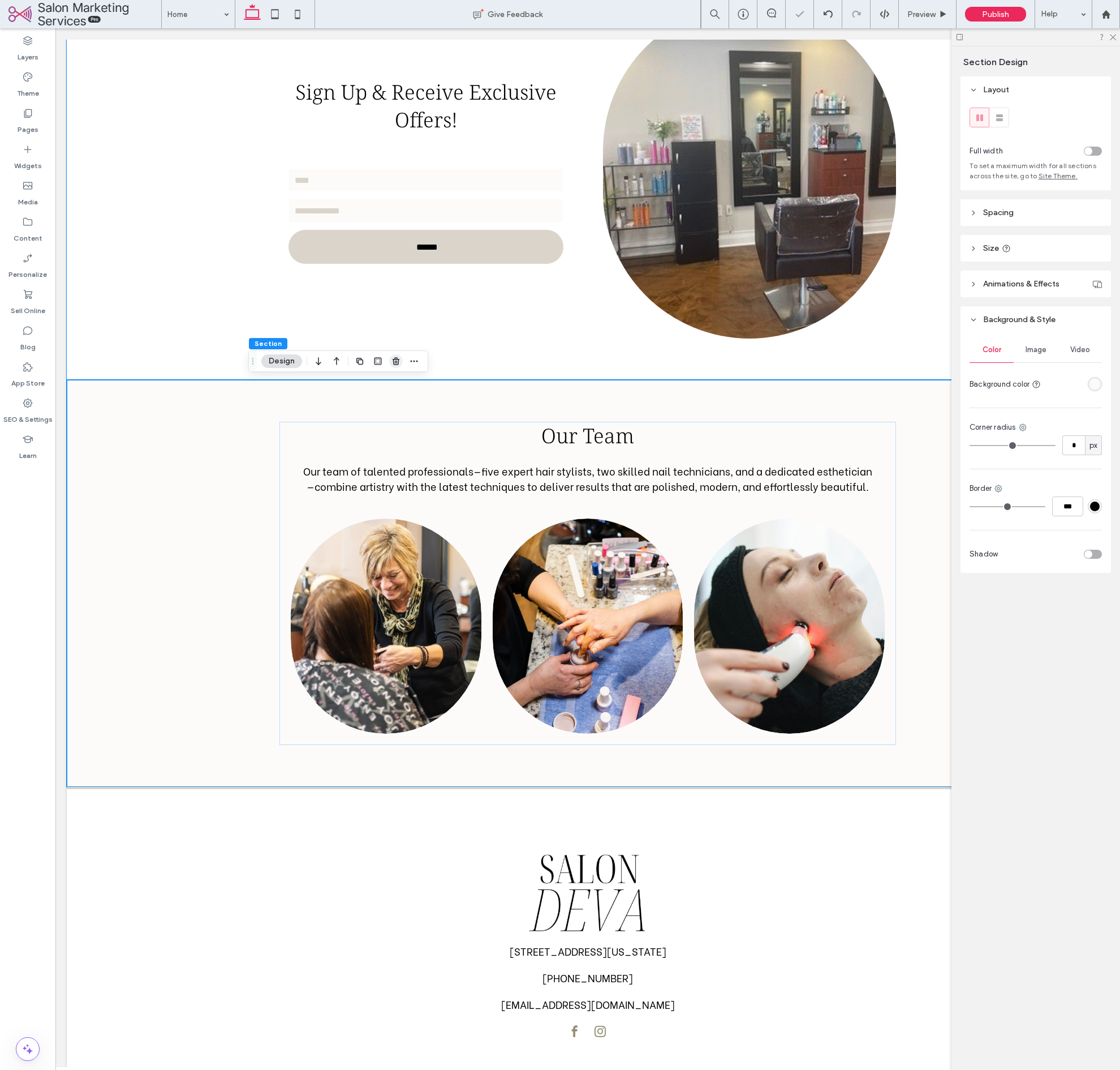
click at [395, 361] on use "button" at bounding box center [396, 361] width 7 height 7
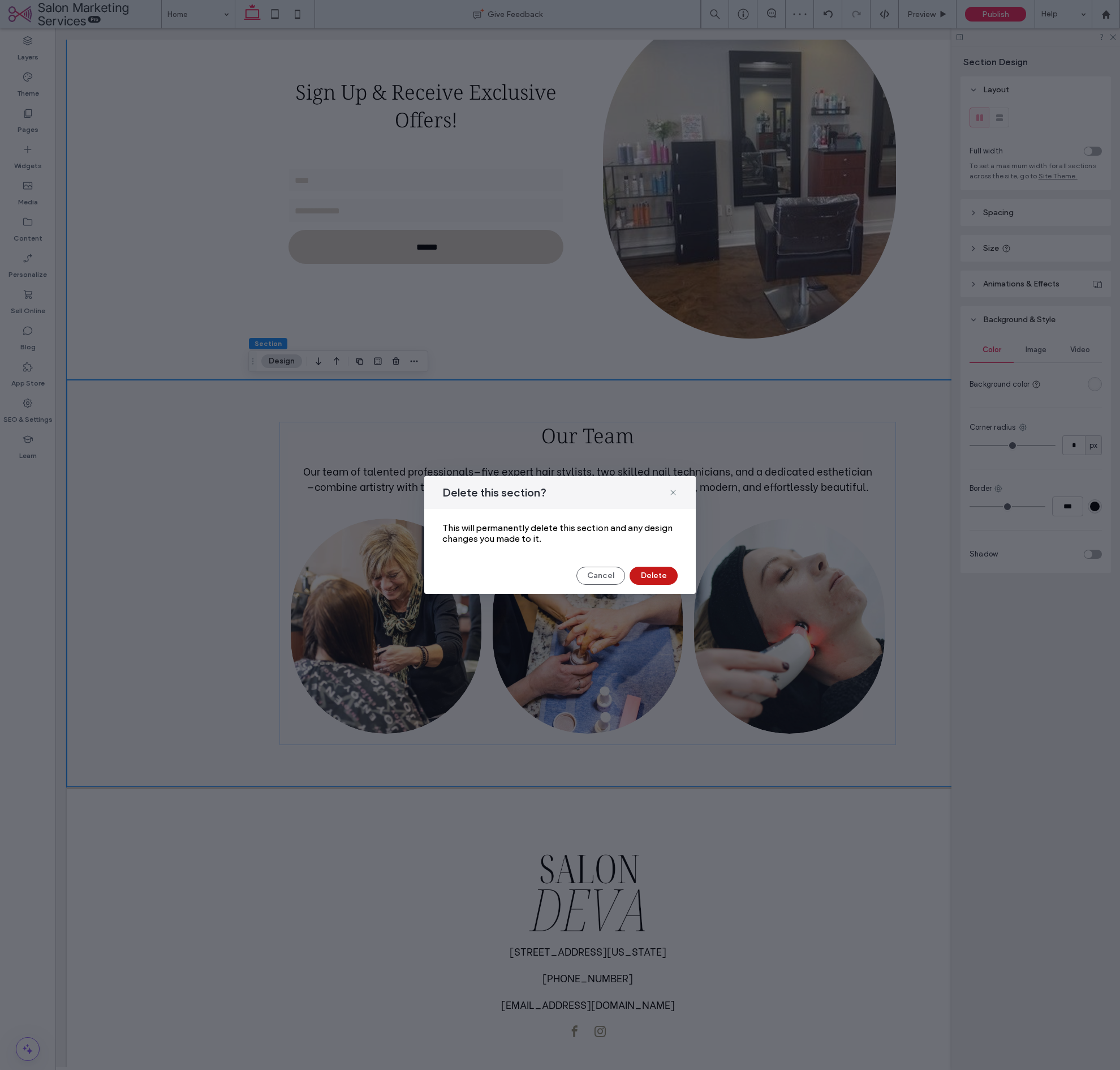
click at [672, 575] on button "Delete" at bounding box center [654, 575] width 48 height 18
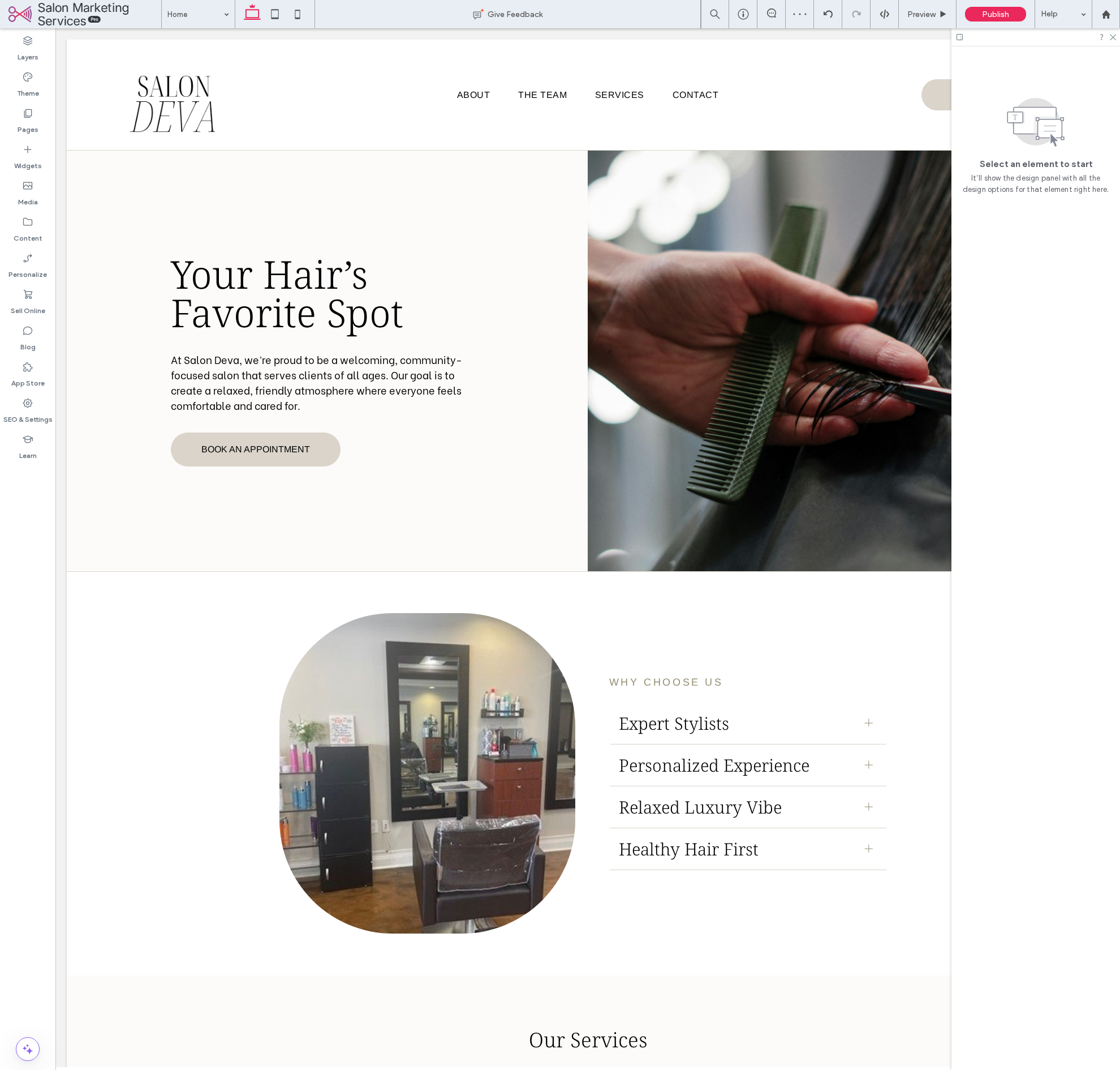
scroll to position [1, 0]
click at [34, 122] on label "Pages" at bounding box center [27, 126] width 21 height 16
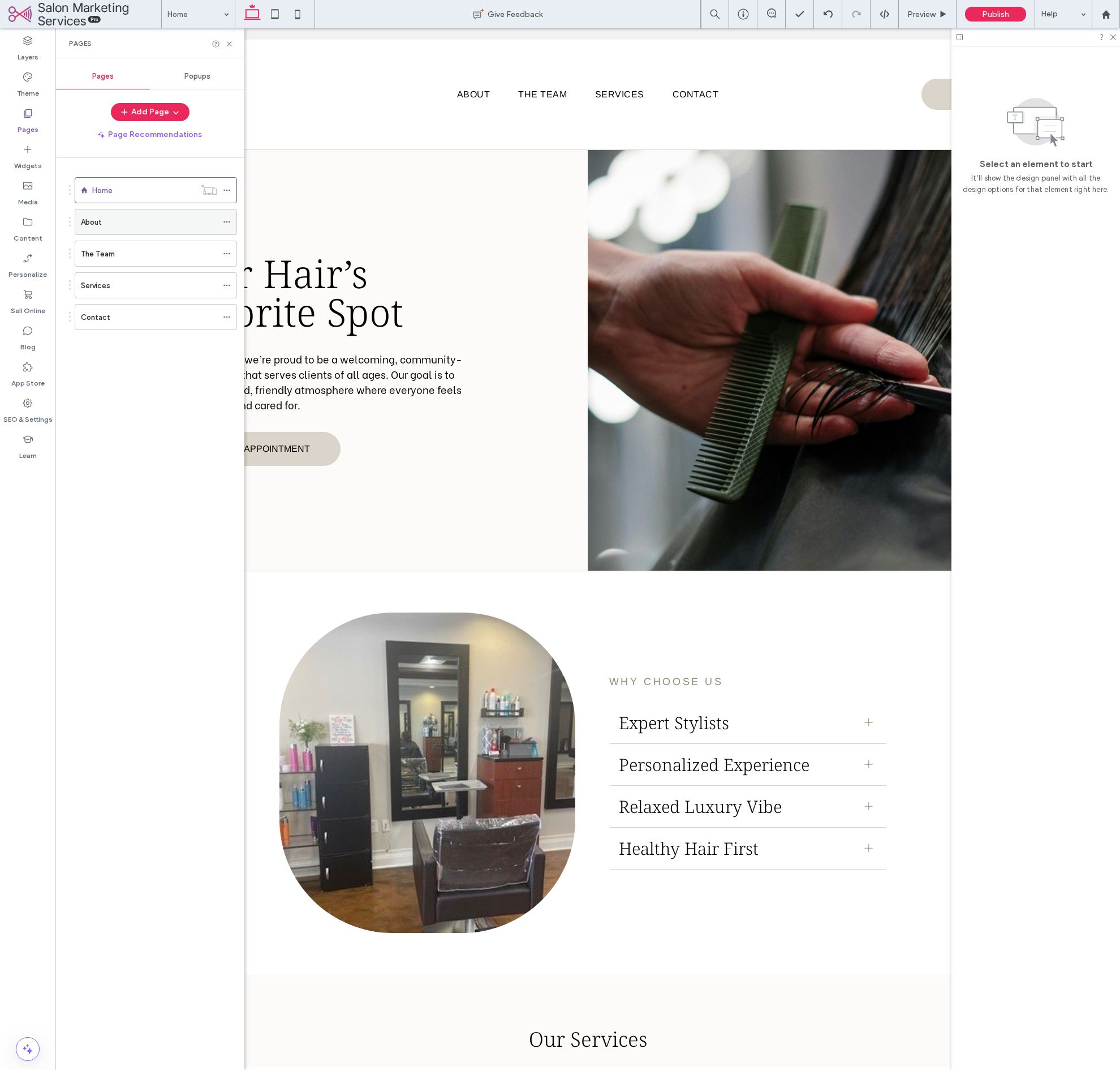
click at [100, 222] on label "About" at bounding box center [91, 222] width 21 height 20
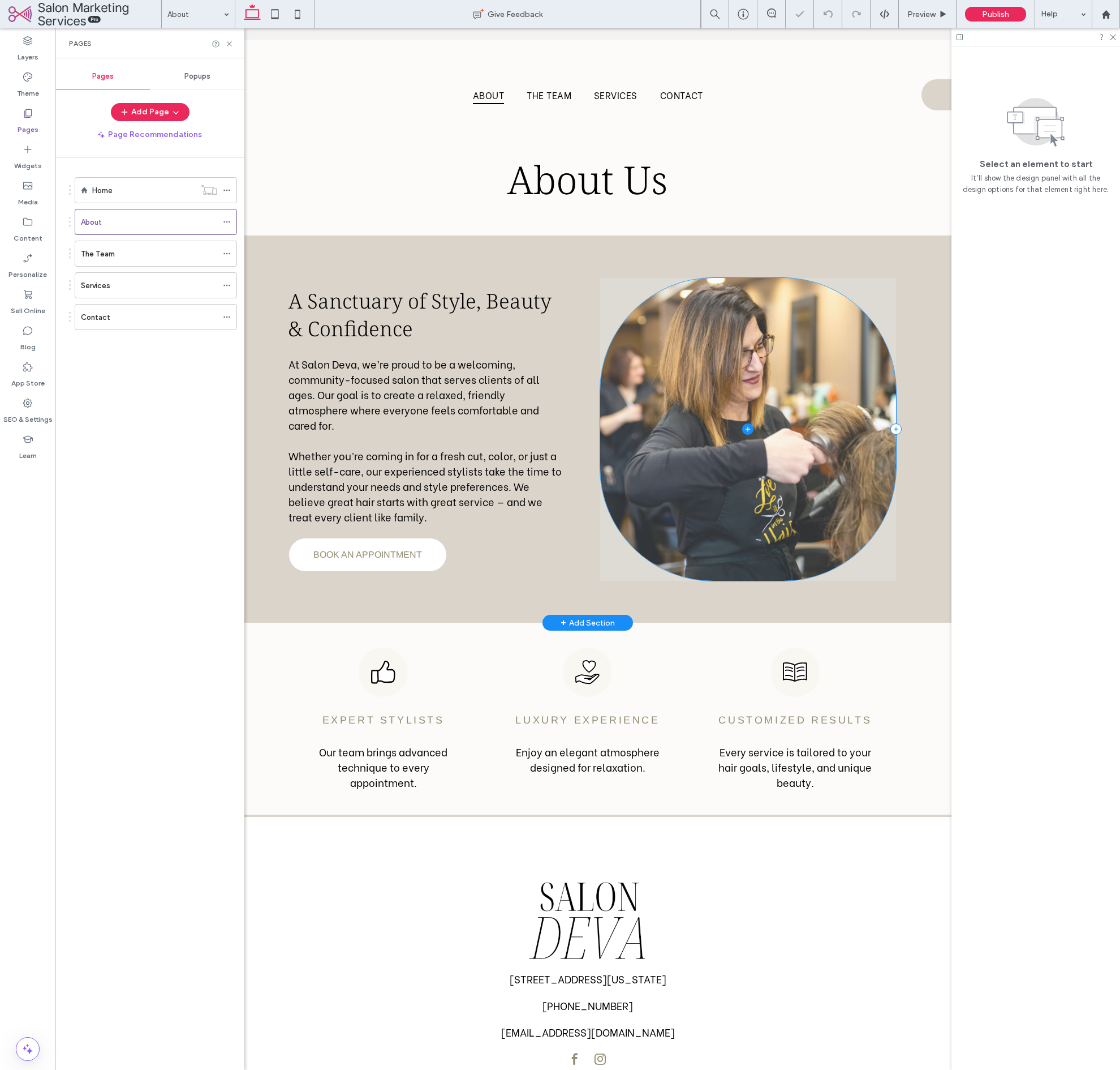
click at [711, 390] on span at bounding box center [748, 429] width 296 height 303
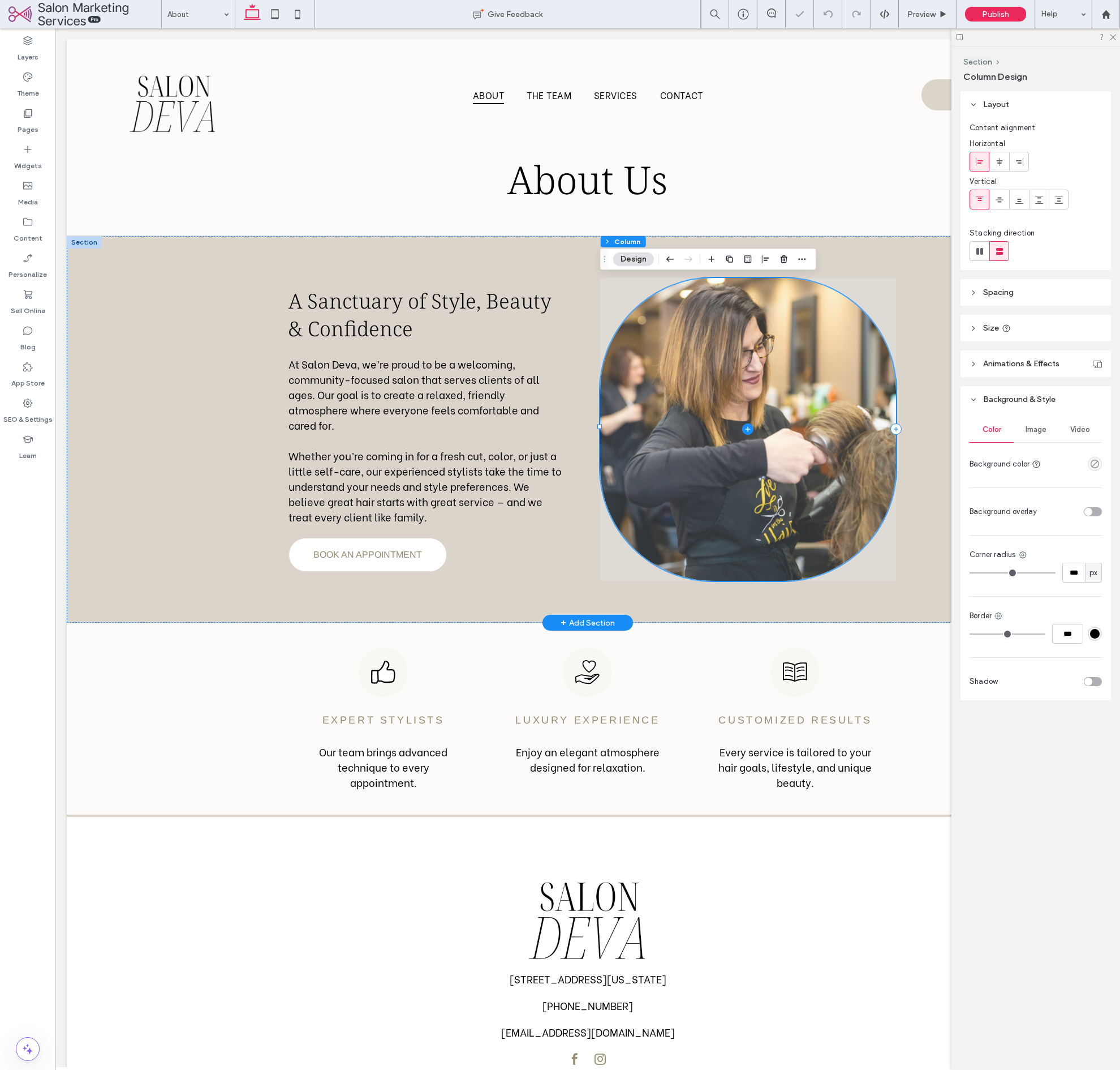
click at [824, 362] on span at bounding box center [748, 429] width 296 height 303
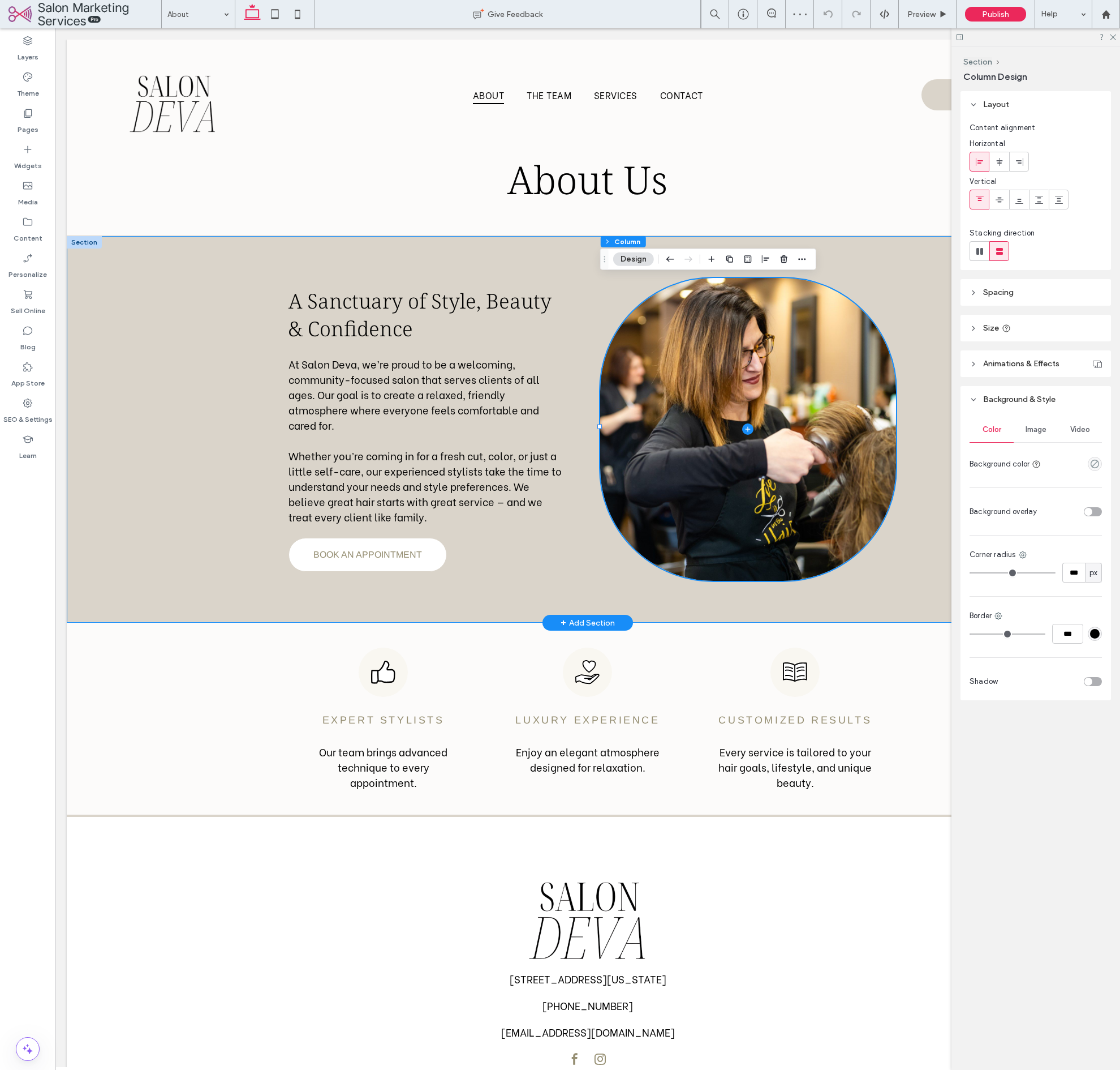
click at [1047, 429] on div "Image" at bounding box center [1035, 429] width 44 height 25
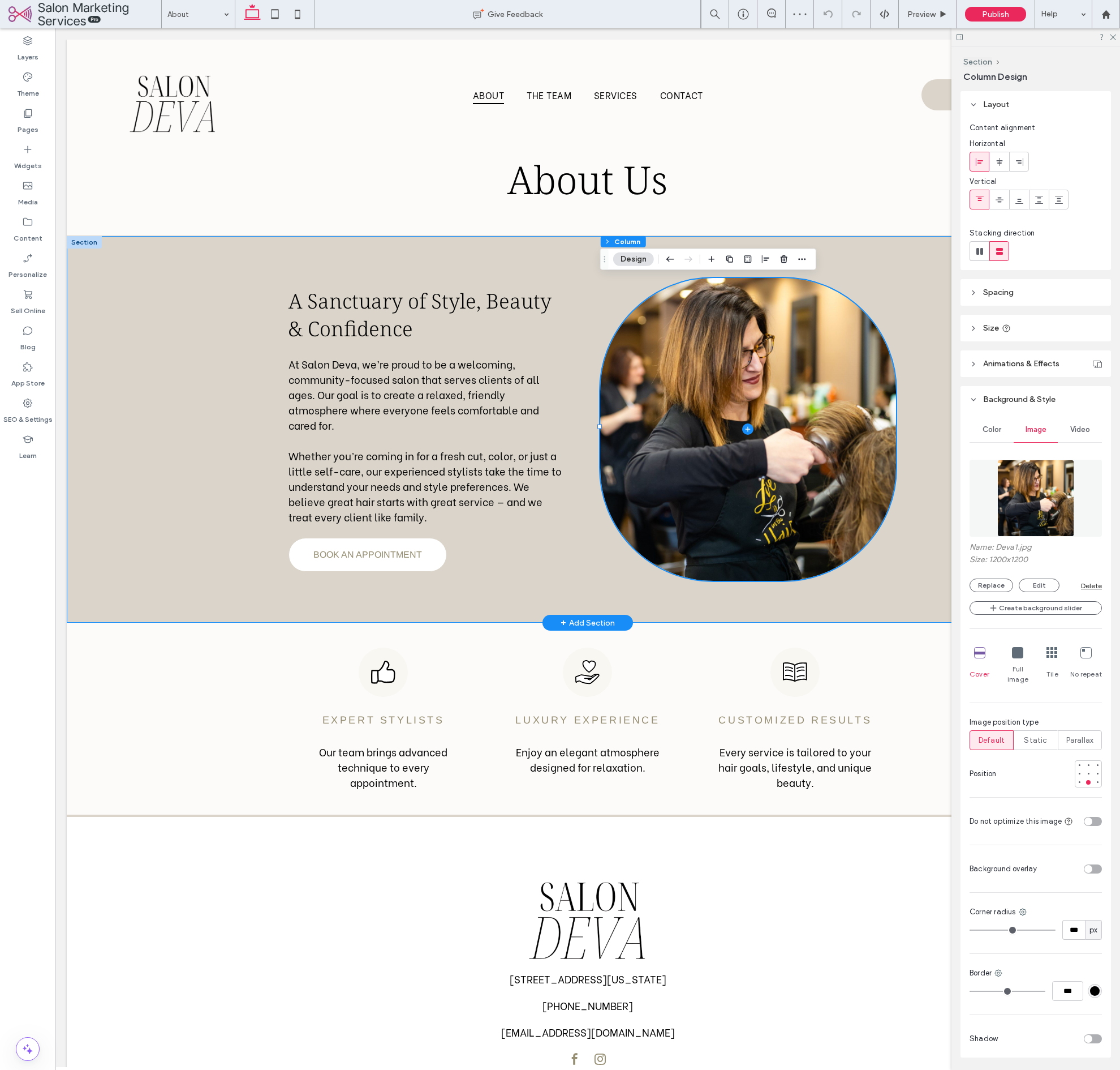
click at [1030, 482] on img at bounding box center [1035, 498] width 77 height 77
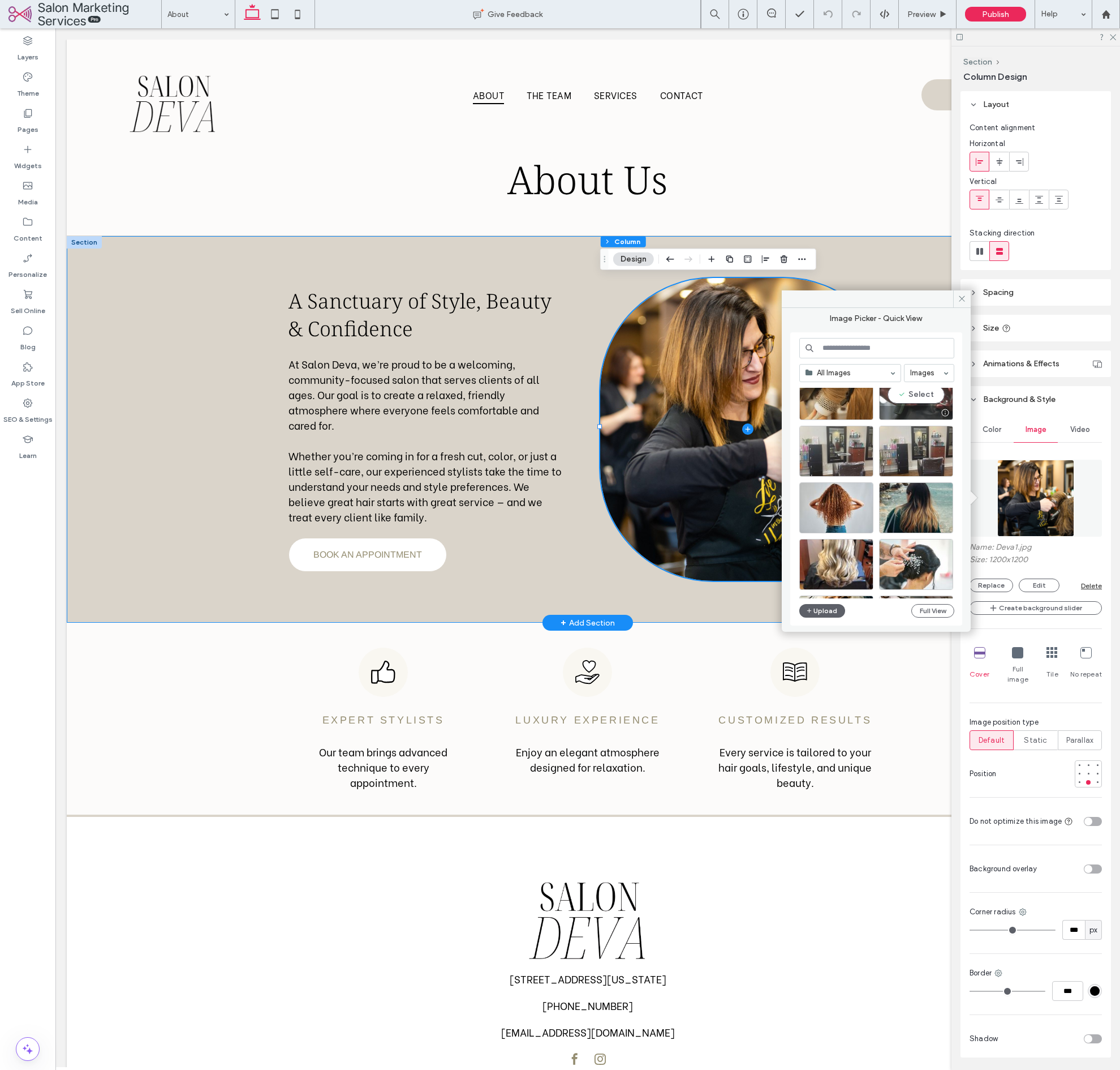
scroll to position [98, 0]
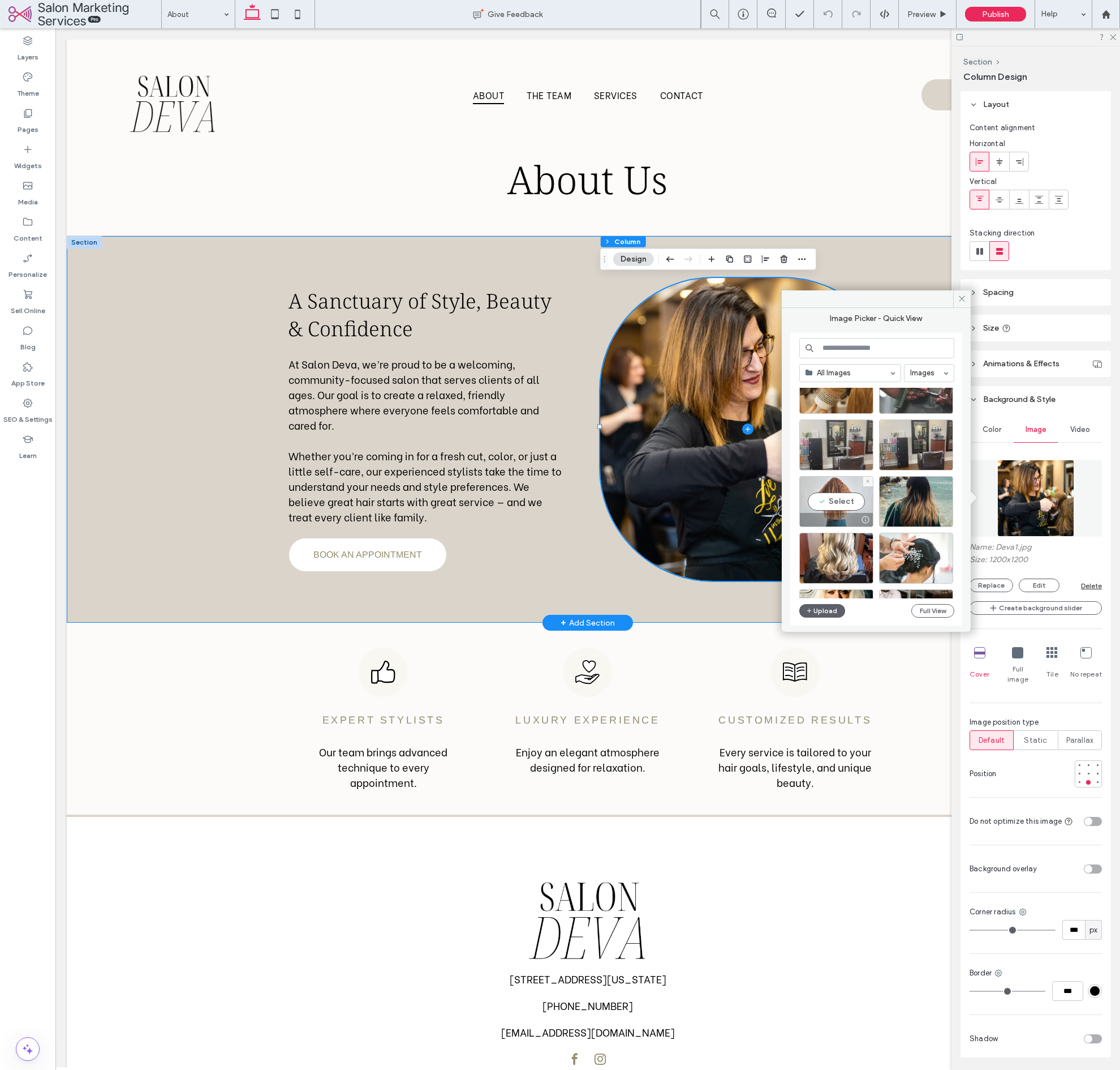
drag, startPoint x: 868, startPoint y: 500, endPoint x: 972, endPoint y: 488, distance: 104.7
click at [868, 500] on div "Select" at bounding box center [837, 501] width 74 height 51
type input "***"
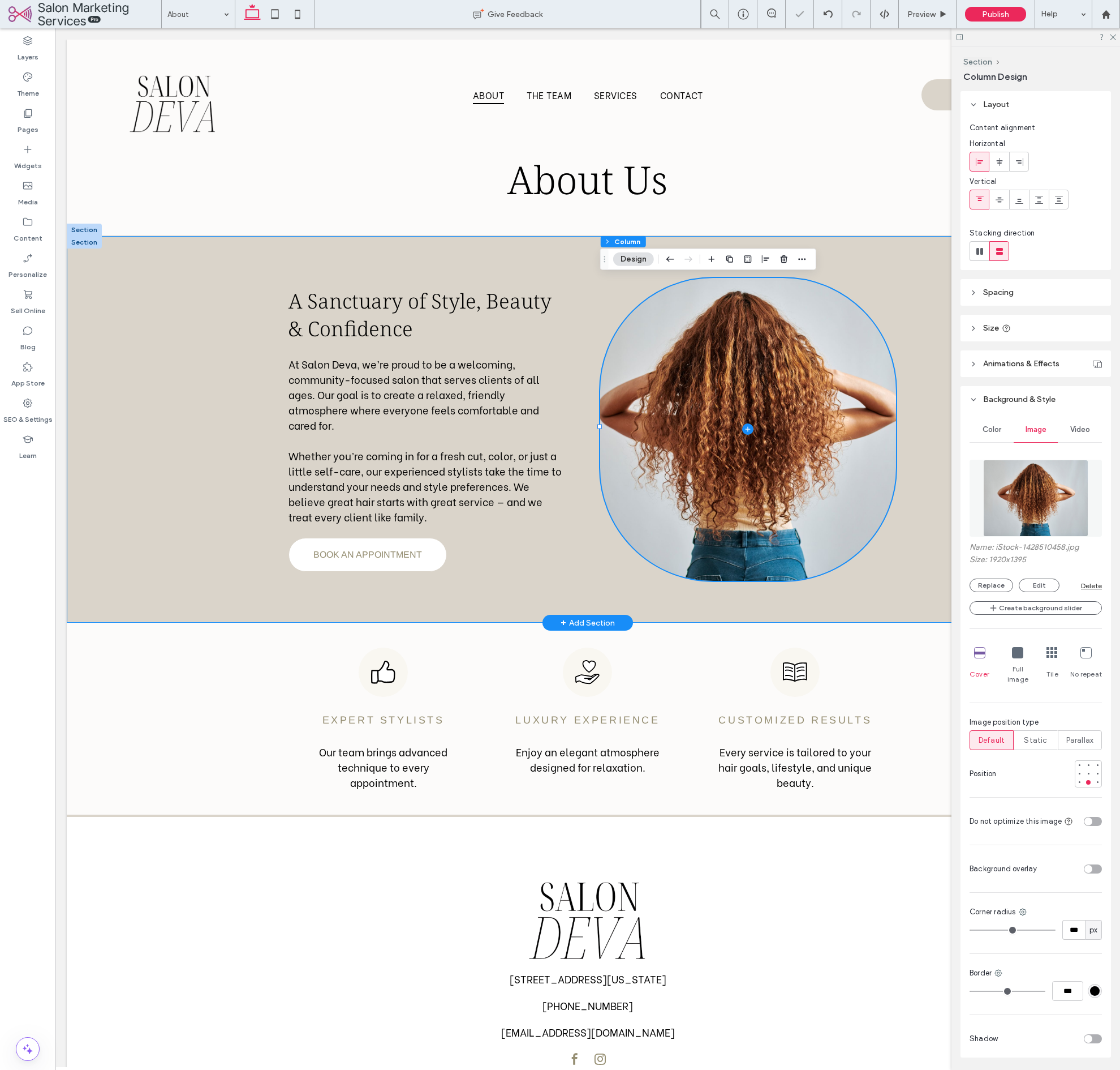
scroll to position [0, 2]
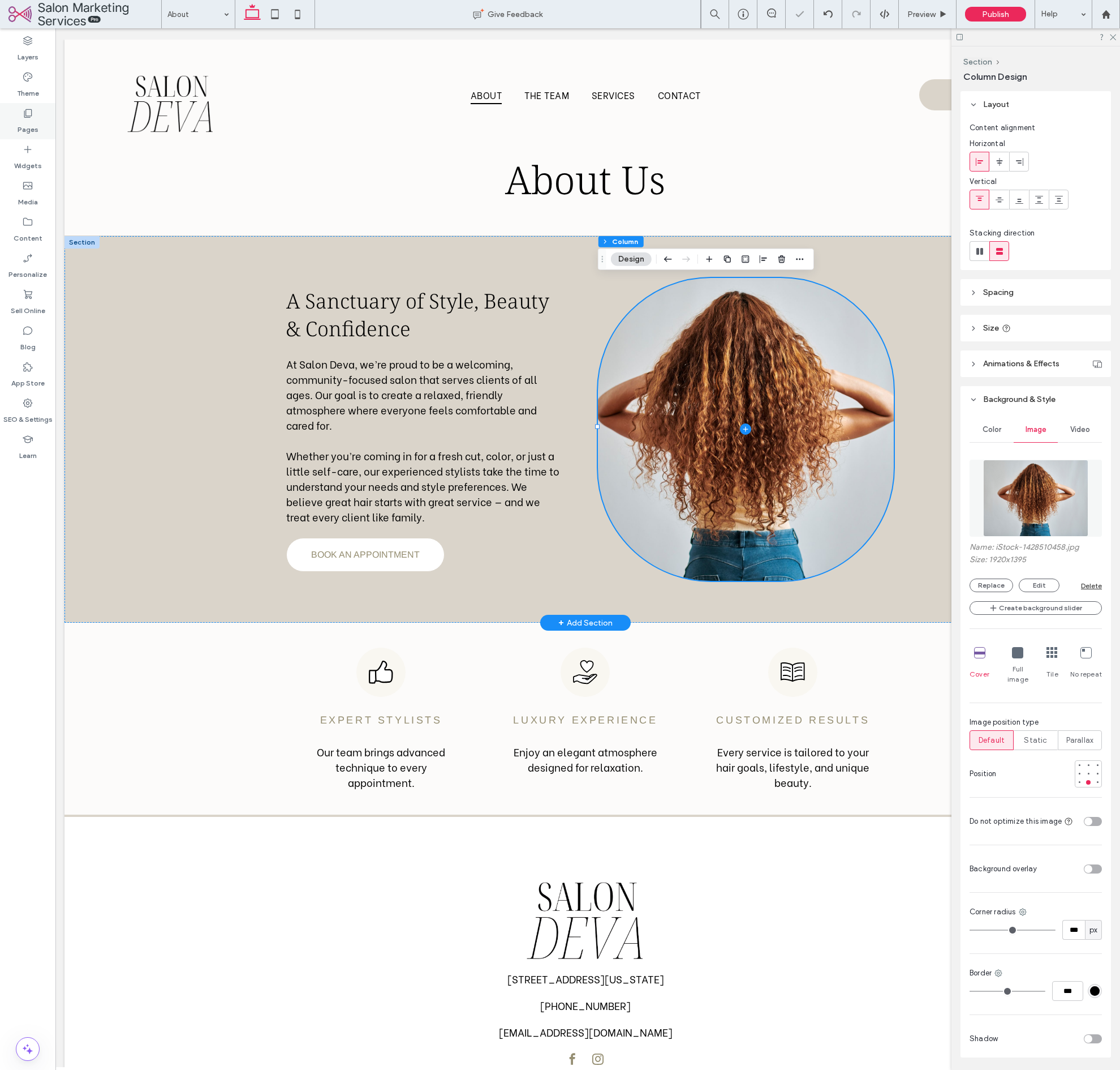
click at [33, 123] on label "Pages" at bounding box center [27, 126] width 21 height 16
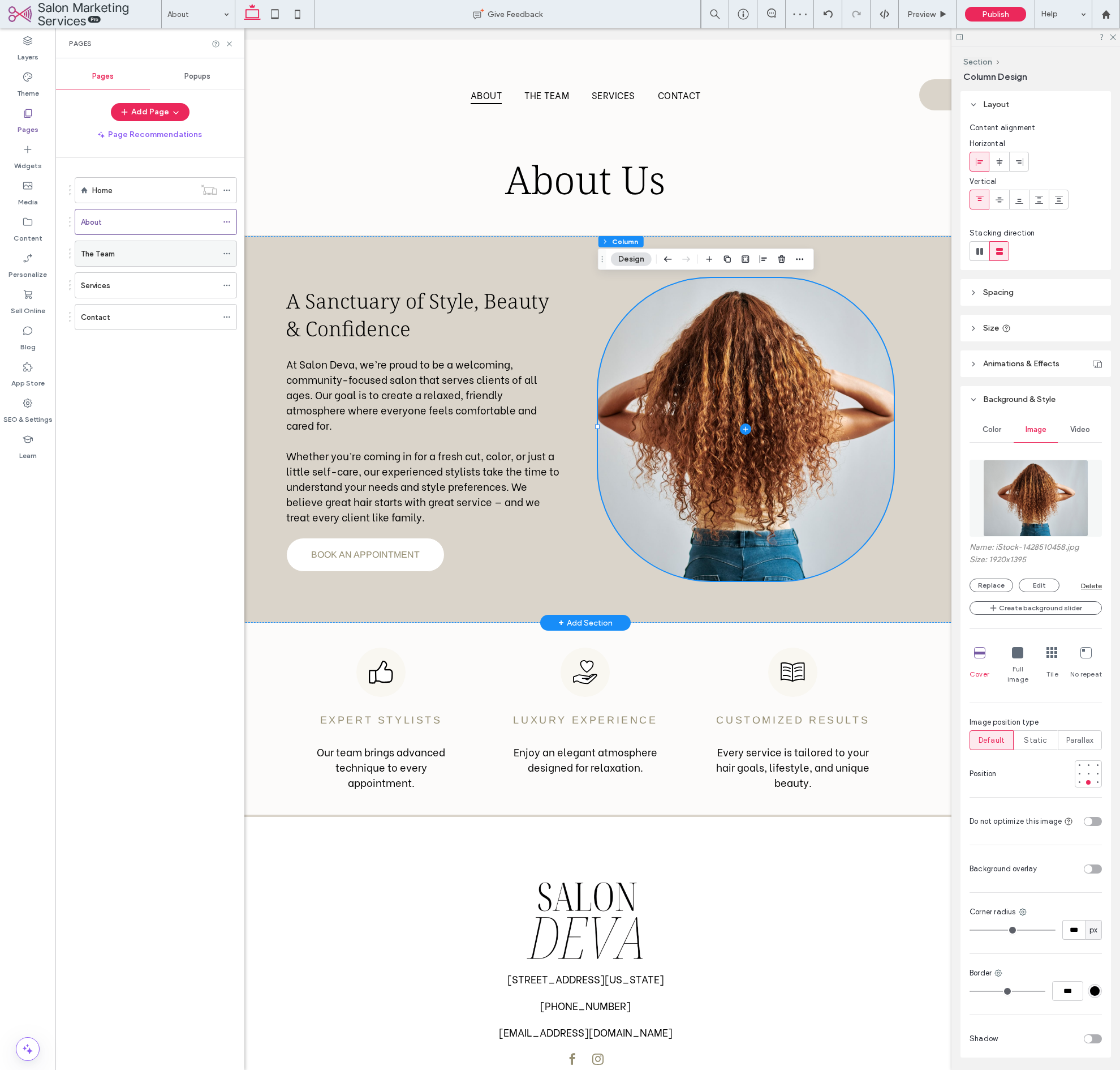
click at [114, 255] on div "The Team" at bounding box center [149, 253] width 136 height 12
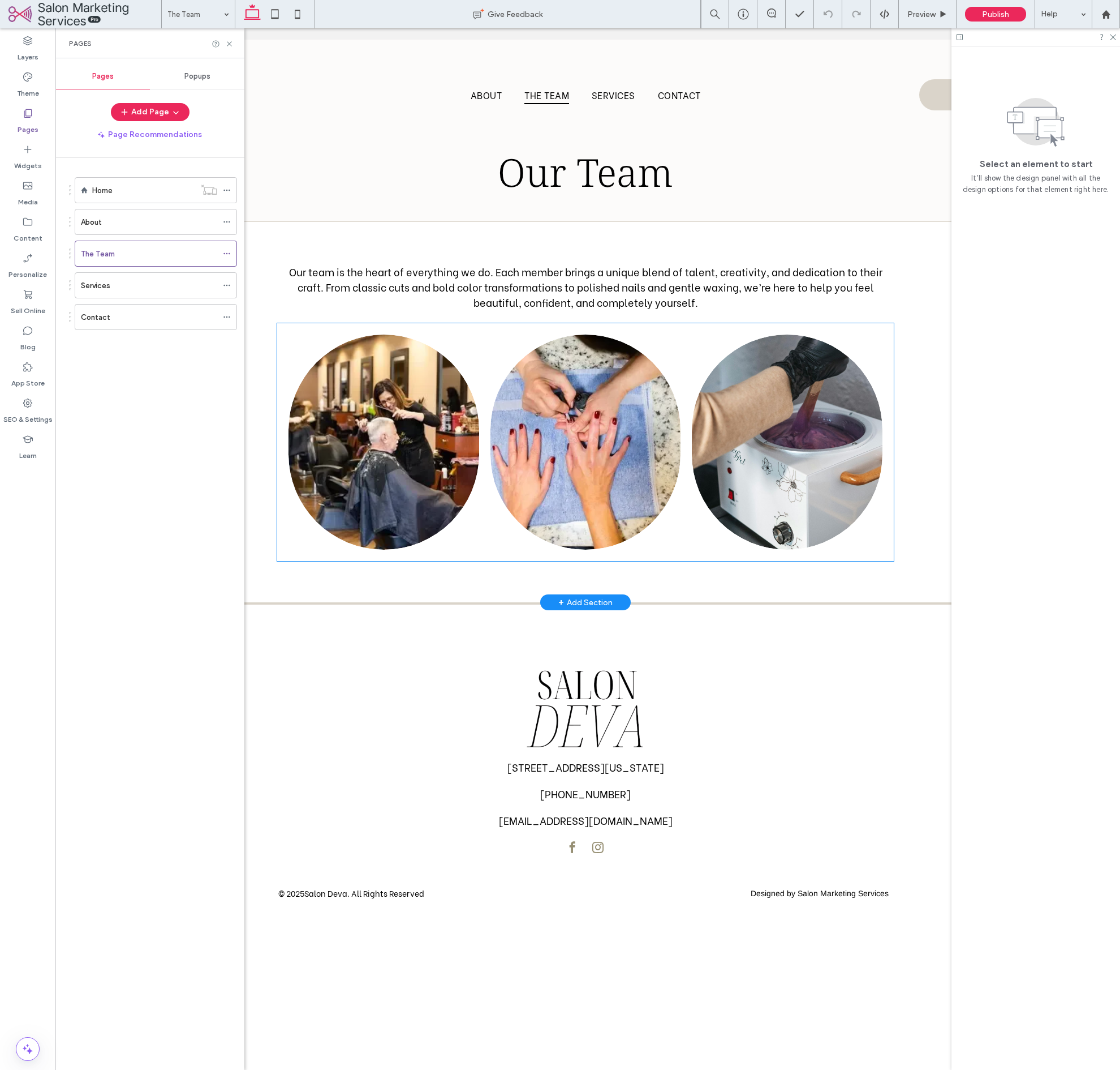
click at [388, 433] on link at bounding box center [384, 442] width 202 height 228
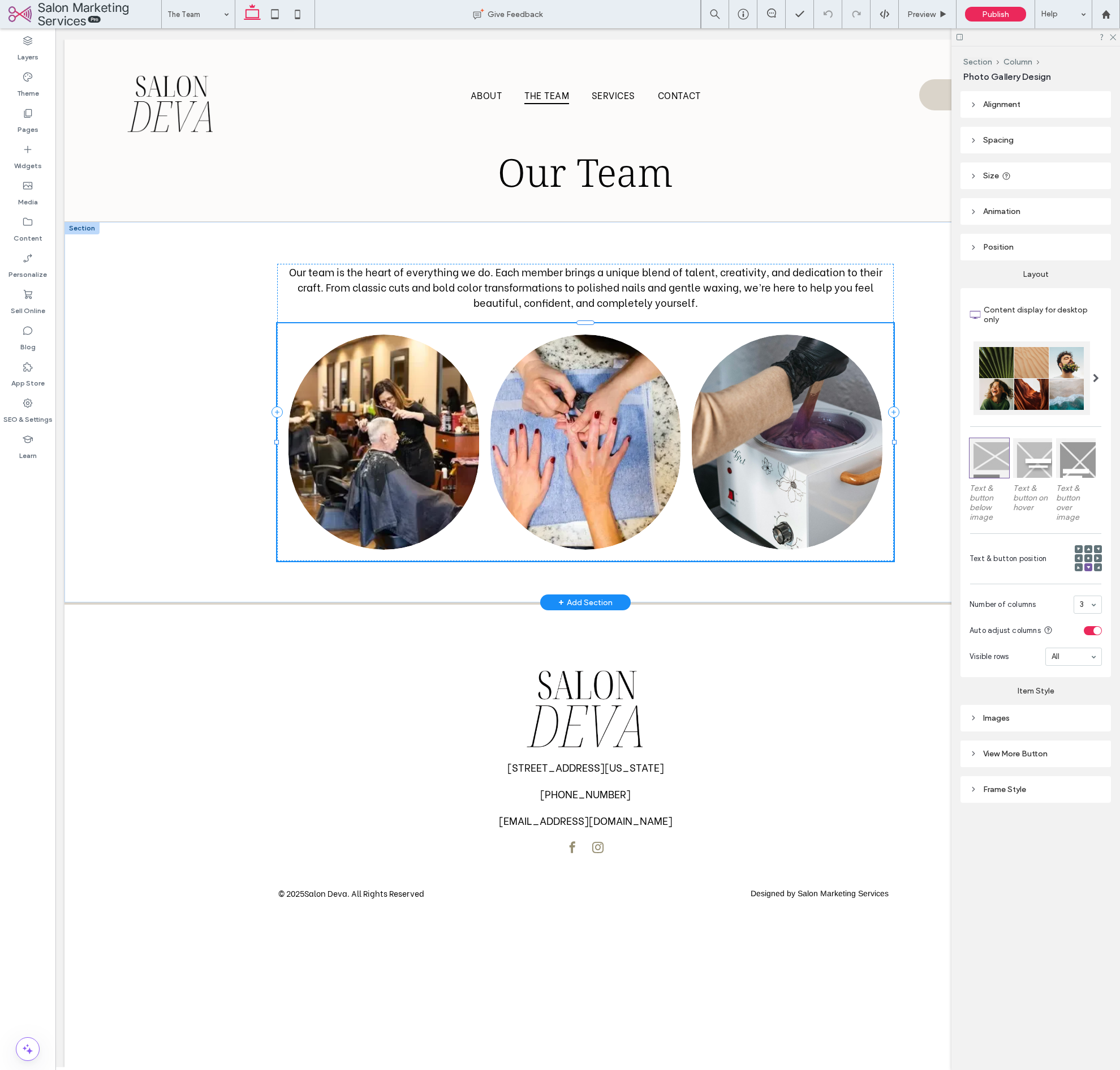
click at [388, 433] on link at bounding box center [384, 442] width 202 height 228
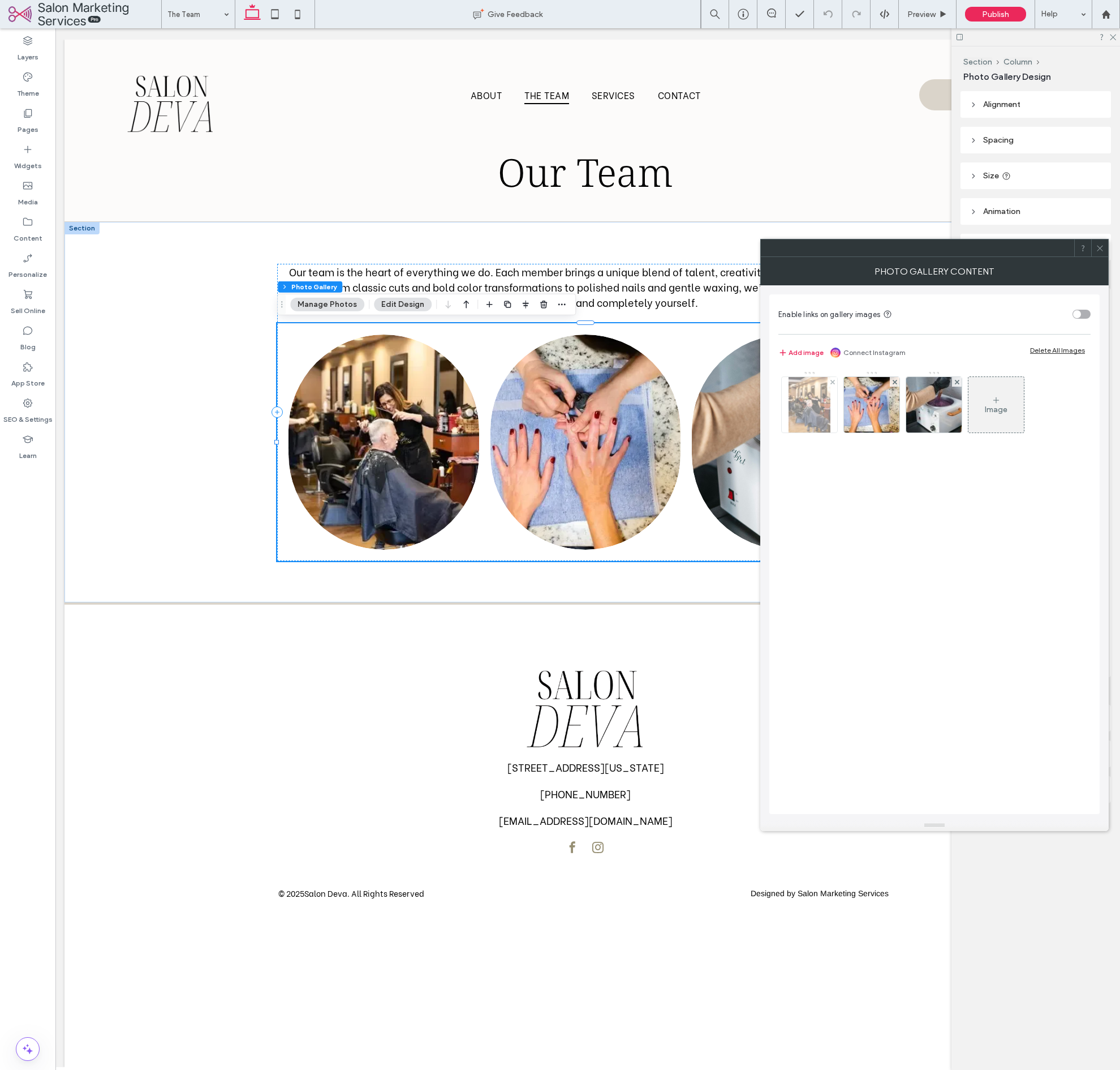
click at [802, 417] on img at bounding box center [810, 405] width 42 height 55
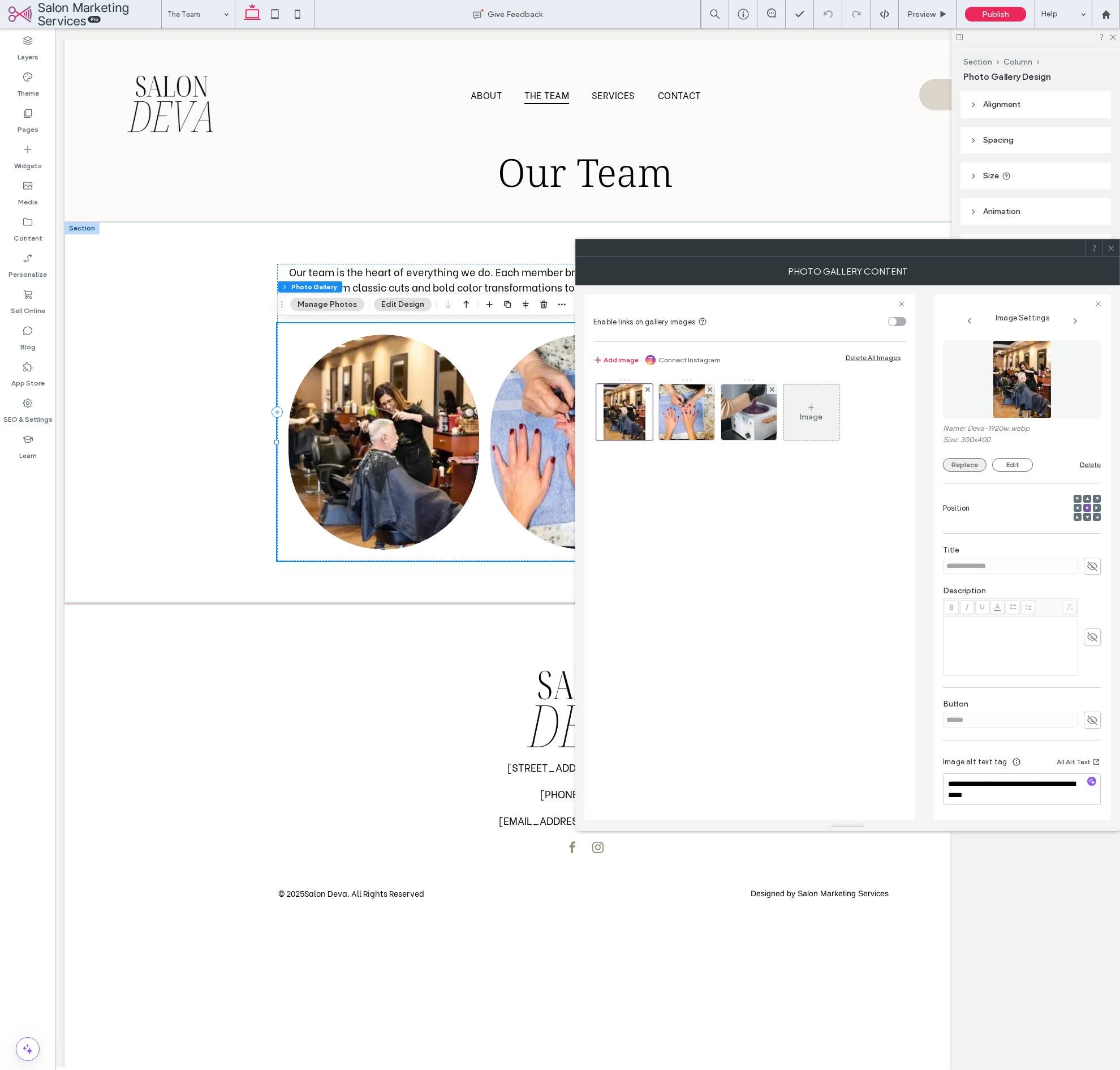
click at [967, 462] on button "Replace" at bounding box center [965, 465] width 44 height 13
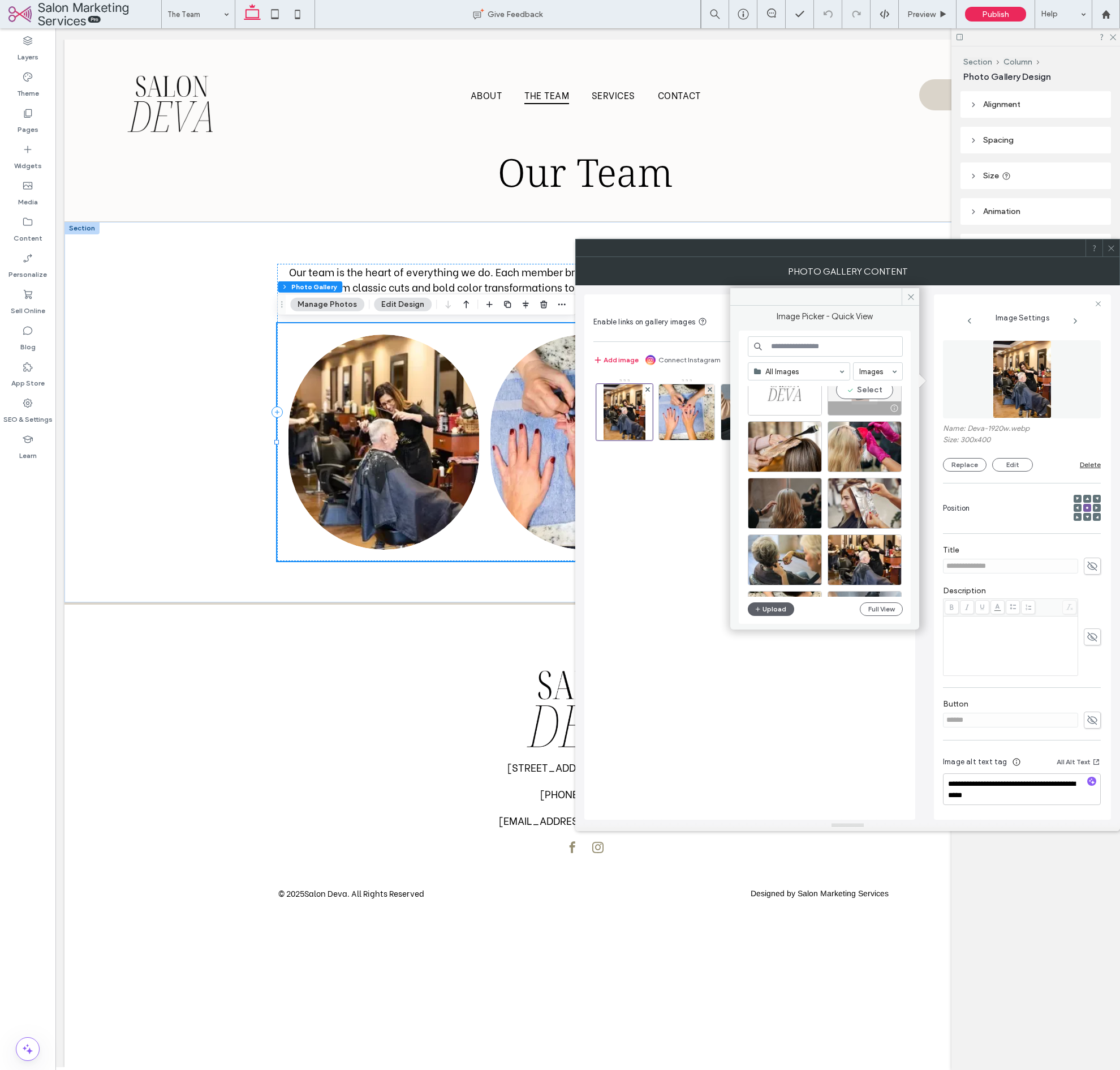
scroll to position [399, 0]
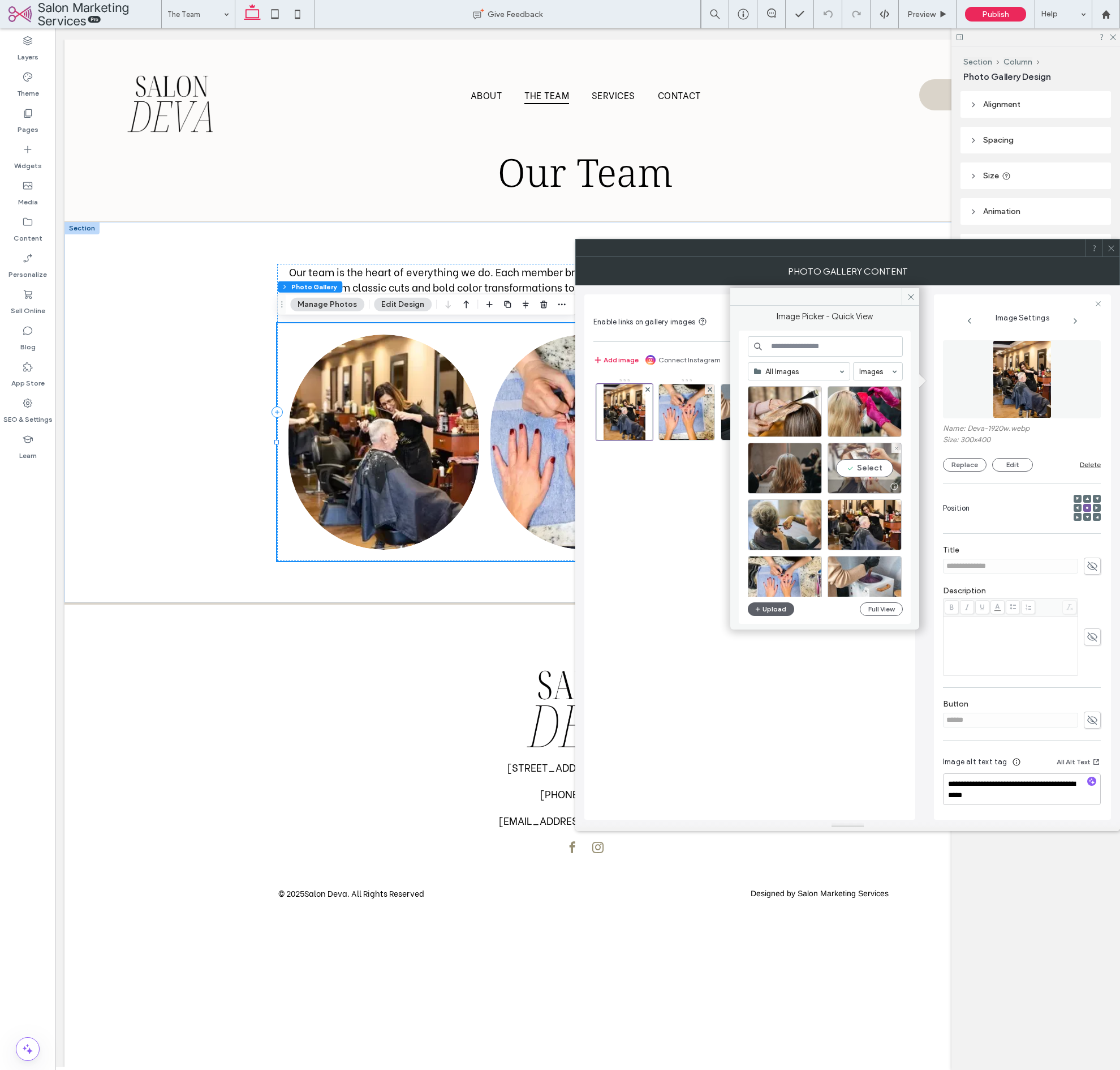
click at [878, 471] on div "Site Images Select" at bounding box center [829, 490] width 163 height 211
click at [868, 466] on div "Select" at bounding box center [865, 468] width 74 height 51
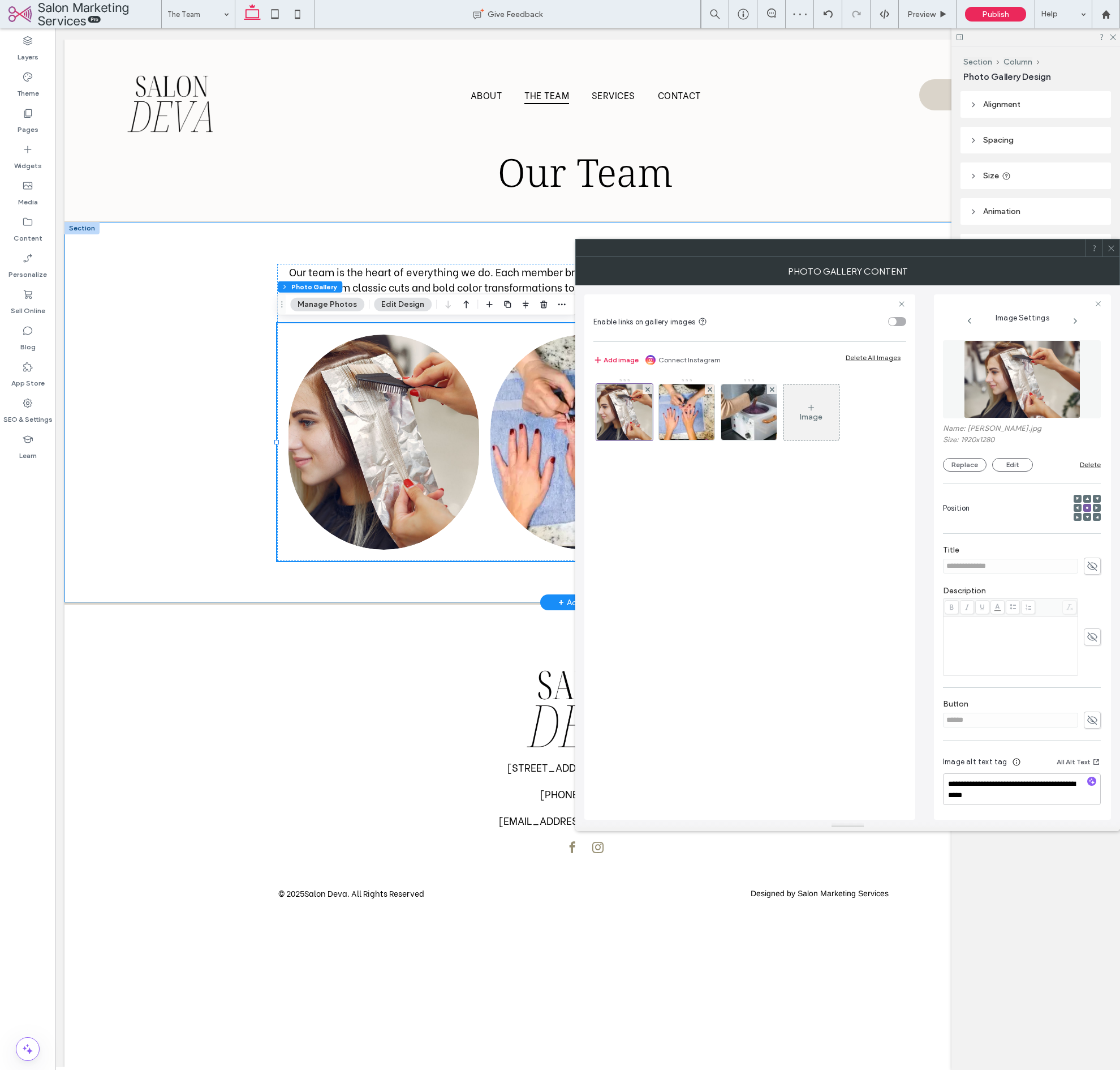
click at [479, 583] on div "Our team is the heart of everything we do. Each member brings a unique blend of…" at bounding box center [585, 412] width 679 height 381
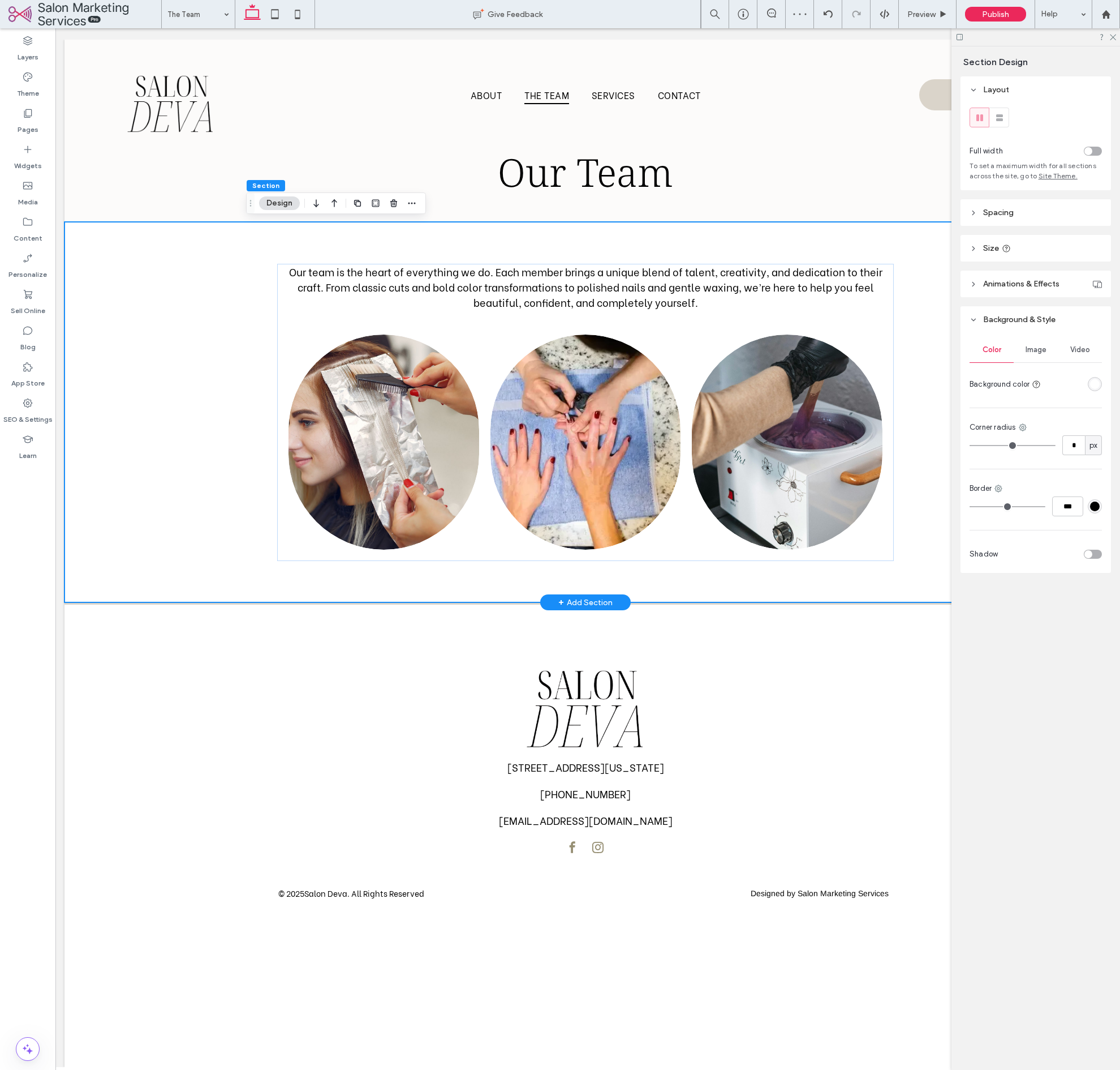
scroll to position [0, 8]
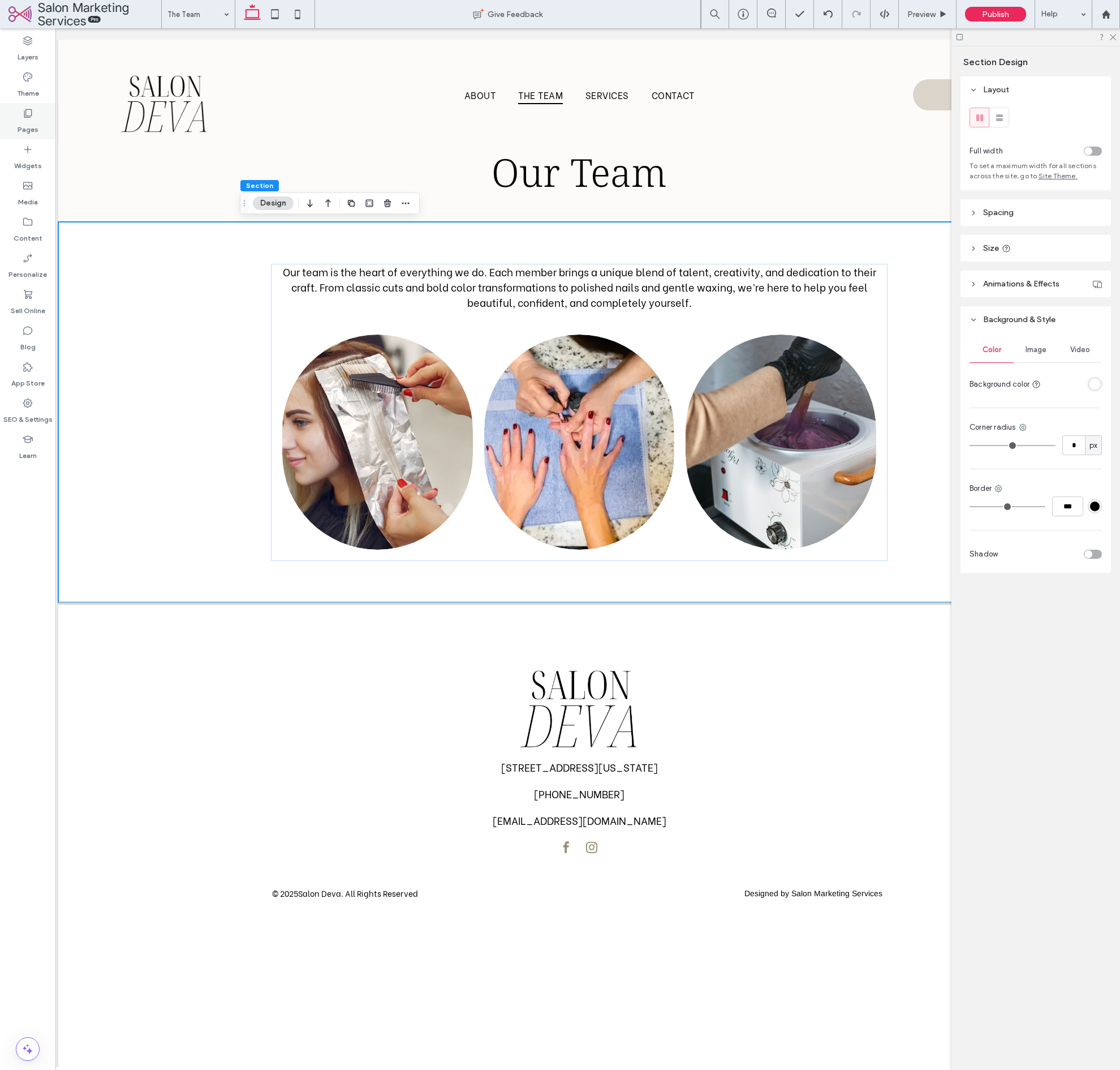
click at [21, 124] on label "Pages" at bounding box center [27, 126] width 21 height 16
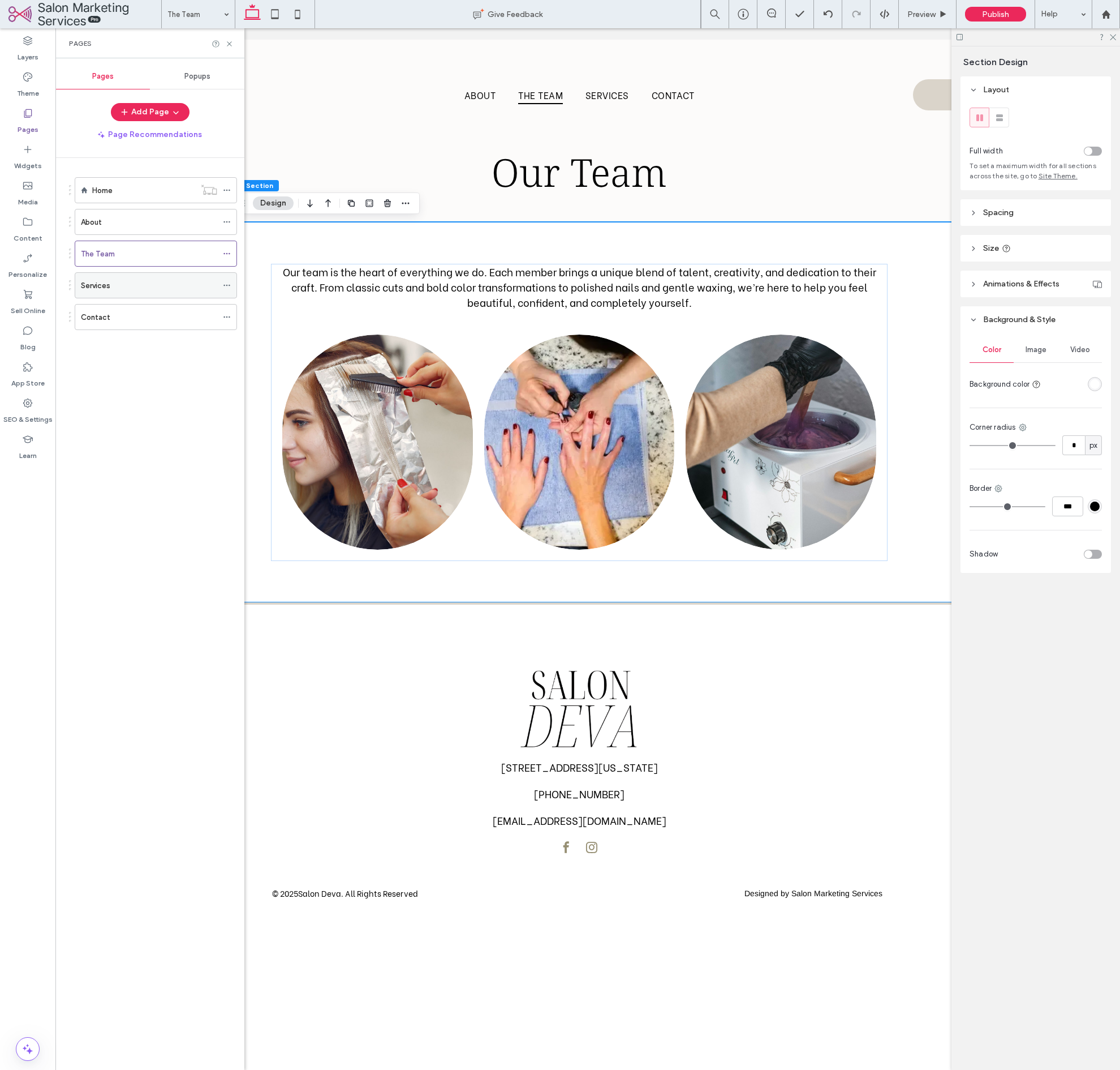
click at [96, 282] on label "Services" at bounding box center [96, 286] width 30 height 20
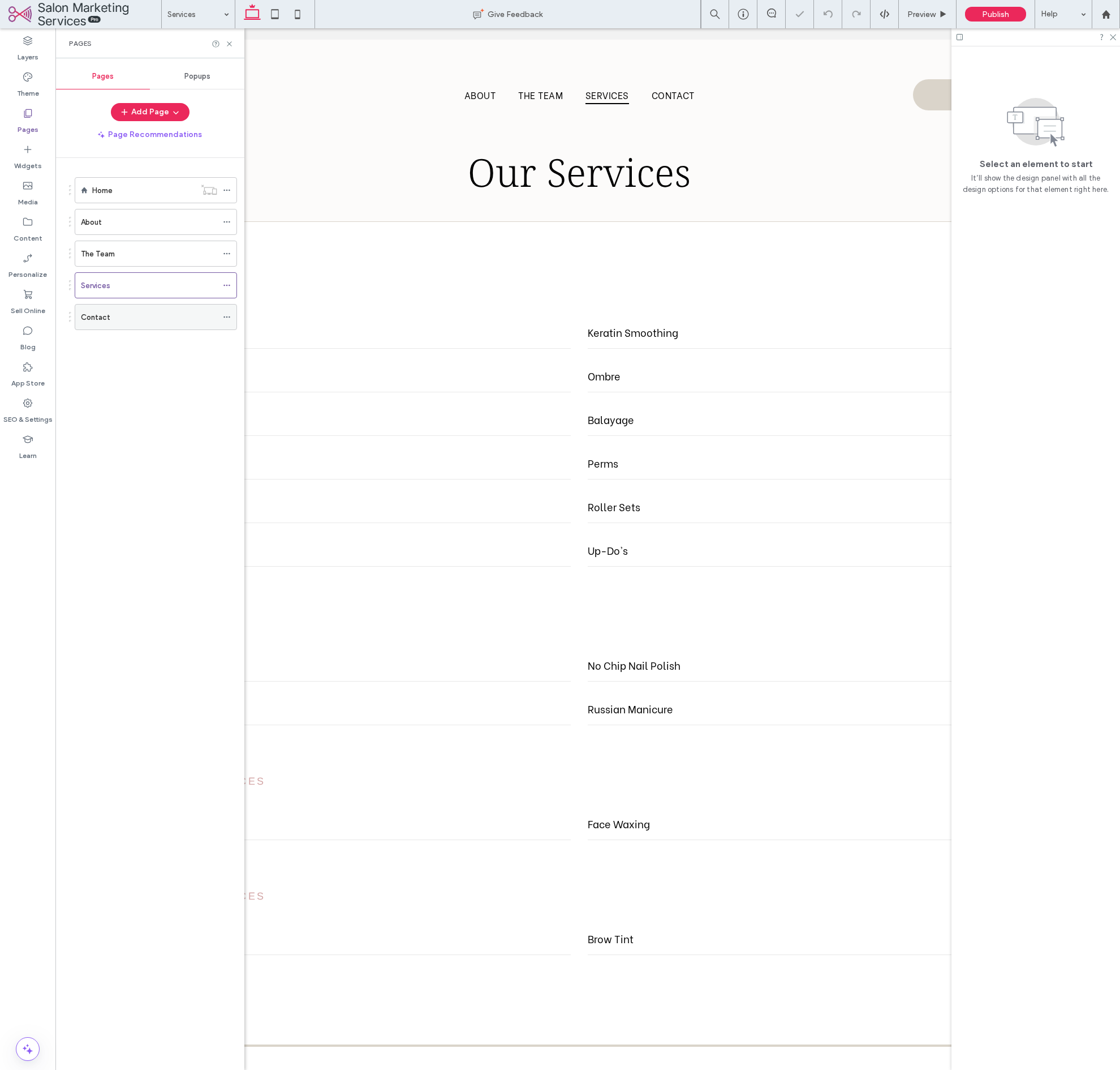
click at [125, 329] on div "Contact" at bounding box center [149, 317] width 136 height 25
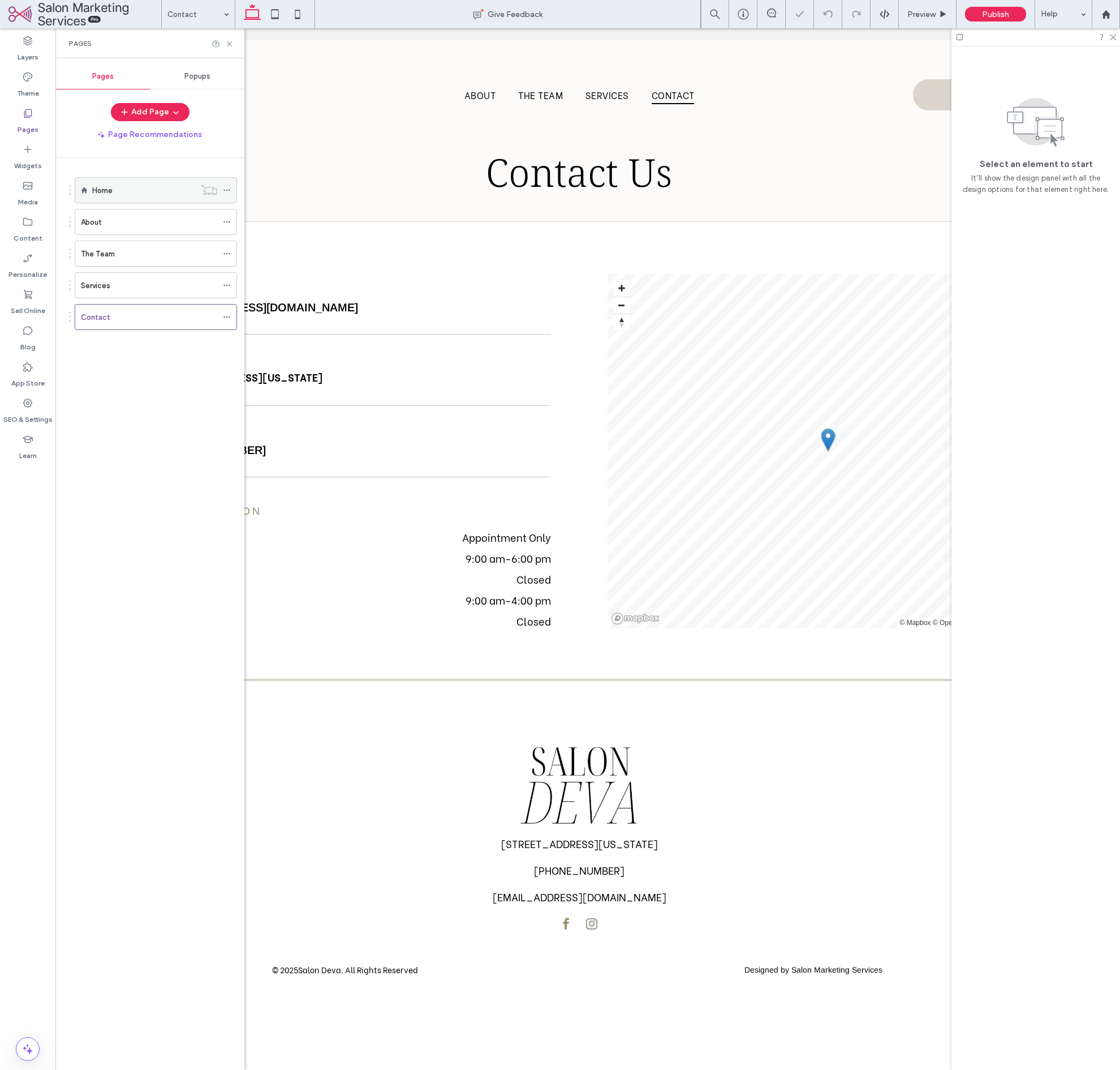
click at [147, 193] on div "Home" at bounding box center [144, 190] width 103 height 12
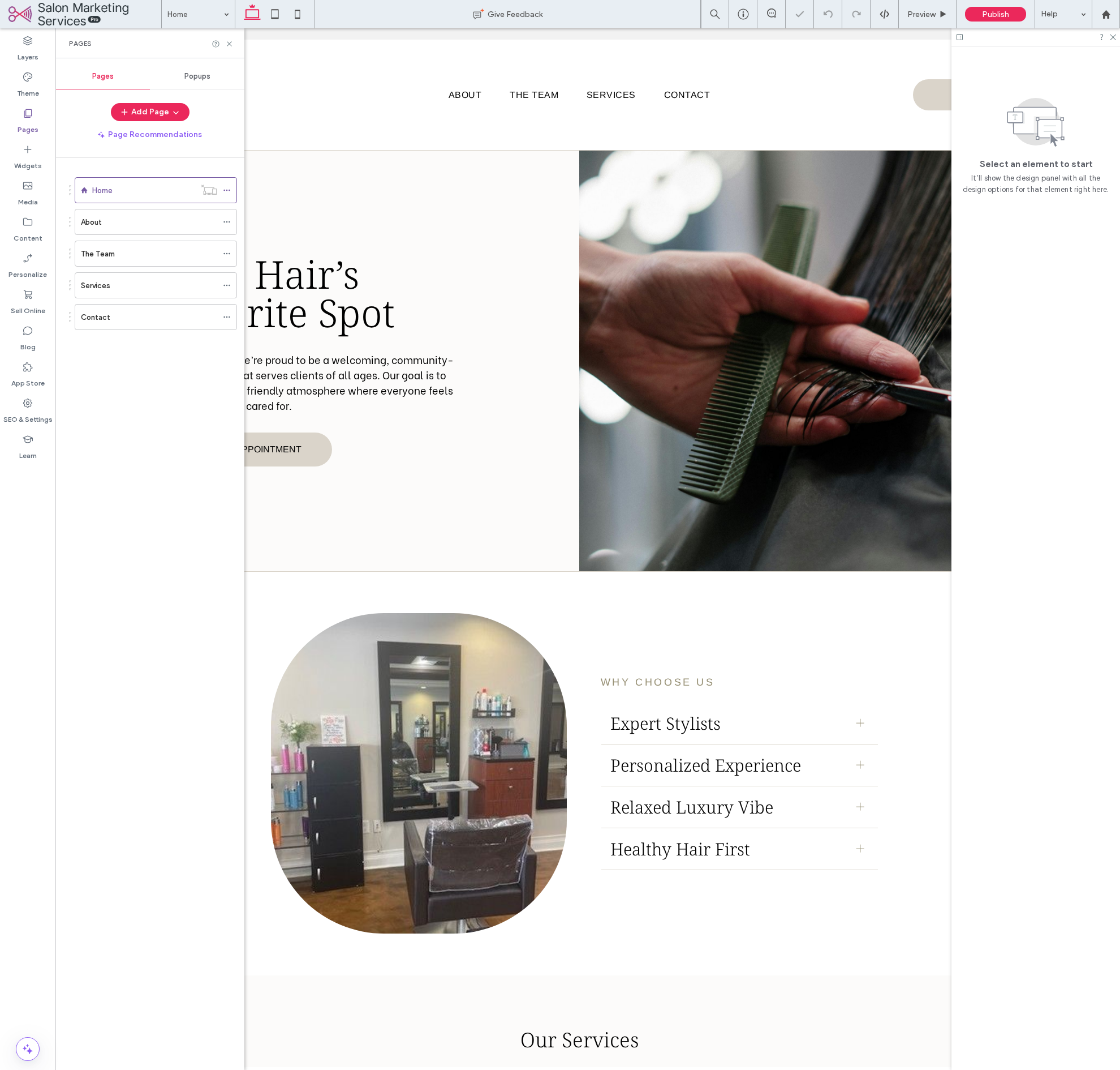
click at [234, 44] on div "Pages" at bounding box center [149, 43] width 189 height 30
click at [231, 45] on use at bounding box center [229, 43] width 4 height 4
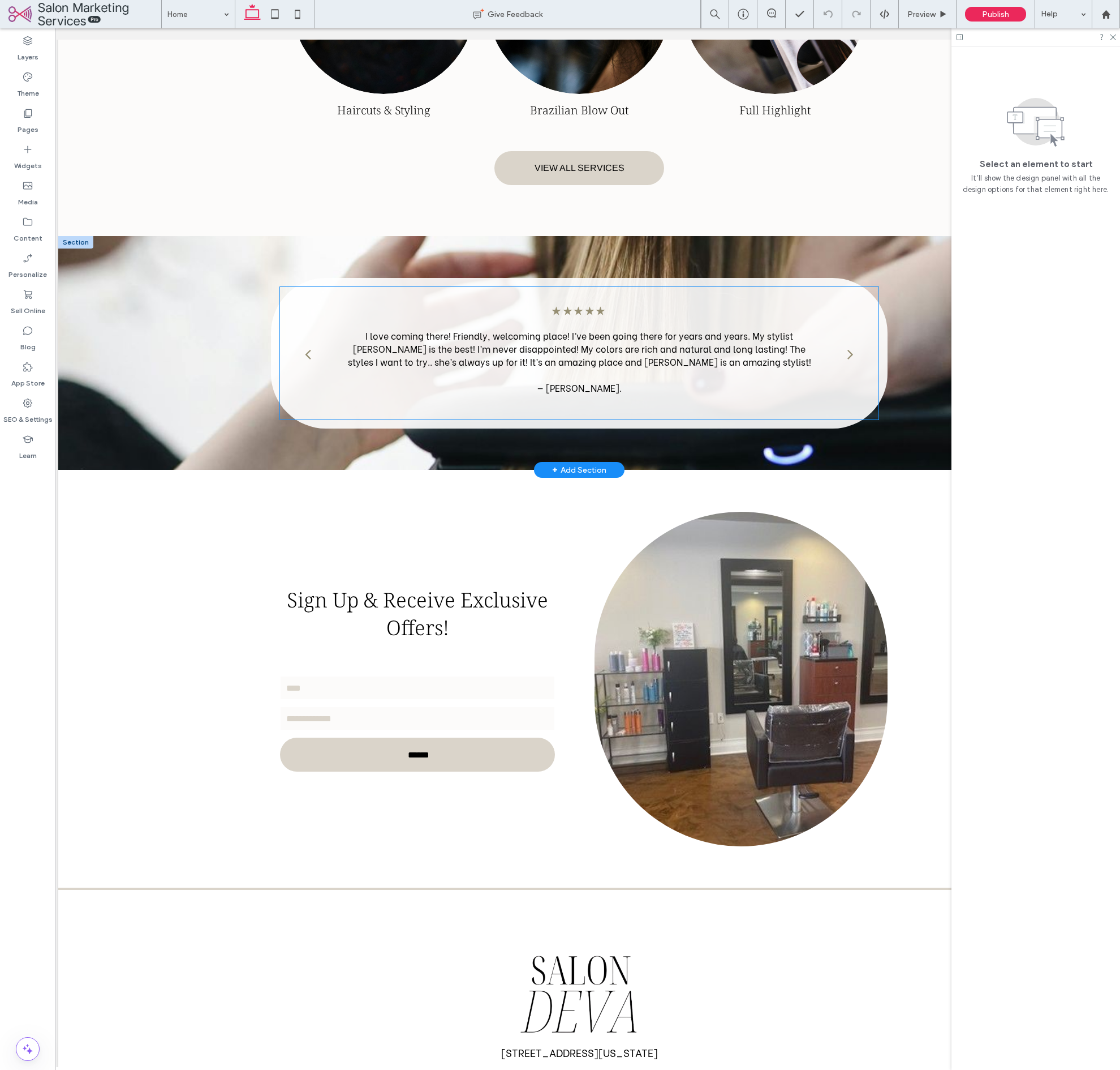
scroll to position [1289, 0]
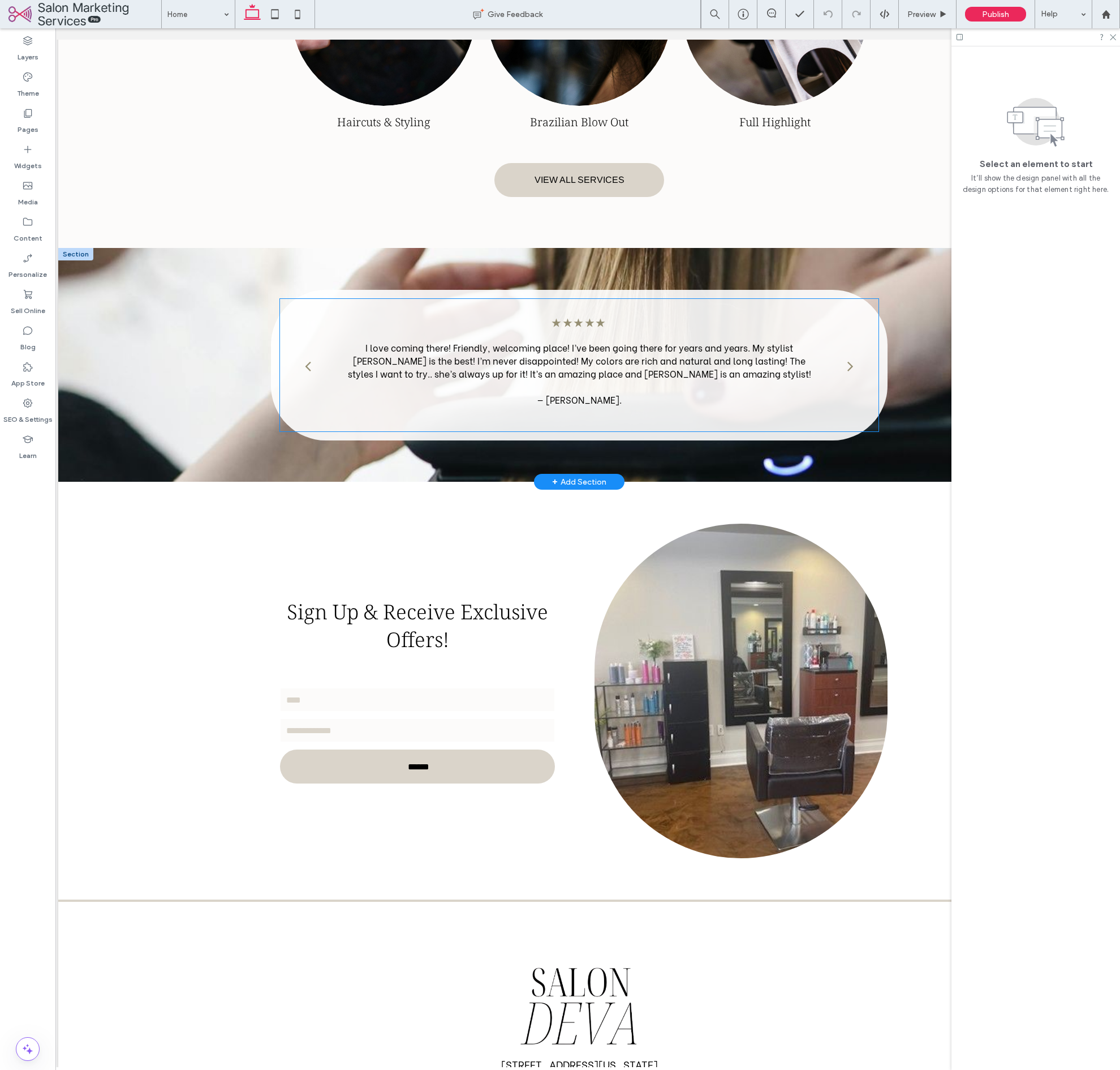
click at [667, 357] on p "I love coming there! Friendly, welcoming place! I’ve been going there for years…" at bounding box center [579, 360] width 480 height 39
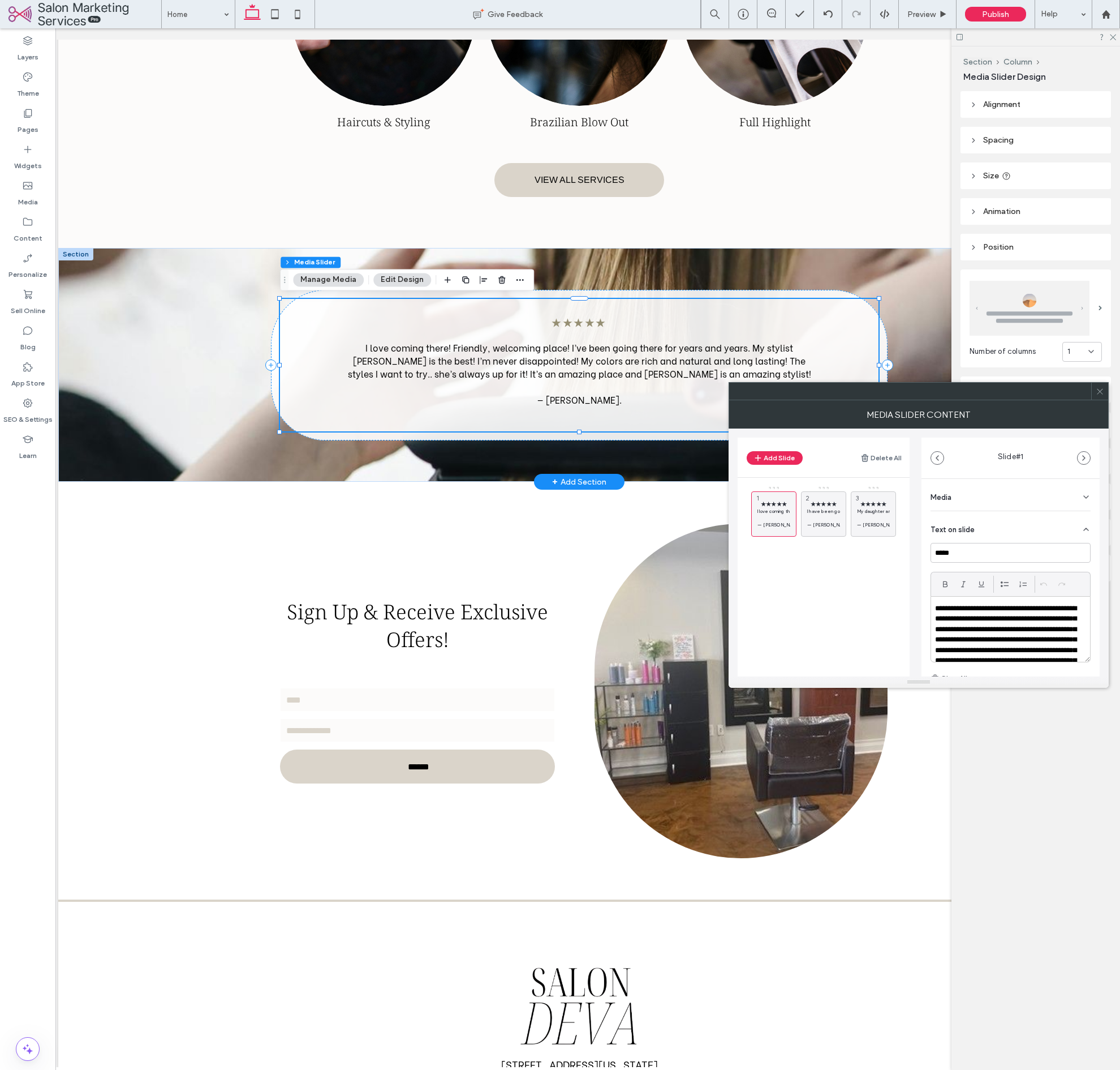
click at [1014, 634] on p "**********" at bounding box center [1007, 639] width 144 height 71
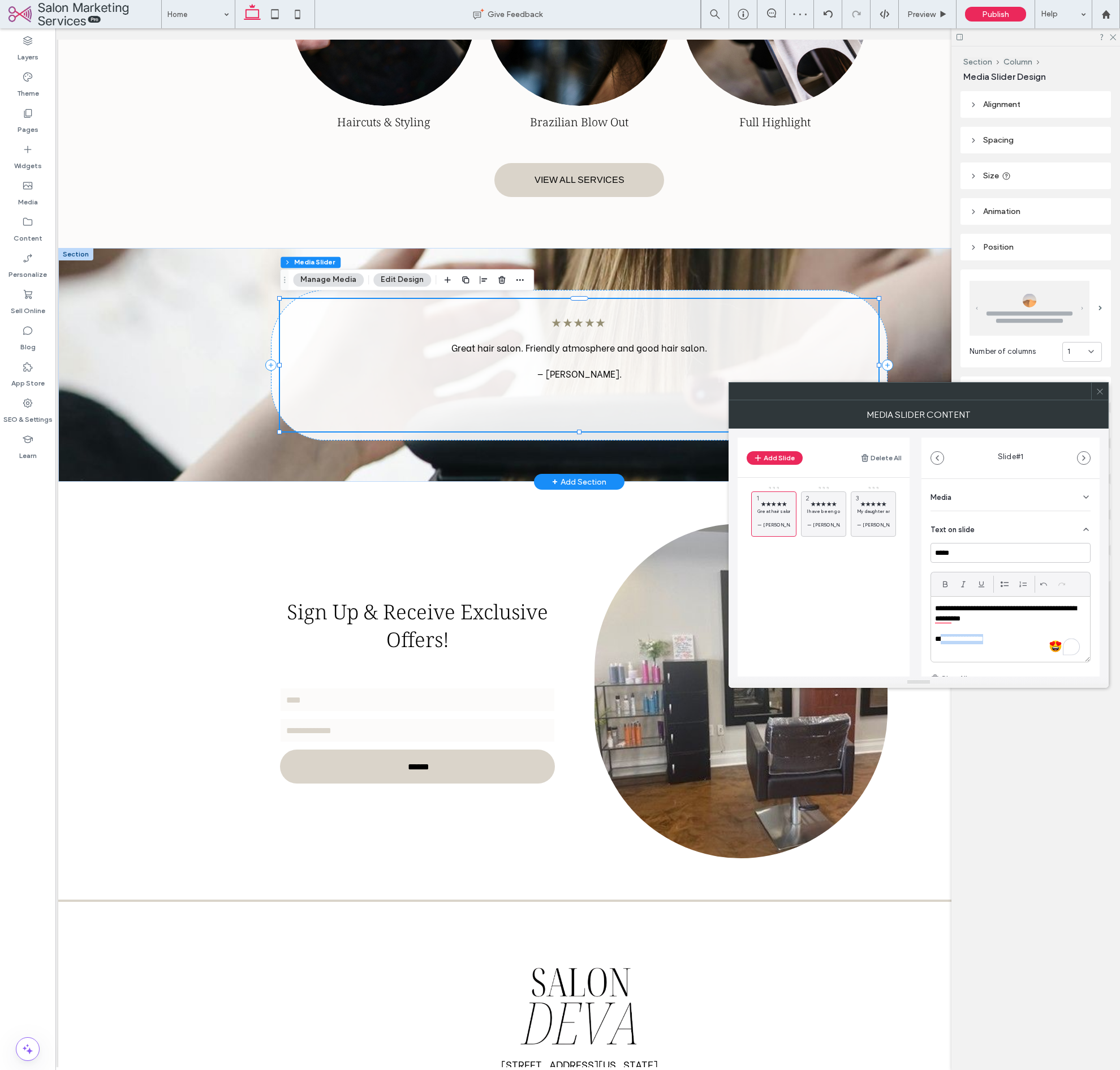
drag, startPoint x: 999, startPoint y: 638, endPoint x: 956, endPoint y: 651, distance: 44.9
click at [946, 642] on p "**********" at bounding box center [1007, 639] width 144 height 10
click at [914, 642] on div "**********" at bounding box center [919, 552] width 362 height 248
click at [814, 504] on span "★★★★★" at bounding box center [824, 504] width 33 height 7
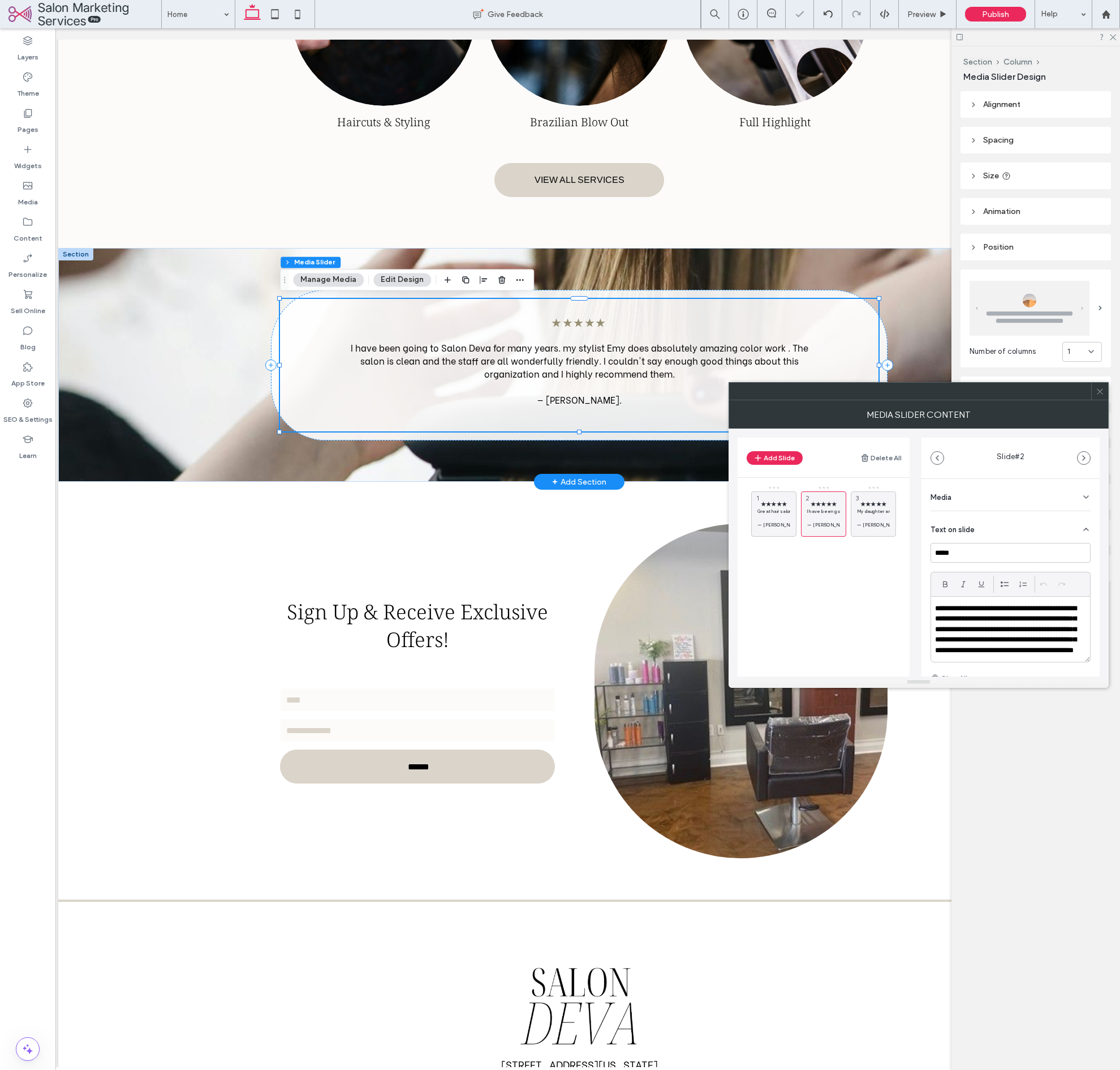
click at [990, 618] on p "**********" at bounding box center [1007, 634] width 144 height 61
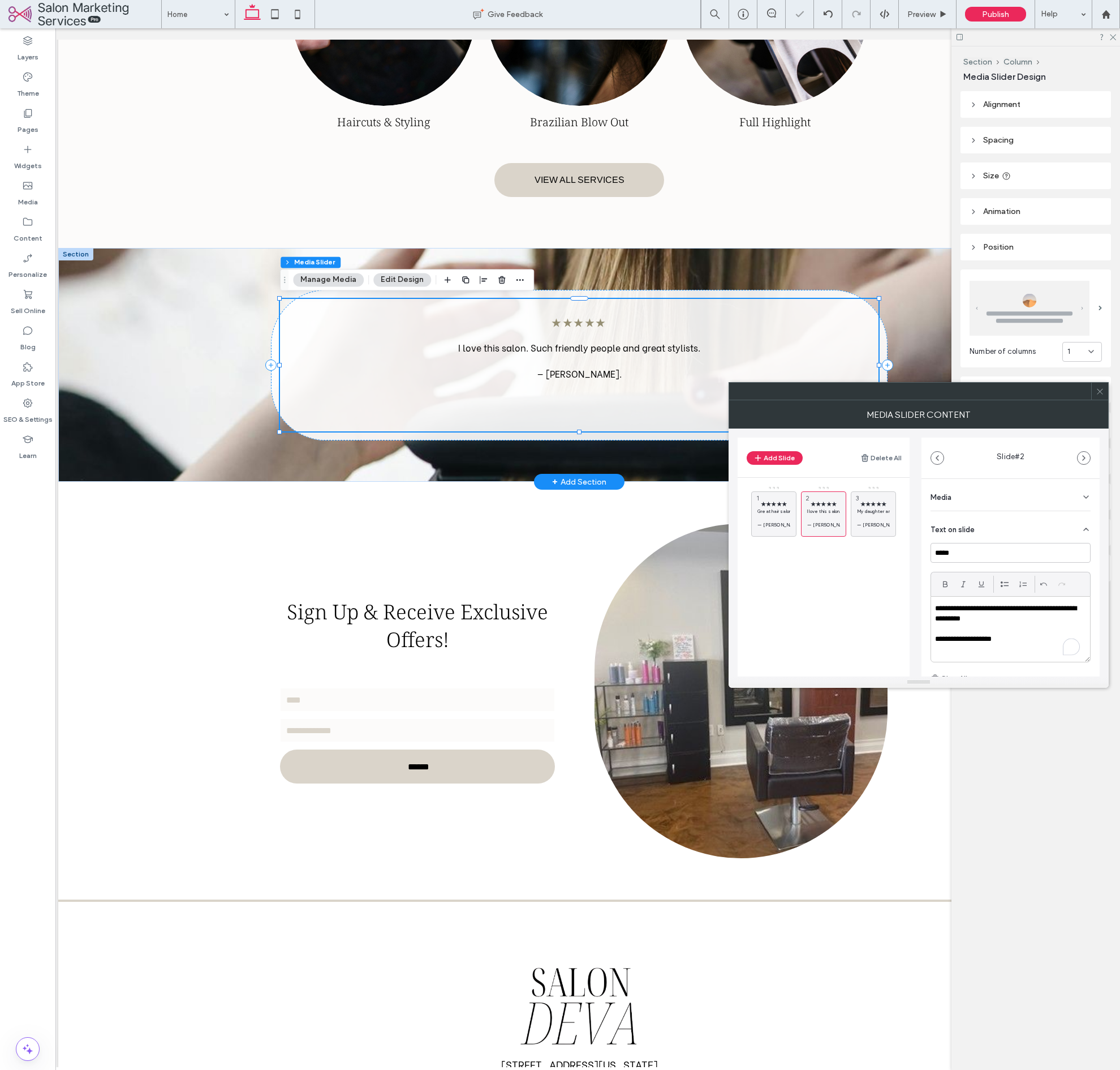
click at [1019, 642] on p "**********" at bounding box center [1007, 639] width 144 height 10
drag, startPoint x: 1019, startPoint y: 642, endPoint x: 945, endPoint y: 642, distance: 74.0
click at [945, 642] on p "**********" at bounding box center [1007, 639] width 144 height 10
click at [871, 504] on span "★★★★★" at bounding box center [874, 504] width 33 height 7
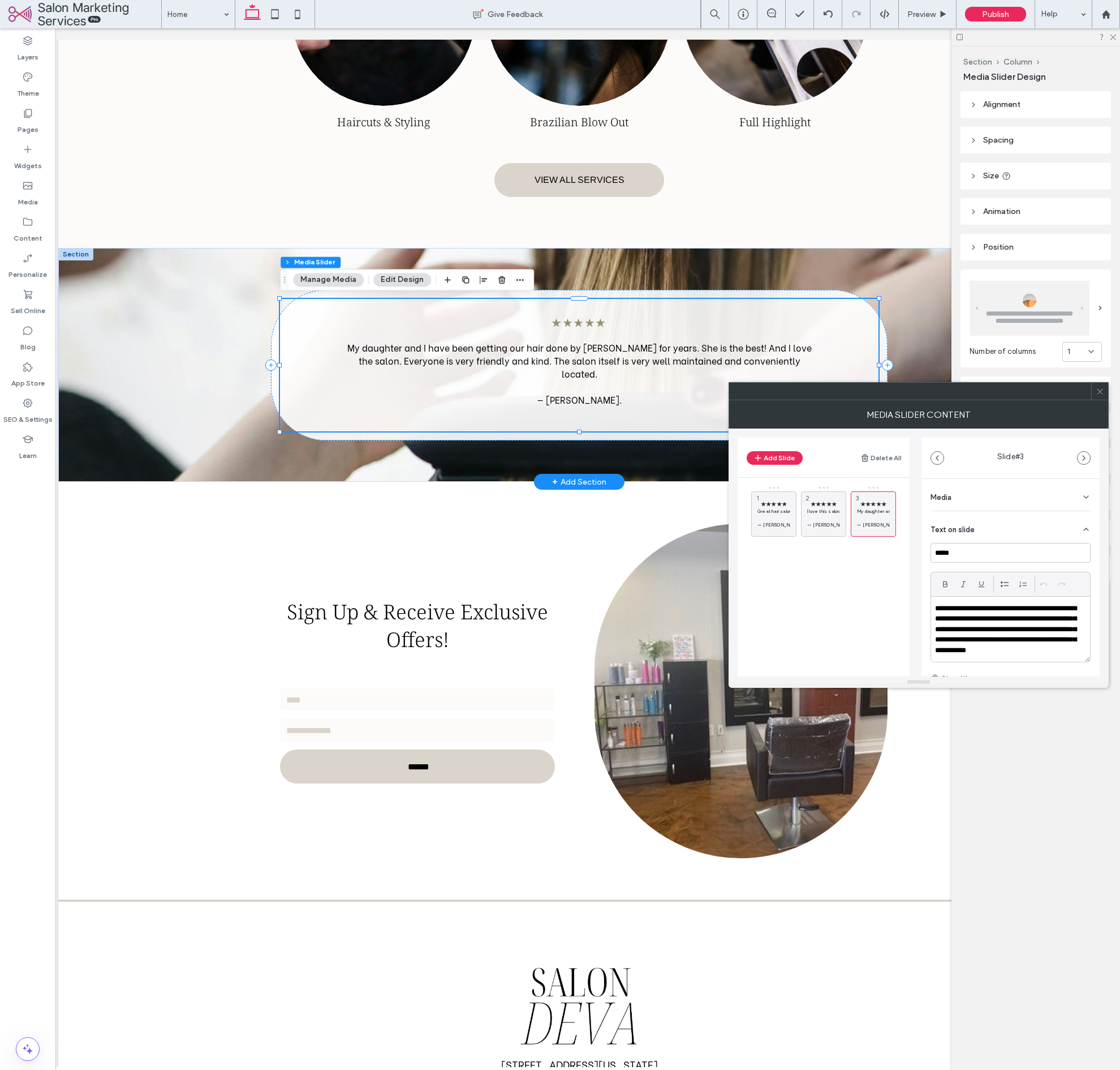
drag, startPoint x: 989, startPoint y: 641, endPoint x: 986, endPoint y: 626, distance: 15.3
click at [989, 641] on p "**********" at bounding box center [1007, 629] width 144 height 51
click at [986, 626] on p "**********" at bounding box center [1007, 629] width 144 height 51
click at [986, 623] on p "**********" at bounding box center [1007, 629] width 144 height 51
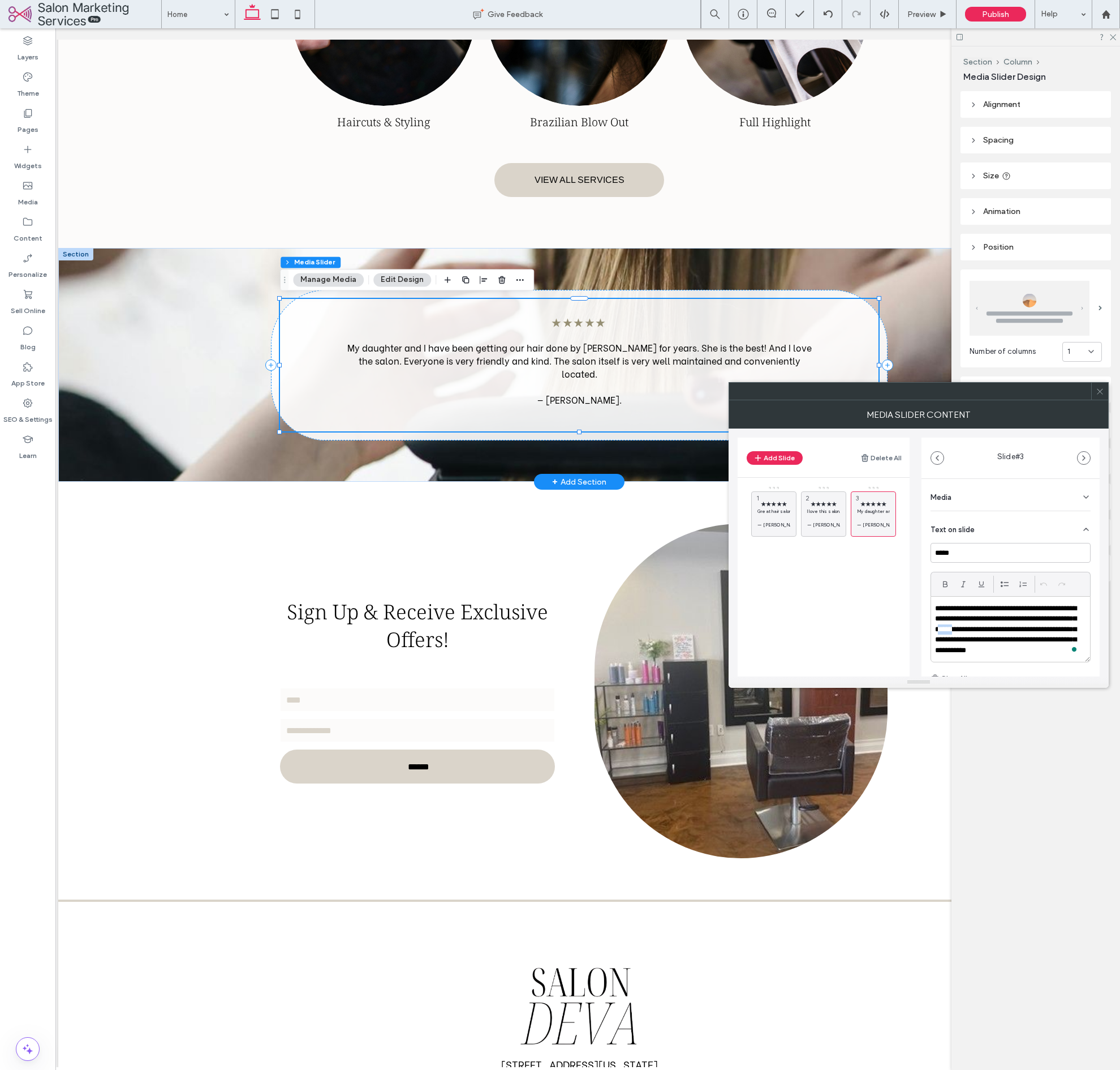
click at [986, 623] on p "**********" at bounding box center [1007, 629] width 144 height 51
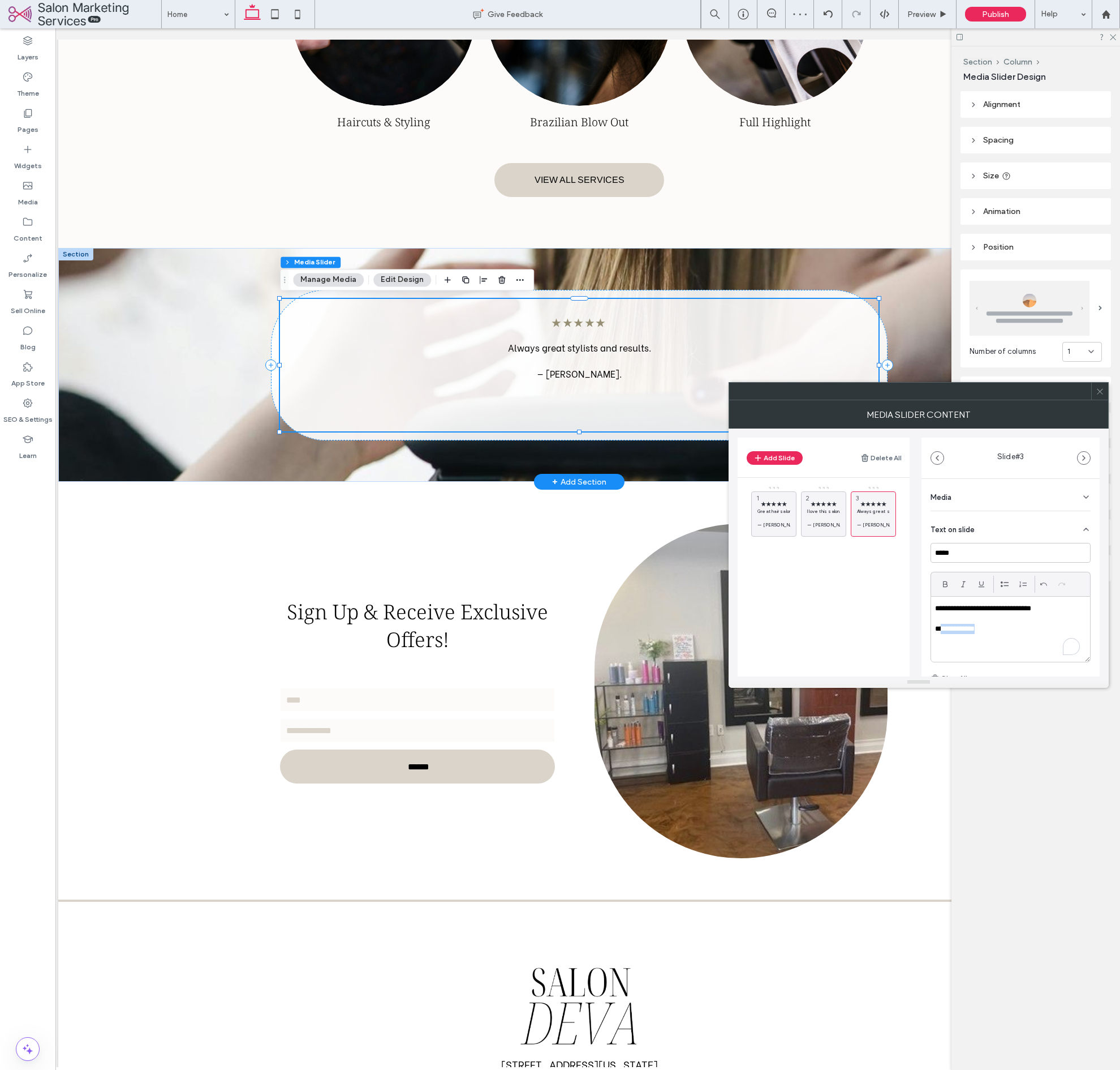
drag, startPoint x: 985, startPoint y: 627, endPoint x: 944, endPoint y: 630, distance: 41.1
click at [944, 630] on p "**********" at bounding box center [1007, 628] width 144 height 10
drag, startPoint x: 870, startPoint y: 604, endPoint x: 858, endPoint y: 514, distance: 90.8
click at [871, 604] on div "★★★★★ Great hair salon. Friendly atmosphere and good hair salon. — [PERSON_NAME…" at bounding box center [830, 545] width 158 height 119
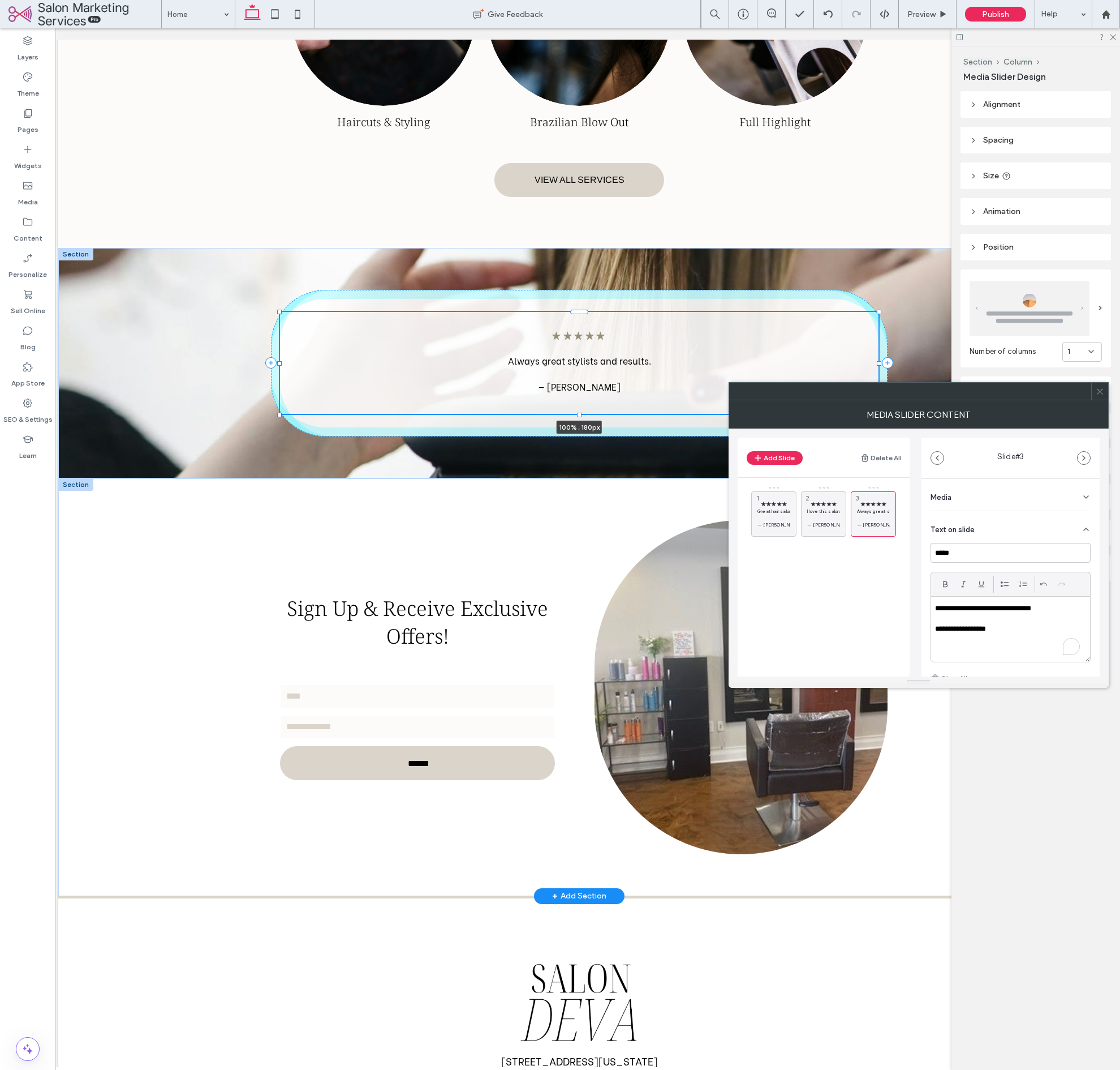
drag, startPoint x: 580, startPoint y: 431, endPoint x: 599, endPoint y: 487, distance: 59.1
click at [579, 416] on div at bounding box center [579, 414] width 4 height 4
type input "***"
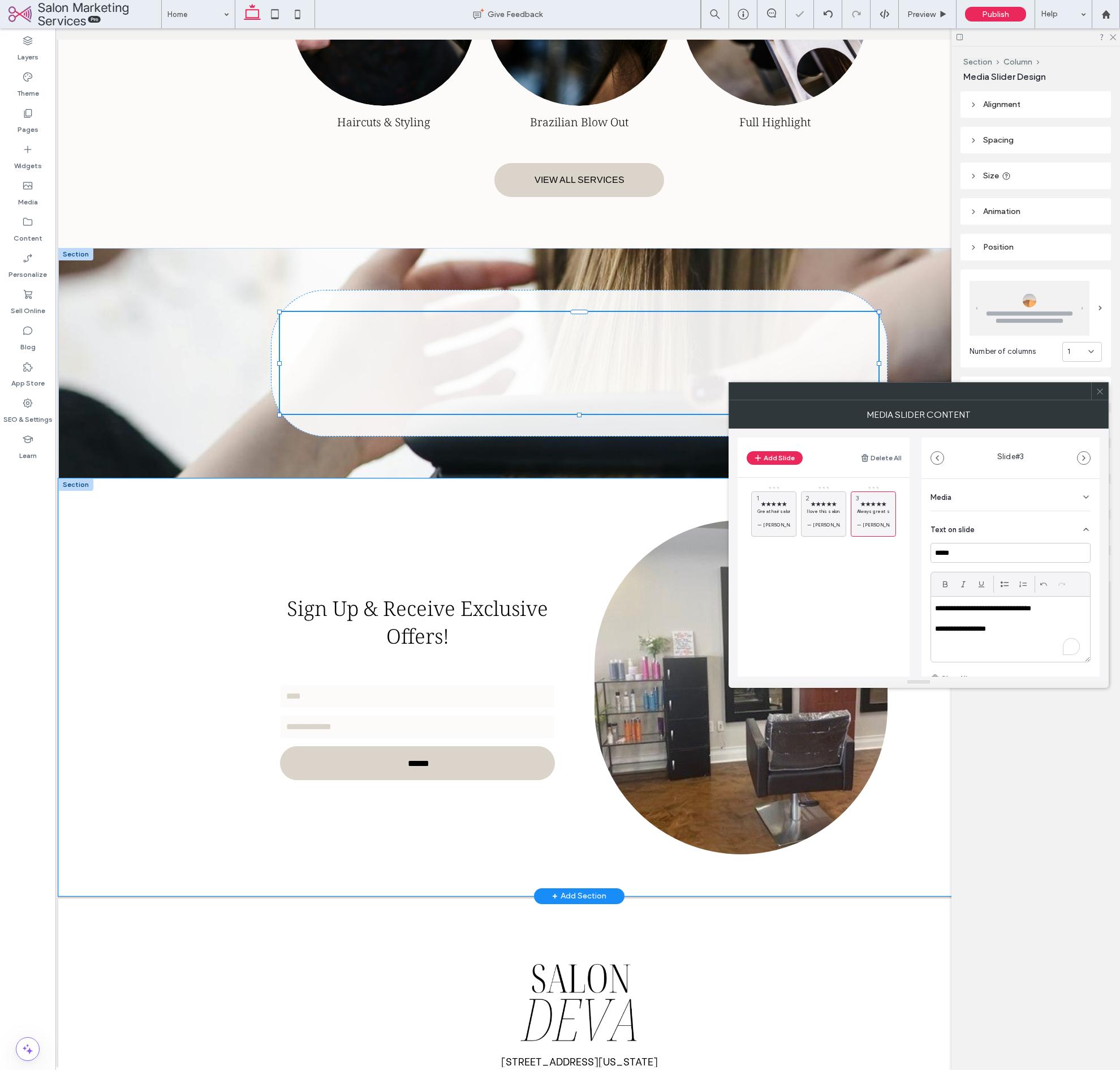
click at [601, 490] on div "Sign Up & Receive Exclusive Offers! Contact Us Name: Email: ****** Thank you fo…" at bounding box center [579, 687] width 679 height 418
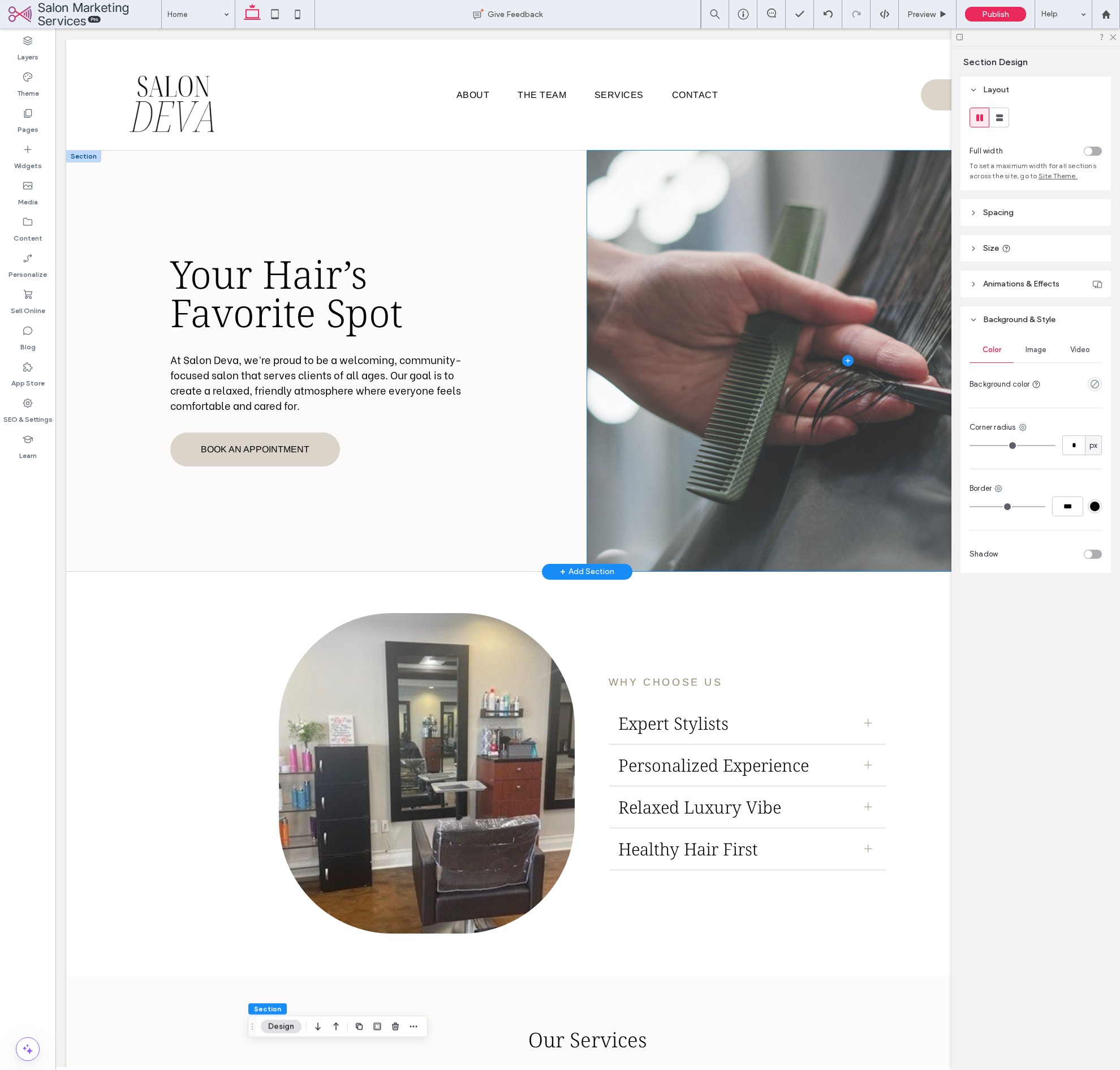
scroll to position [0, 0]
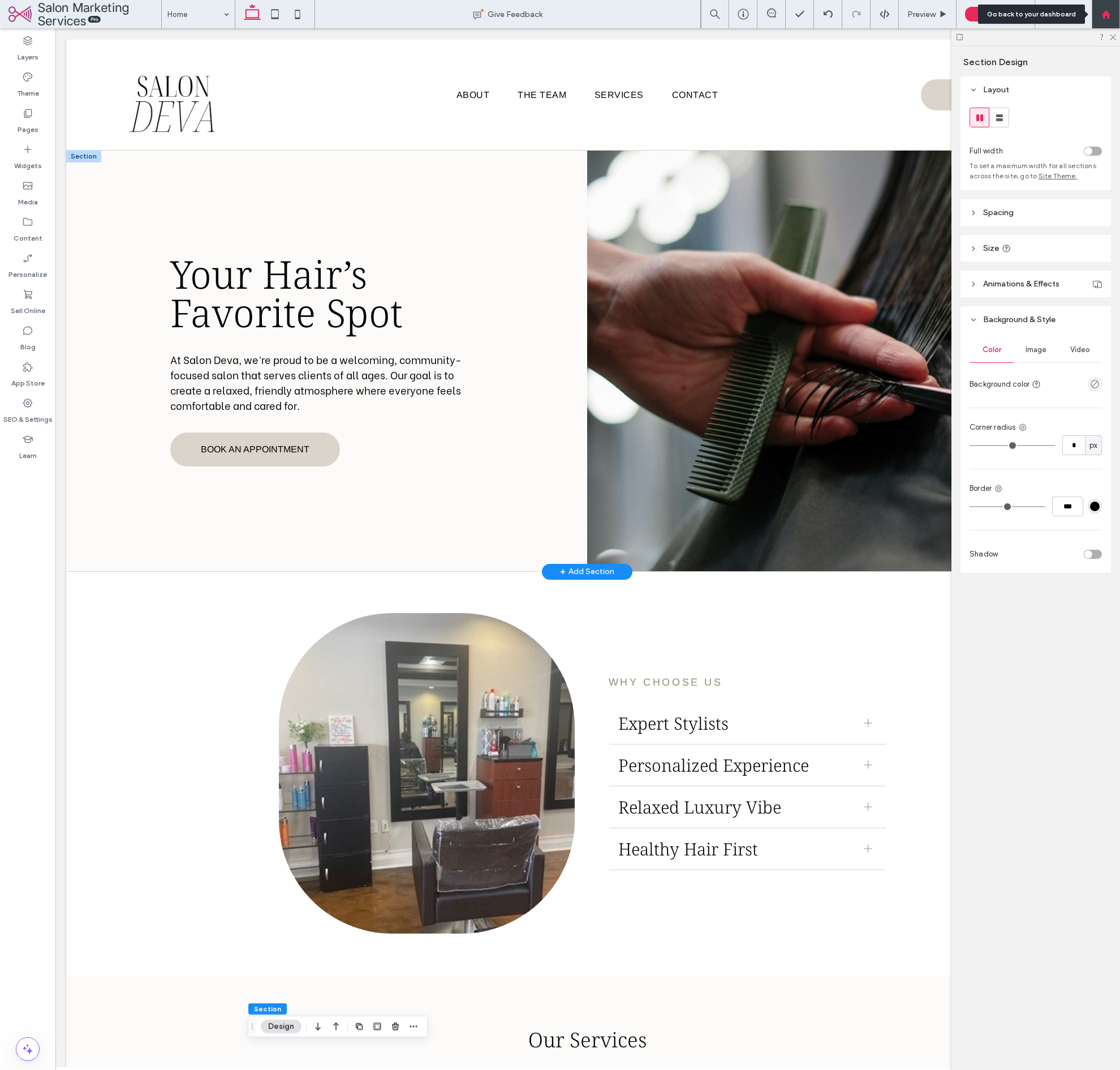
click at [1113, 11] on div at bounding box center [1106, 15] width 27 height 10
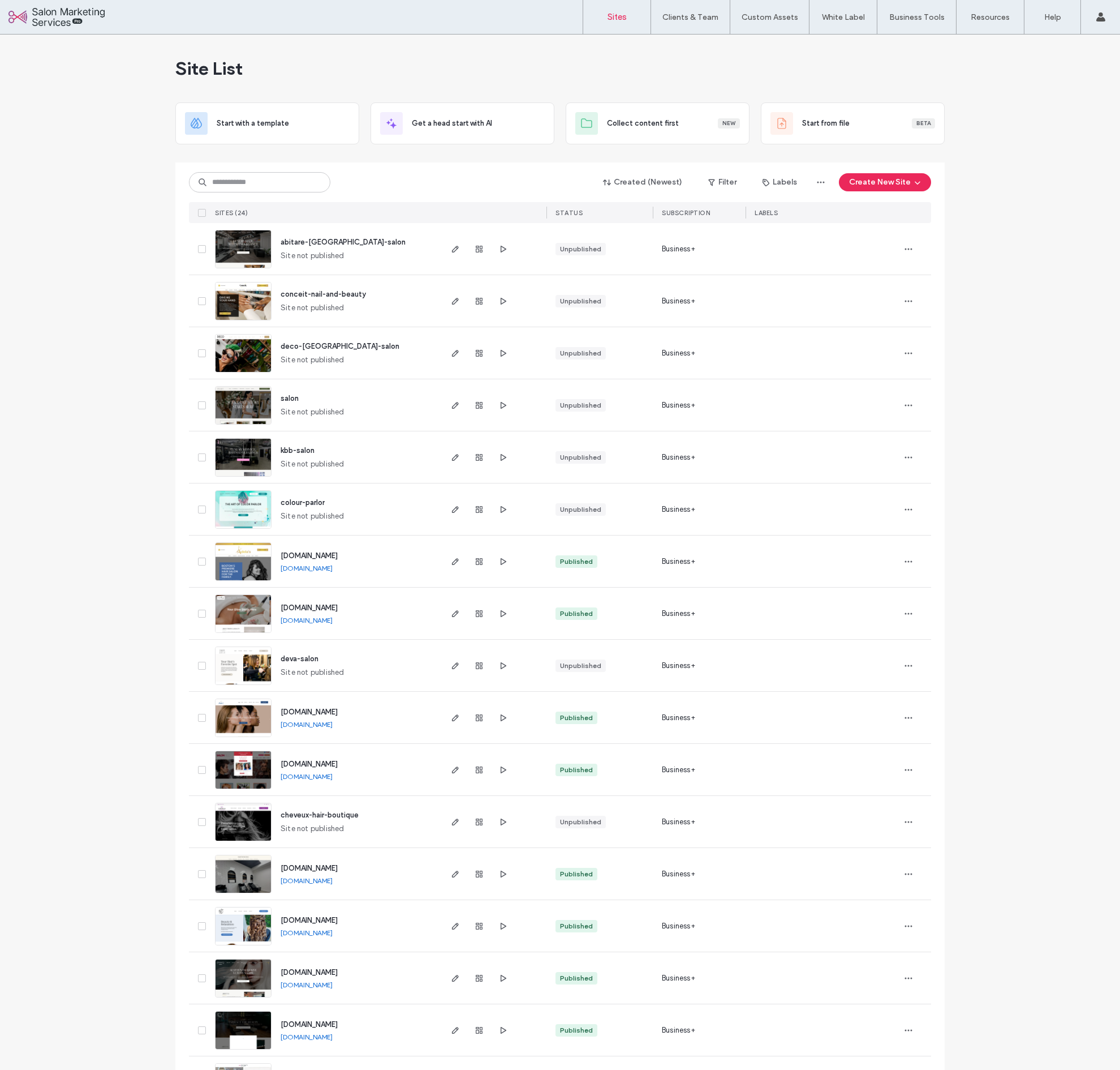
click at [1014, 215] on div "Site List Start with a template Get a head start with AI Collect content first …" at bounding box center [560, 760] width 1120 height 1451
